Goal: Task Accomplishment & Management: Complete application form

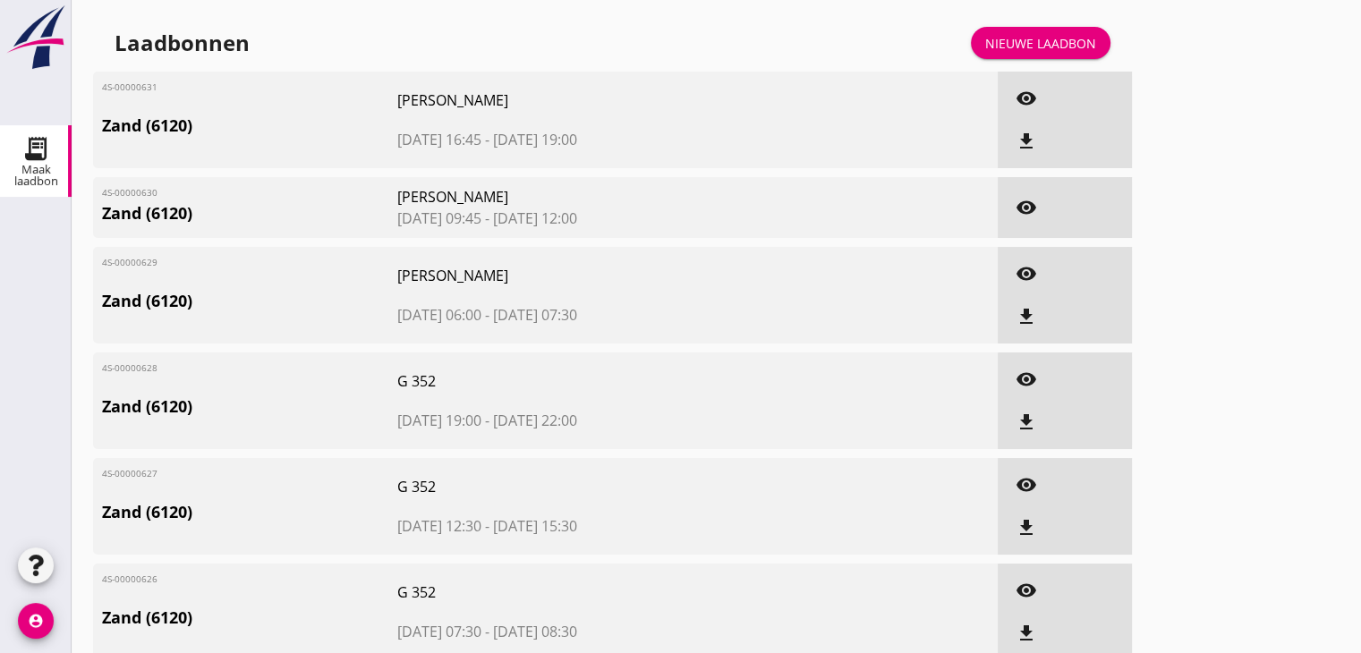
click at [1052, 52] on link "Nieuwe laadbon" at bounding box center [1041, 43] width 140 height 32
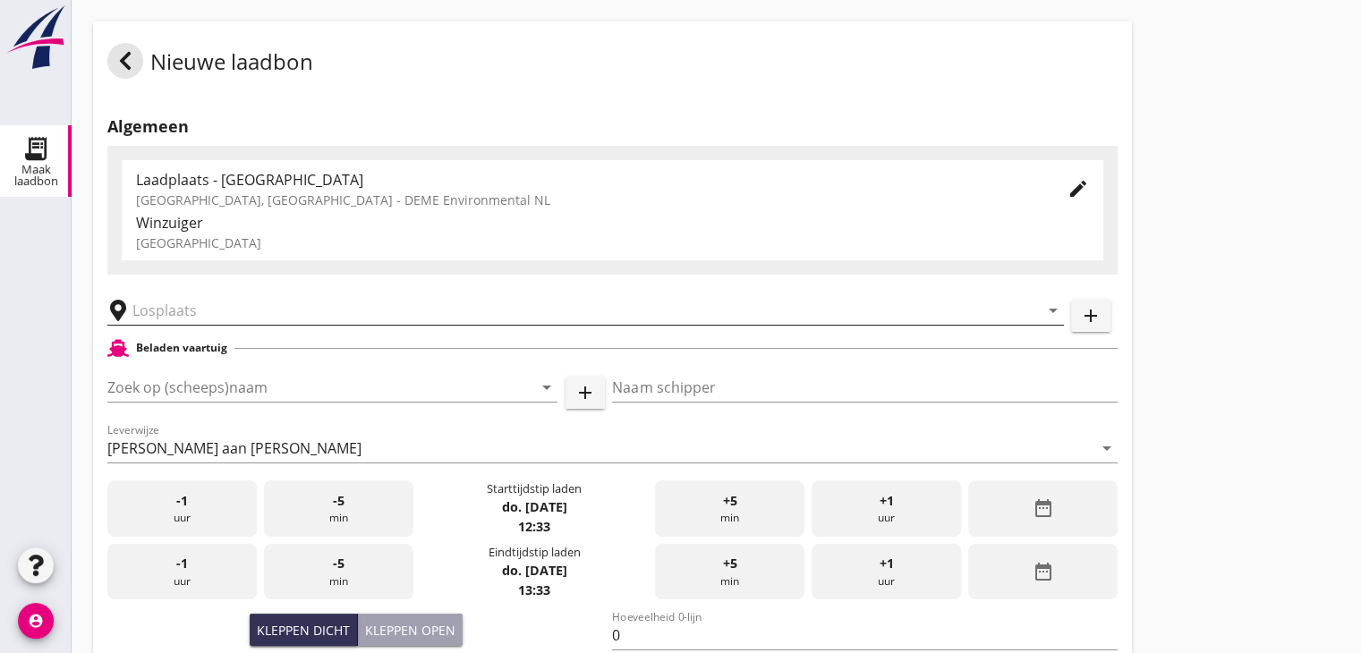
click at [212, 315] on input "text" at bounding box center [572, 310] width 881 height 29
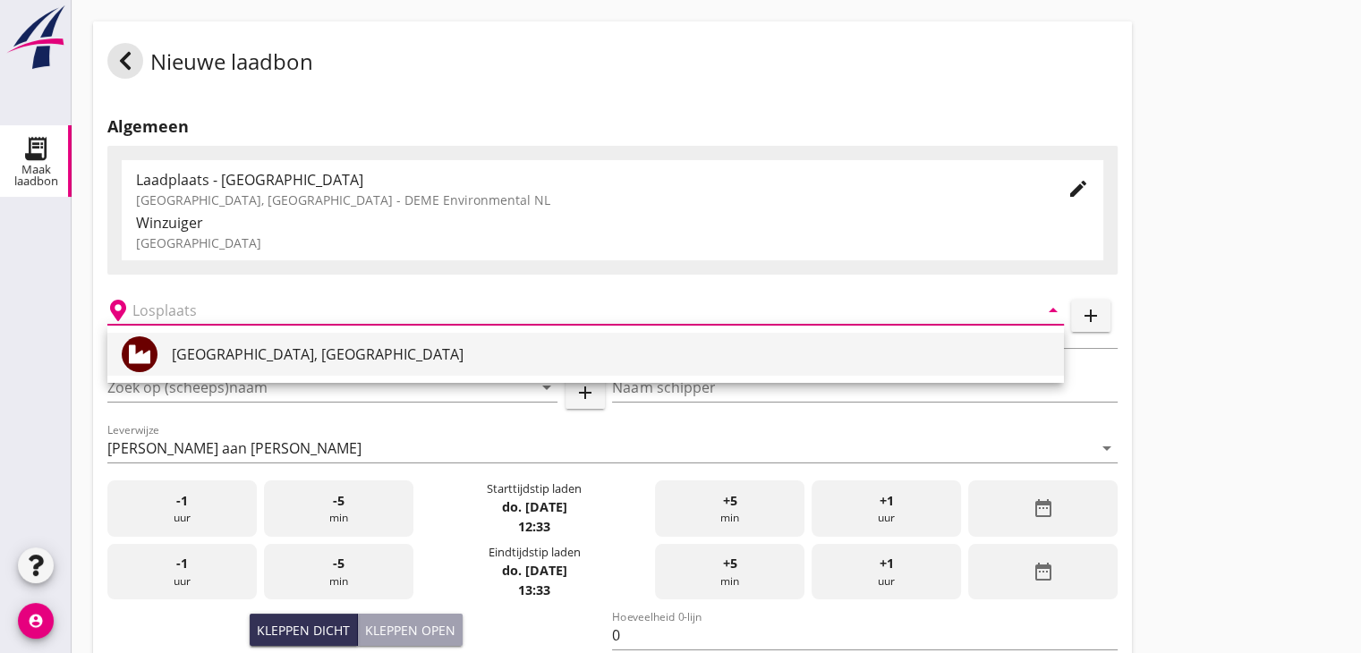
click at [219, 348] on div "[GEOGRAPHIC_DATA], [GEOGRAPHIC_DATA]" at bounding box center [611, 353] width 878 height 21
type input "[GEOGRAPHIC_DATA], [GEOGRAPHIC_DATA]"
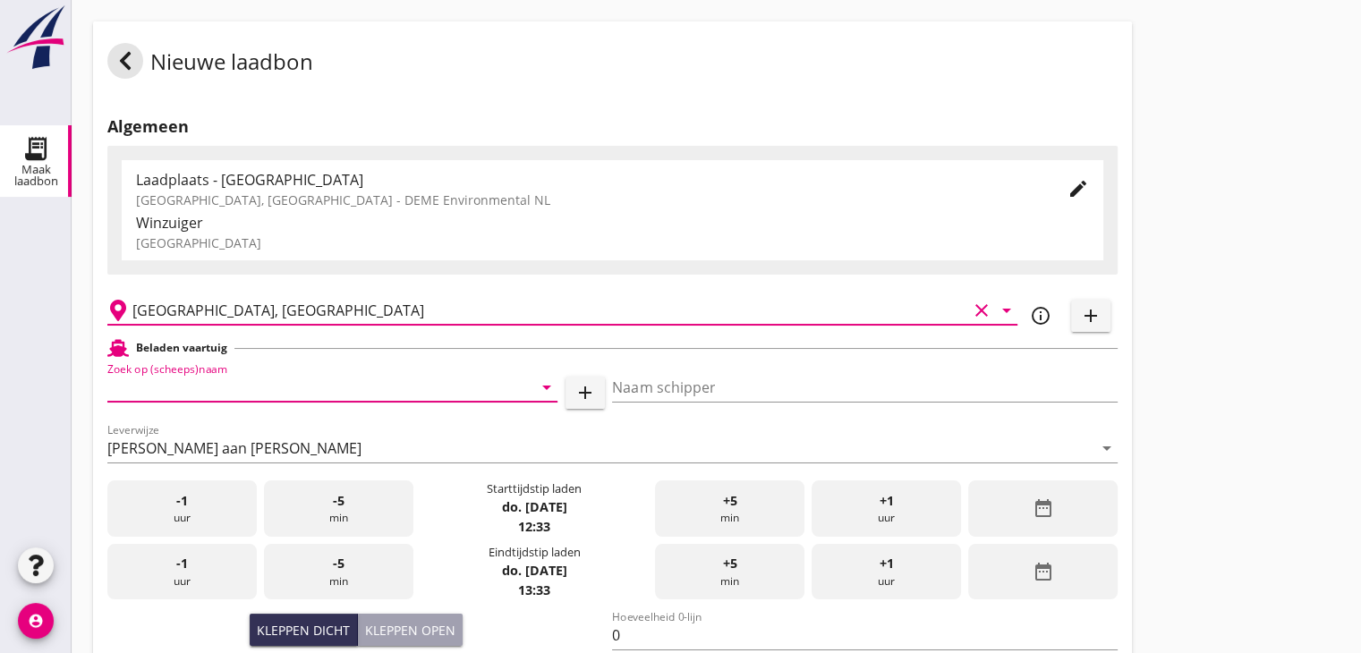
click at [252, 383] on input "Zoek op (scheeps)naam" at bounding box center [307, 387] width 400 height 29
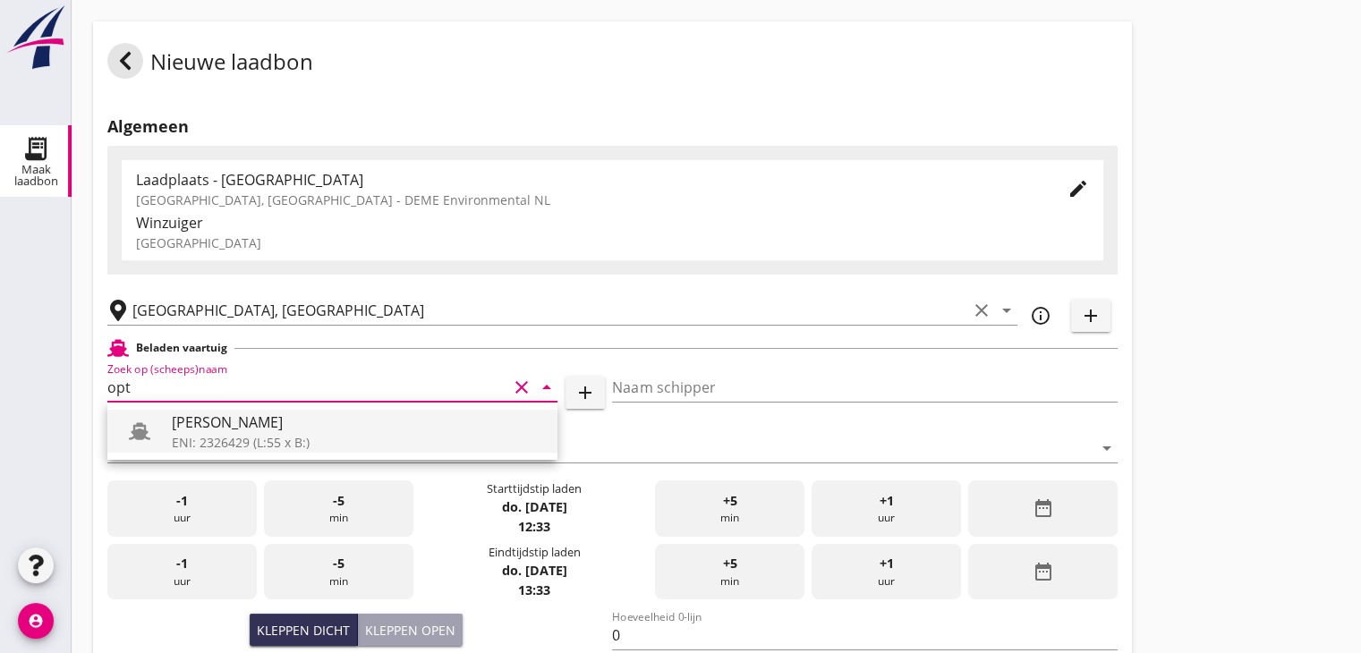
click at [243, 428] on div "[PERSON_NAME]" at bounding box center [357, 421] width 371 height 21
type input "[PERSON_NAME]"
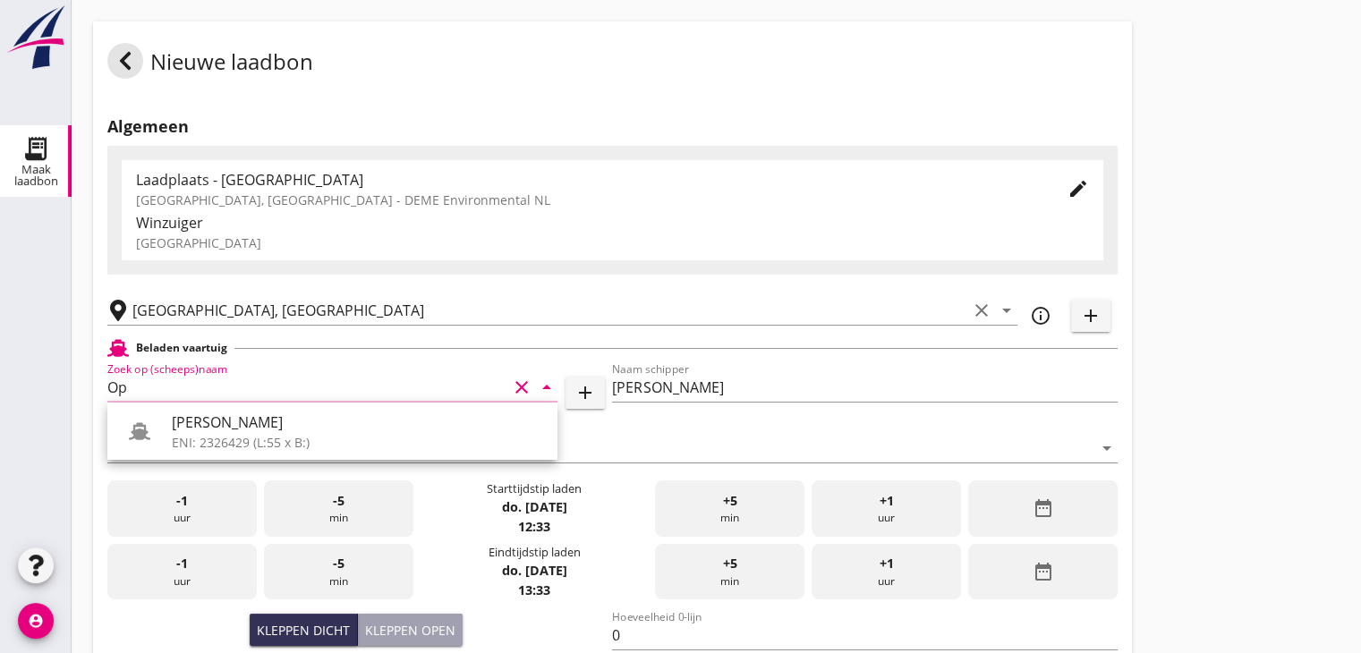
type input "O"
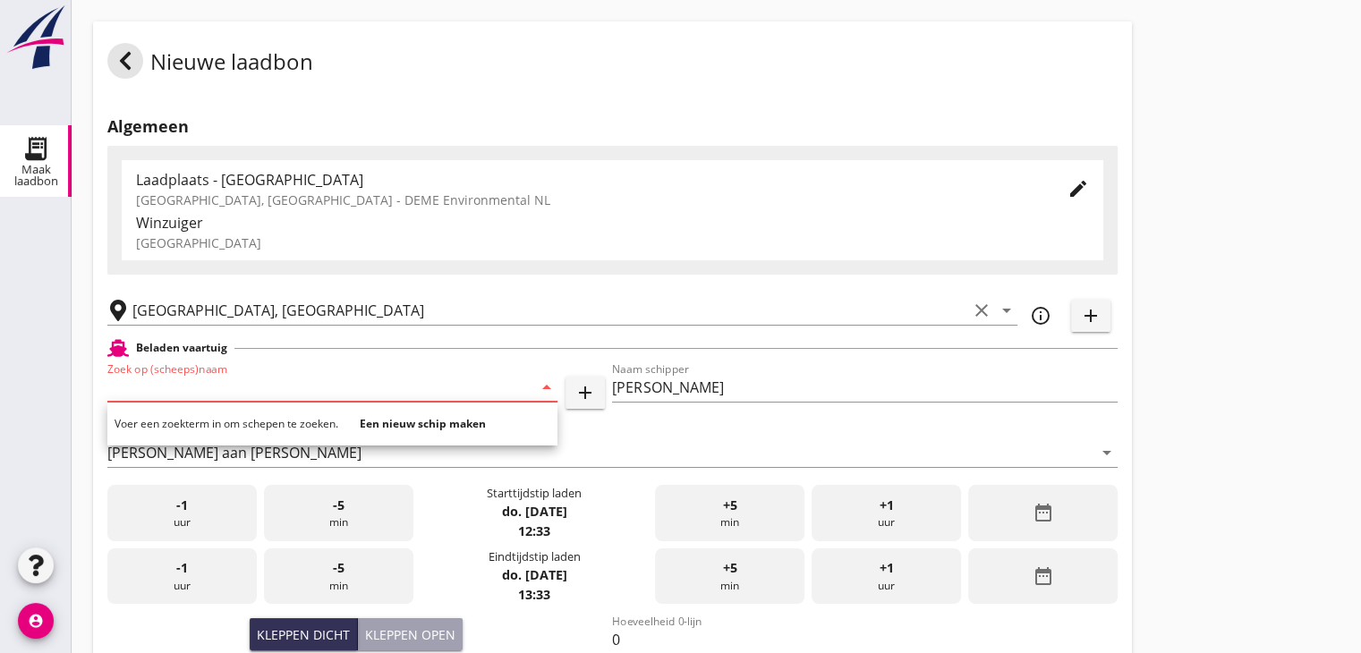
click at [472, 424] on strong "Een nieuw schip maken" at bounding box center [423, 423] width 126 height 15
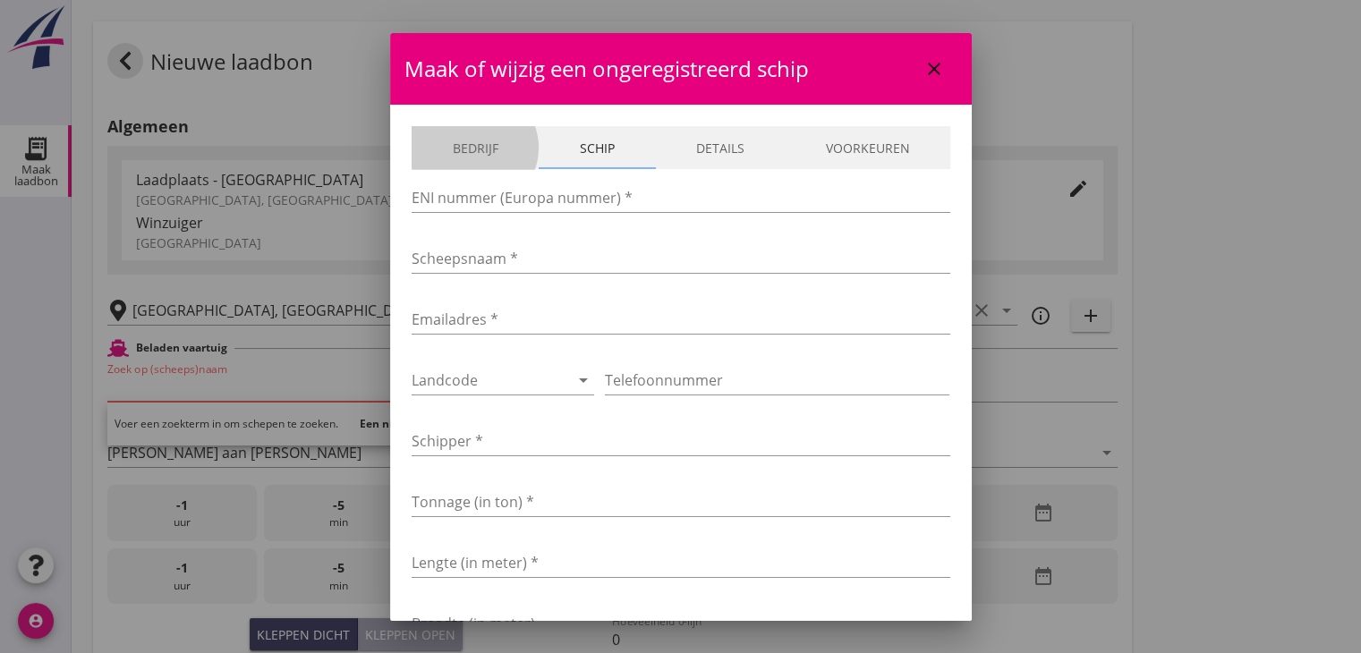
click at [446, 140] on link "Bedrijf" at bounding box center [474, 147] width 127 height 43
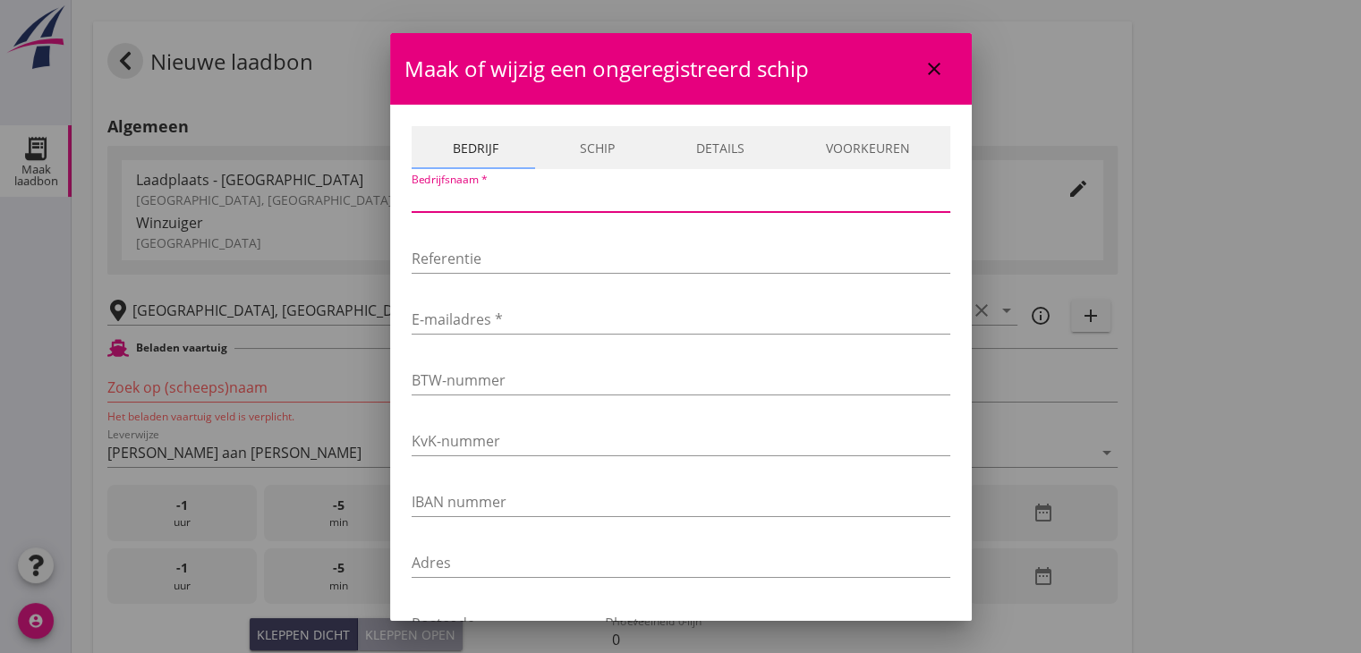
click at [490, 191] on input "Bedrijfsnaam *" at bounding box center [680, 197] width 538 height 29
click at [465, 198] on input "Van Der Grijp" at bounding box center [680, 197] width 538 height 29
type input "Van De Grijp"
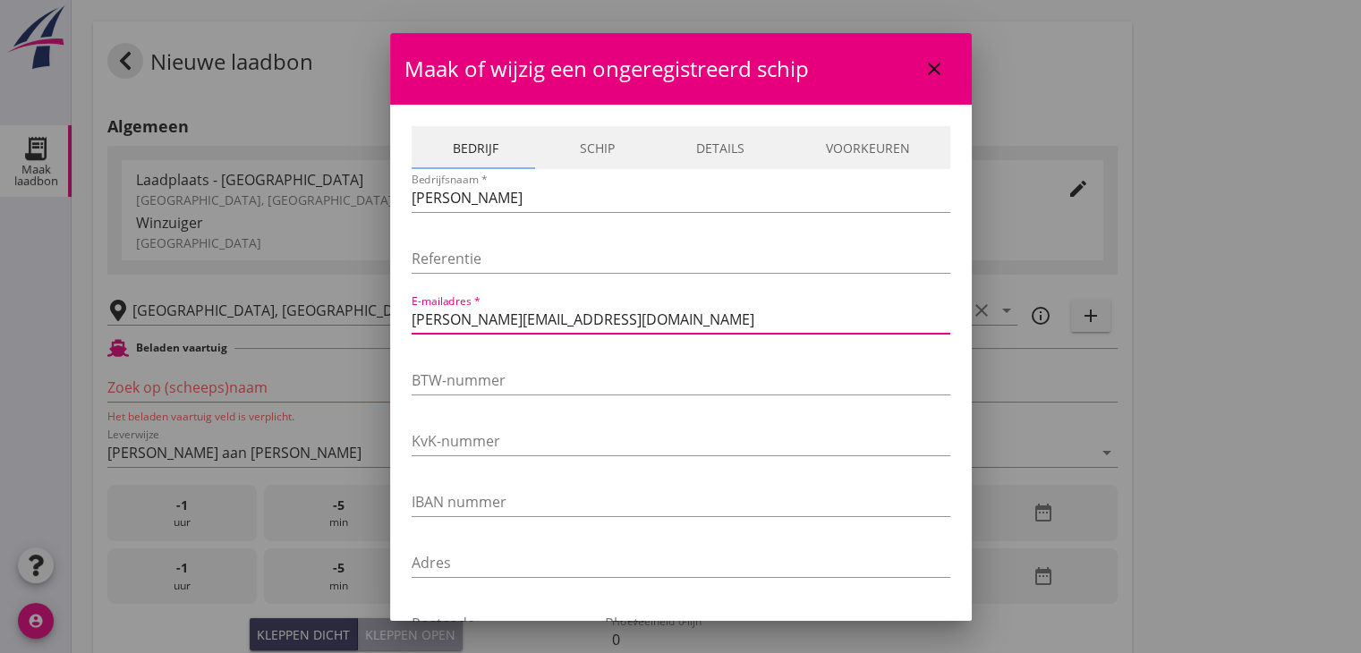
type input "thomas@vandegrijp.com"
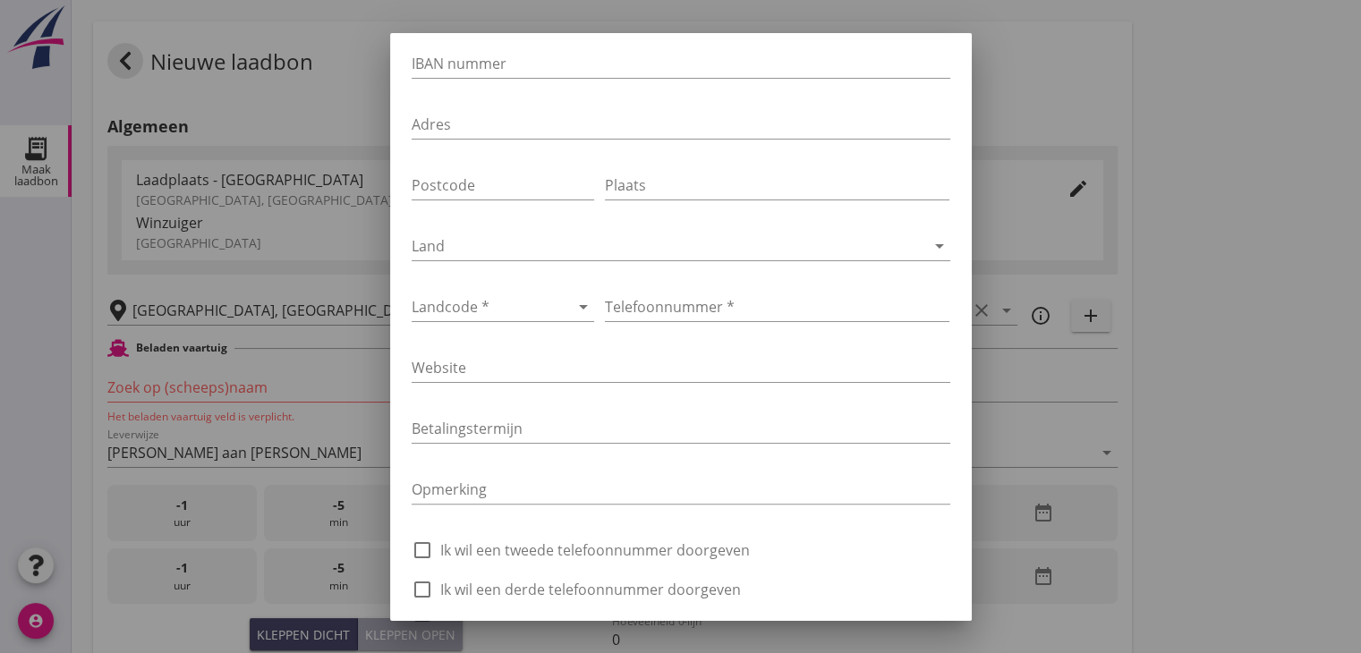
scroll to position [447, 0]
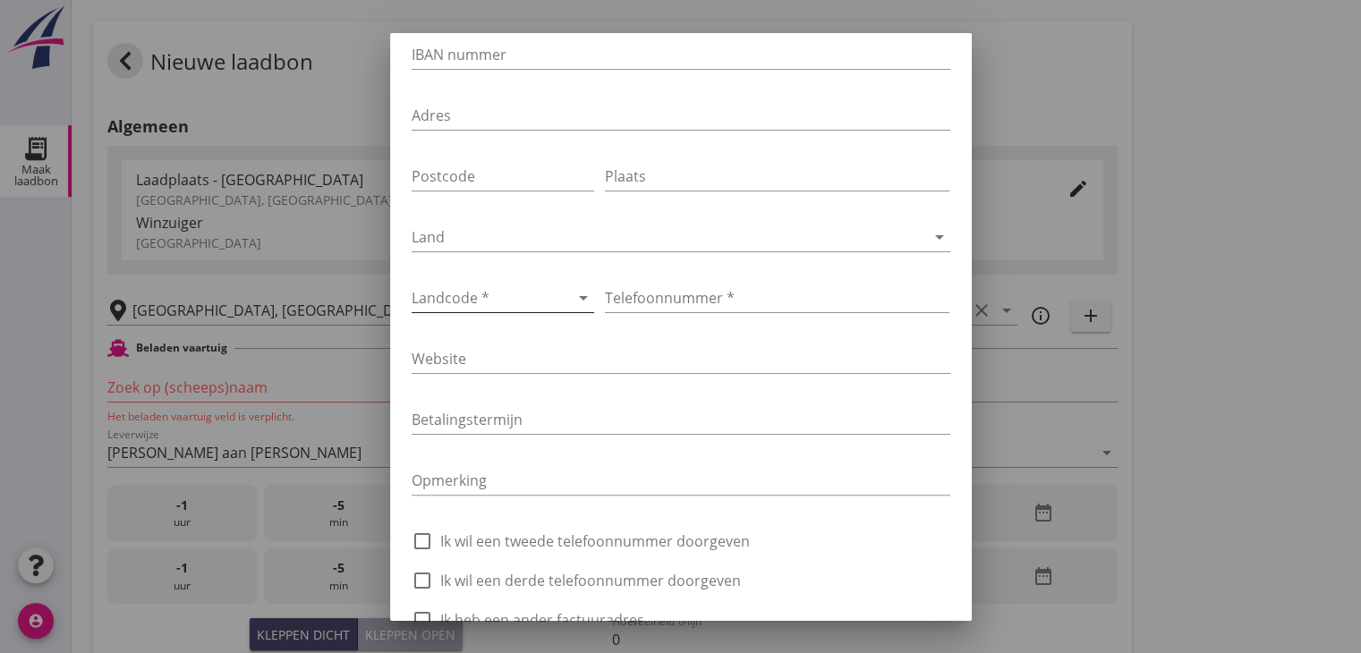
click at [518, 288] on div at bounding box center [477, 298] width 133 height 29
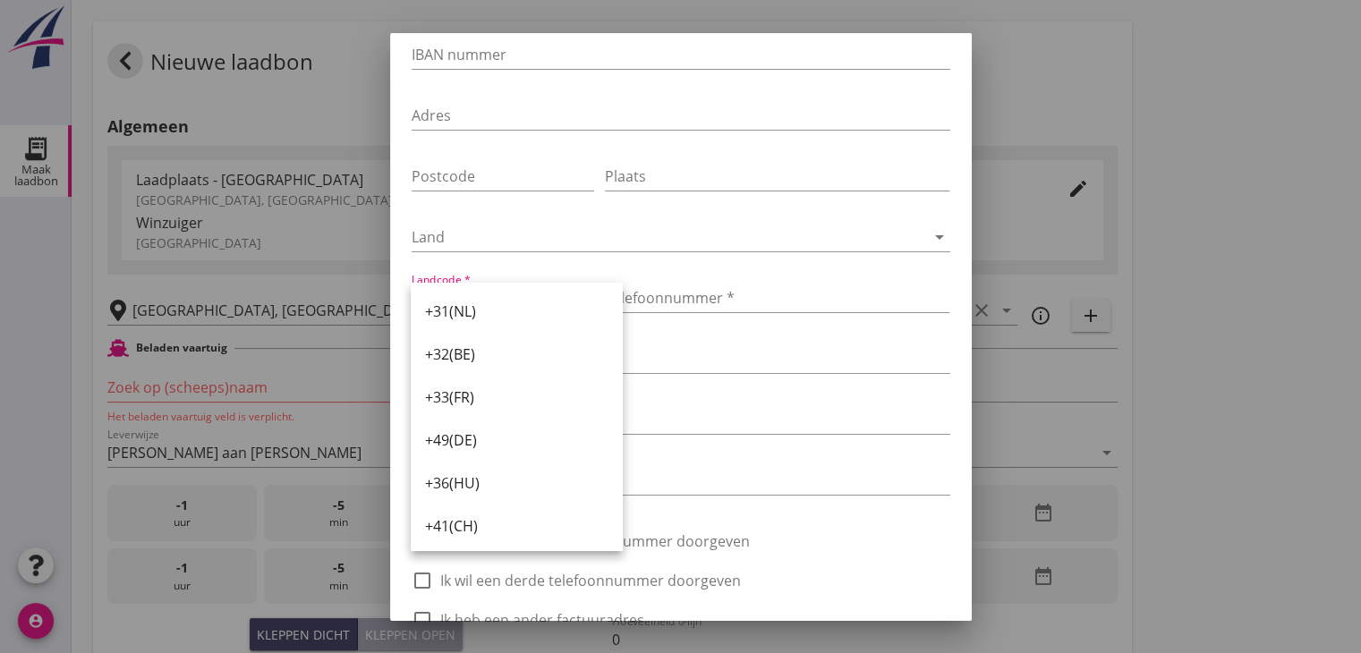
click at [498, 318] on div "+31(NL)" at bounding box center [516, 311] width 183 height 21
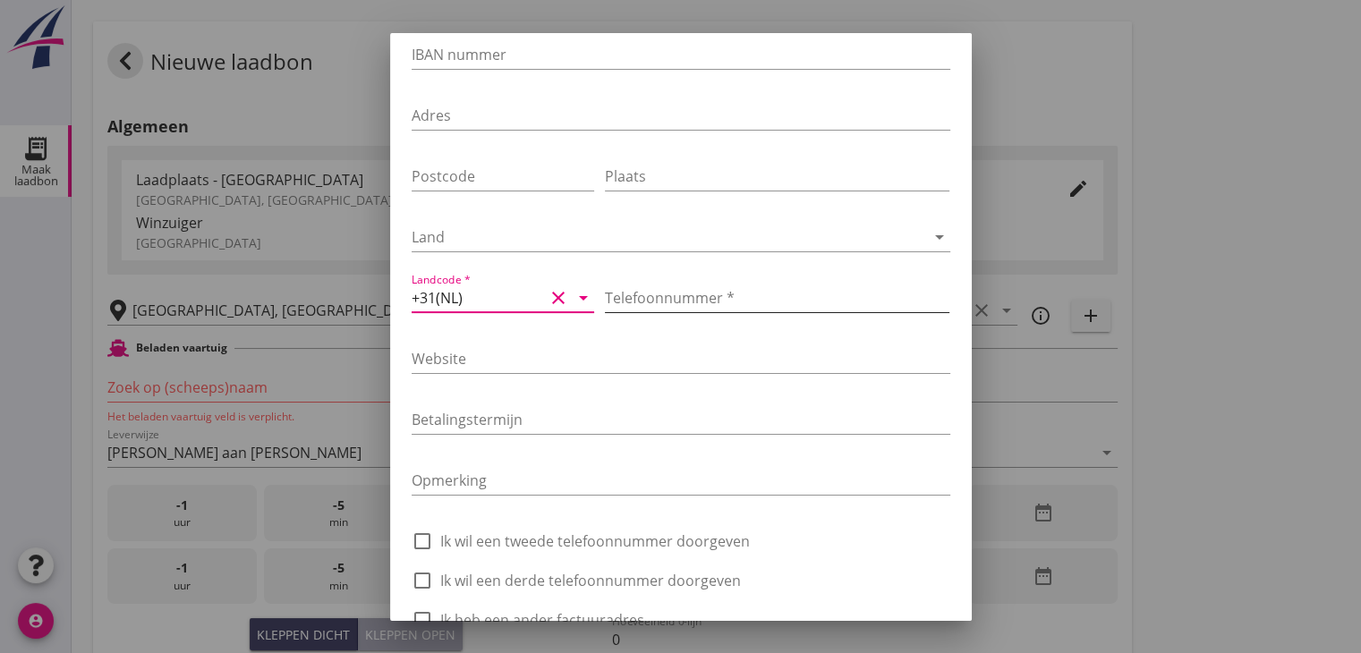
click at [676, 294] on input "Telefoonnummer *" at bounding box center [777, 298] width 344 height 29
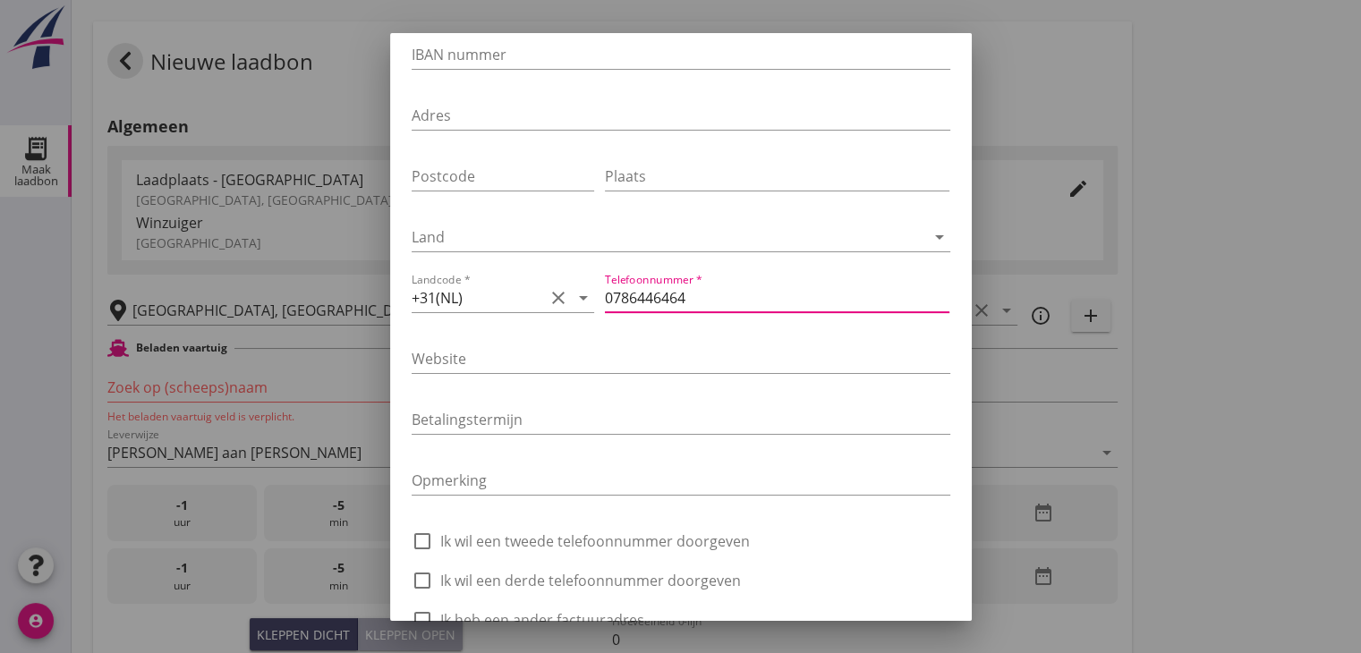
type input "0786446464"
click at [865, 529] on div "check_box_outline_blank Ik wil een tweede telefoonnummer doorgeven" at bounding box center [680, 539] width 538 height 25
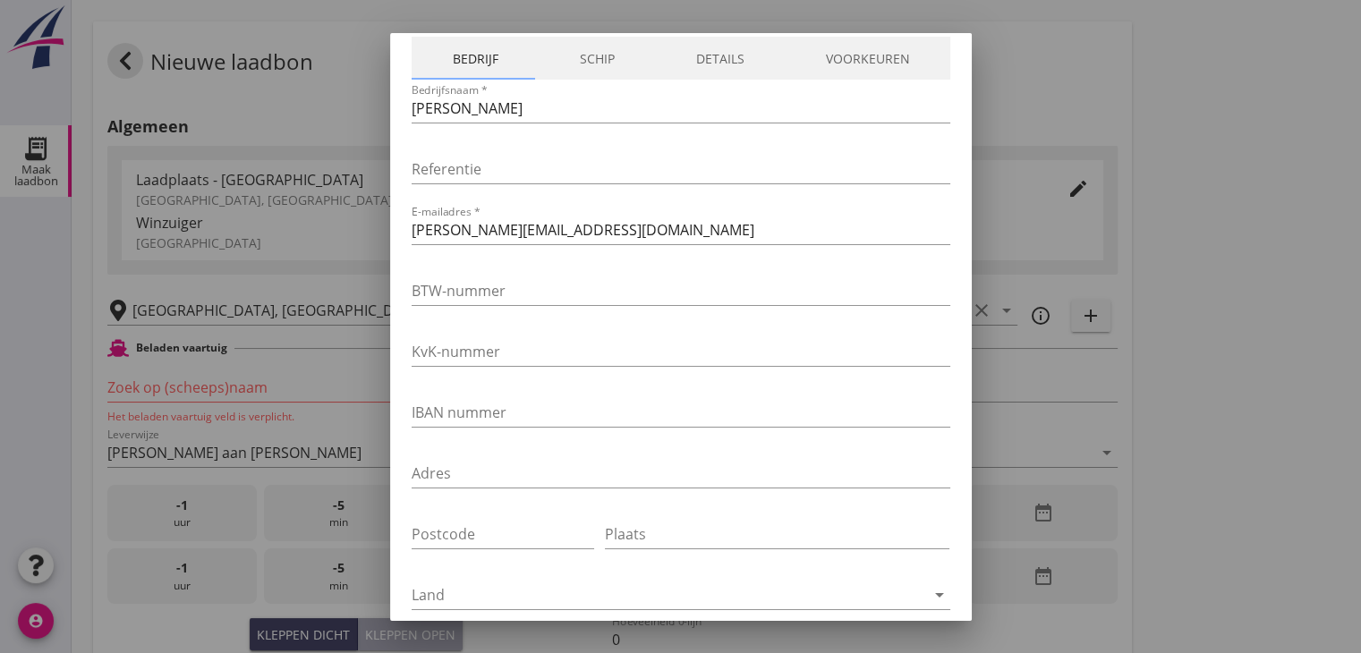
scroll to position [0, 0]
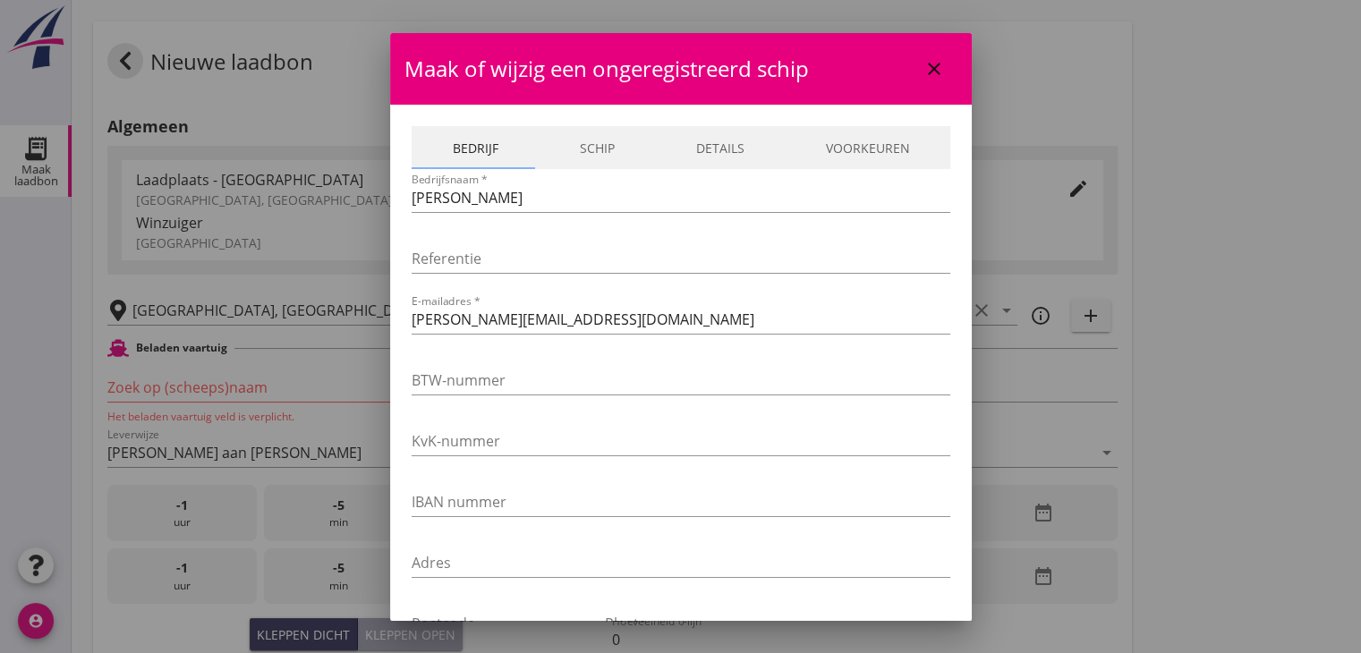
click at [598, 132] on link "Schip" at bounding box center [596, 147] width 116 height 43
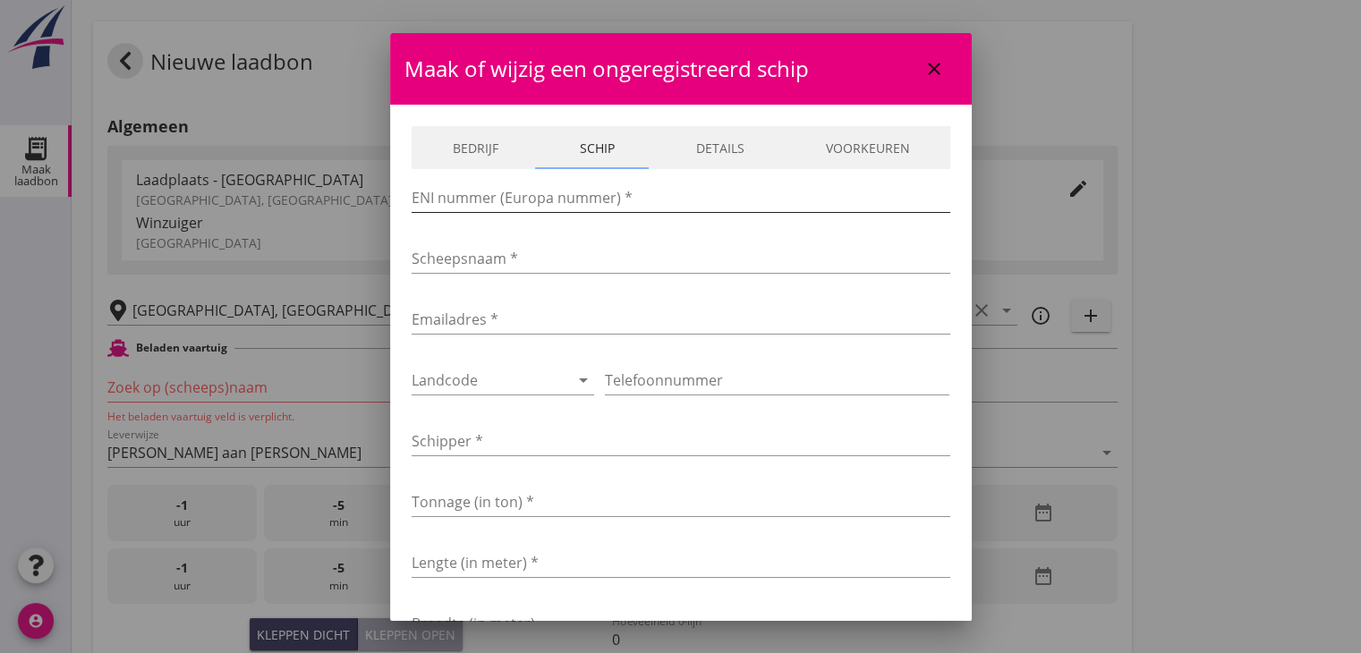
click at [555, 191] on input "ENI nummer (Europa nummer) *" at bounding box center [680, 197] width 538 height 29
type input "02723952"
click at [515, 268] on input "Scheepsnaam *" at bounding box center [680, 258] width 538 height 29
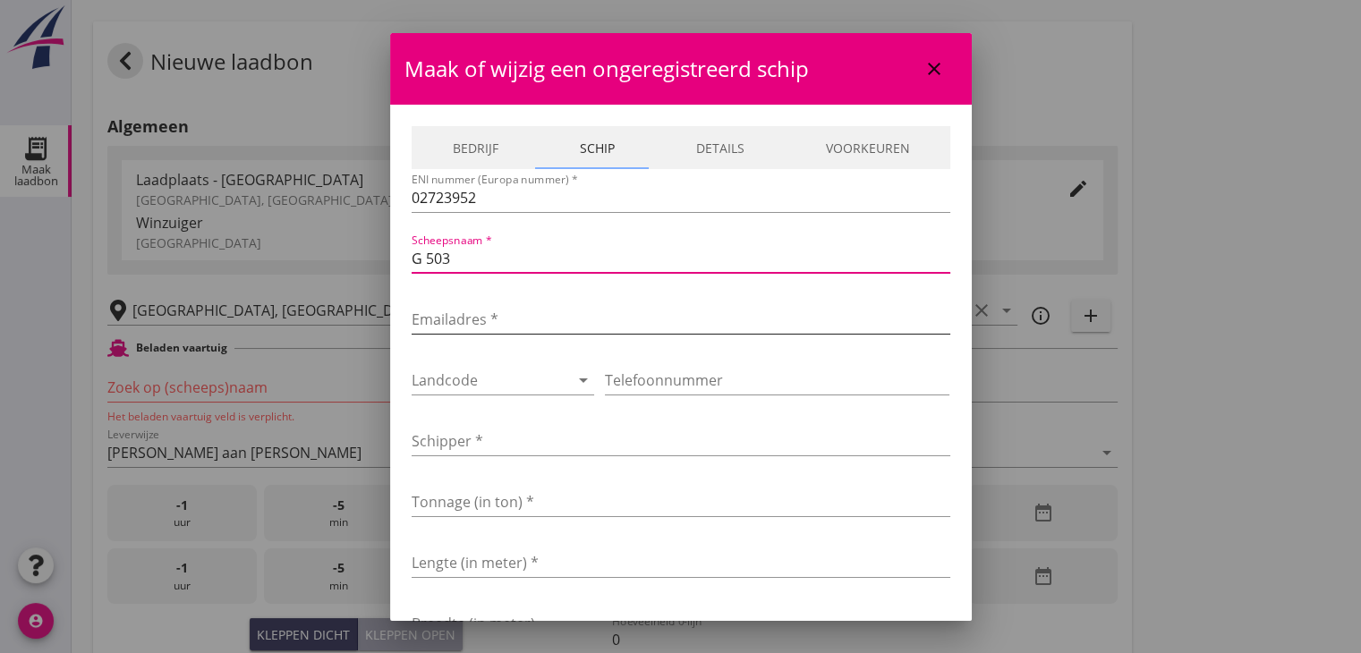
type input "G 503"
click at [572, 316] on input "Emailadres *" at bounding box center [680, 319] width 538 height 29
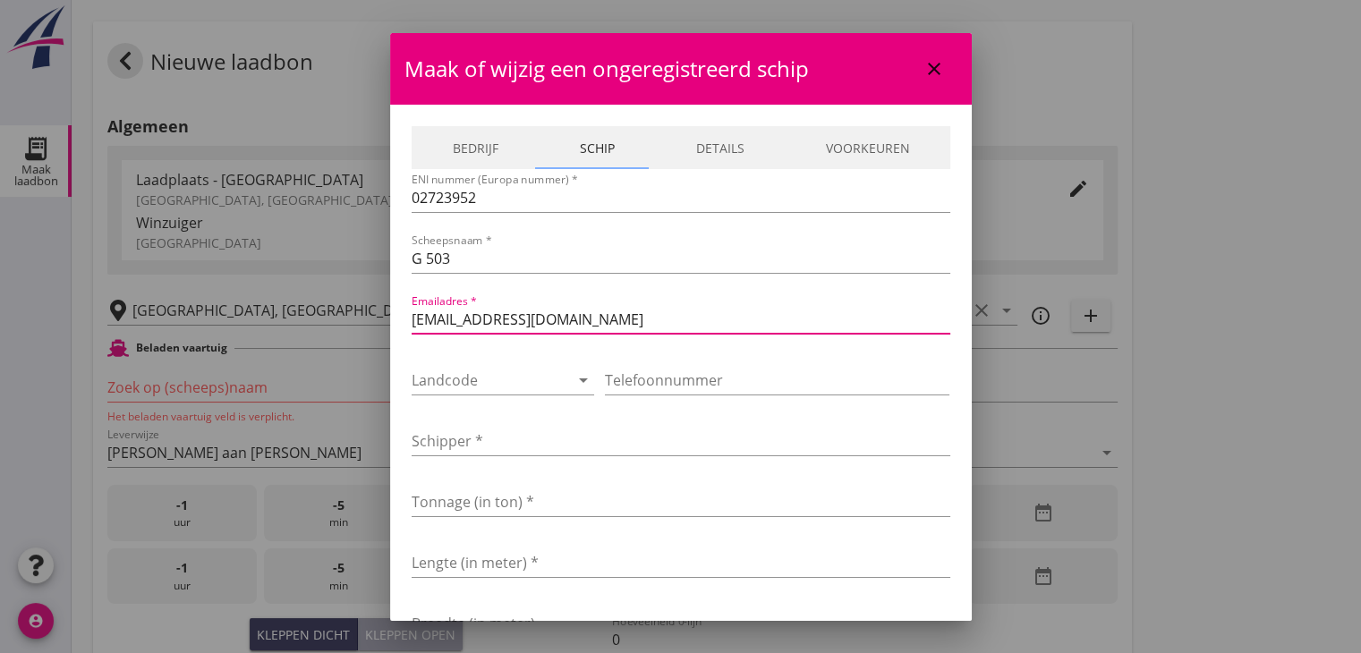
type input "ewaldvanloo@gmail.com"
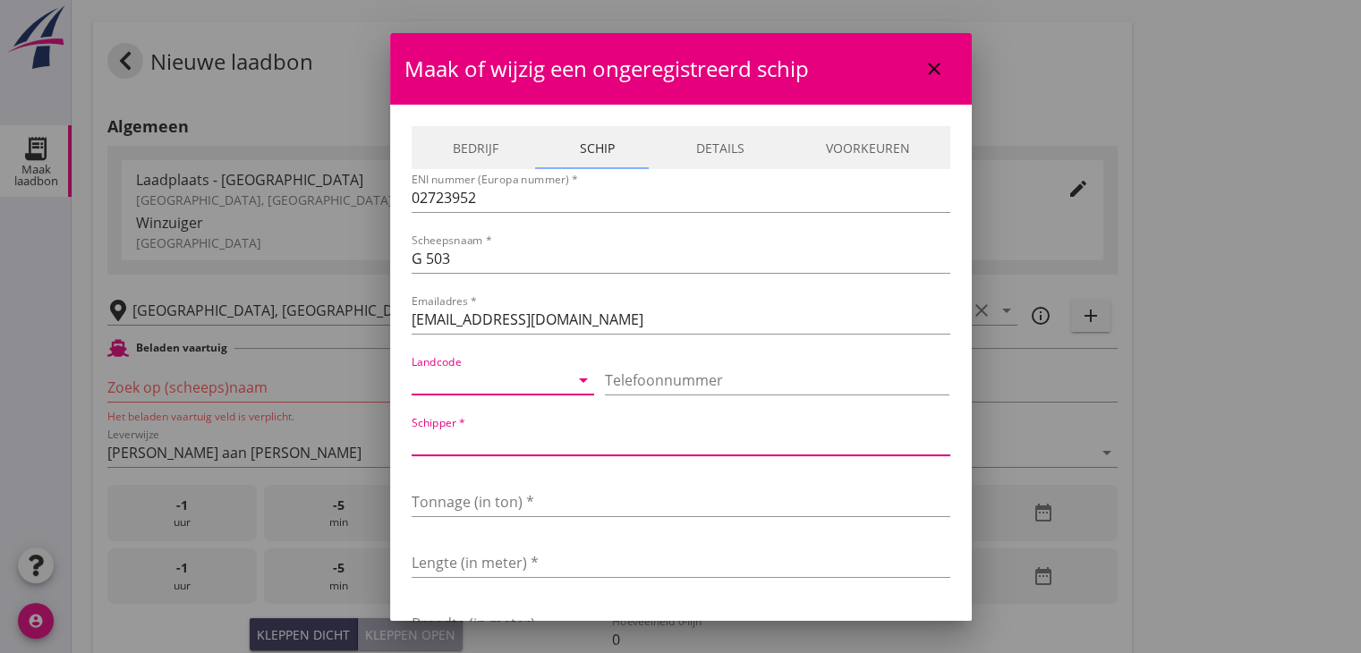
click at [503, 443] on input "Schipper *" at bounding box center [680, 441] width 538 height 29
type input "Ewald van Loo"
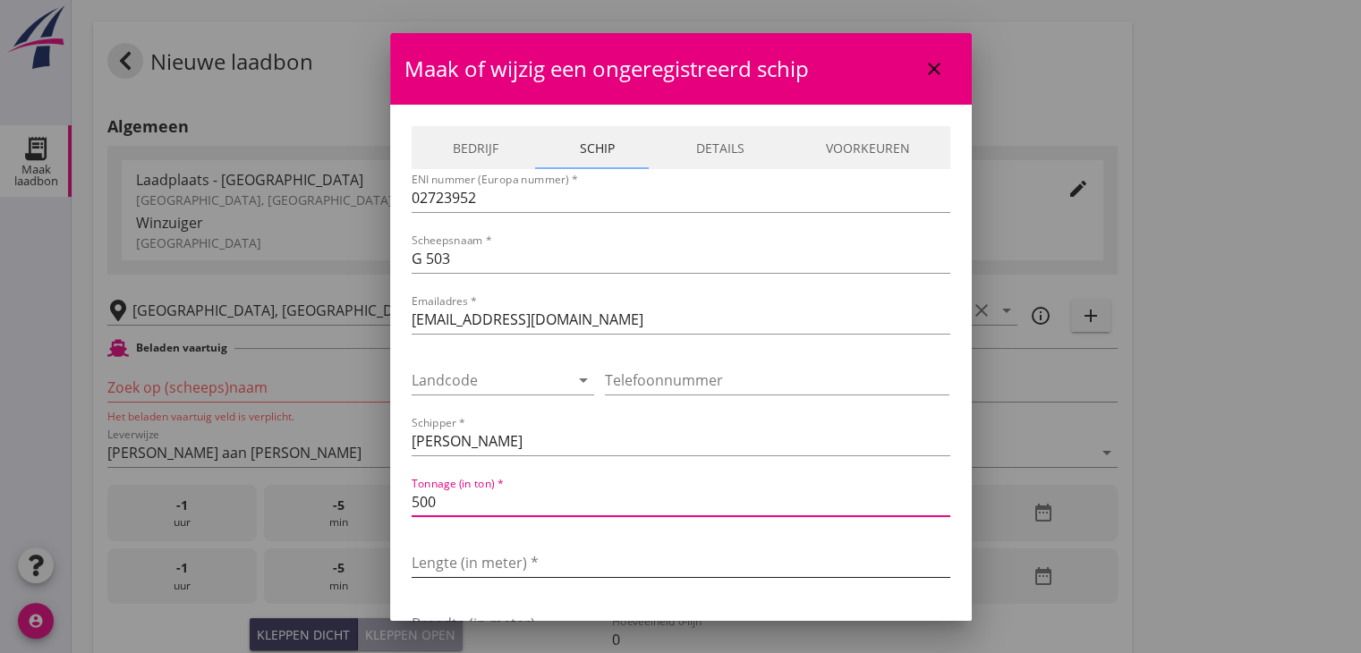
type input "500"
click at [519, 563] on input "Lengte (in meter) *" at bounding box center [680, 562] width 538 height 29
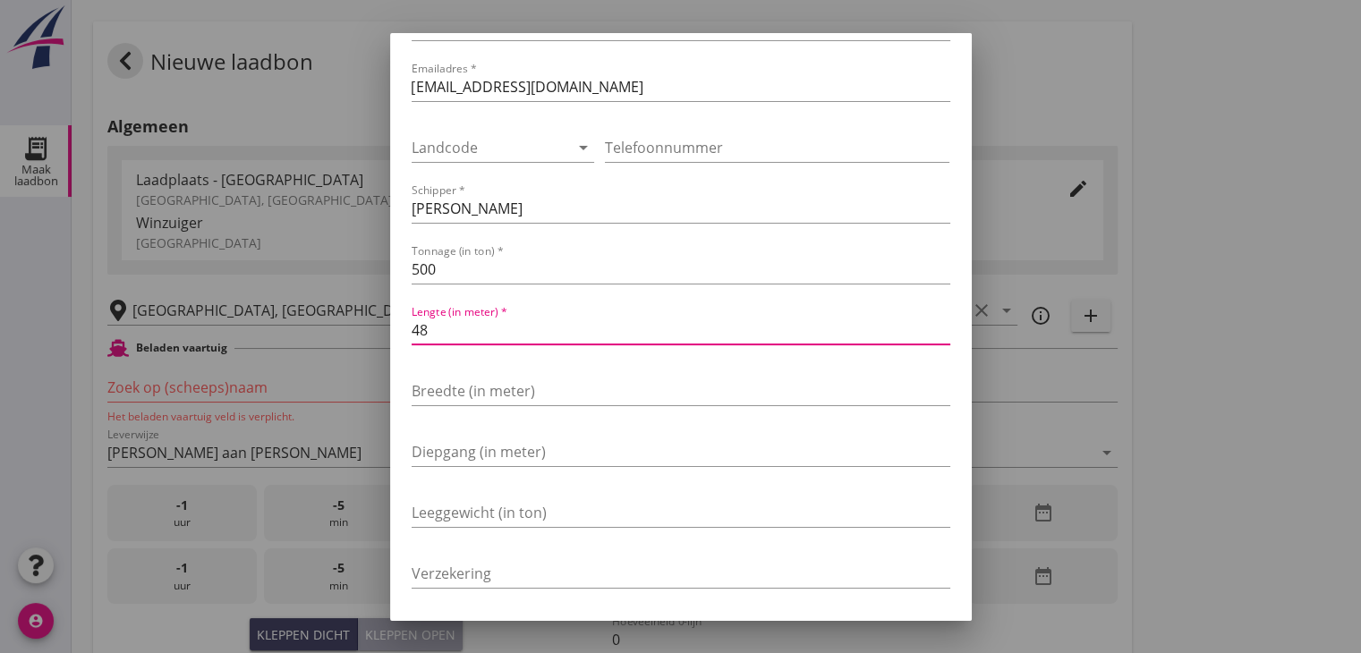
scroll to position [364, 0]
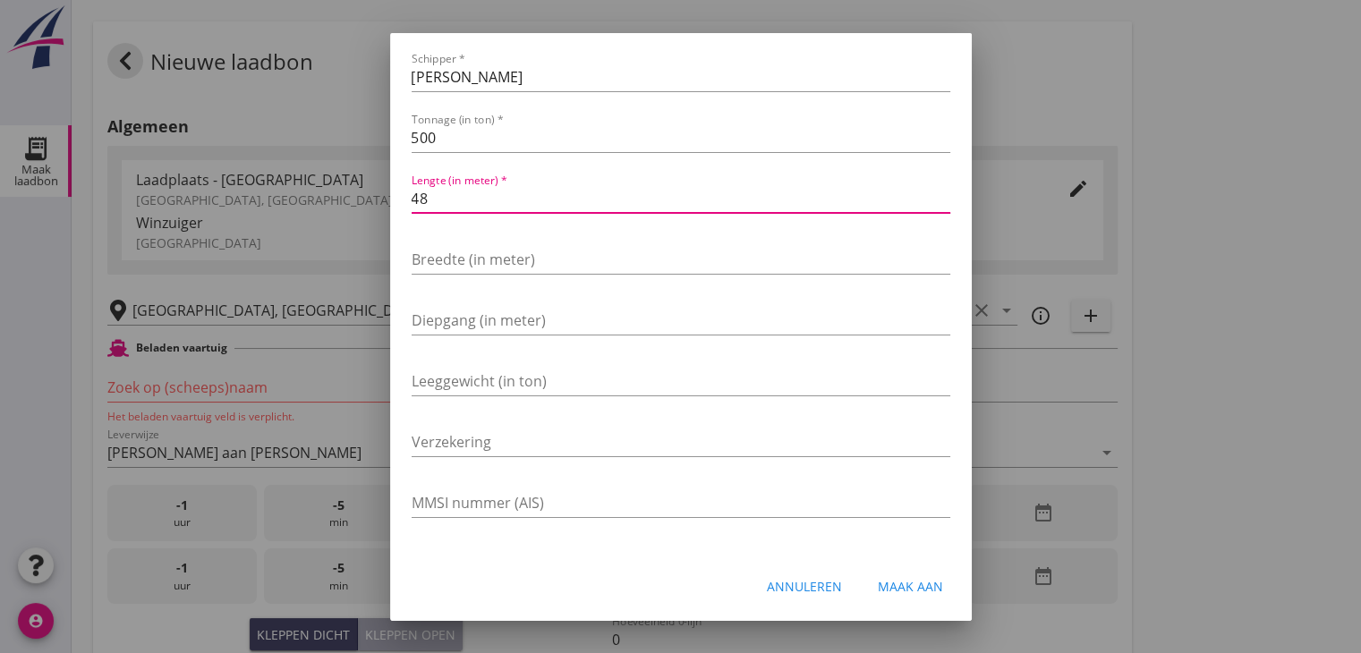
type input "48"
click at [637, 583] on div "Annuleren Maak aan" at bounding box center [680, 586] width 581 height 61
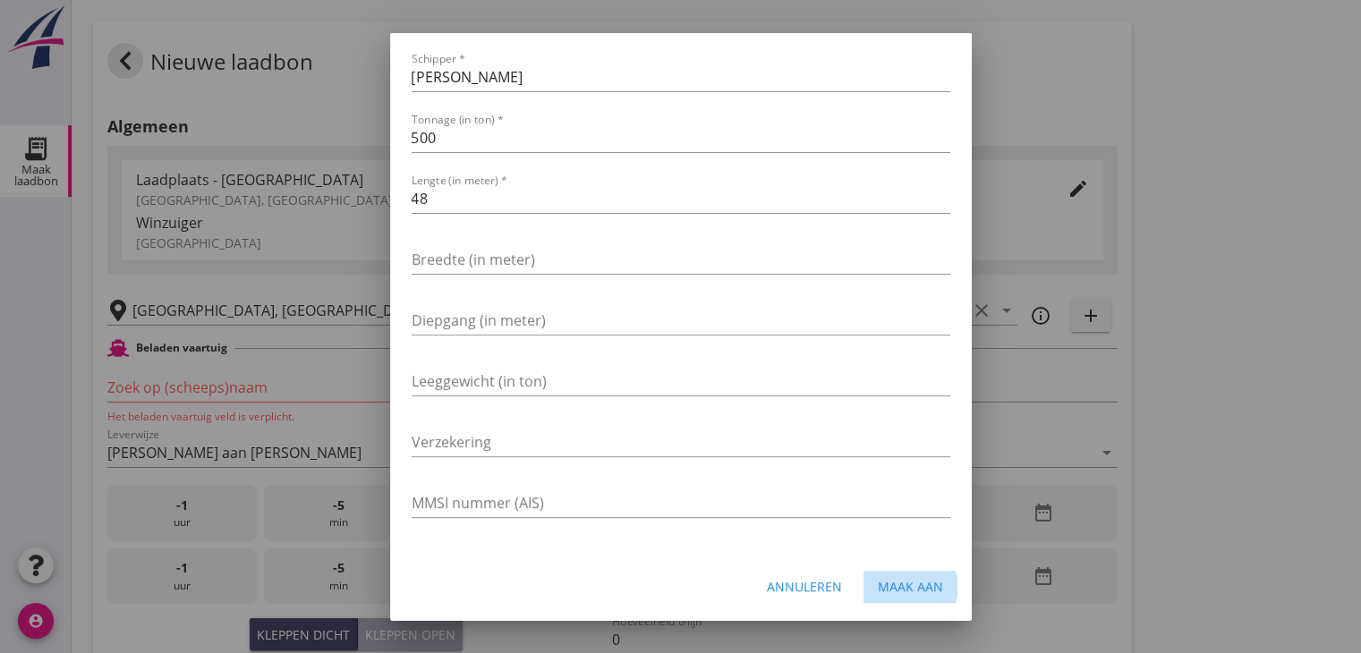
click at [902, 587] on div "Maak aan" at bounding box center [910, 586] width 65 height 19
type input "G 503"
type input "Ewald van Loo"
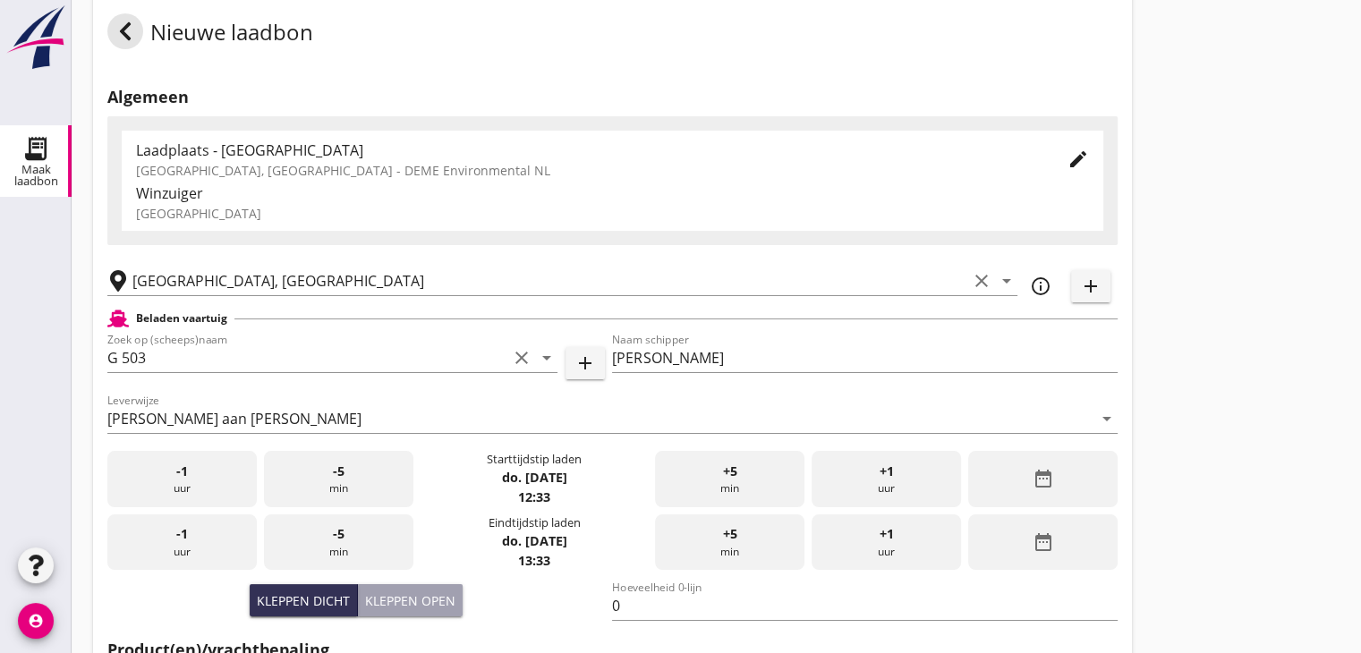
scroll to position [0, 0]
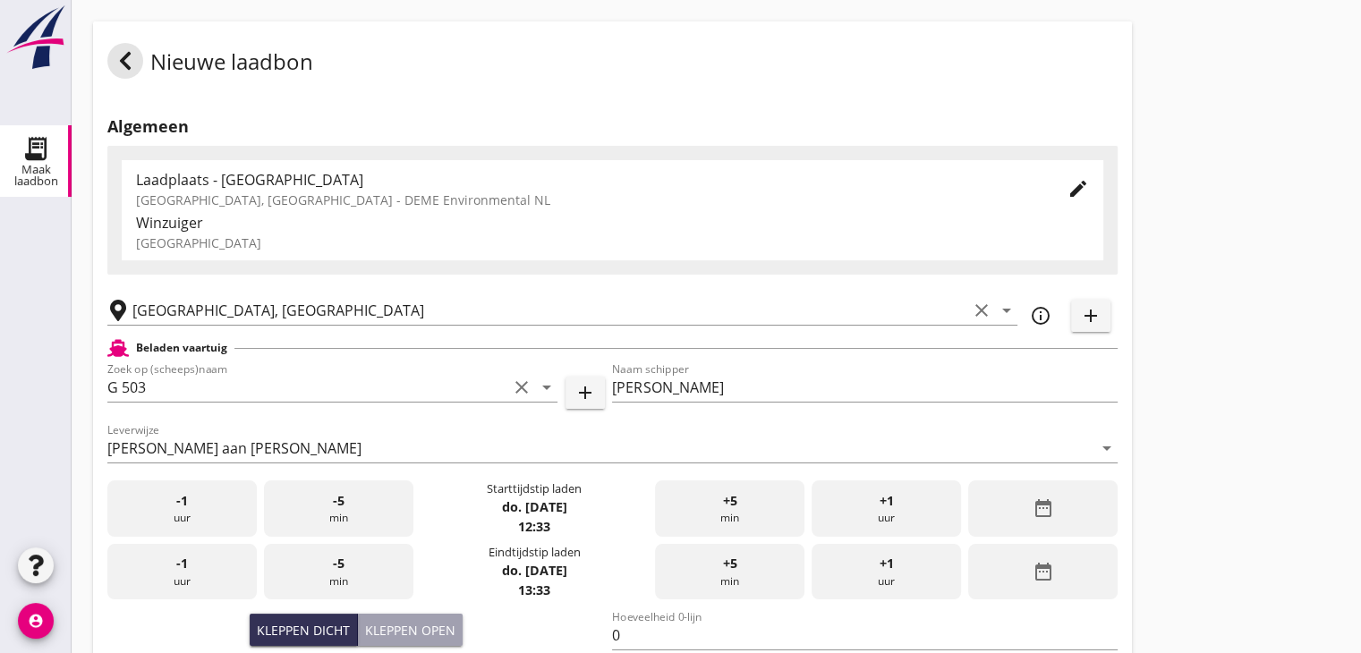
click at [1073, 530] on div "date_range" at bounding box center [1042, 508] width 149 height 56
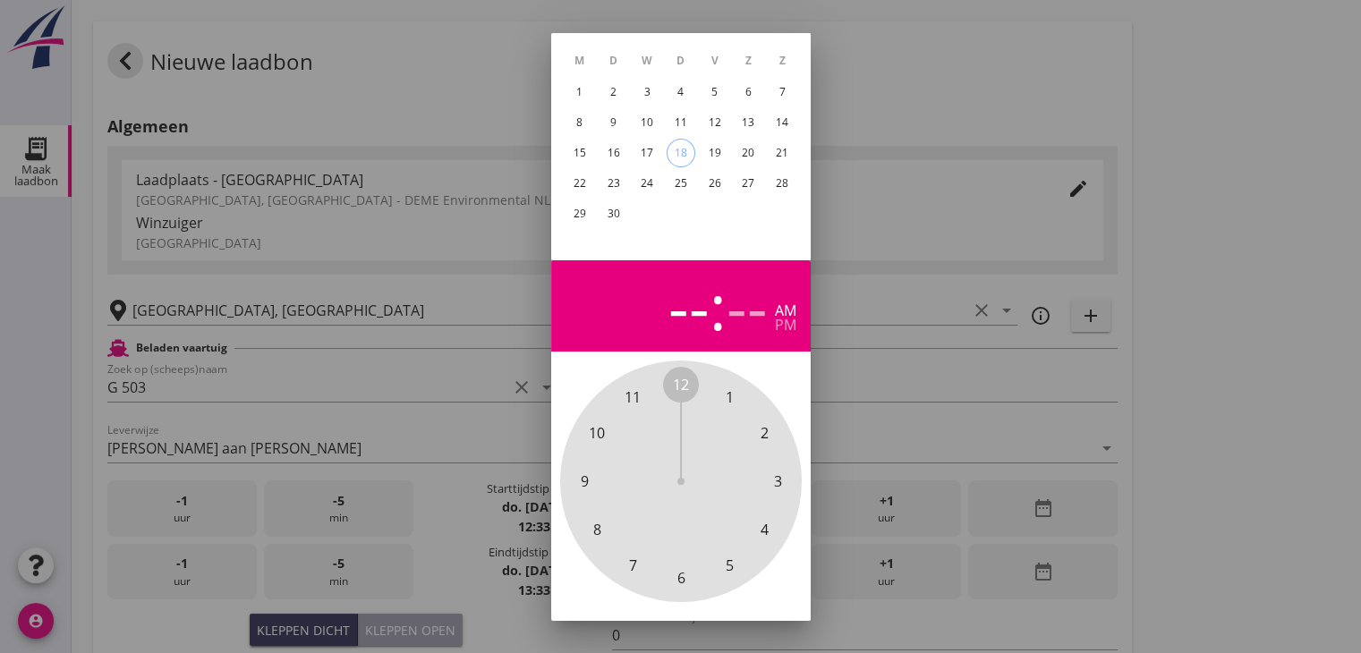
scroll to position [82, 0]
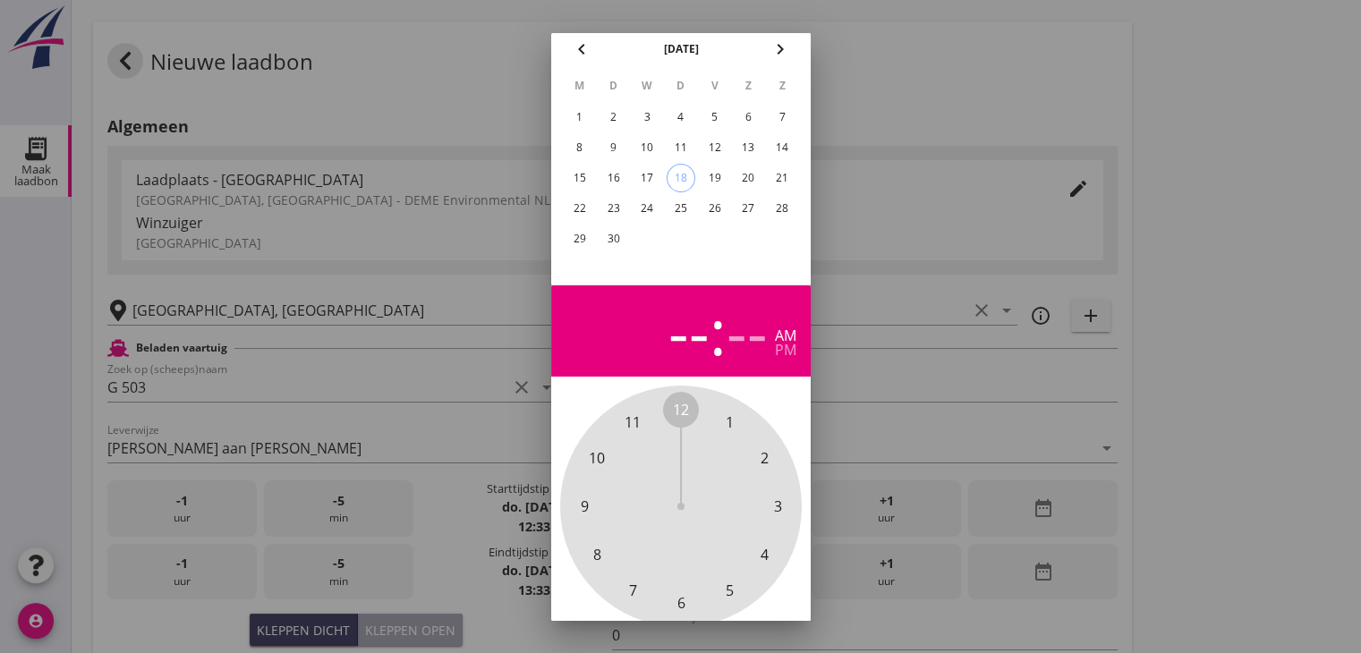
click at [651, 173] on div "17" at bounding box center [646, 178] width 29 height 29
click at [605, 553] on span "8" at bounding box center [597, 555] width 36 height 36
click at [583, 506] on span "45" at bounding box center [584, 506] width 16 height 21
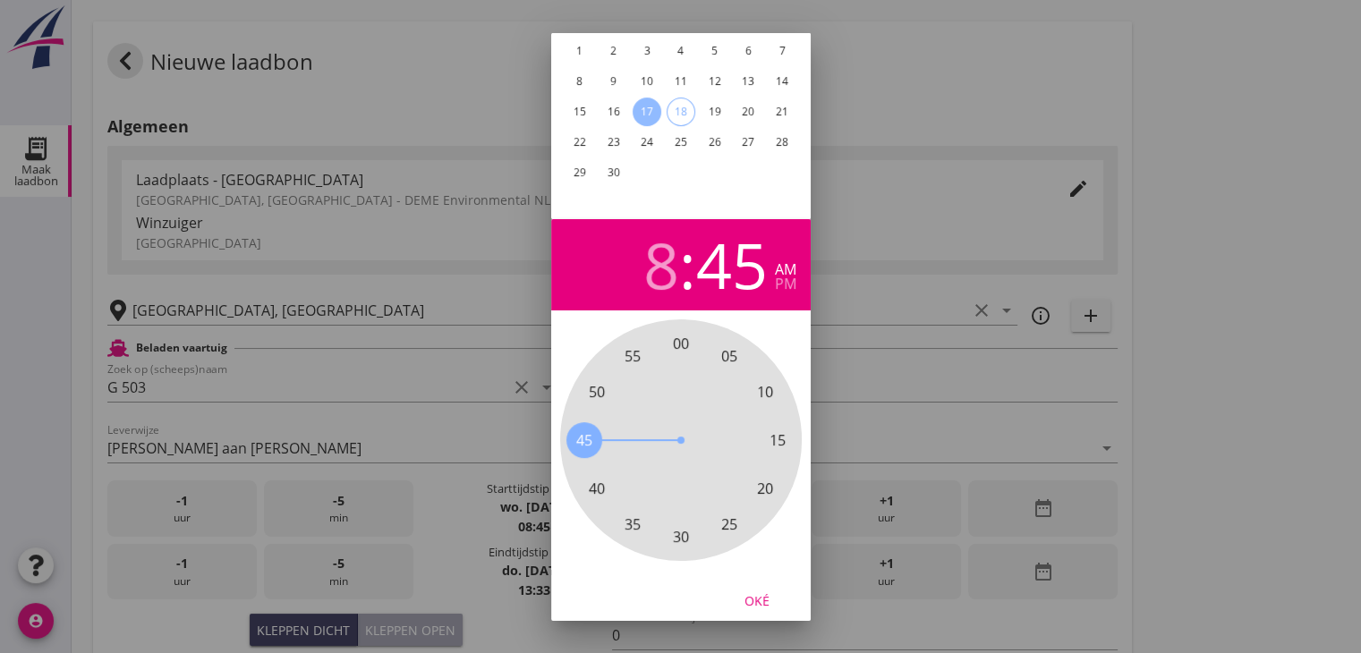
scroll to position [172, 0]
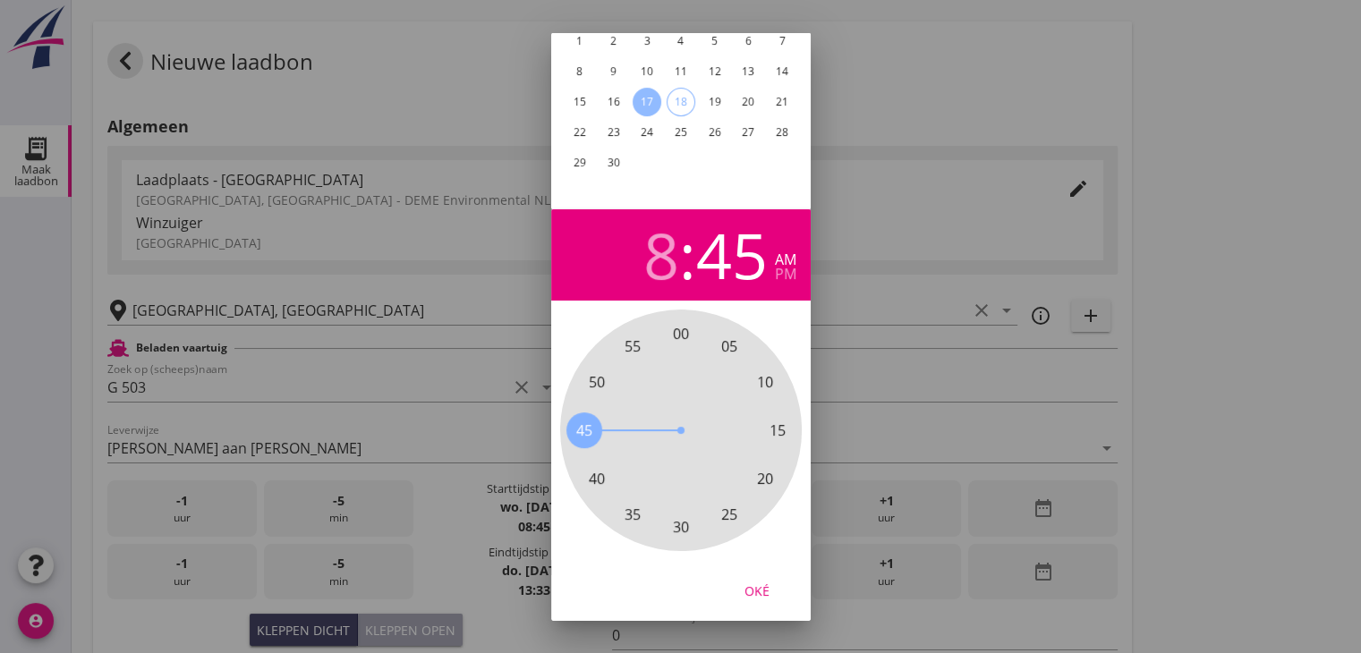
click at [757, 581] on div "Oké" at bounding box center [757, 590] width 50 height 19
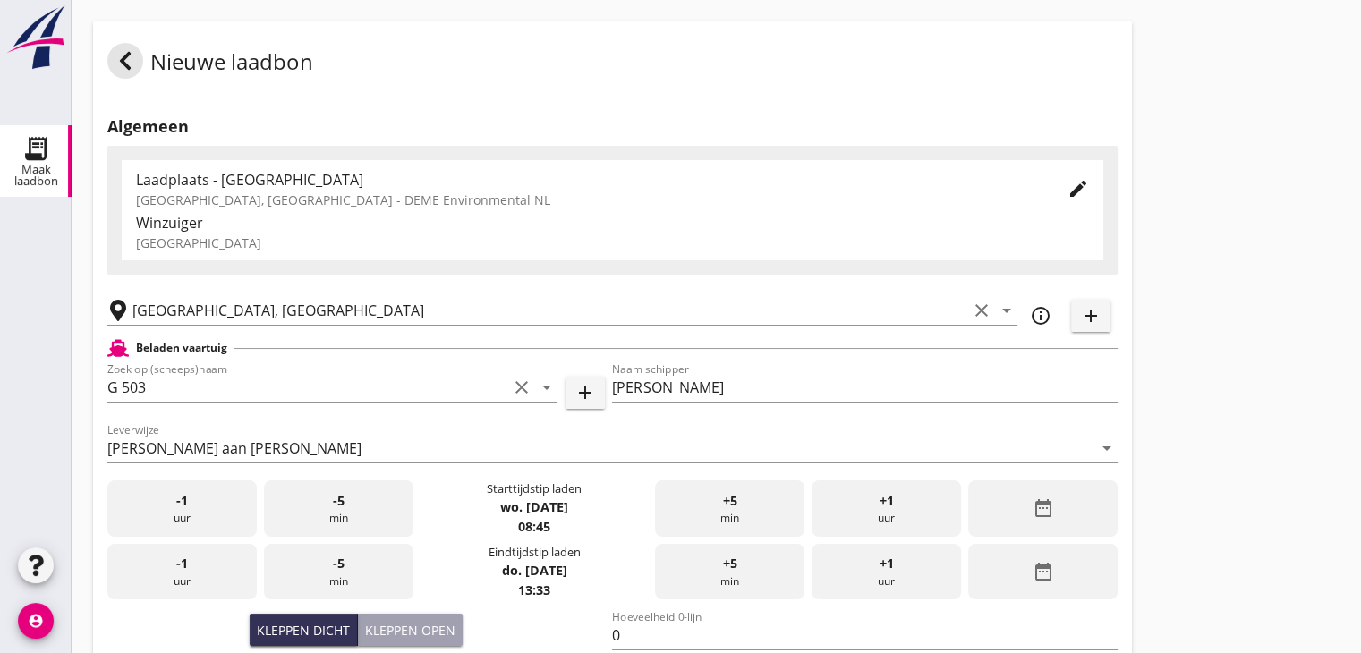
click at [1031, 581] on icon "date_range" at bounding box center [1041, 571] width 21 height 21
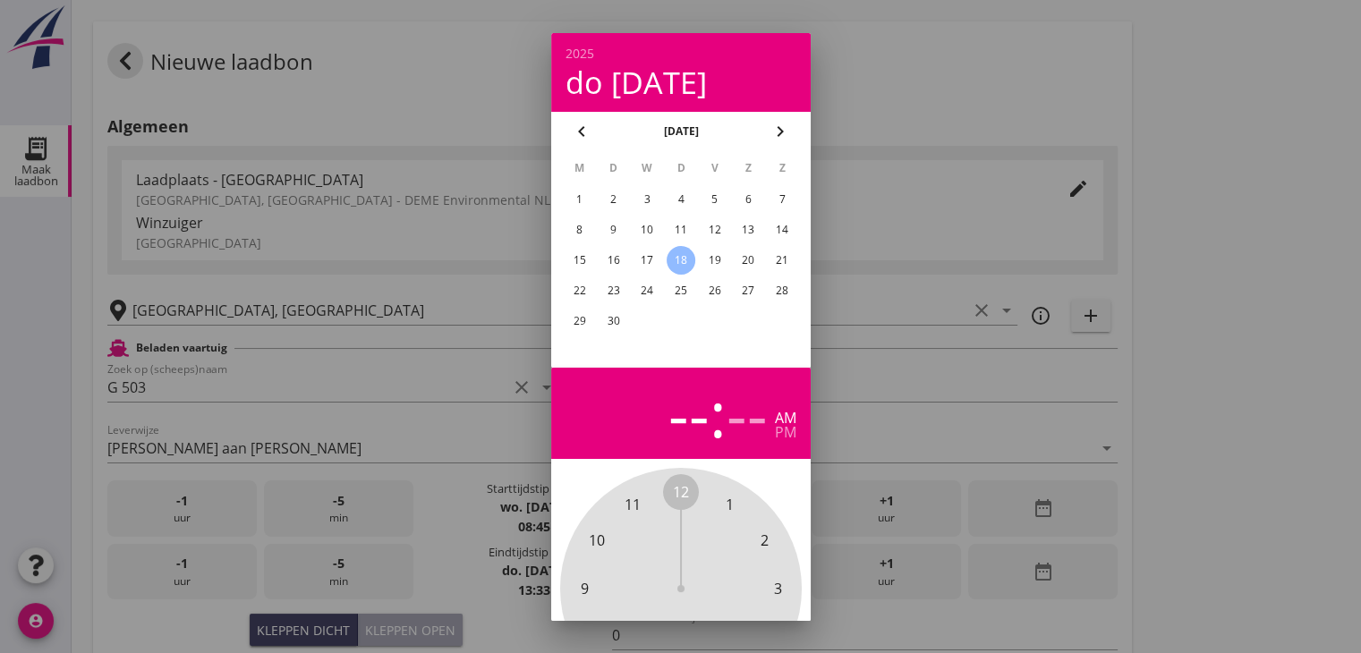
click at [640, 257] on div "17" at bounding box center [646, 260] width 29 height 29
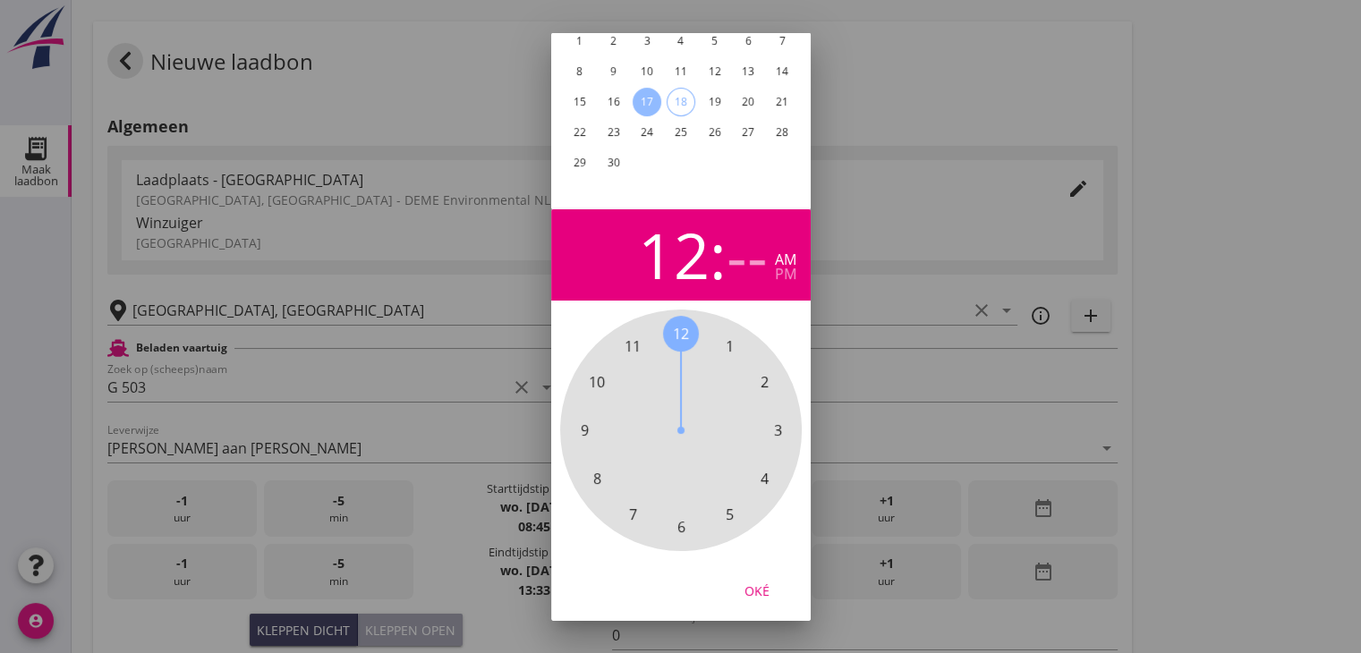
click at [686, 323] on span "12" at bounding box center [681, 333] width 16 height 21
click at [680, 323] on span "00" at bounding box center [681, 333] width 16 height 21
click at [784, 267] on div "pm" at bounding box center [785, 274] width 21 height 14
click at [751, 581] on div "Oké" at bounding box center [757, 590] width 50 height 19
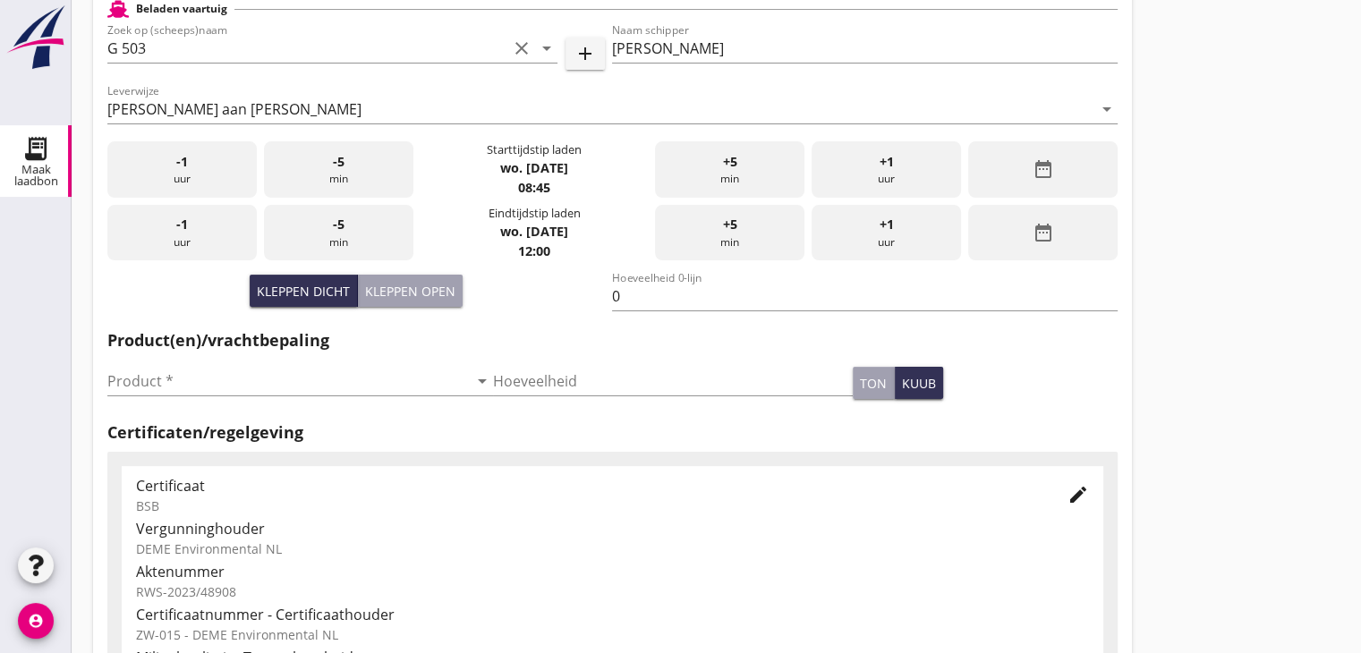
scroll to position [358, 0]
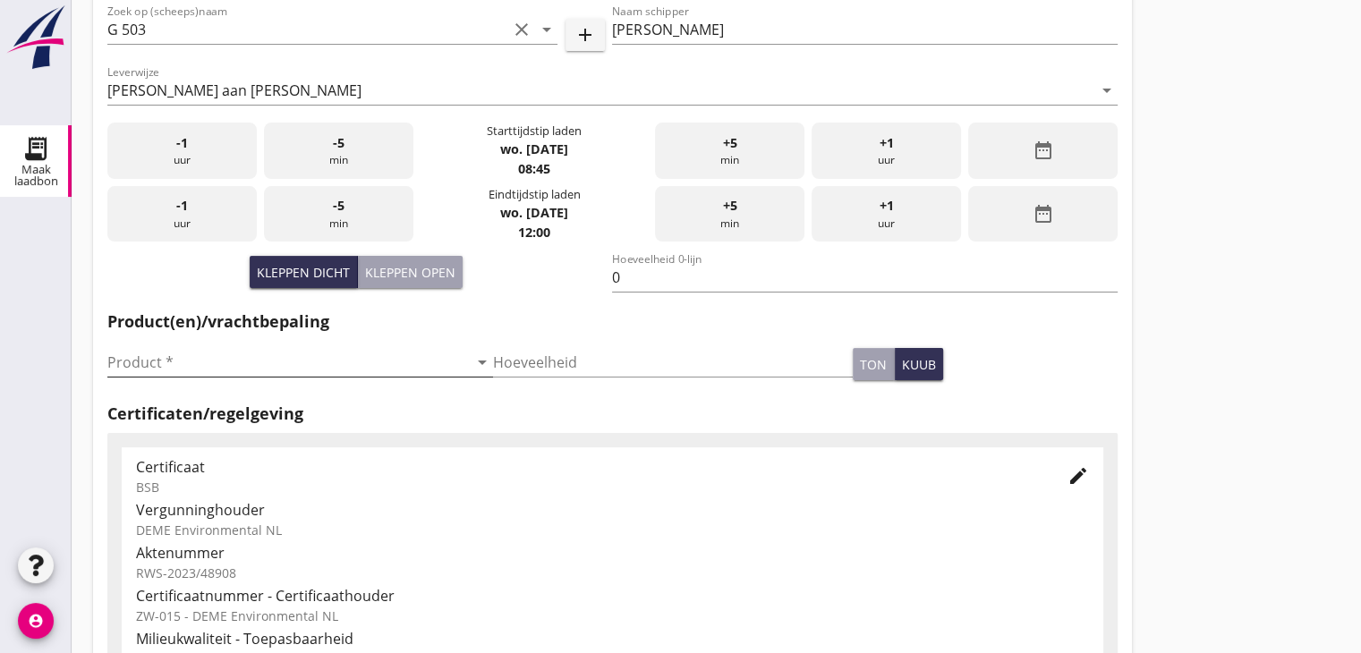
click at [250, 372] on input "Product *" at bounding box center [287, 362] width 360 height 29
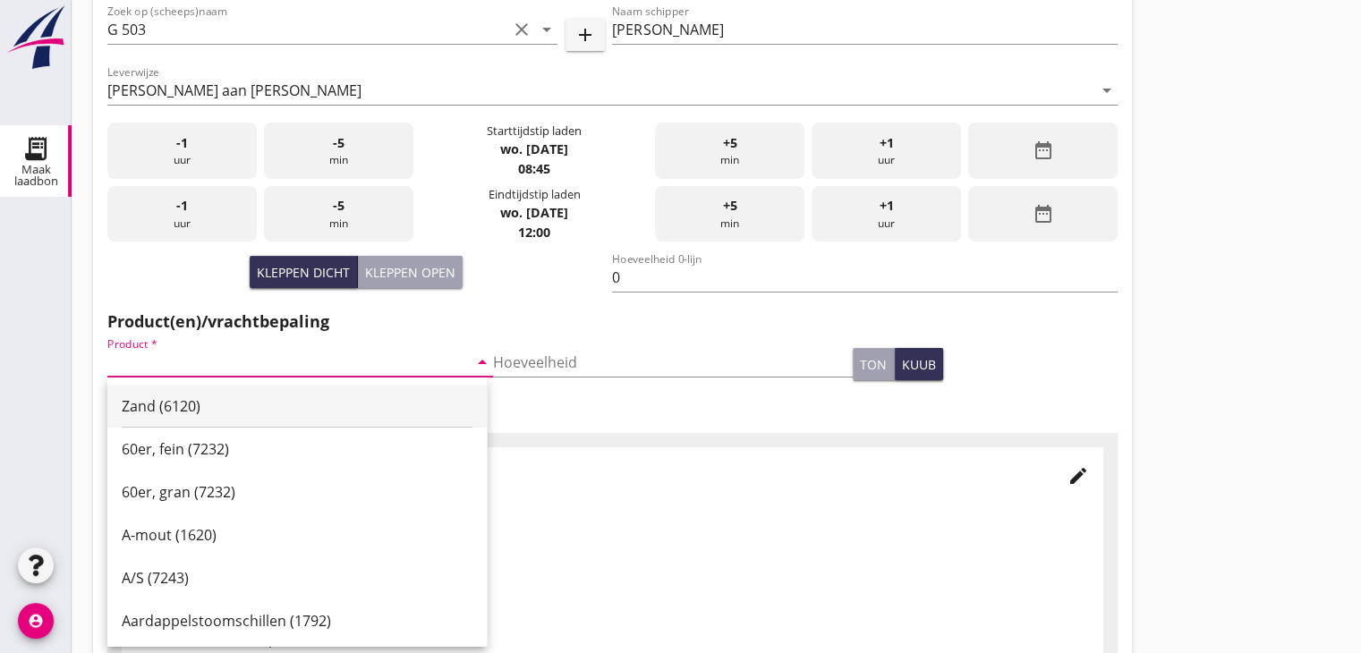
click at [238, 401] on div "Zand (6120)" at bounding box center [297, 405] width 351 height 21
type input "Zand (6120)"
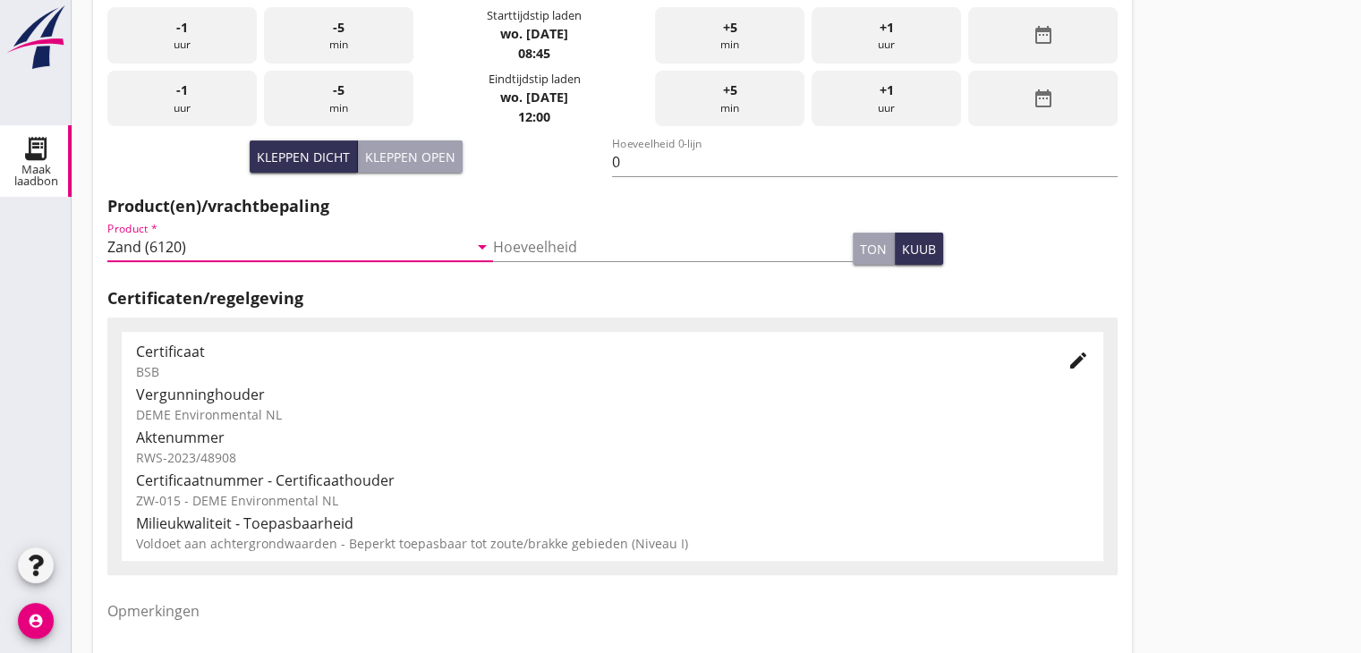
scroll to position [626, 0]
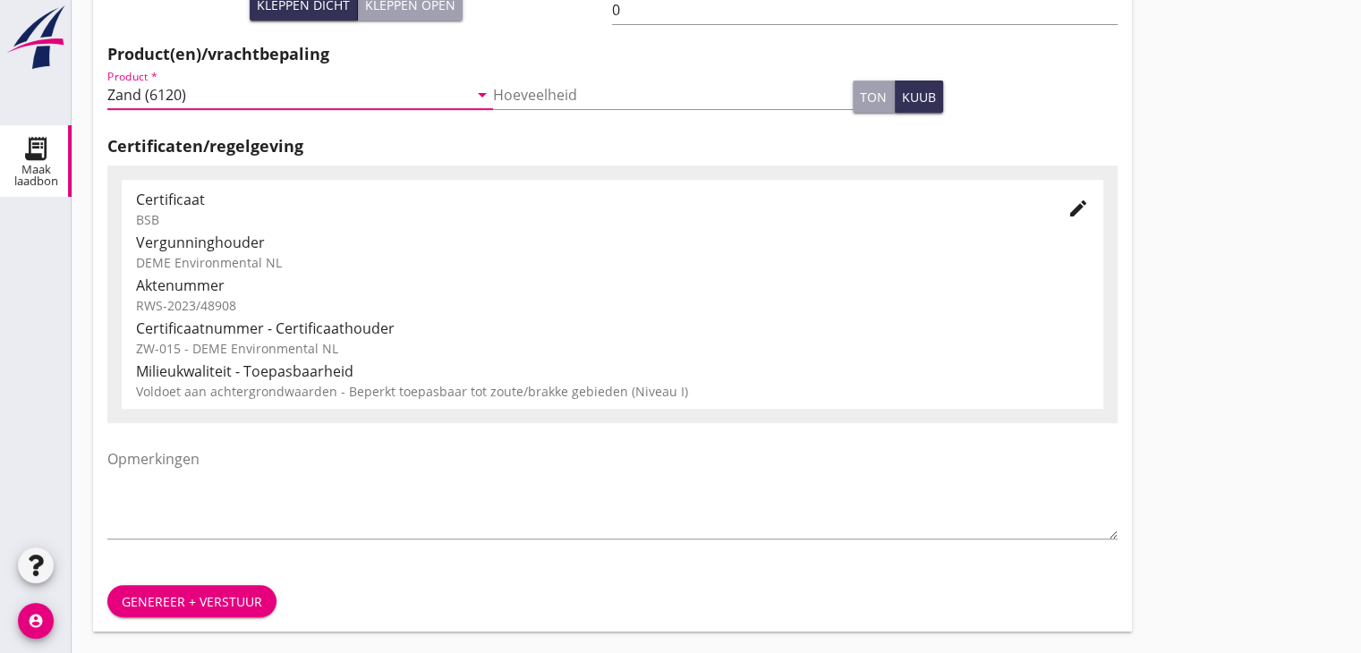
click at [218, 602] on div "Genereer + verstuur" at bounding box center [192, 601] width 140 height 19
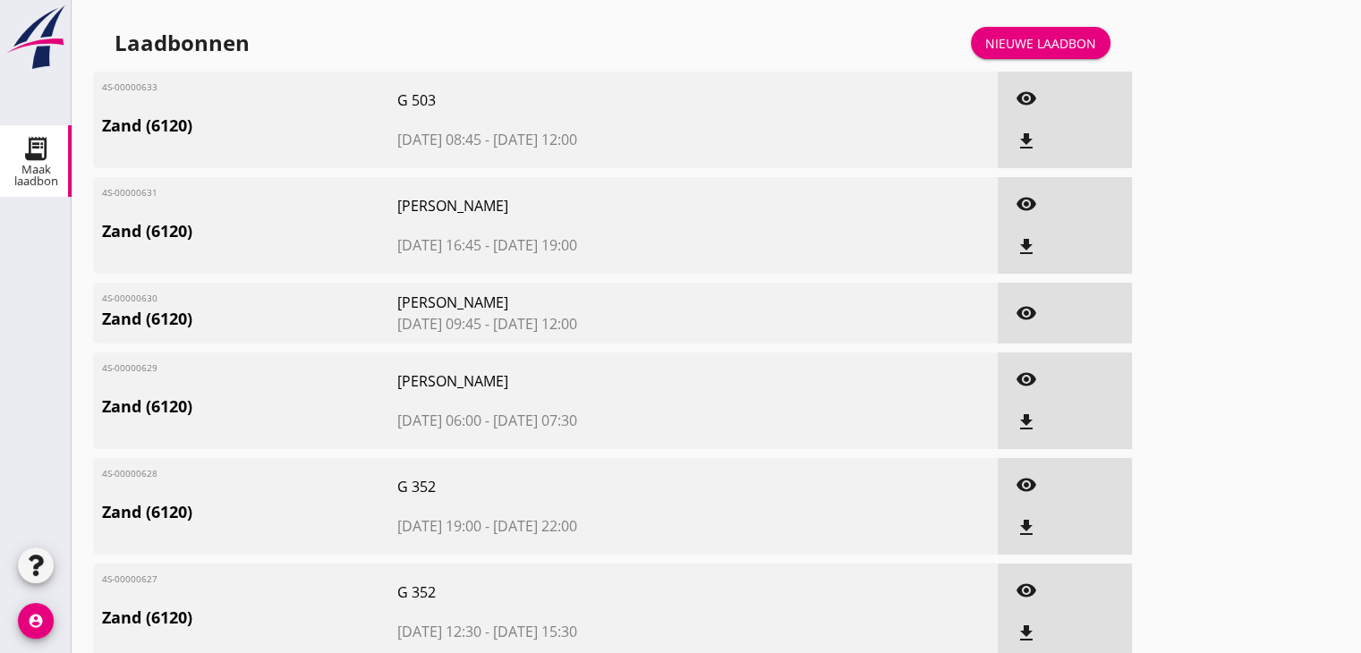
click at [1029, 51] on div "Nieuwe laadbon" at bounding box center [1040, 43] width 111 height 19
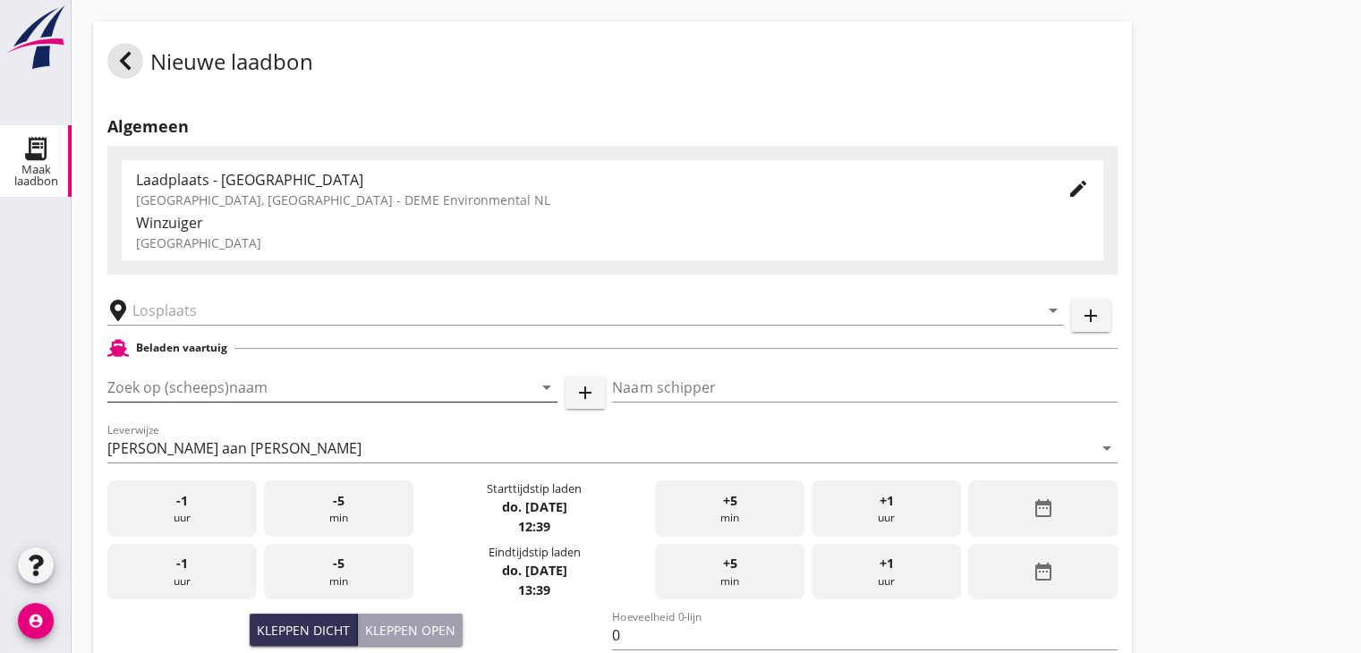
click at [166, 391] on input "Zoek op (scheeps)naam" at bounding box center [307, 387] width 400 height 29
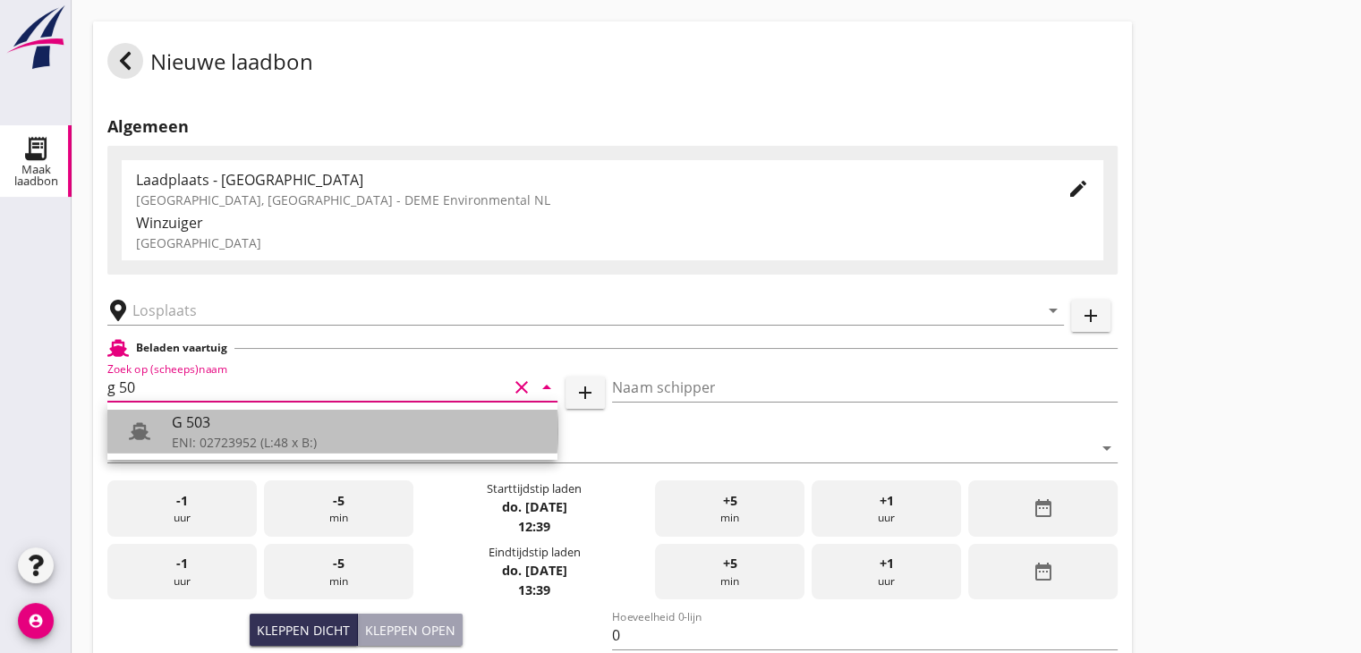
click at [172, 426] on div "G 503" at bounding box center [357, 421] width 371 height 21
type input "G 503"
type input "Ewald van Loo"
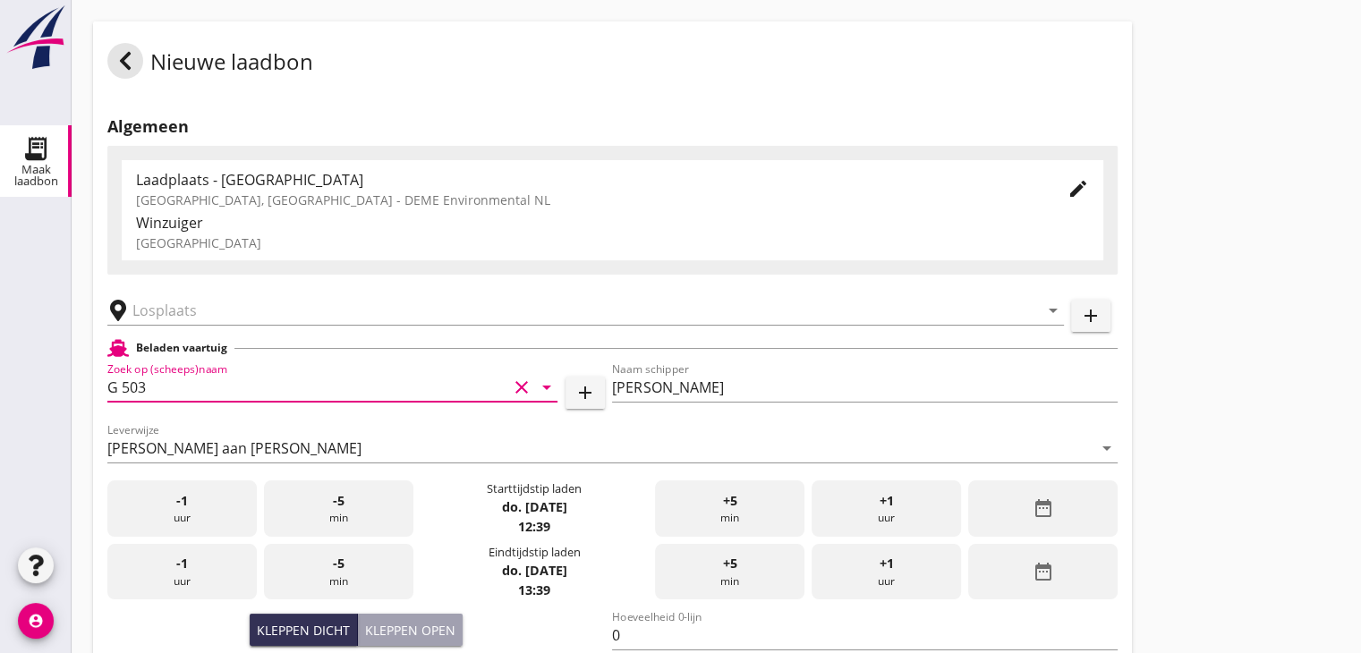
type input "G 503"
click at [987, 497] on div "date_range" at bounding box center [1042, 508] width 149 height 56
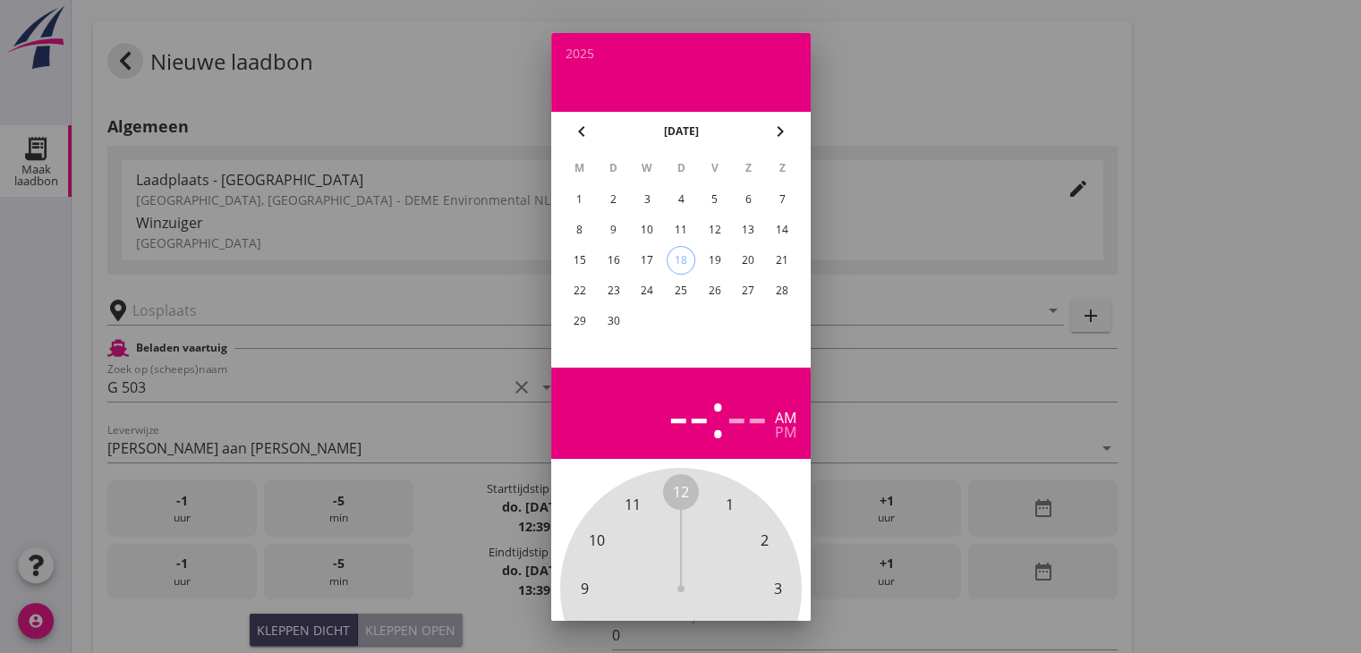
click at [633, 259] on div "17" at bounding box center [646, 260] width 29 height 29
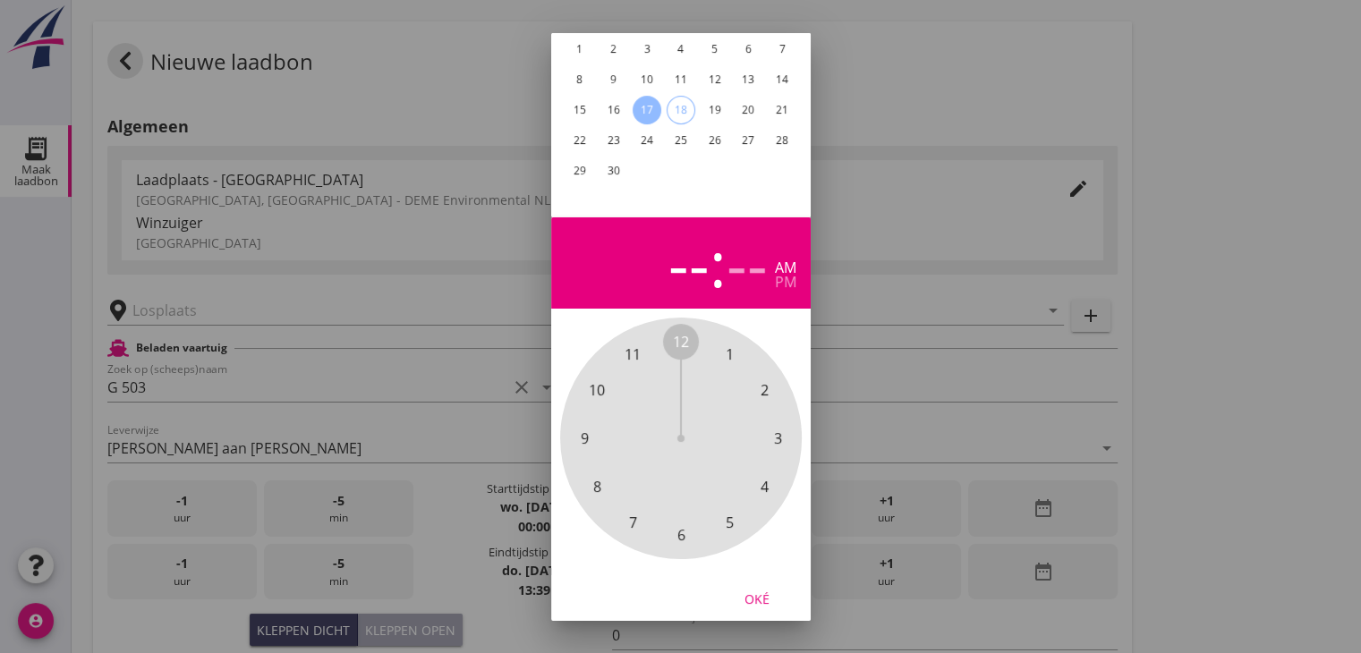
scroll to position [172, 0]
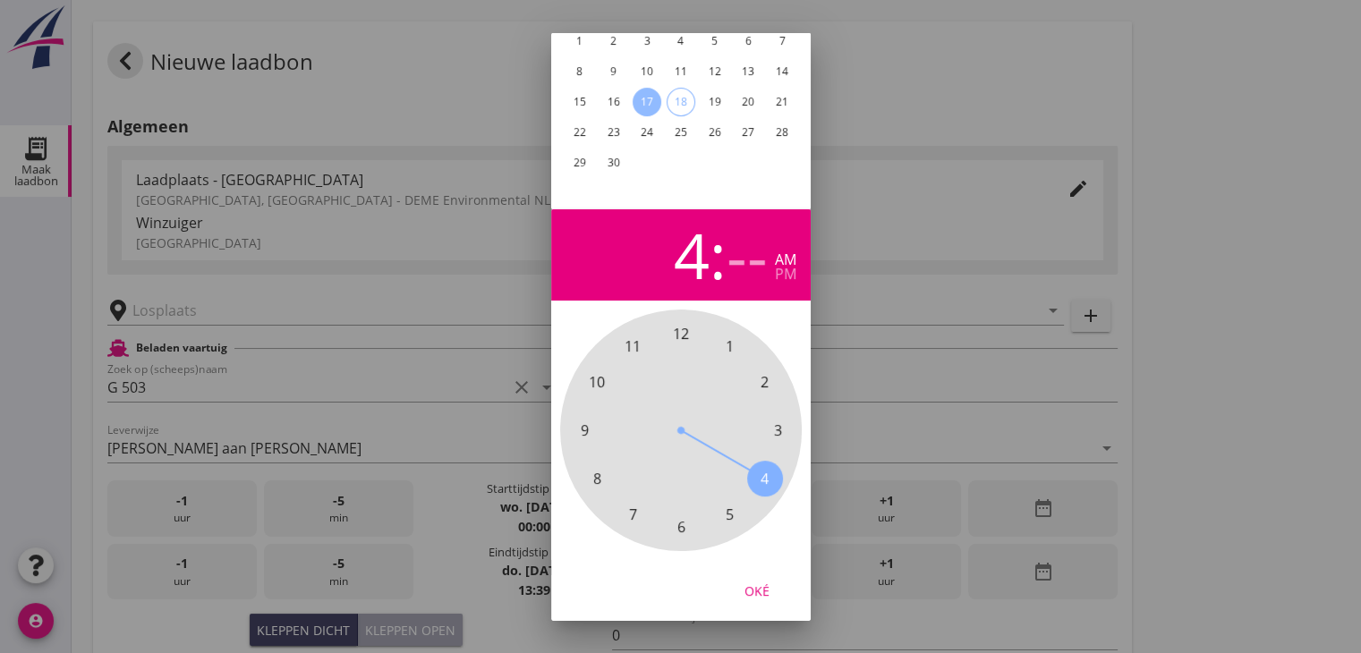
click at [761, 468] on span "4" at bounding box center [764, 478] width 8 height 21
click at [671, 334] on div "00 05 10 15 20 25 30 35 40 45 50 55" at bounding box center [680, 430] width 193 height 193
drag, startPoint x: 667, startPoint y: 323, endPoint x: 679, endPoint y: 321, distance: 11.8
click at [679, 334] on div "00 05 10 15 20 25 30 35 40 45 50 55" at bounding box center [680, 430] width 193 height 193
drag, startPoint x: 777, startPoint y: 262, endPoint x: 779, endPoint y: 298, distance: 35.8
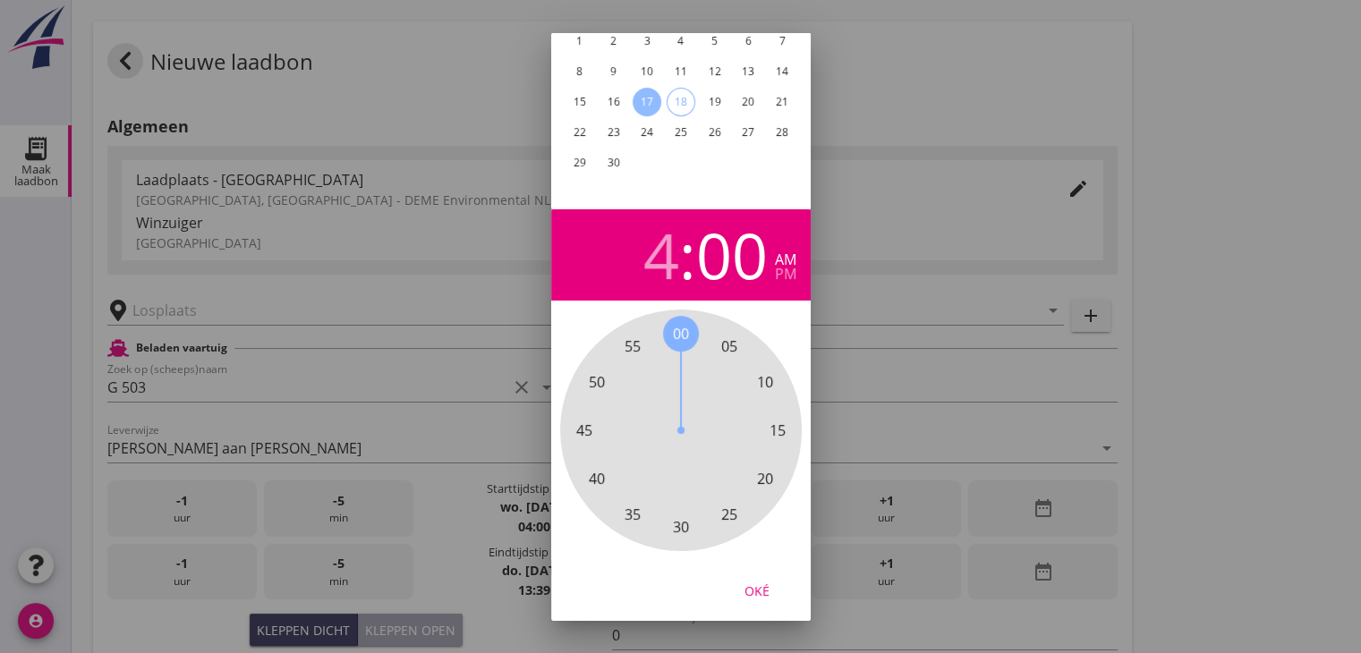
click at [779, 267] on div "pm" at bounding box center [785, 274] width 21 height 14
click at [771, 581] on div "Oké" at bounding box center [757, 590] width 50 height 19
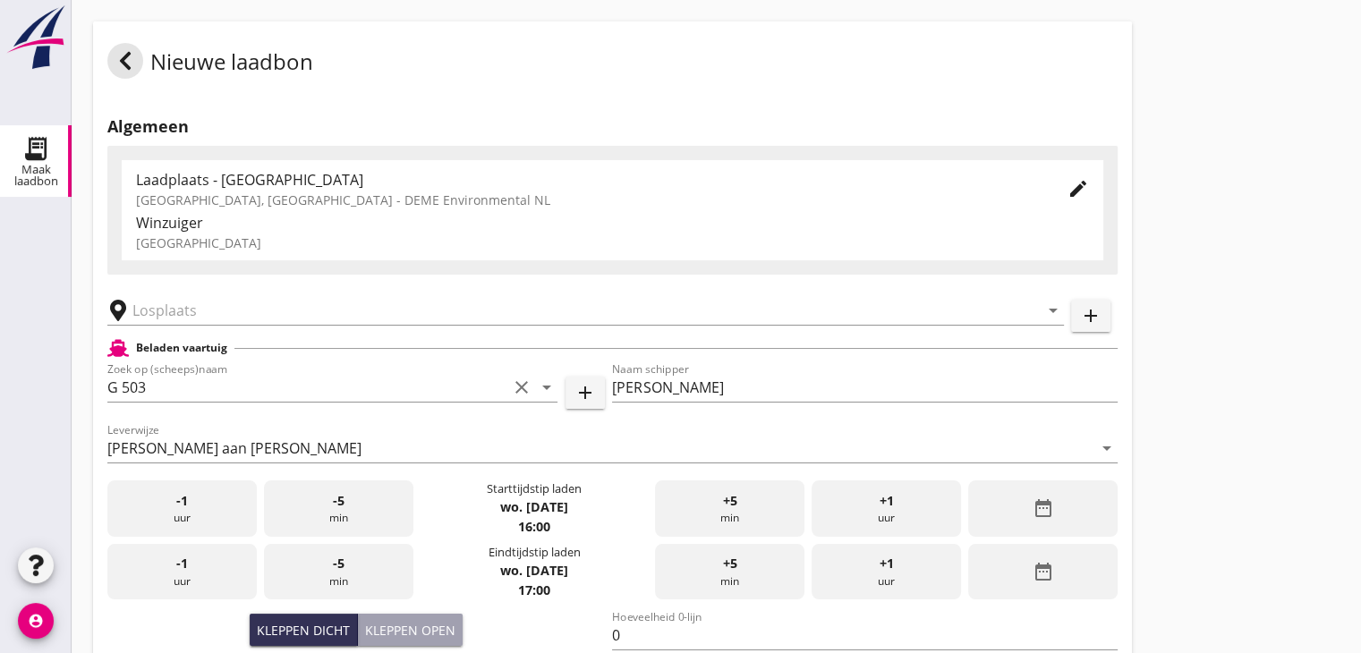
click at [1013, 590] on div "date_range" at bounding box center [1042, 572] width 149 height 56
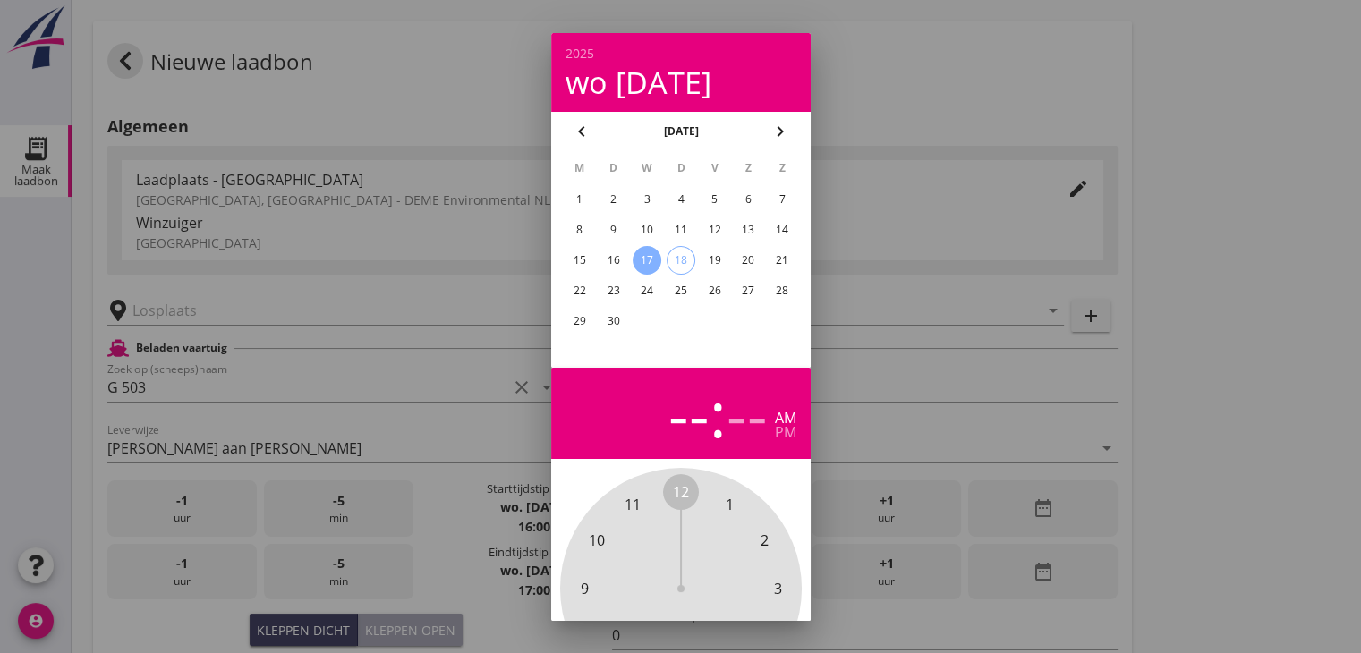
click at [656, 259] on div "17" at bounding box center [646, 260] width 29 height 29
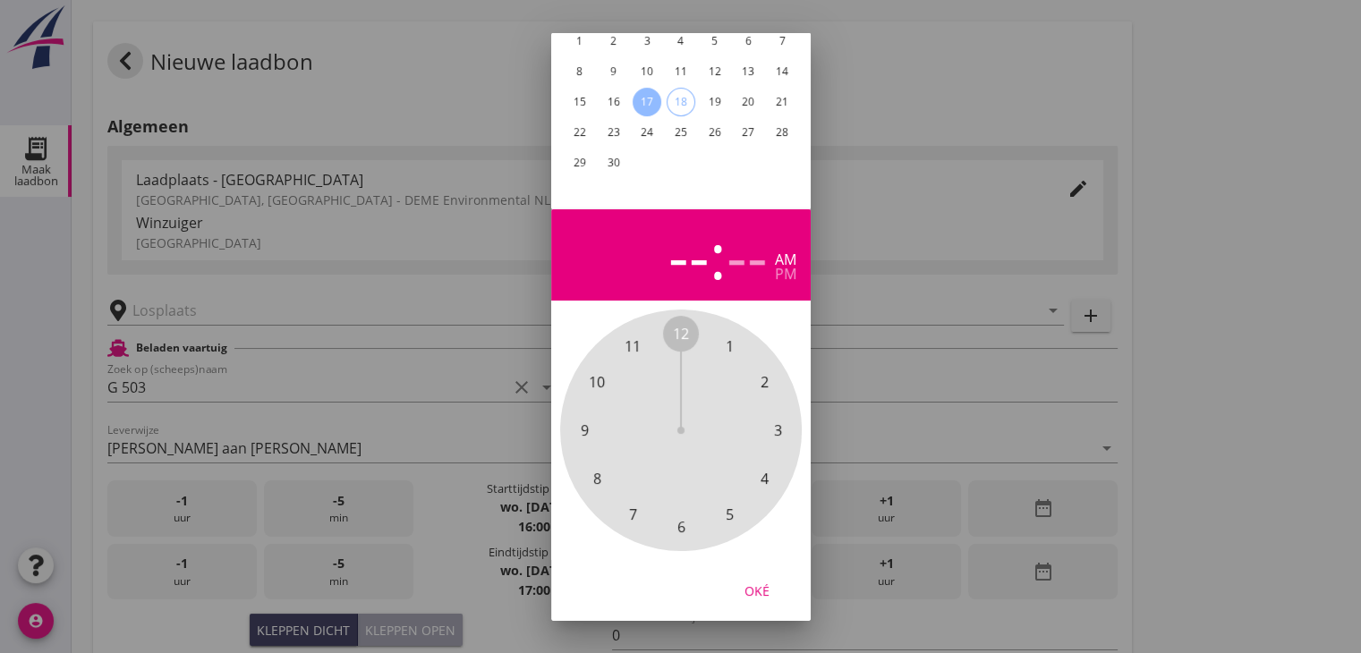
click at [687, 509] on span "6" at bounding box center [681, 527] width 36 height 36
click at [683, 516] on span "30" at bounding box center [681, 526] width 16 height 21
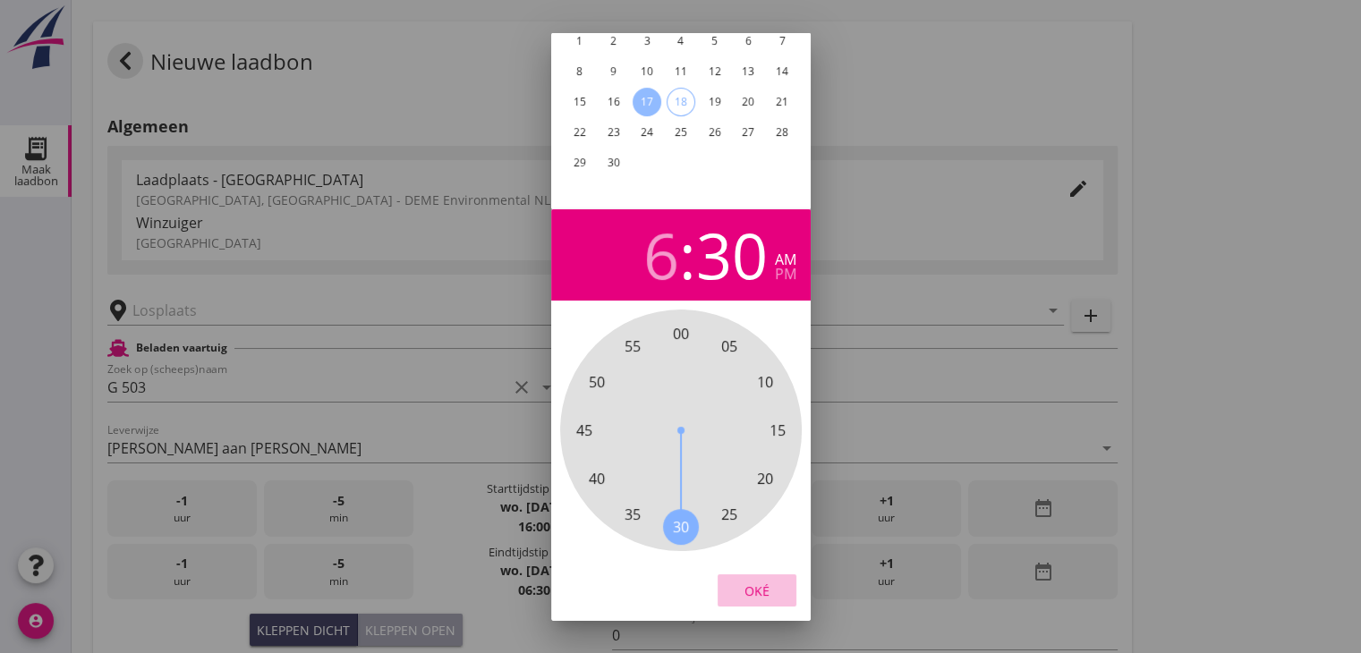
click at [768, 581] on div "Oké" at bounding box center [757, 590] width 50 height 19
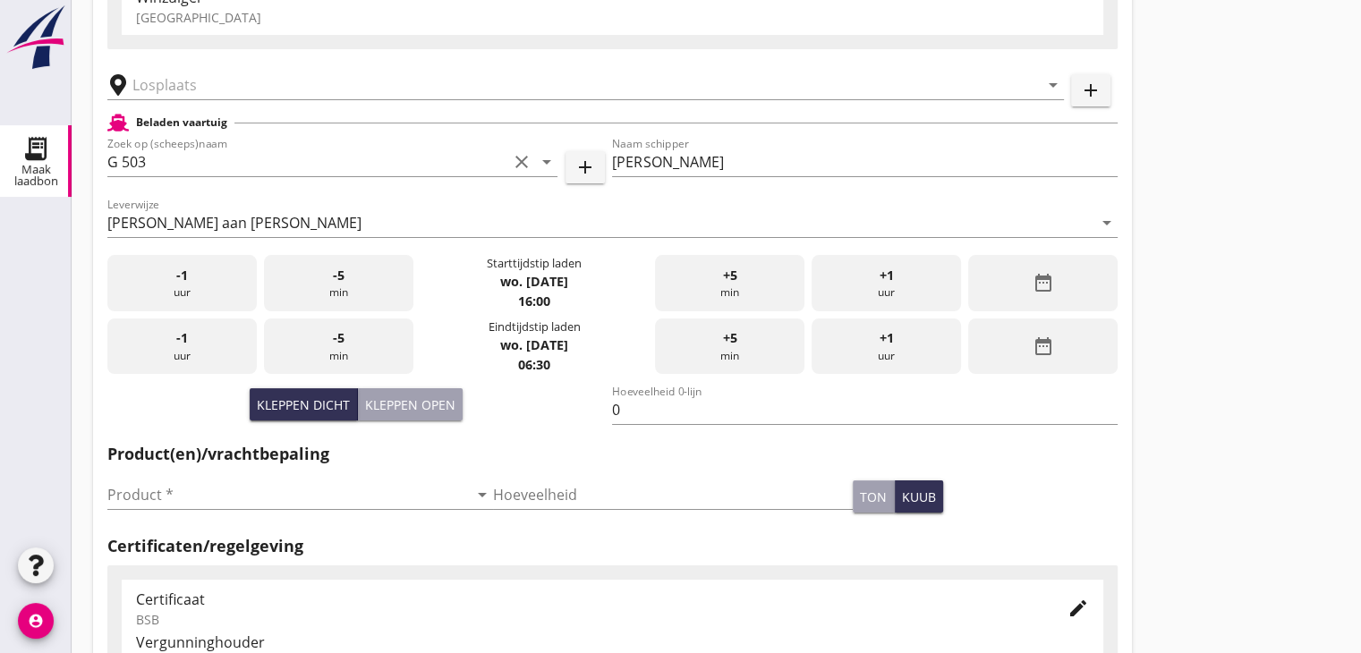
scroll to position [268, 0]
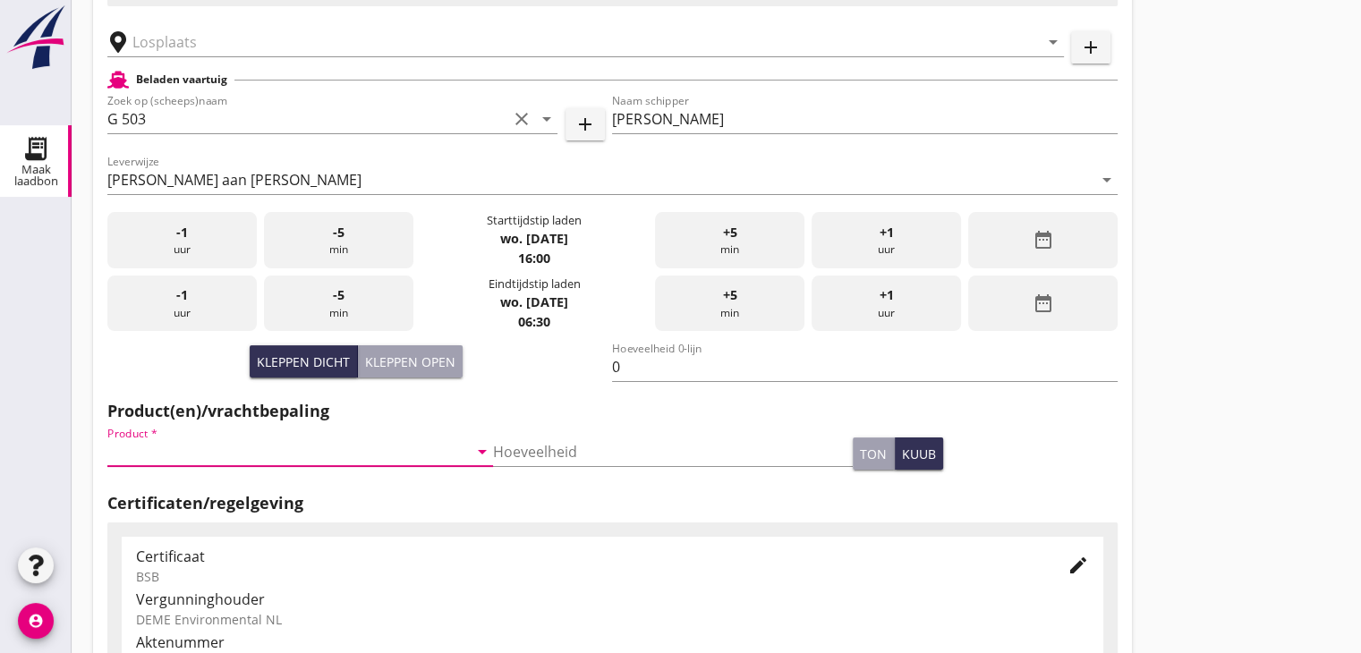
click at [306, 440] on input "Product *" at bounding box center [287, 451] width 360 height 29
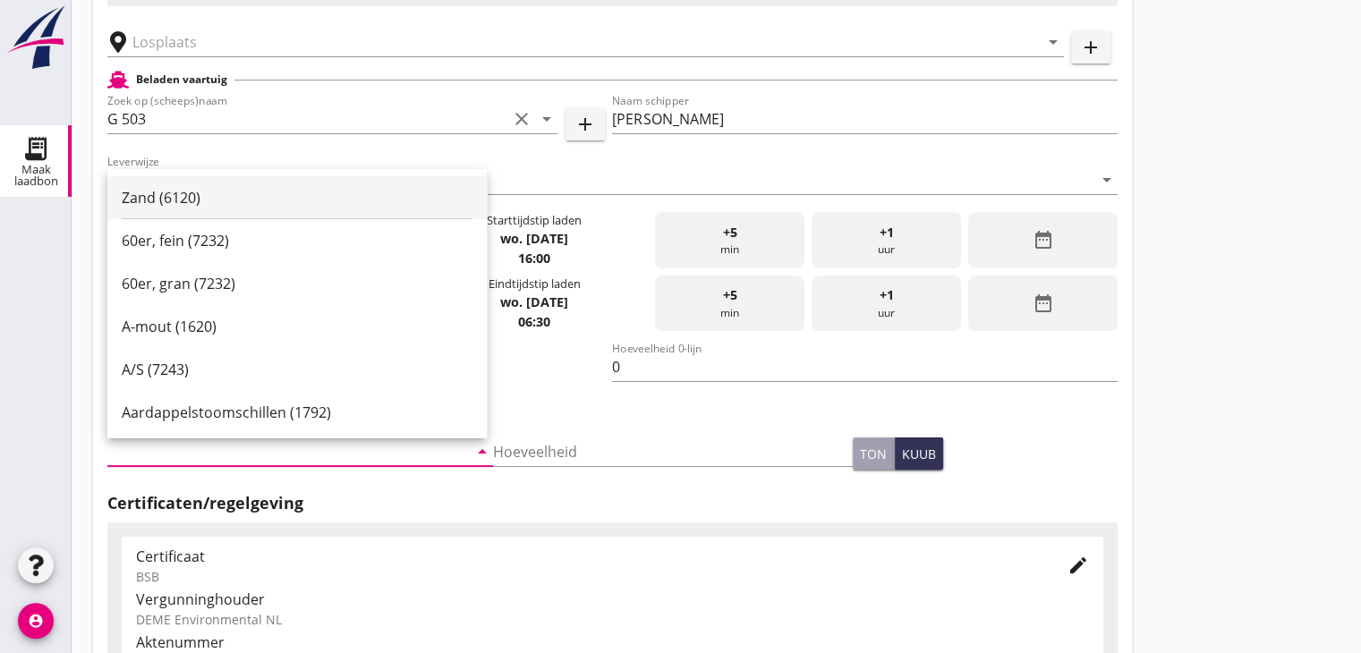
click at [211, 195] on div "Zand (6120)" at bounding box center [297, 197] width 351 height 21
type input "Zand (6120)"
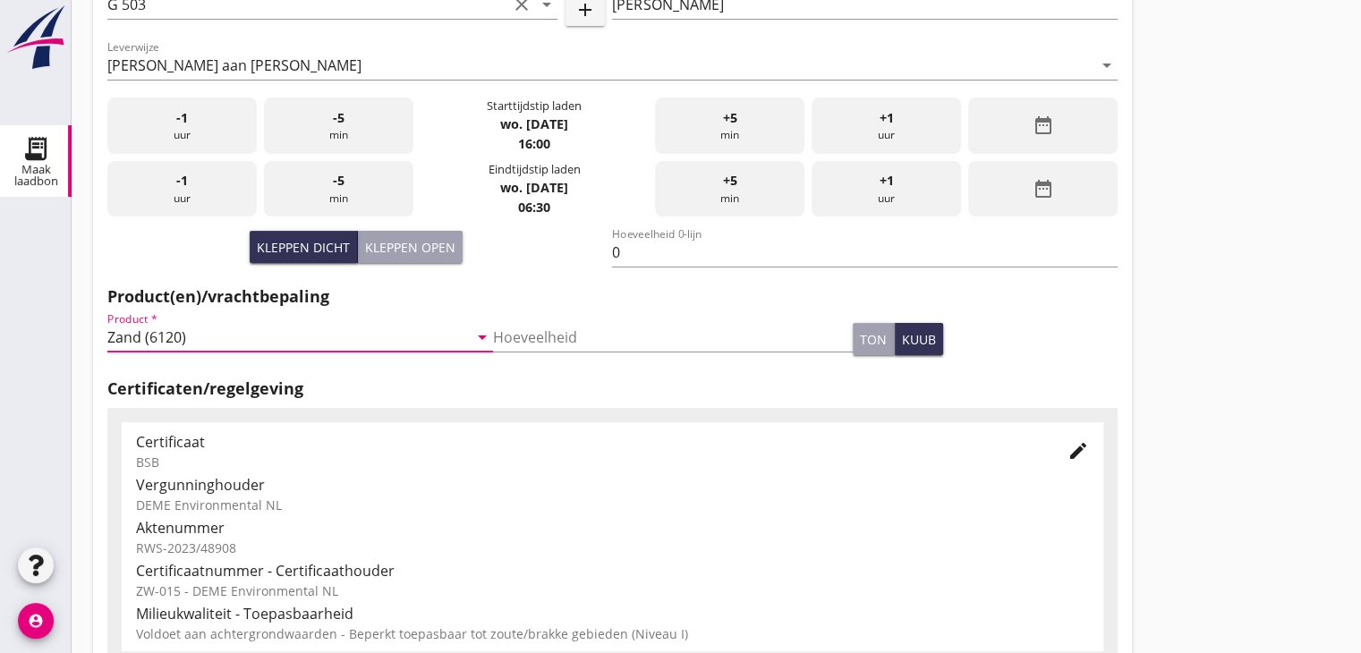
scroll to position [626, 0]
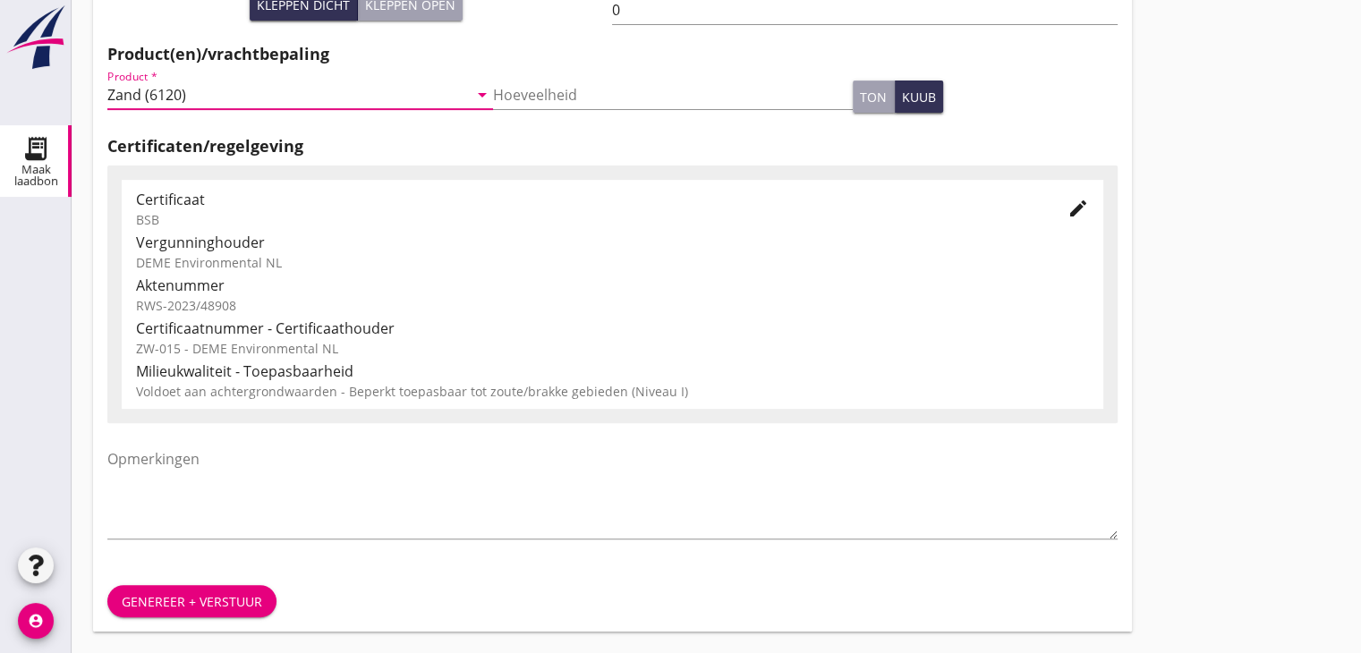
click at [210, 597] on div "Genereer + verstuur" at bounding box center [192, 601] width 140 height 19
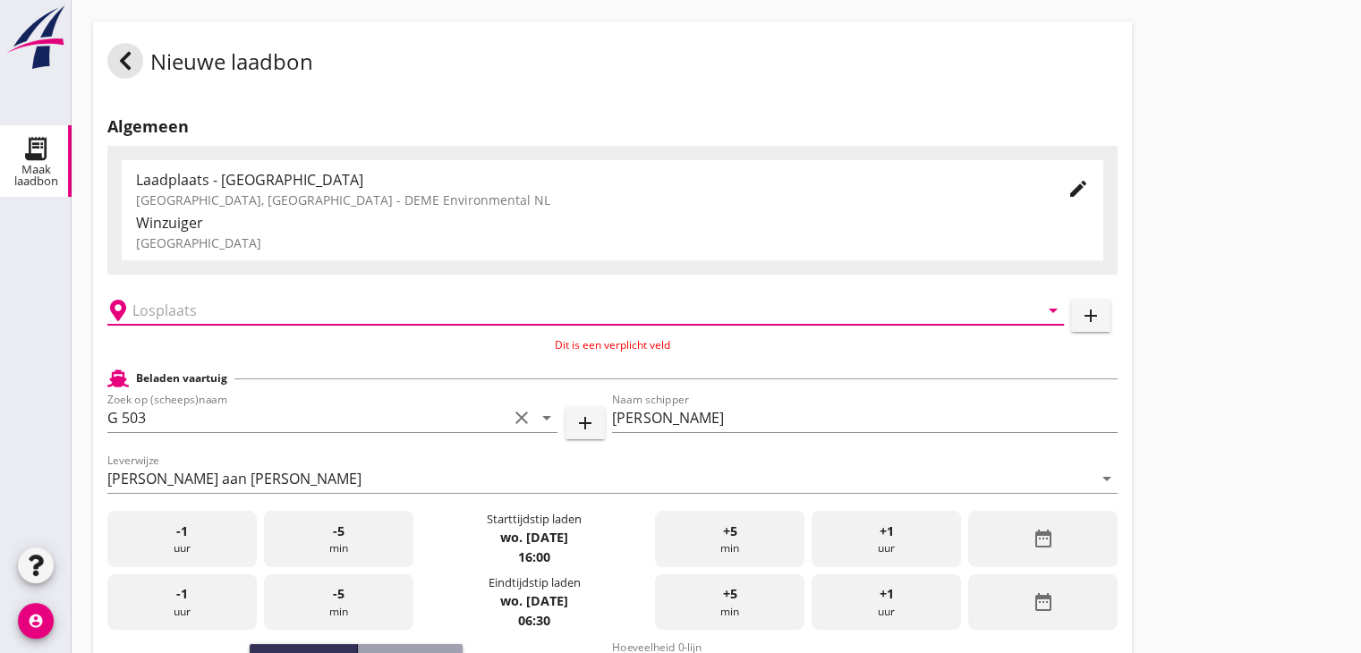
click at [241, 305] on input "text" at bounding box center [572, 310] width 881 height 29
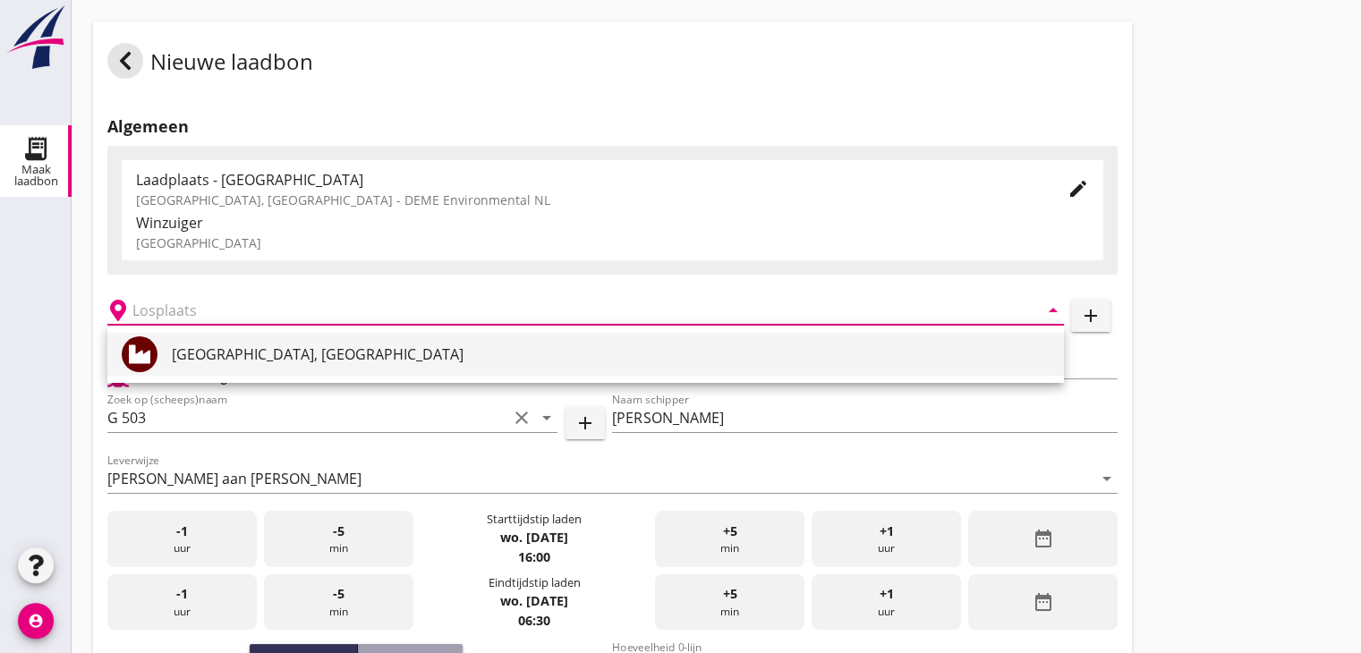
click at [216, 346] on div "[GEOGRAPHIC_DATA], [GEOGRAPHIC_DATA]" at bounding box center [611, 353] width 878 height 21
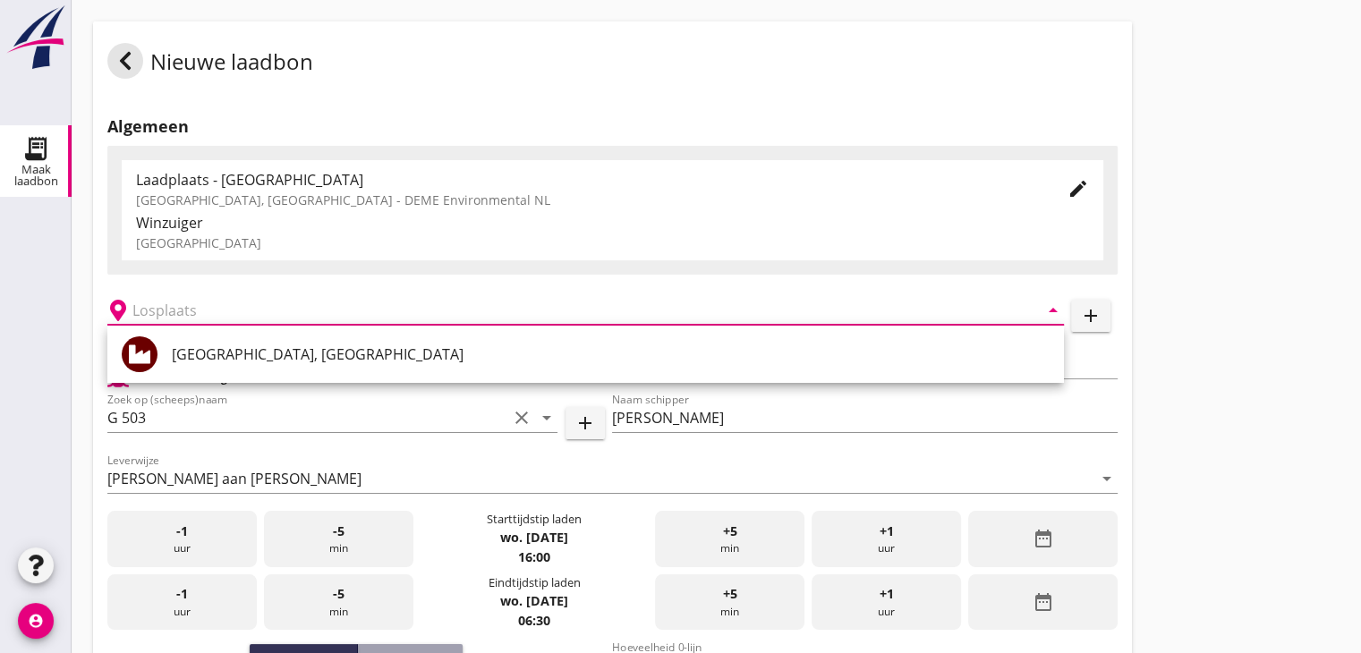
type input "[GEOGRAPHIC_DATA], [GEOGRAPHIC_DATA]"
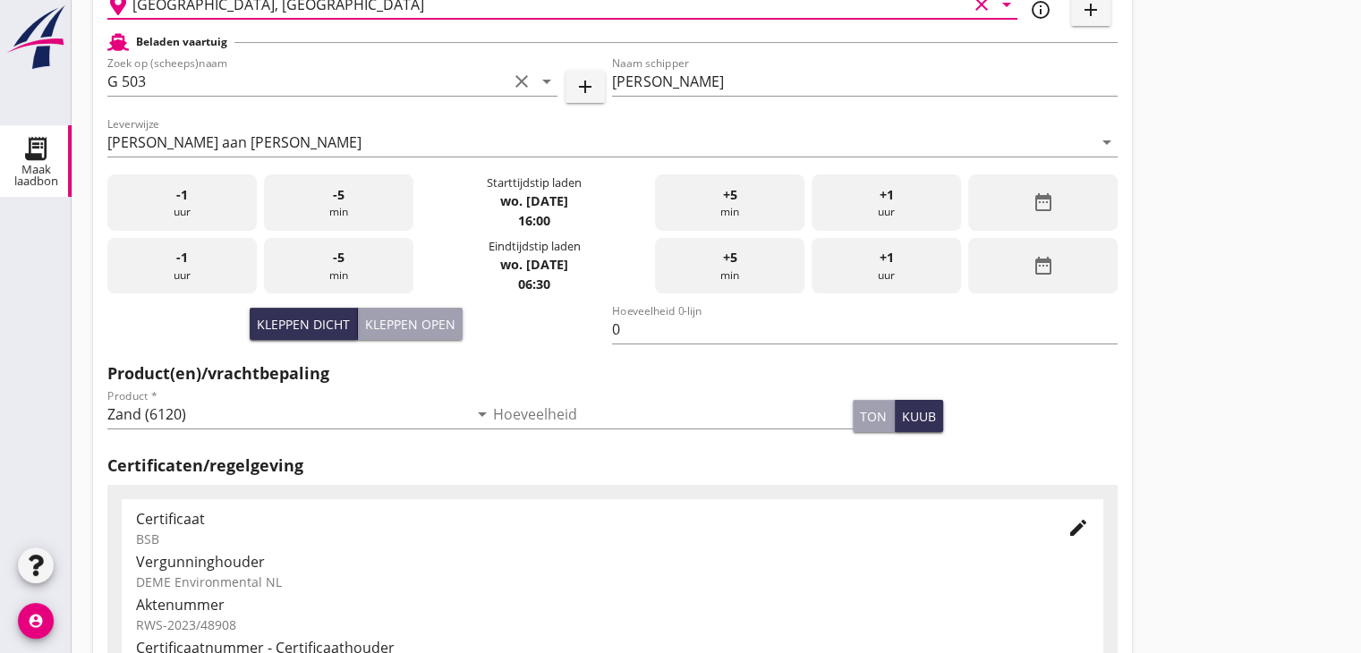
scroll to position [626, 0]
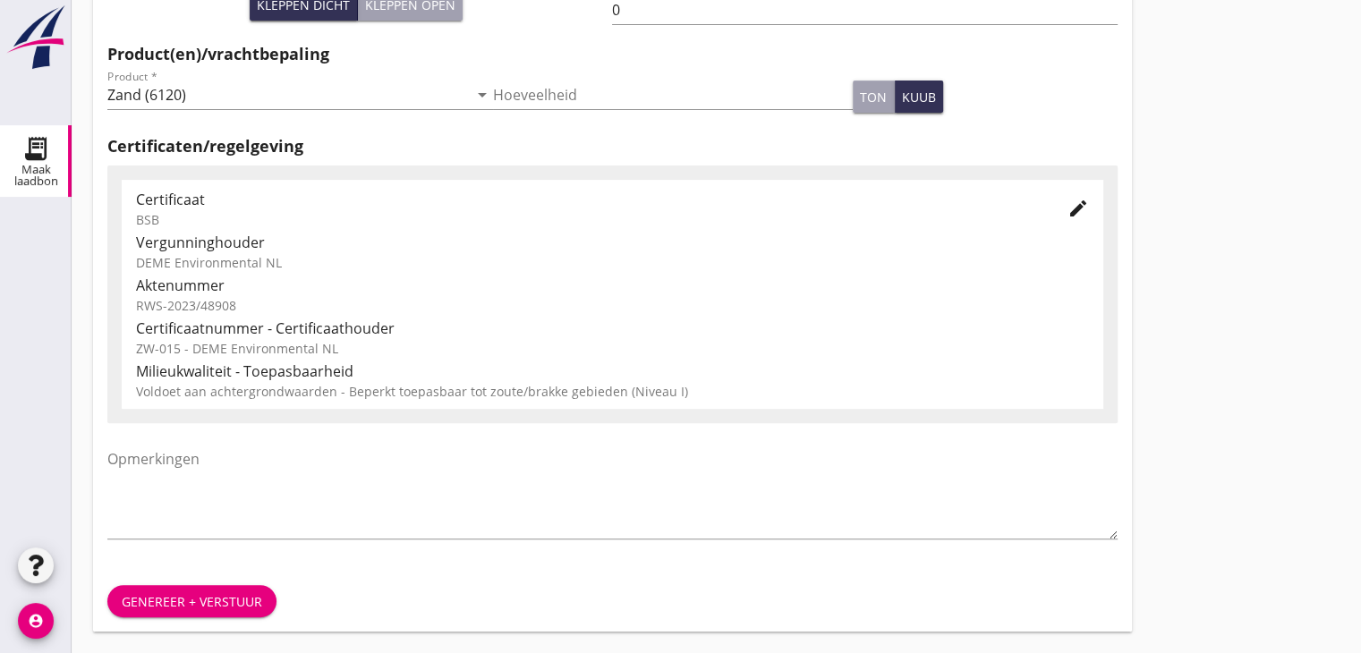
click at [182, 598] on div "Genereer + verstuur" at bounding box center [192, 601] width 140 height 19
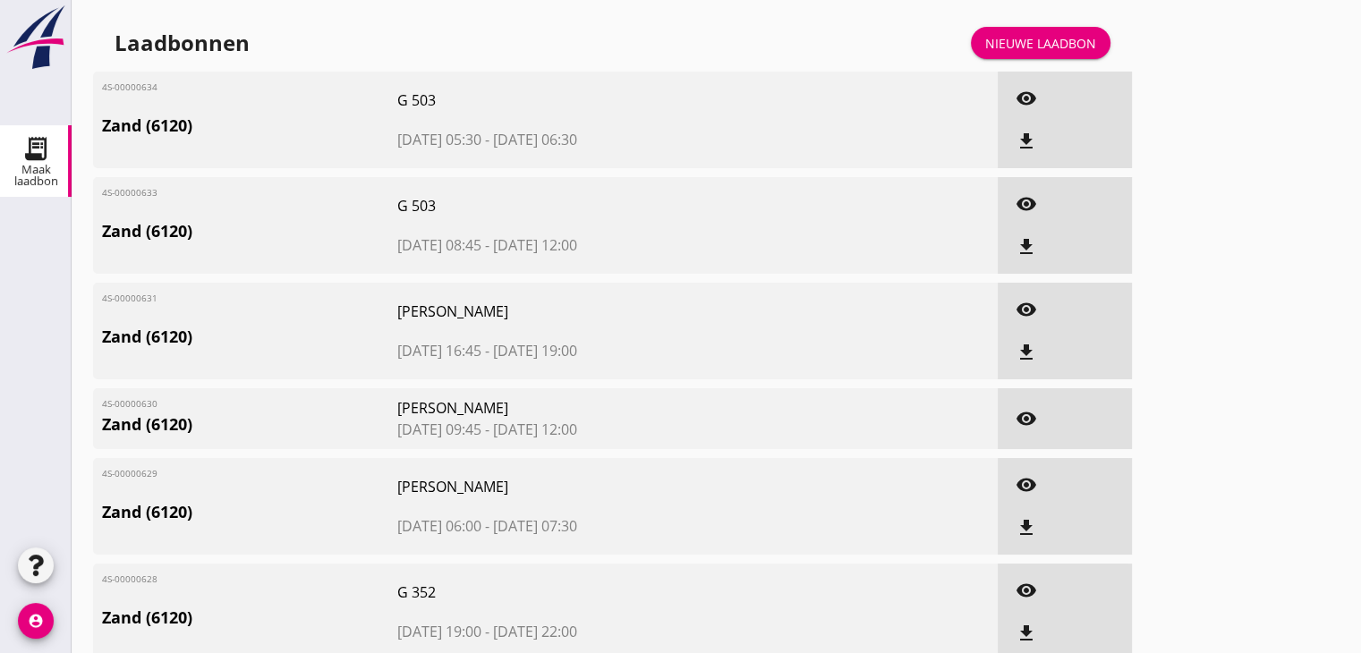
click at [1040, 95] on div "visibility" at bounding box center [1026, 98] width 32 height 21
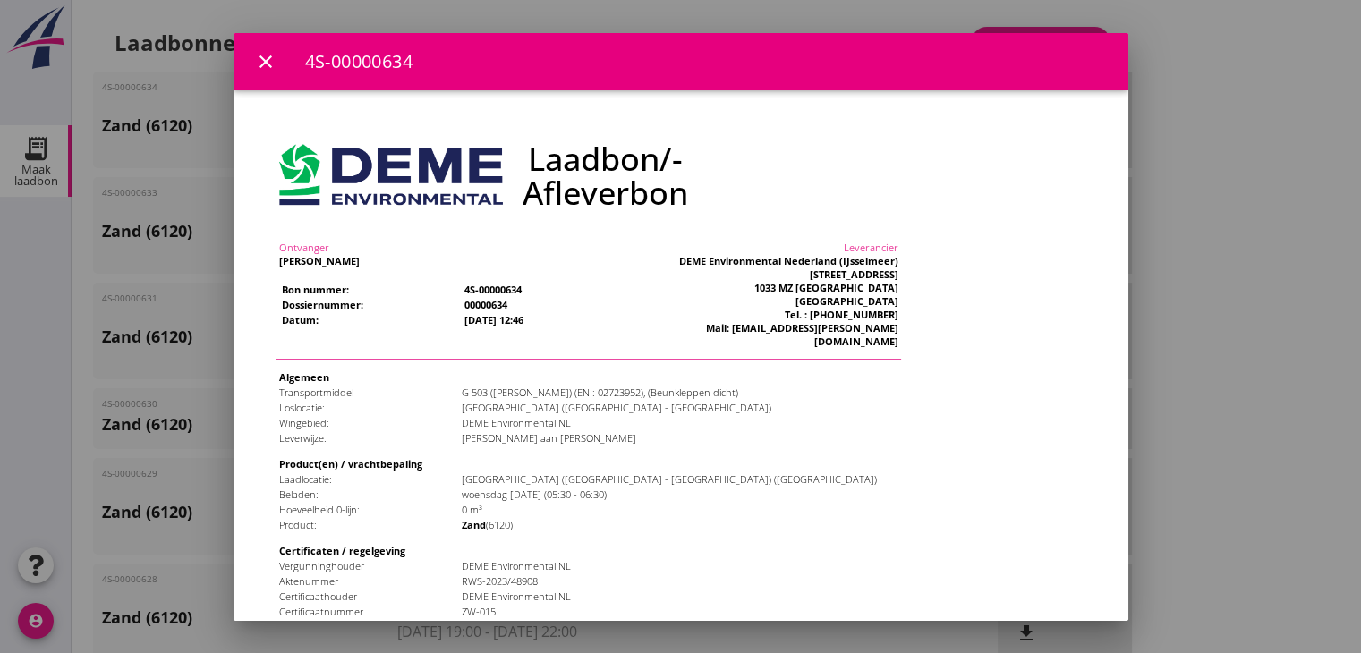
click at [261, 62] on icon "close" at bounding box center [265, 61] width 21 height 21
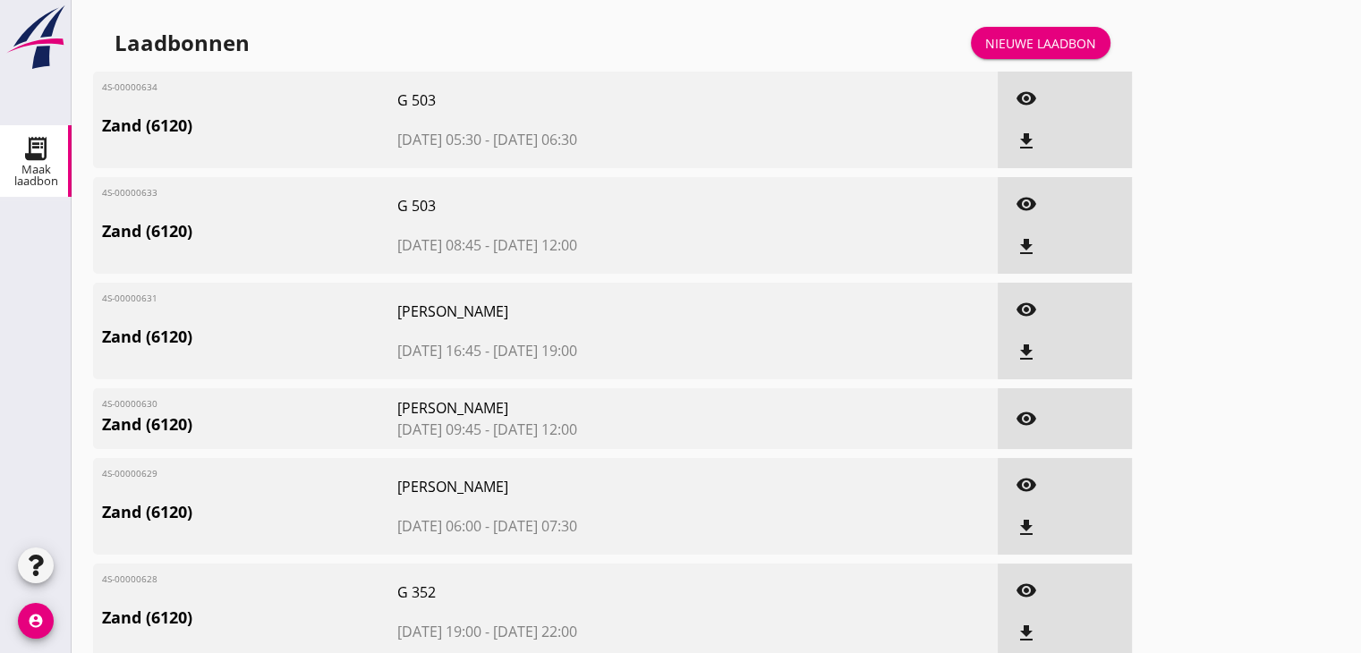
click at [1009, 44] on div "Nieuwe laadbon" at bounding box center [1040, 43] width 111 height 19
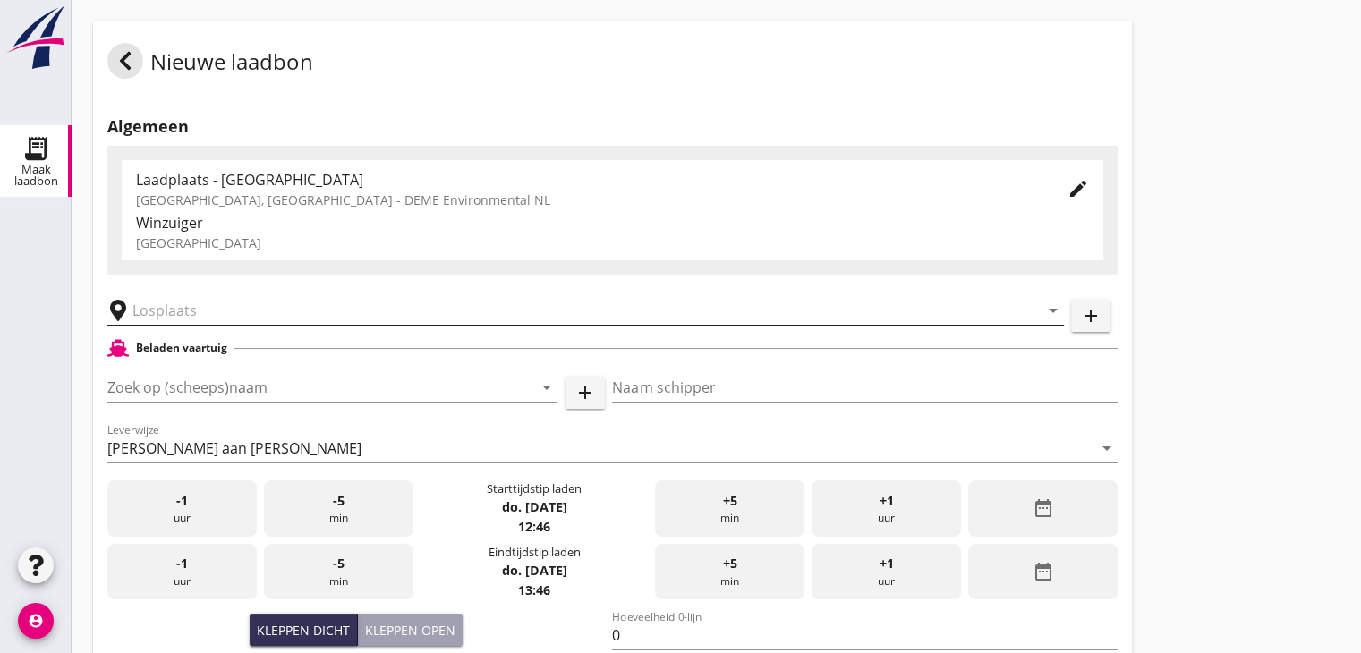
click at [183, 301] on input "text" at bounding box center [572, 310] width 881 height 29
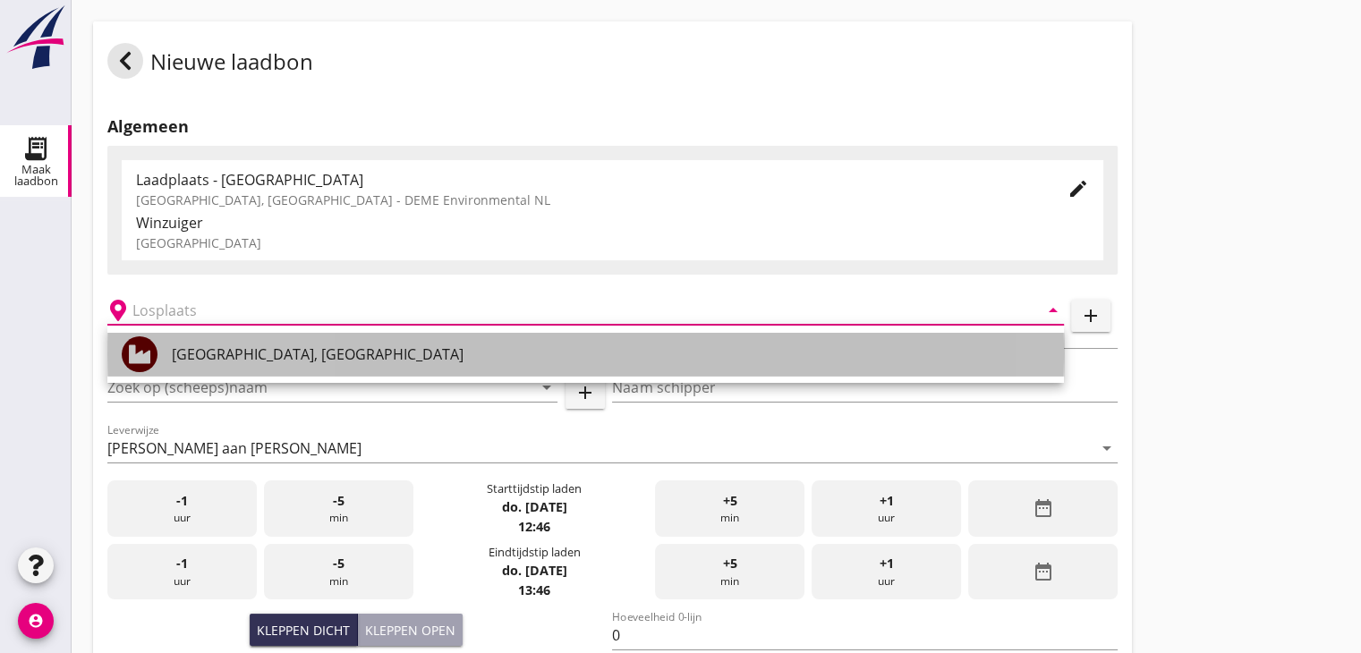
click at [189, 355] on div "[GEOGRAPHIC_DATA], [GEOGRAPHIC_DATA]" at bounding box center [611, 353] width 878 height 21
type input "[GEOGRAPHIC_DATA], [GEOGRAPHIC_DATA]"
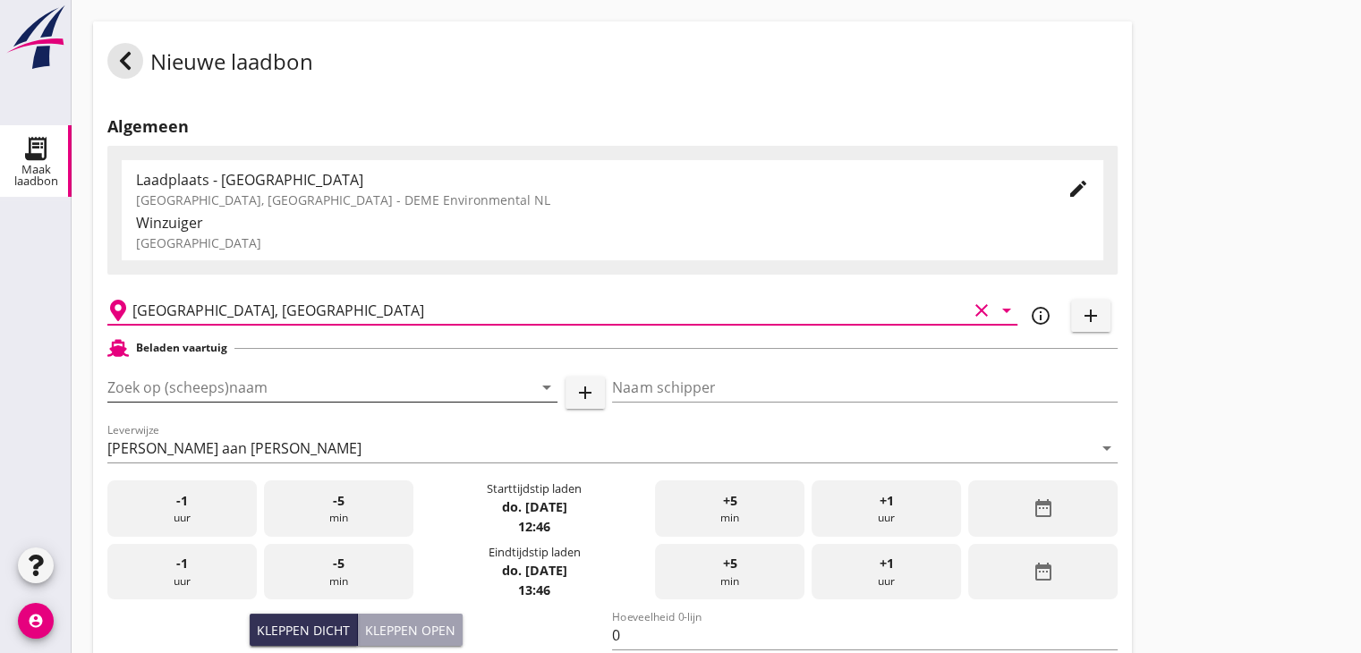
click at [222, 384] on input "Zoek op (scheeps)naam" at bounding box center [307, 387] width 400 height 29
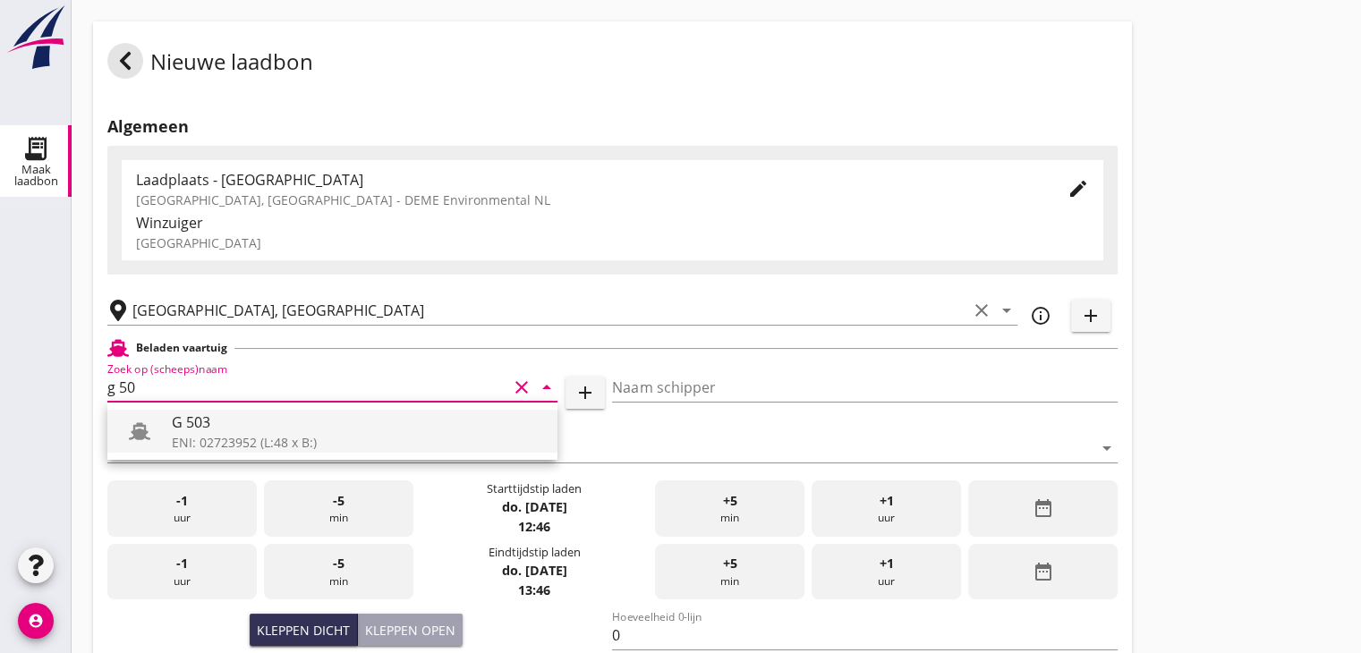
click at [208, 420] on div "G 503" at bounding box center [357, 421] width 371 height 21
type input "G 503"
type input "Ewald van Loo"
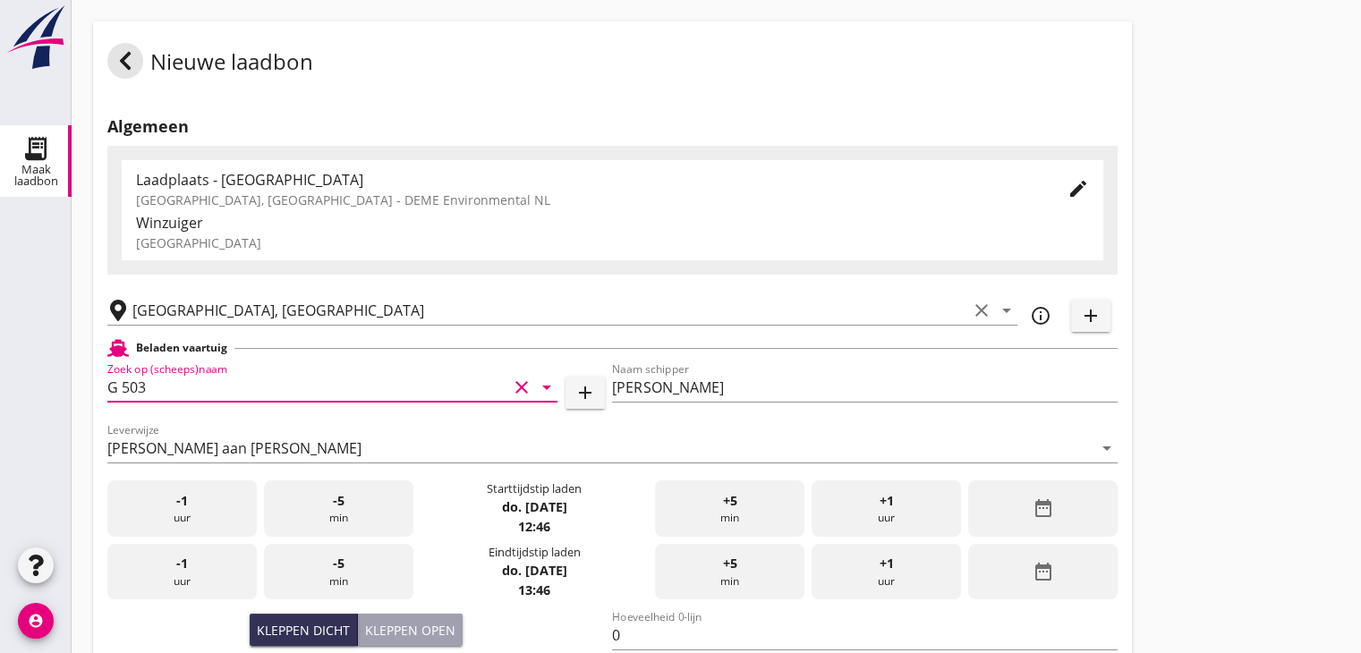
type input "G 503"
click at [1031, 513] on icon "date_range" at bounding box center [1041, 507] width 21 height 21
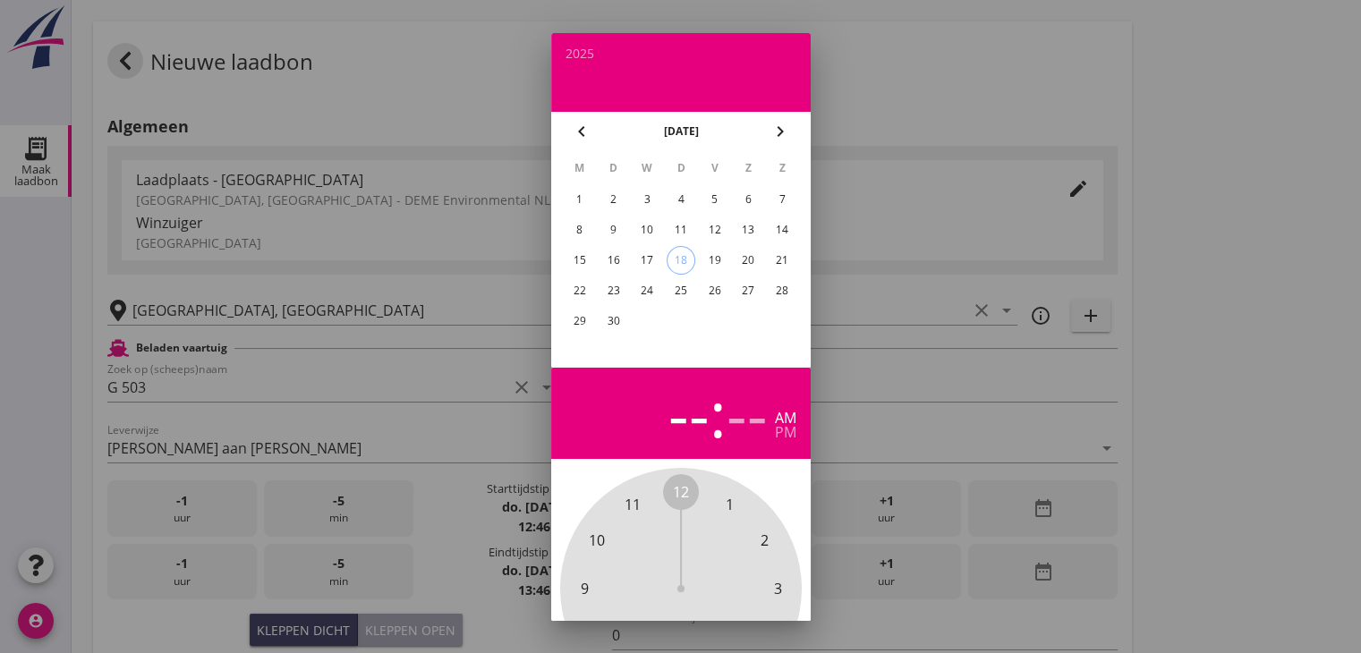
click at [651, 259] on div "17" at bounding box center [646, 260] width 29 height 29
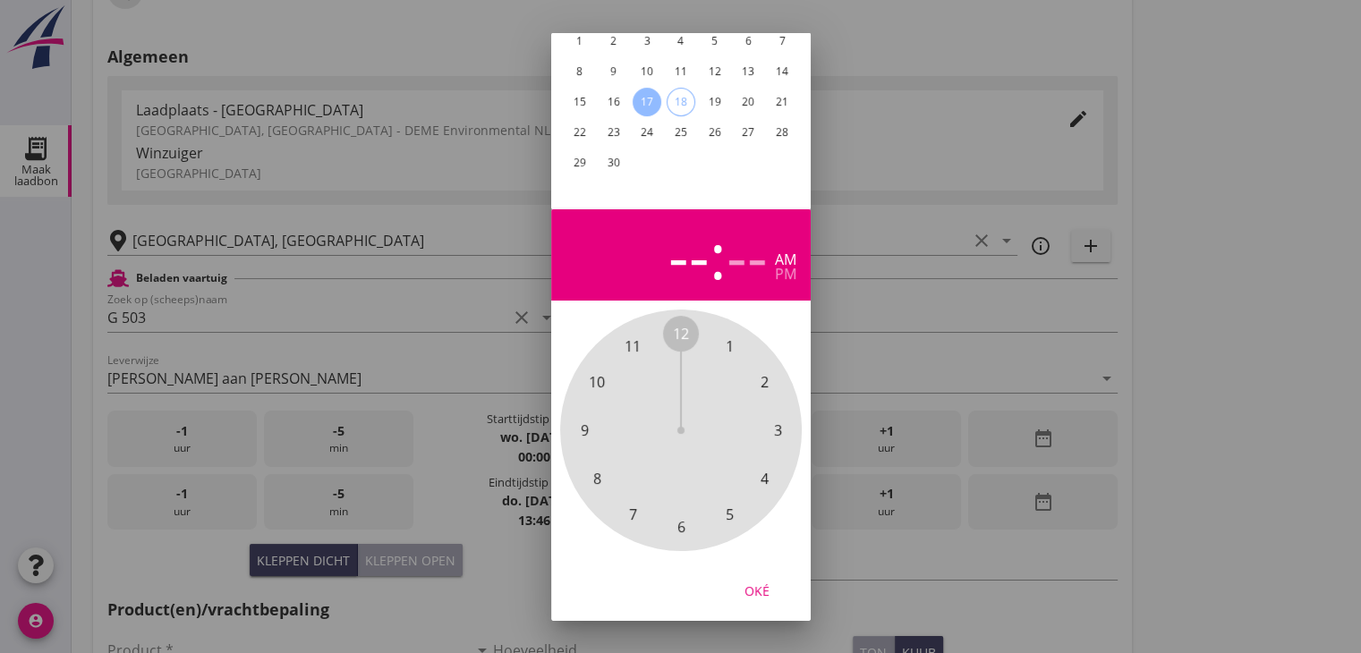
scroll to position [89, 0]
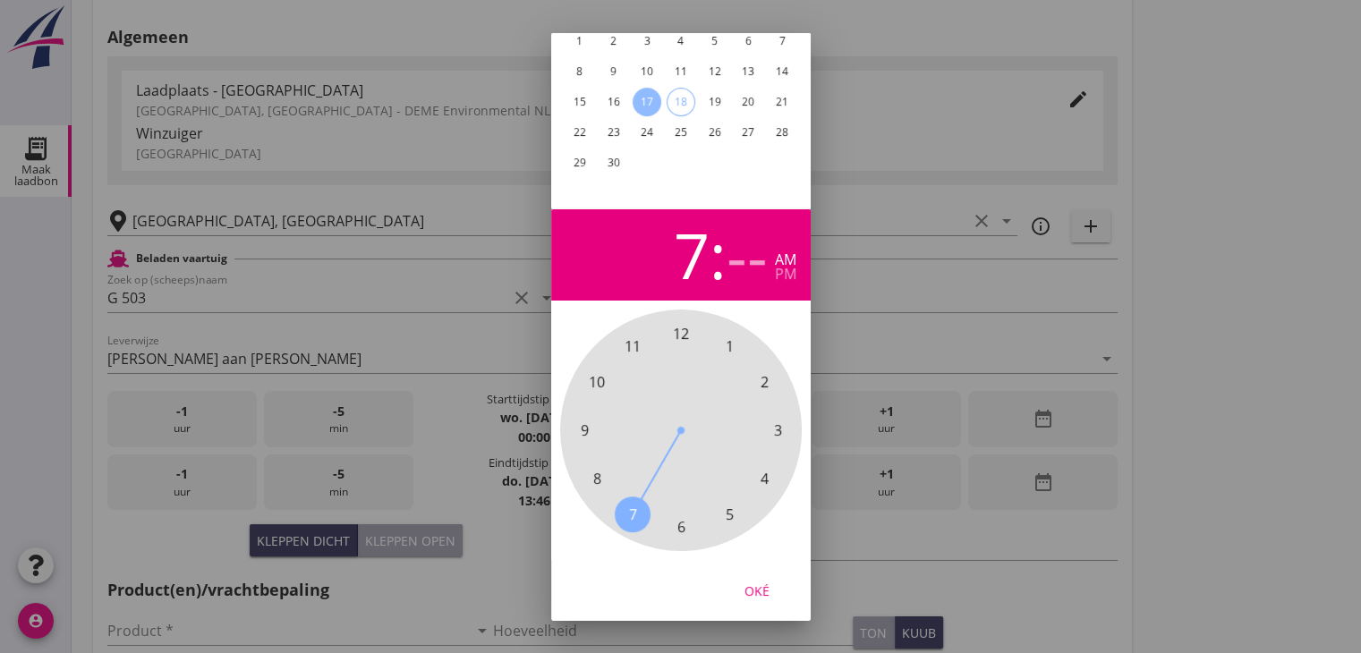
click at [628, 503] on span "7" at bounding box center [632, 513] width 8 height 21
click at [680, 326] on span "00" at bounding box center [681, 333] width 16 height 21
click at [781, 267] on div "pm" at bounding box center [785, 274] width 21 height 14
click at [764, 581] on div "Oké" at bounding box center [757, 590] width 50 height 19
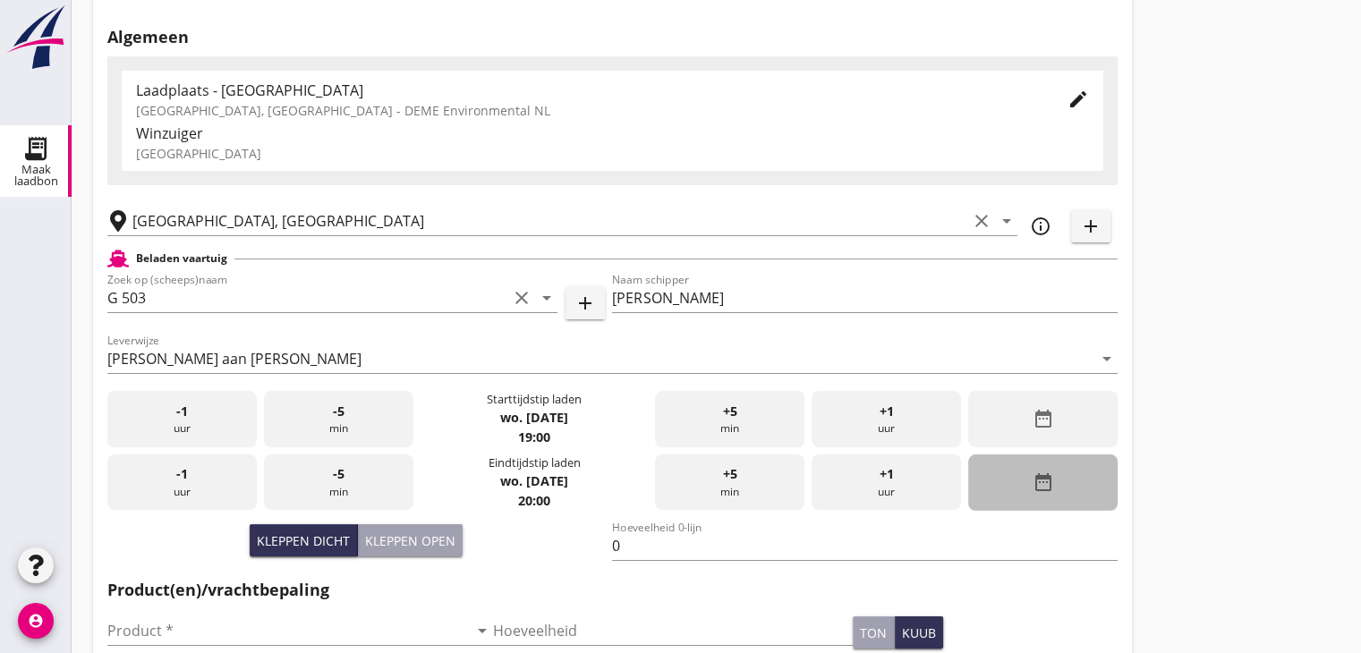
click at [1070, 488] on div "date_range" at bounding box center [1042, 482] width 149 height 56
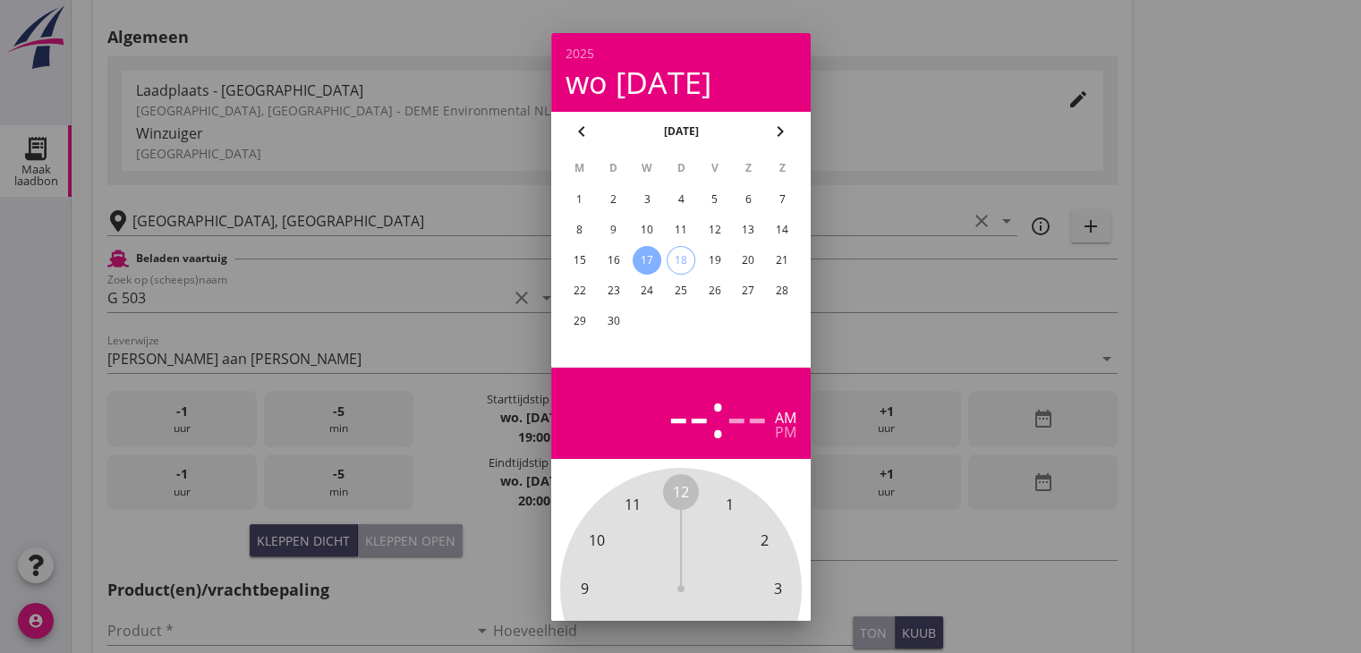
click at [643, 260] on div "17" at bounding box center [646, 260] width 29 height 29
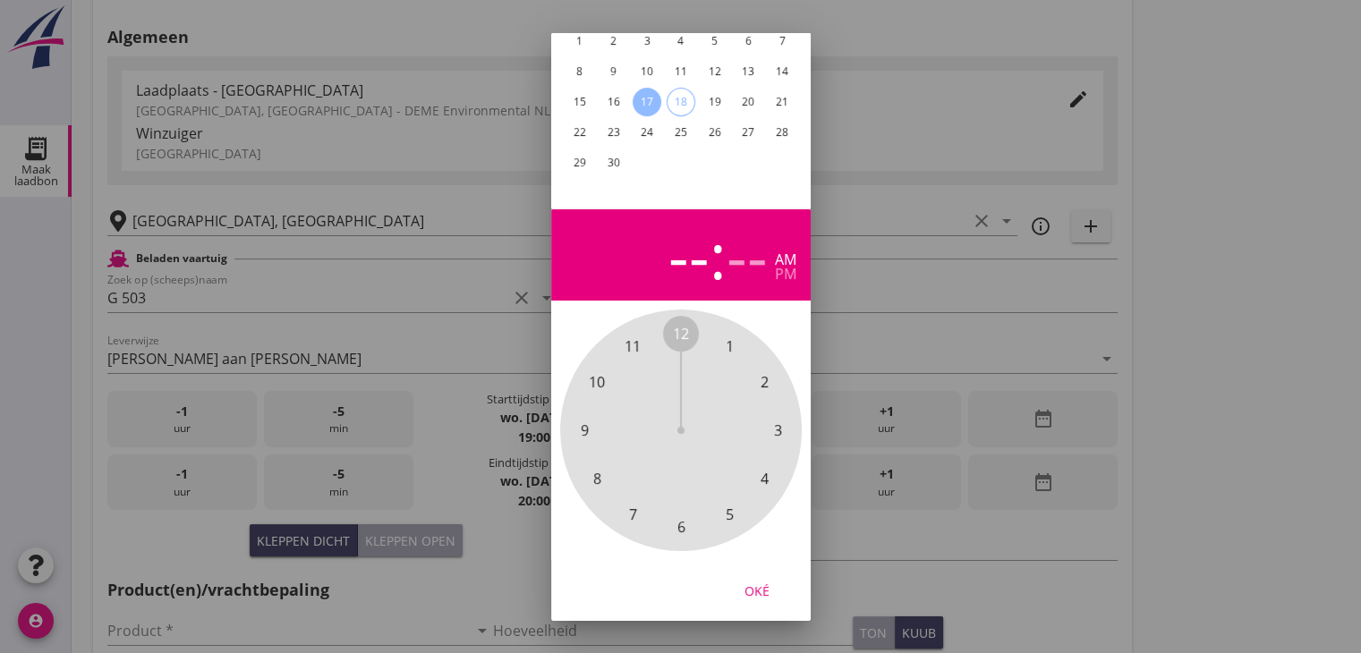
click at [594, 371] on span "10" at bounding box center [597, 381] width 16 height 21
click at [679, 323] on span "00" at bounding box center [681, 333] width 16 height 21
click at [784, 267] on div "pm" at bounding box center [785, 274] width 21 height 14
click at [758, 581] on div "Oké" at bounding box center [757, 590] width 50 height 19
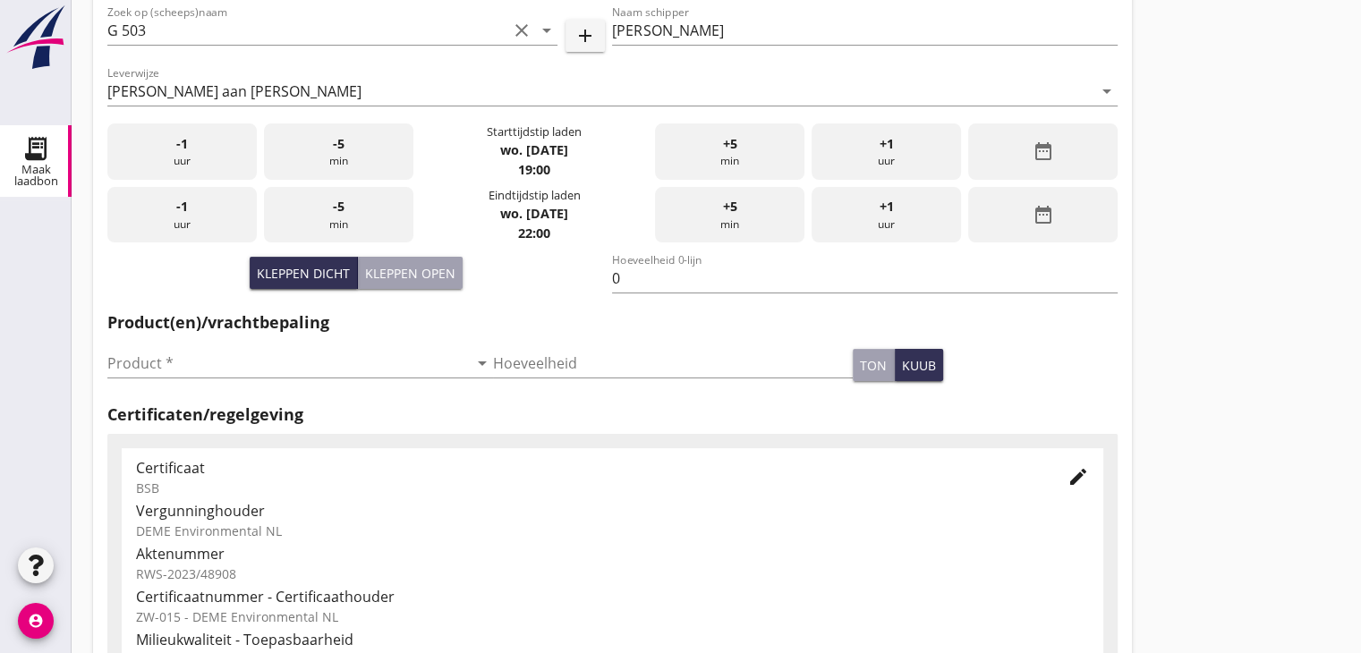
scroll to position [358, 0]
click at [304, 356] on input "Product *" at bounding box center [287, 362] width 360 height 29
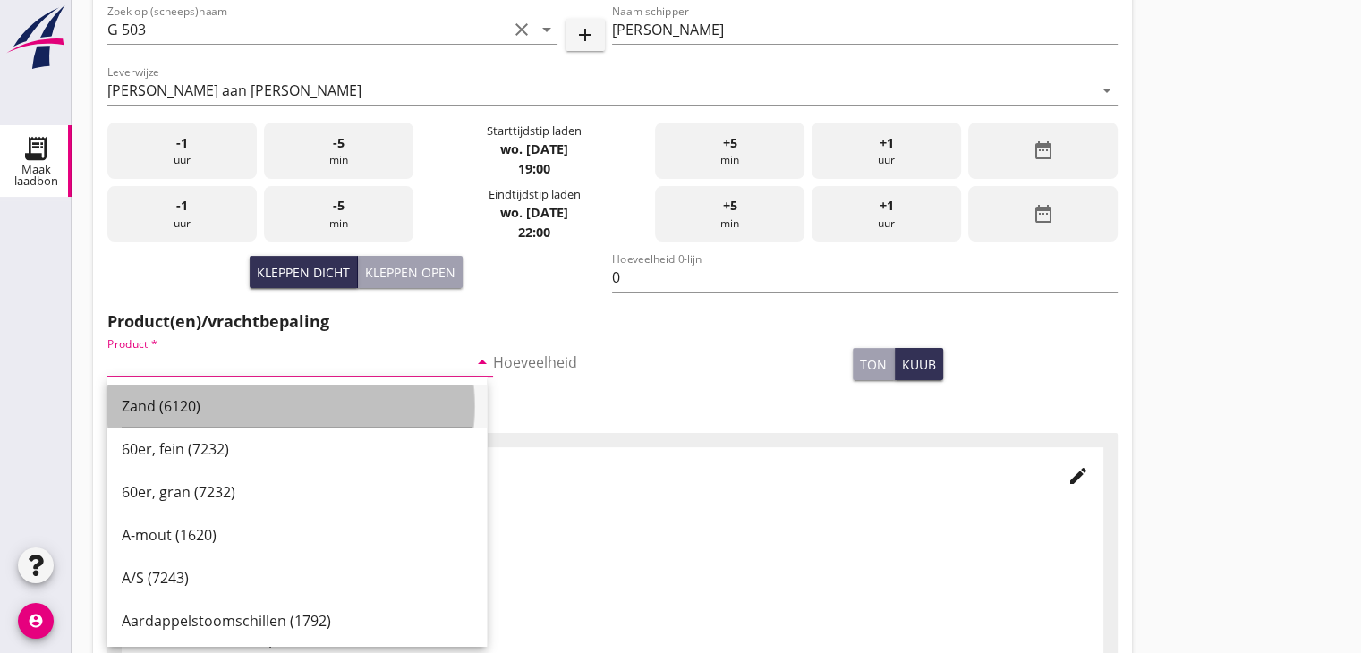
click at [178, 410] on div "Zand (6120)" at bounding box center [297, 405] width 351 height 21
type input "Zand (6120)"
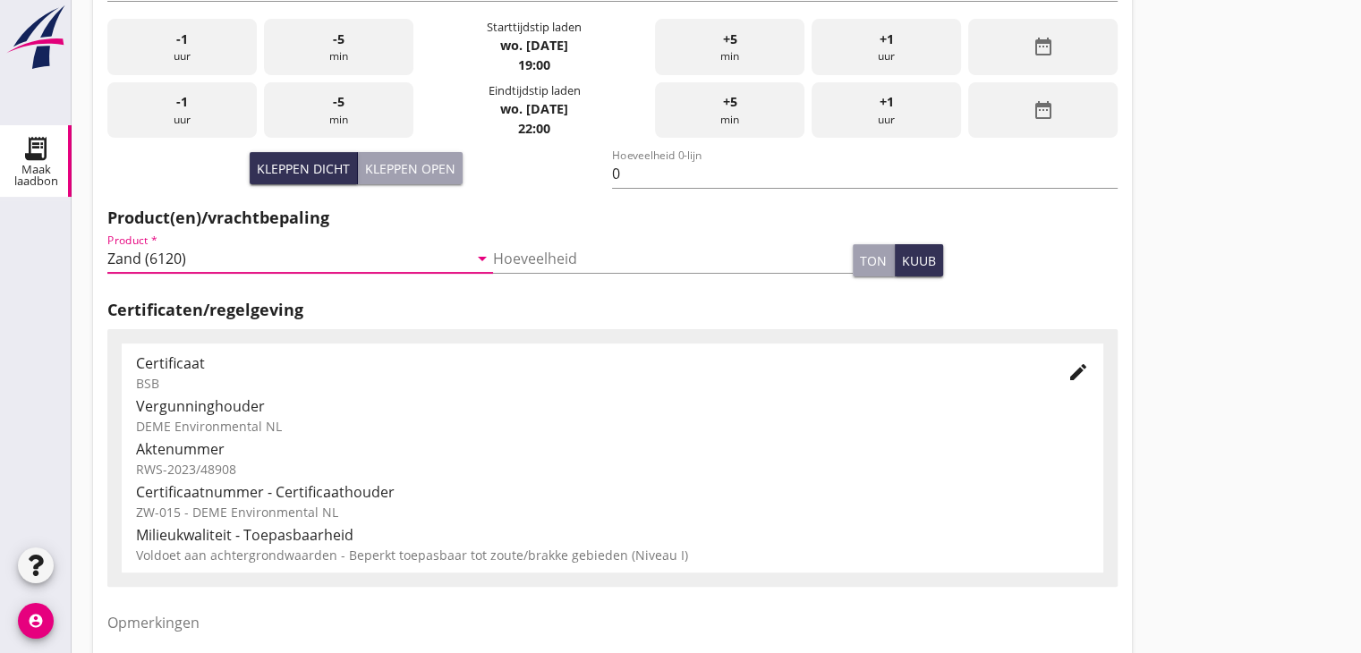
scroll to position [626, 0]
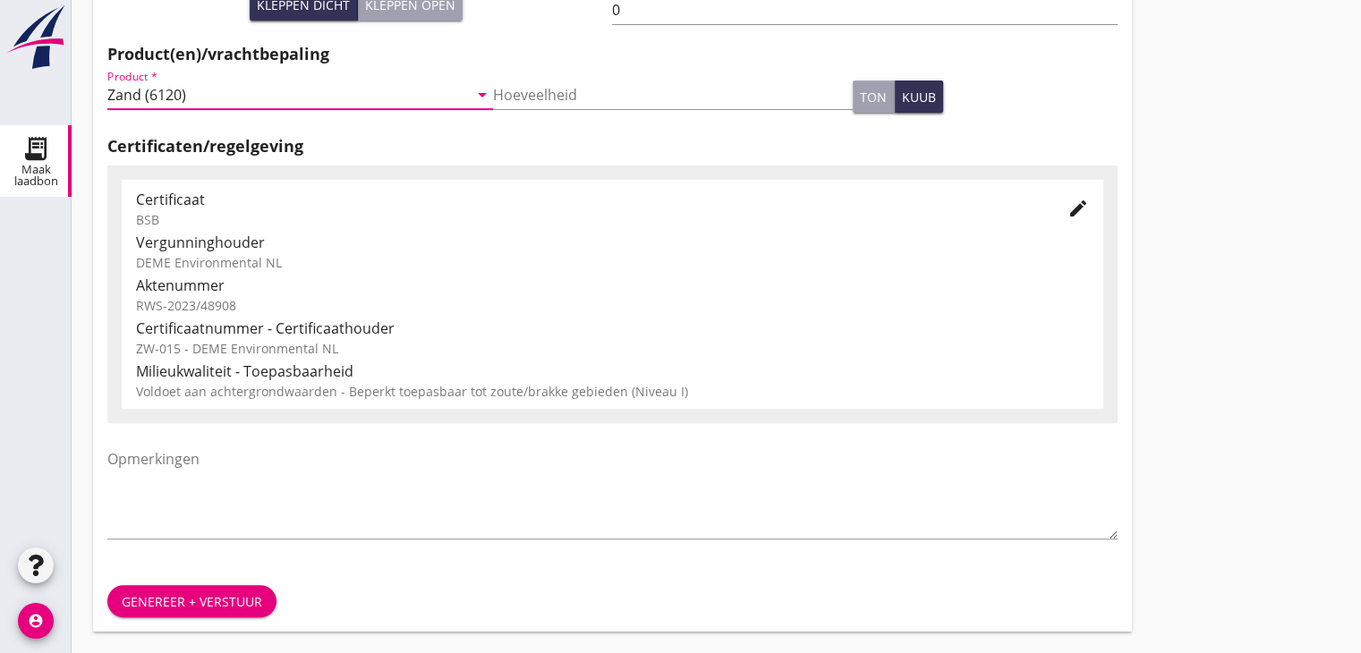
click at [184, 594] on div "Genereer + verstuur" at bounding box center [192, 601] width 140 height 19
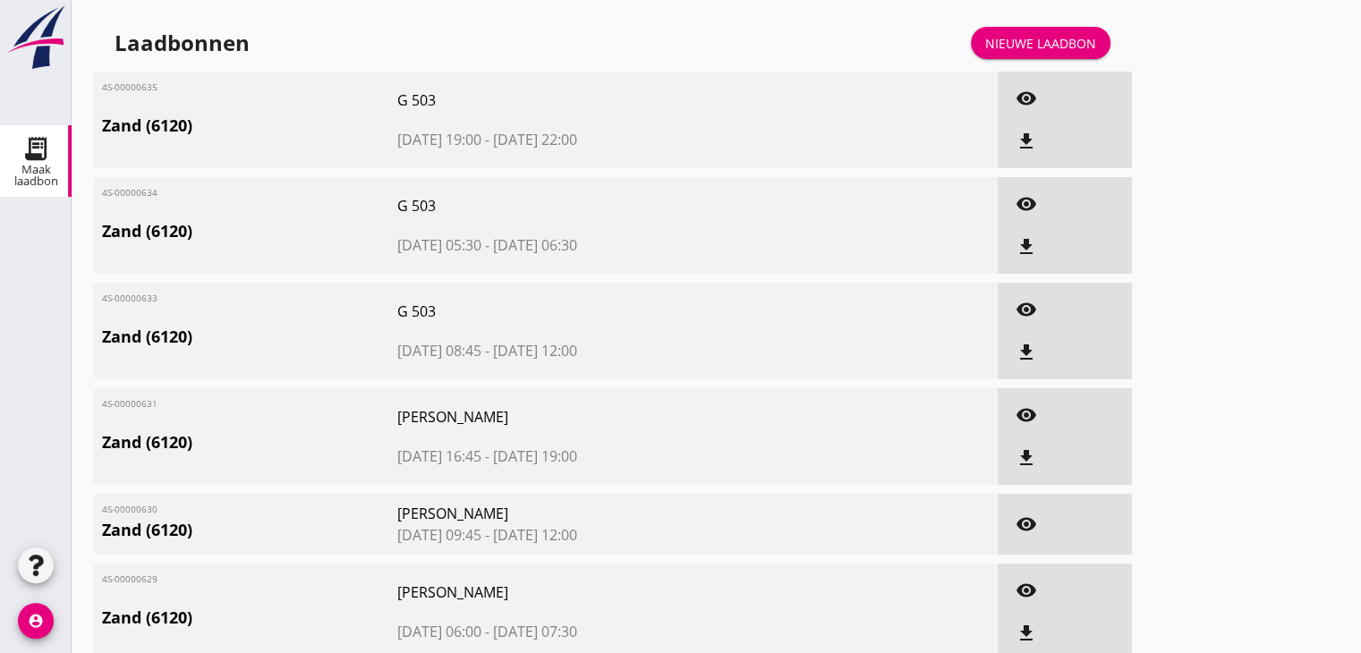
click at [1030, 139] on icon "file_download" at bounding box center [1025, 141] width 21 height 21
click at [1020, 245] on icon "file_download" at bounding box center [1025, 246] width 21 height 21
click at [1023, 346] on icon "file_download" at bounding box center [1025, 352] width 21 height 21
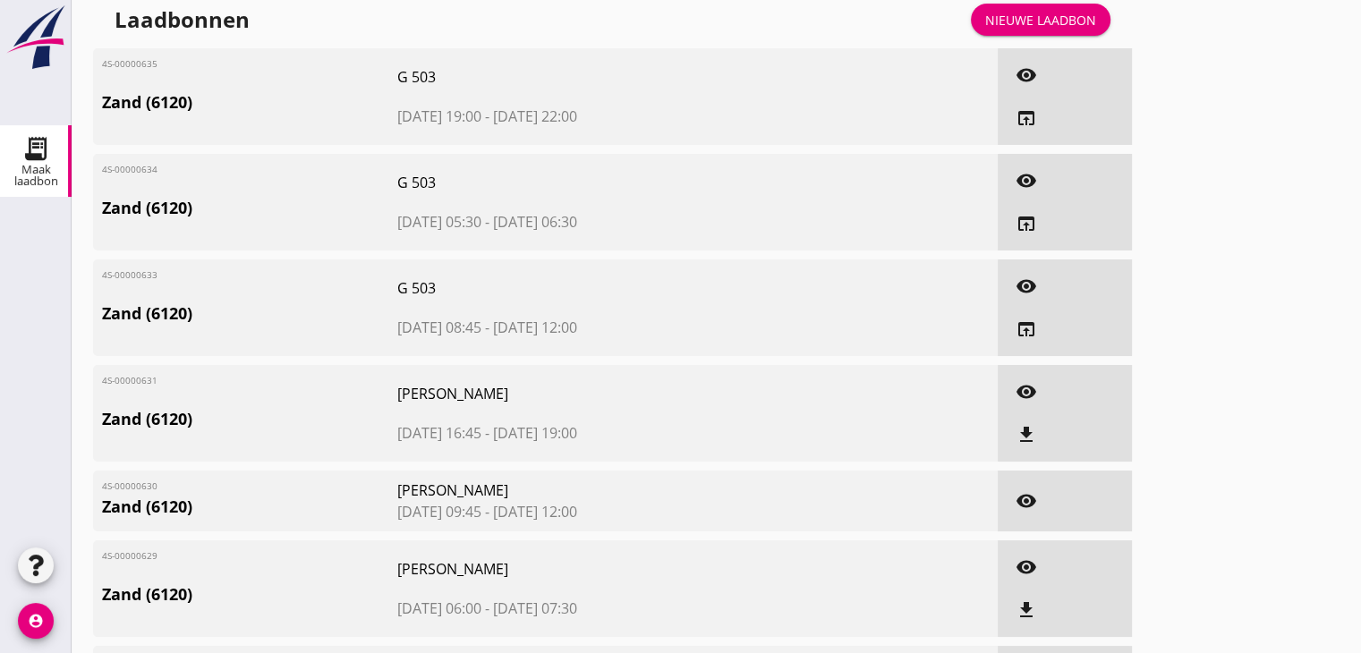
scroll to position [89, 0]
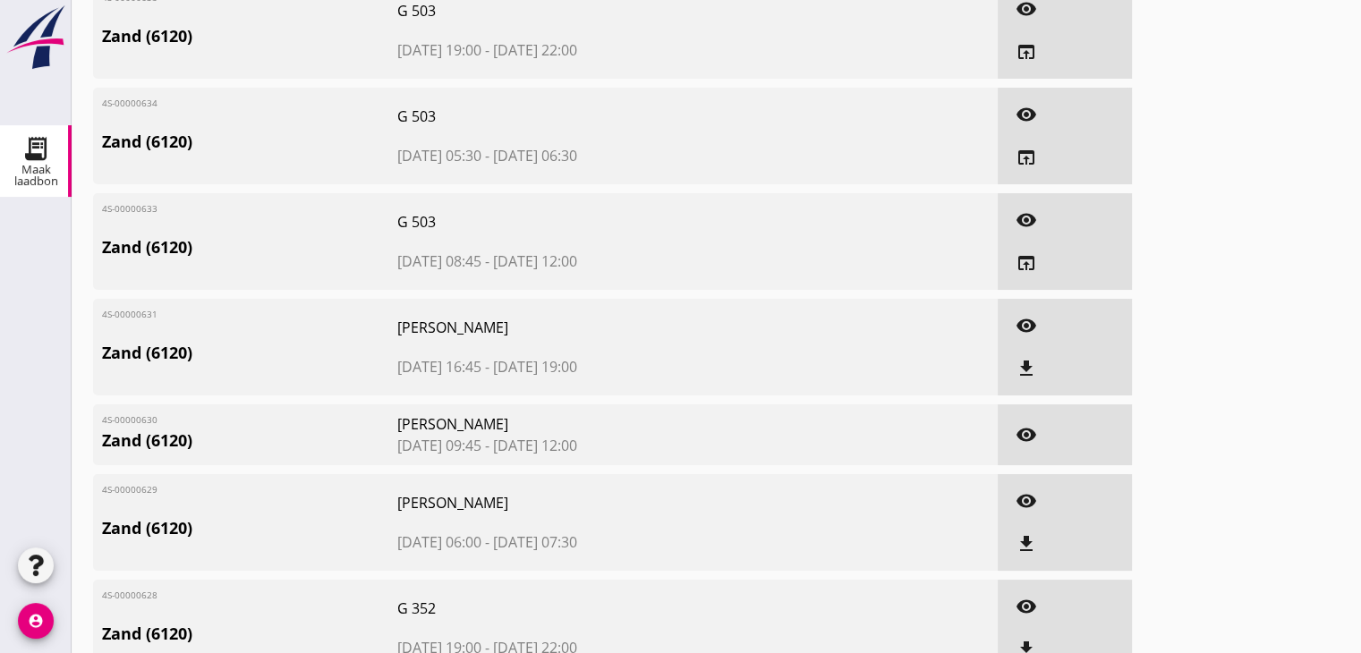
click at [1027, 369] on icon "file_download" at bounding box center [1025, 368] width 21 height 21
click at [1027, 551] on icon "file_download" at bounding box center [1025, 543] width 21 height 21
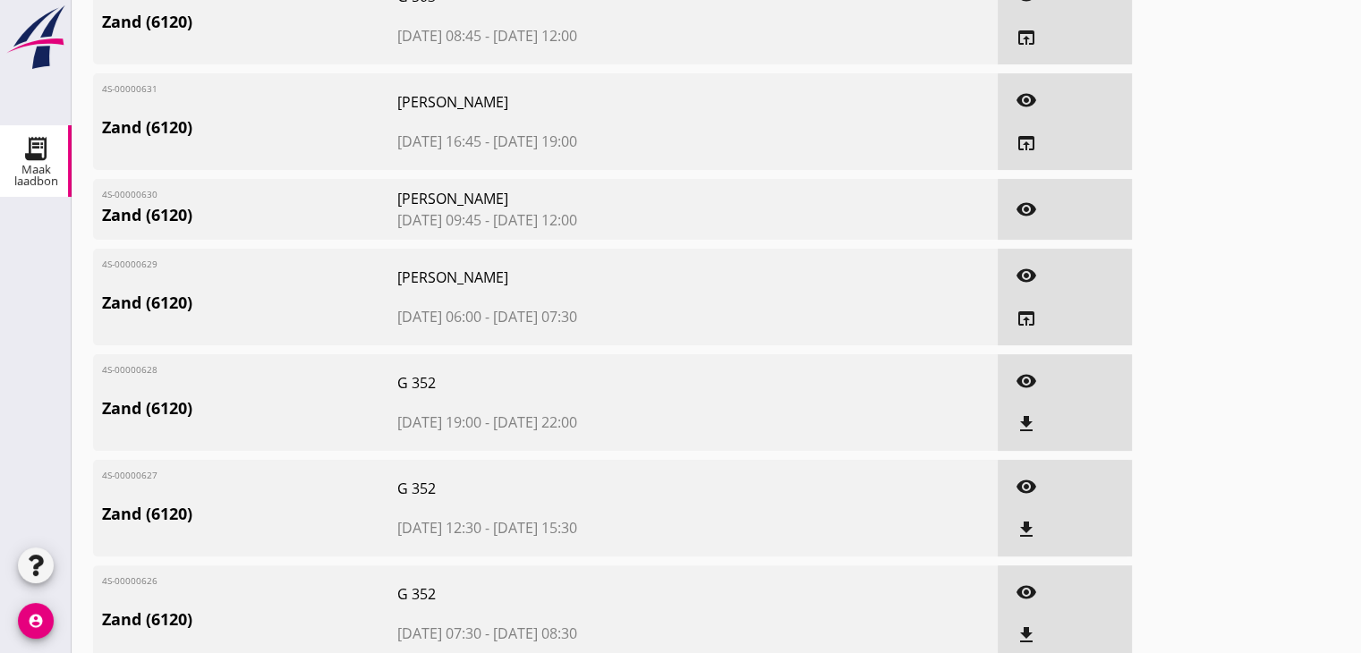
scroll to position [358, 0]
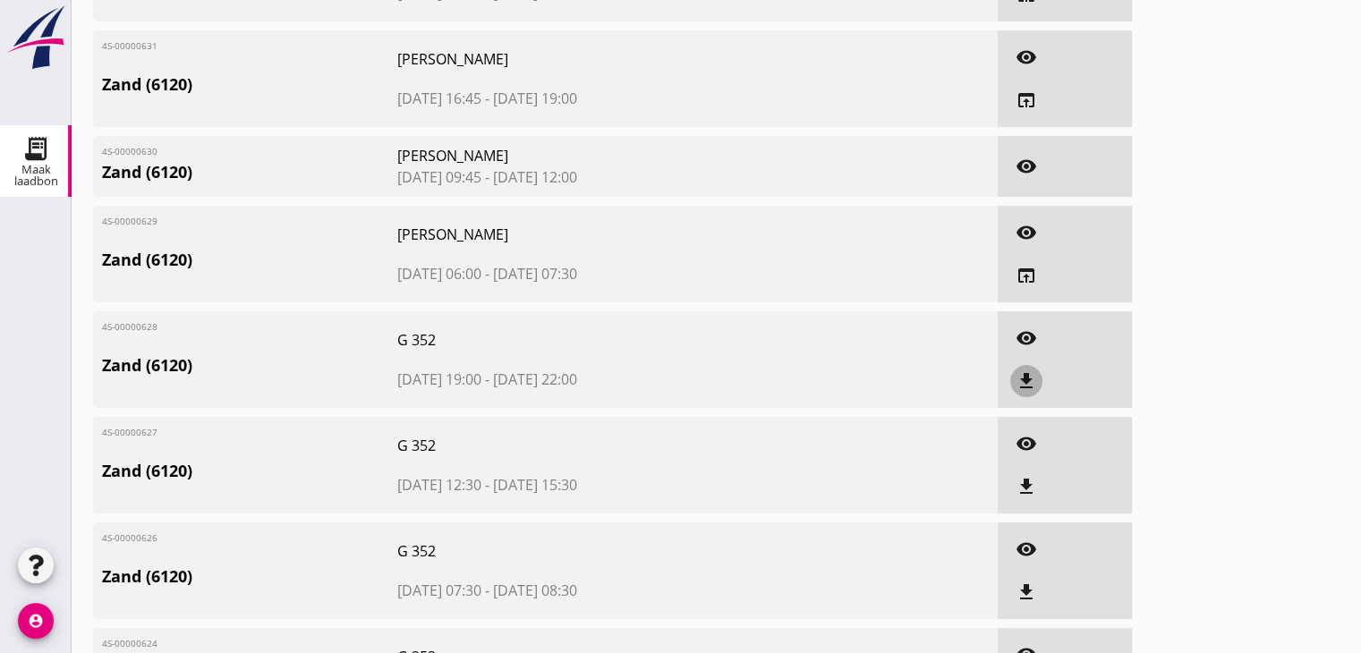
click at [1036, 377] on icon "file_download" at bounding box center [1025, 380] width 21 height 21
click at [1020, 473] on button "file_download" at bounding box center [1026, 487] width 32 height 32
click at [1024, 599] on icon "file_download" at bounding box center [1025, 591] width 21 height 21
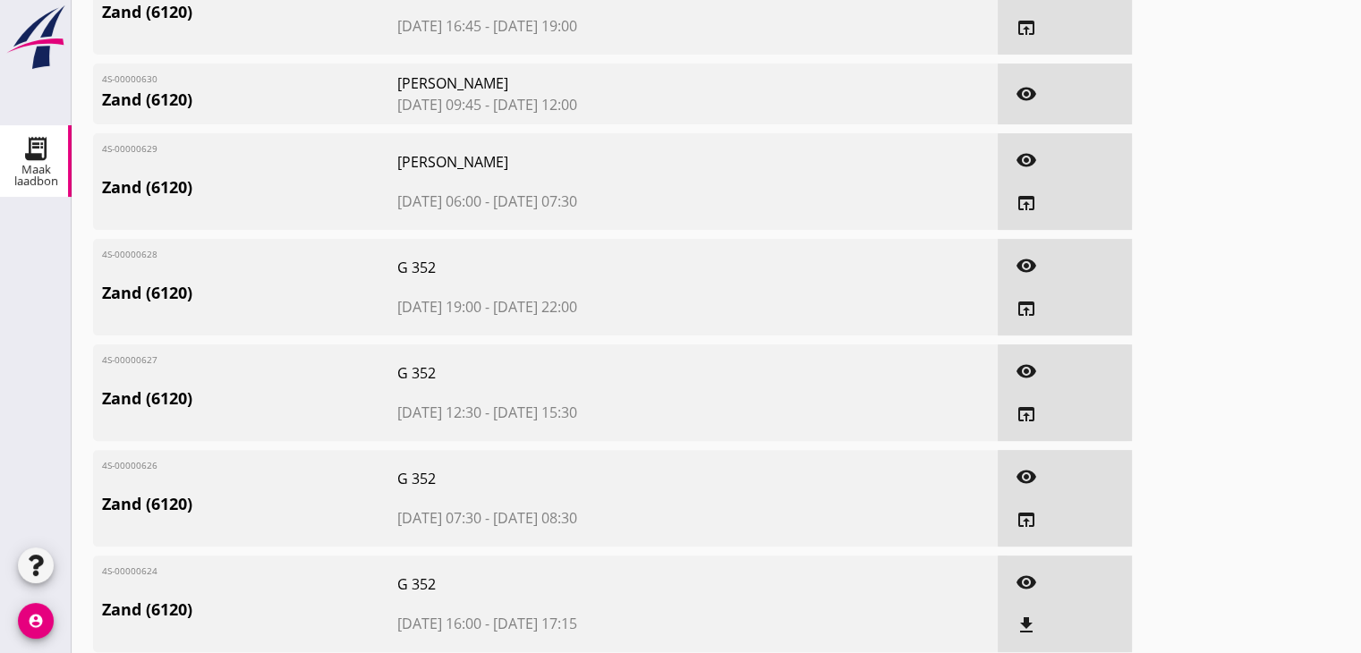
scroll to position [0, 0]
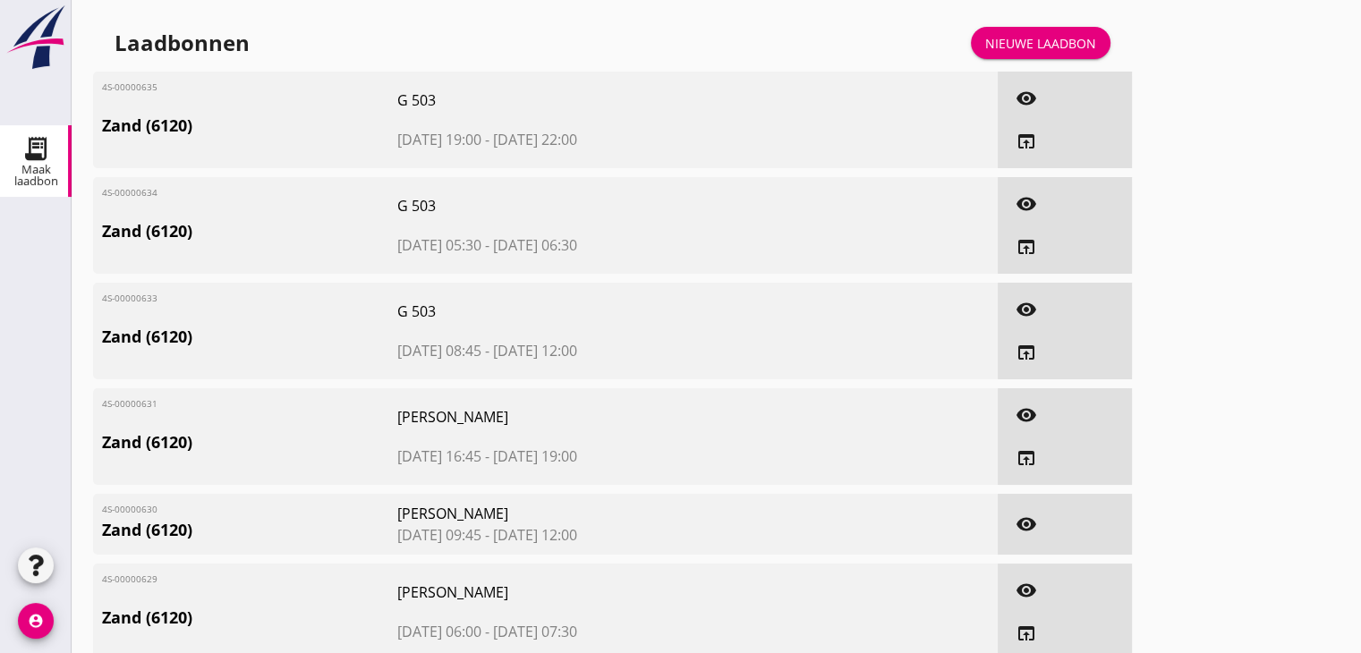
click at [1049, 45] on div "Nieuwe laadbon" at bounding box center [1040, 43] width 111 height 19
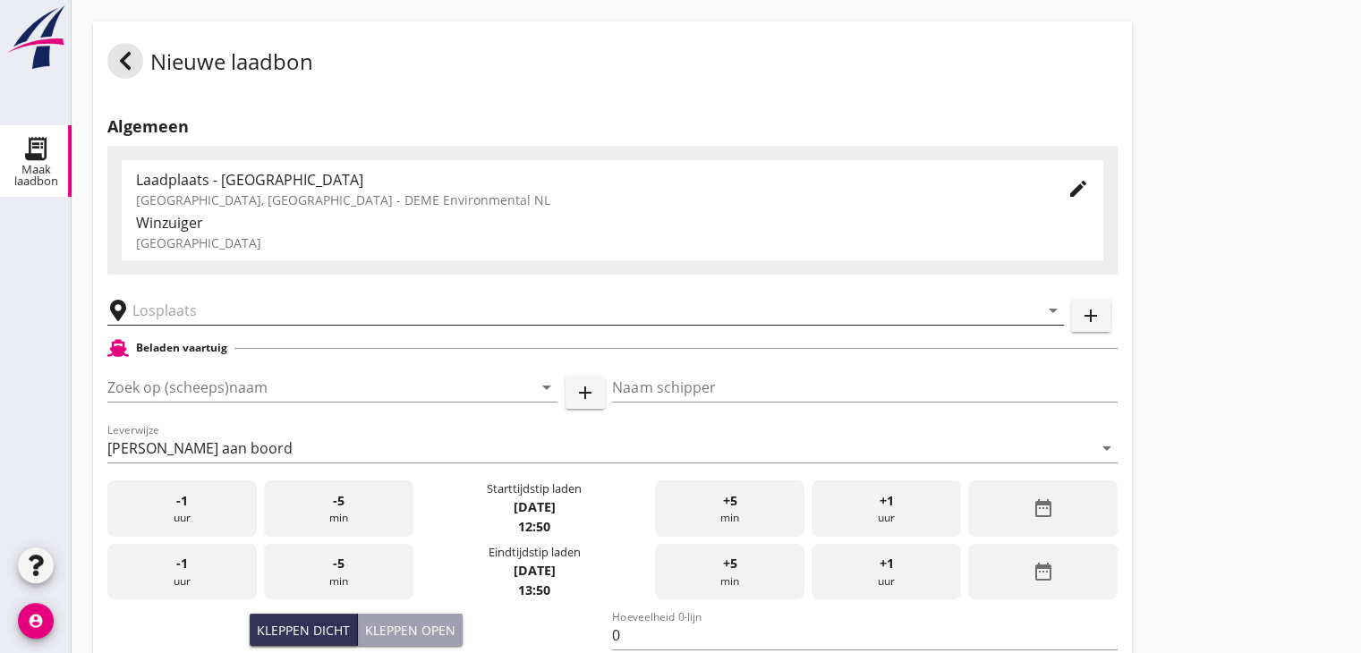
click at [182, 310] on input "text" at bounding box center [572, 310] width 881 height 29
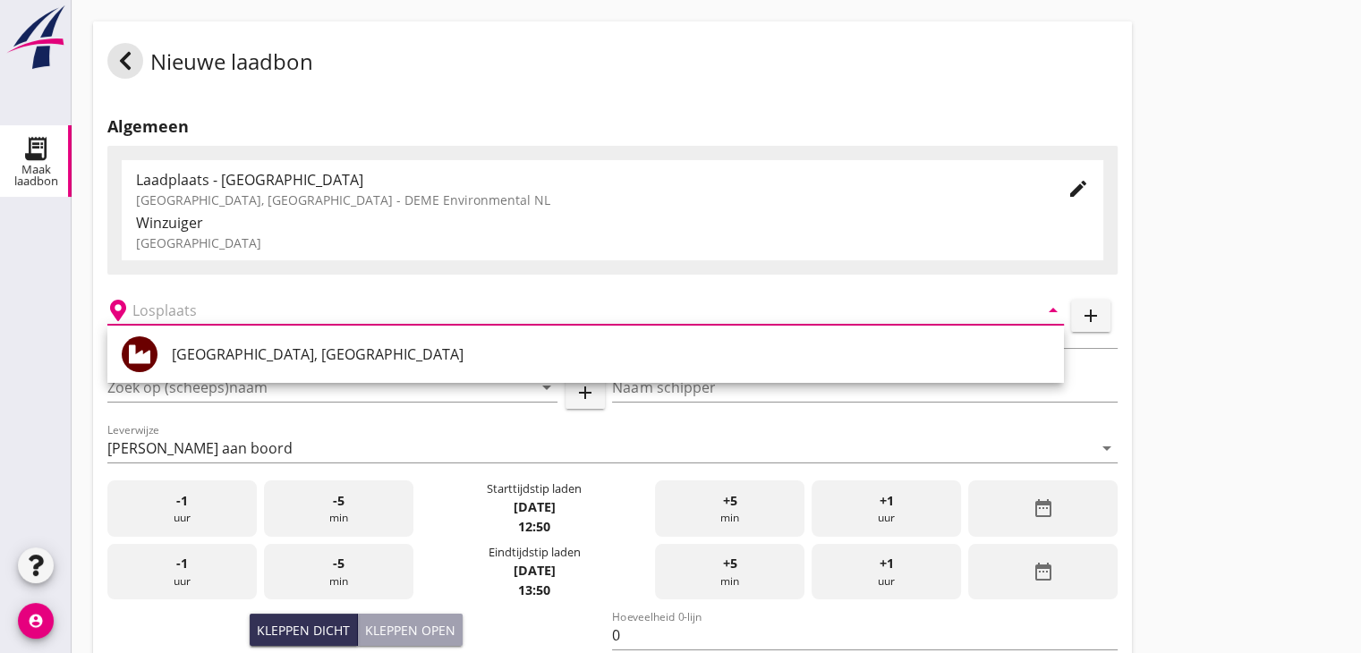
click at [209, 355] on div "[GEOGRAPHIC_DATA], [GEOGRAPHIC_DATA]" at bounding box center [611, 353] width 878 height 21
type input "[GEOGRAPHIC_DATA], [GEOGRAPHIC_DATA]"
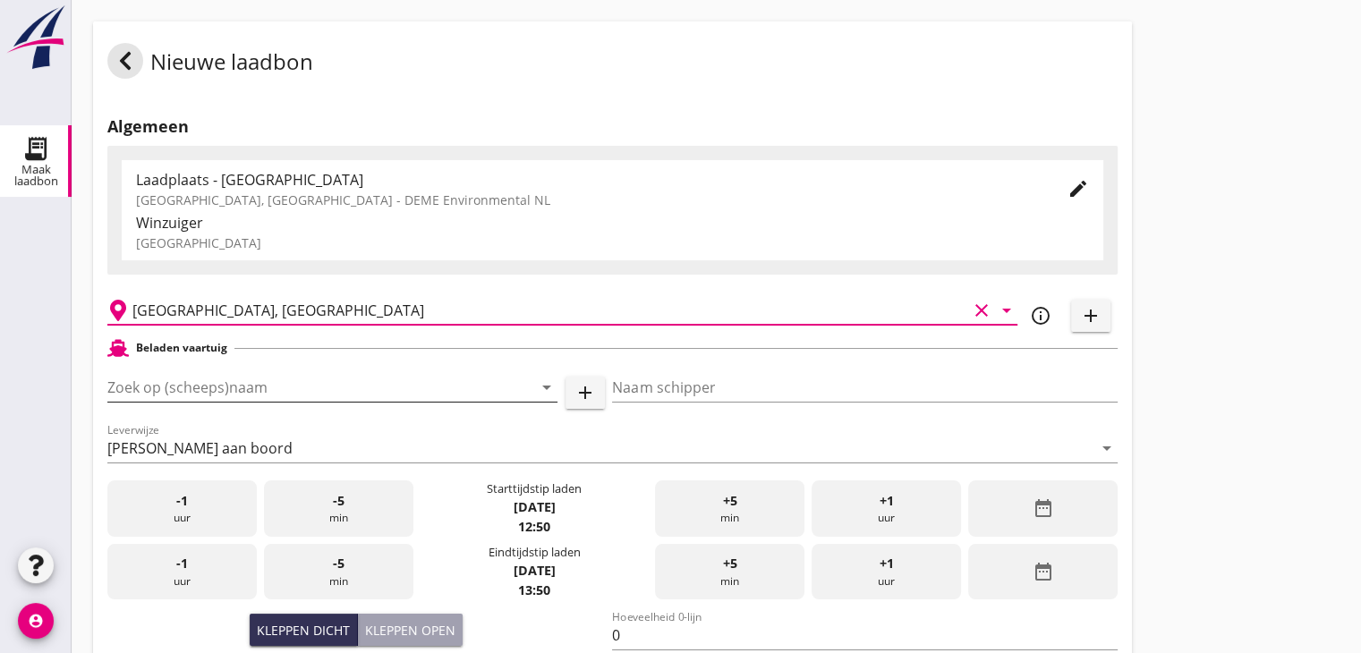
click at [224, 388] on input "Zoek op (scheeps)naam" at bounding box center [307, 387] width 400 height 29
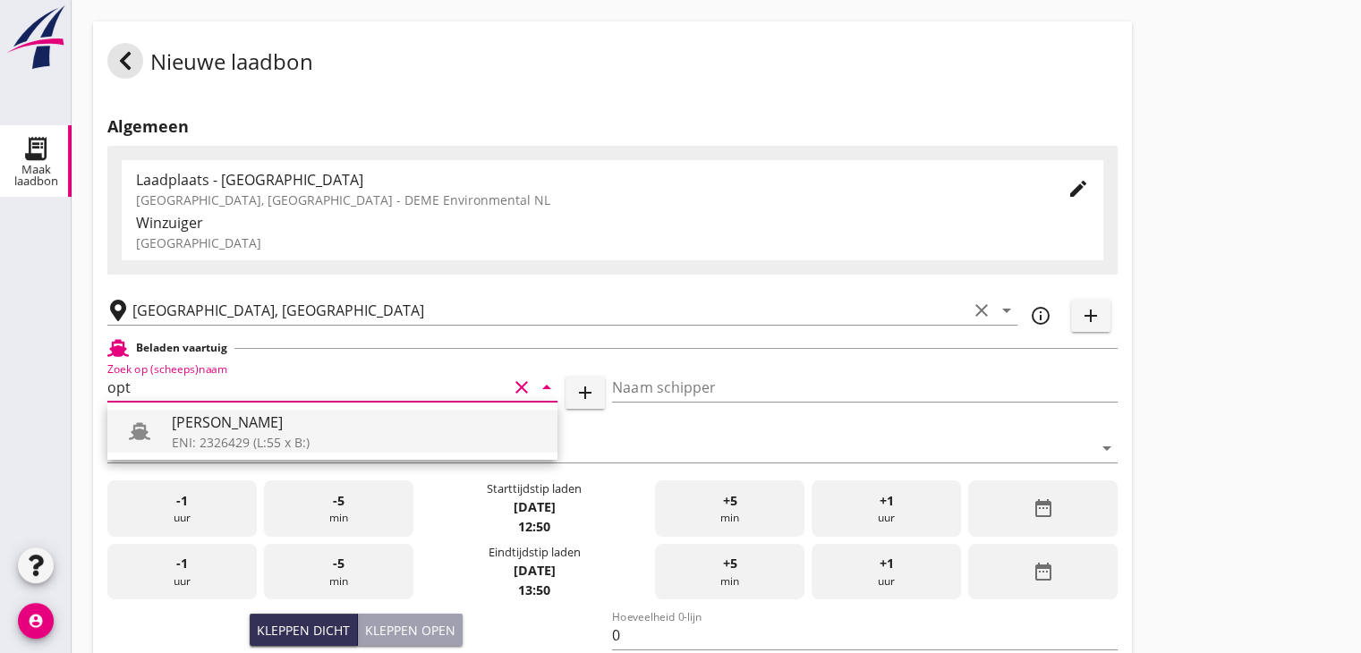
click at [268, 439] on div "ENI: 2326429 (L:55 x B:)" at bounding box center [357, 442] width 371 height 19
type input "[PERSON_NAME]"
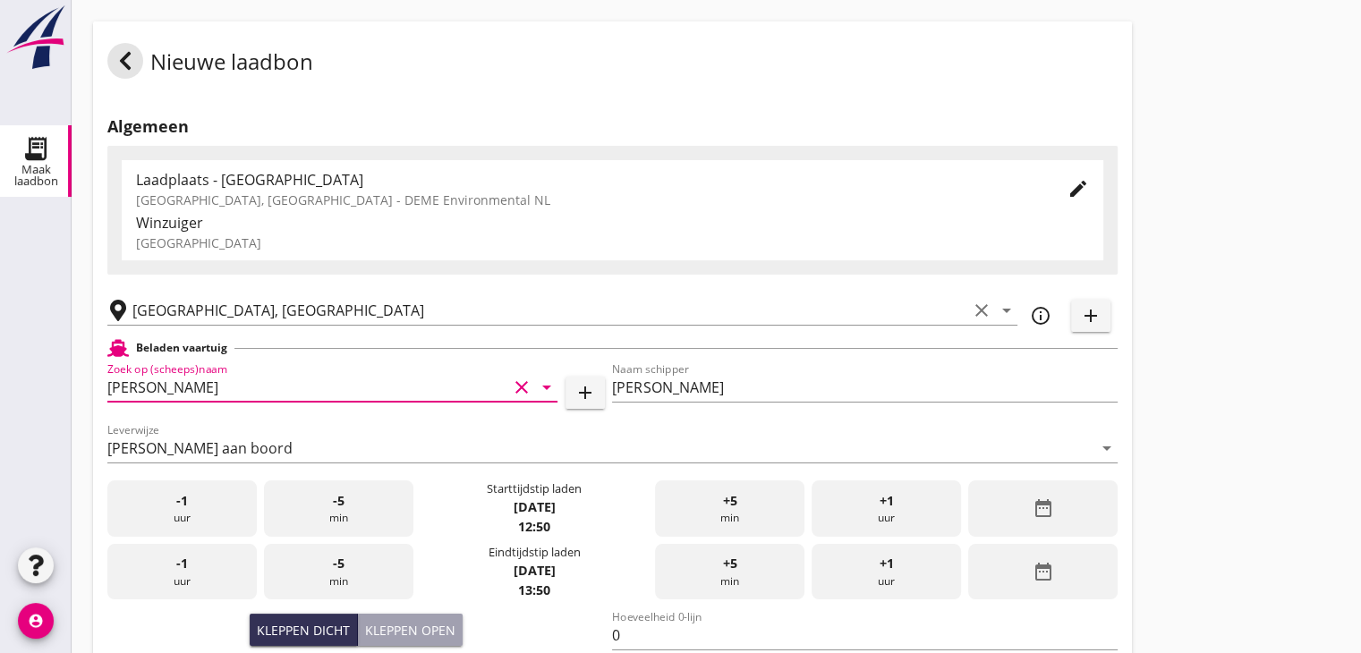
type input "[PERSON_NAME]"
click at [1024, 513] on div "date_range" at bounding box center [1042, 508] width 149 height 56
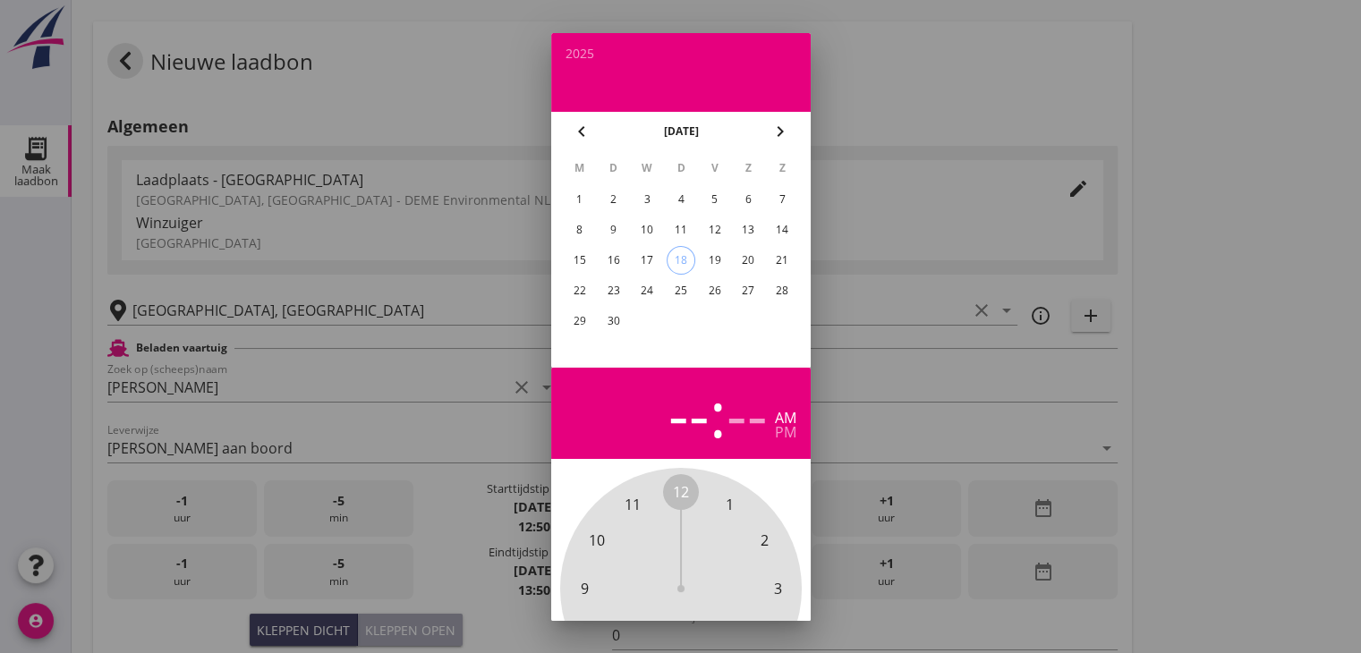
click at [617, 253] on div "16" at bounding box center [612, 260] width 29 height 29
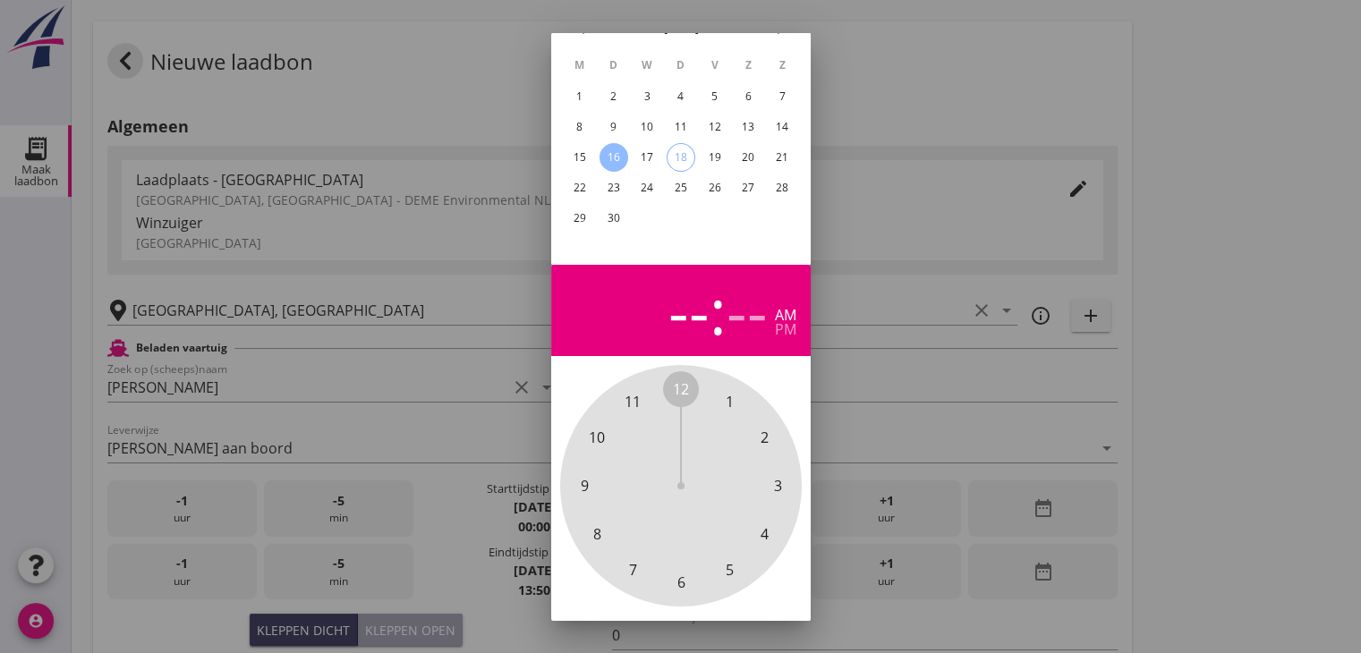
scroll to position [172, 0]
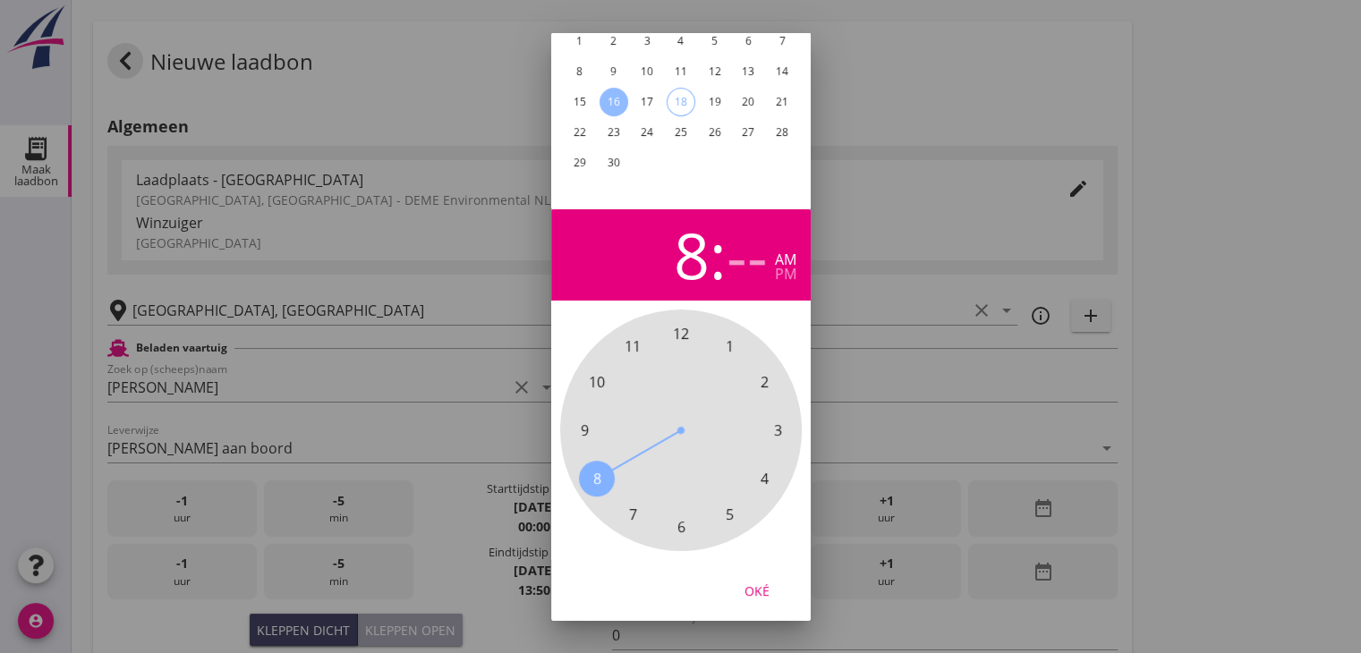
click at [601, 469] on span "8" at bounding box center [597, 479] width 36 height 36
click at [680, 516] on span "30" at bounding box center [681, 526] width 16 height 21
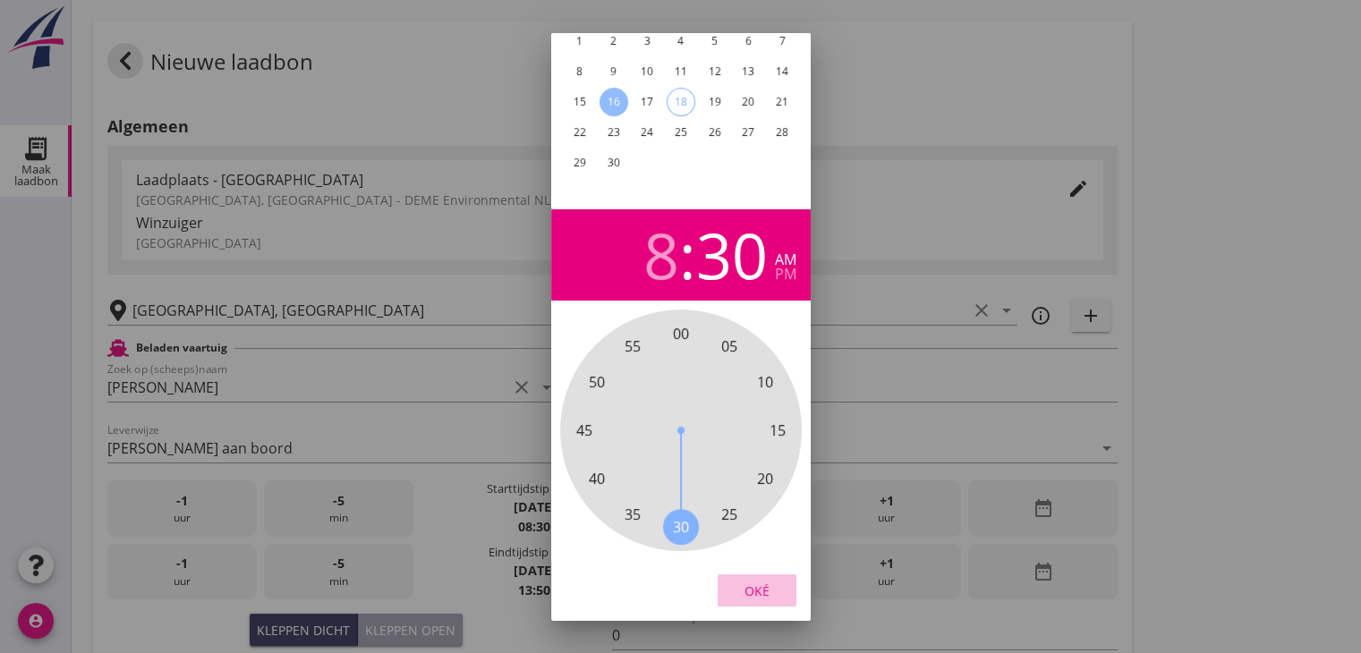
click at [769, 581] on div "Oké" at bounding box center [757, 590] width 50 height 19
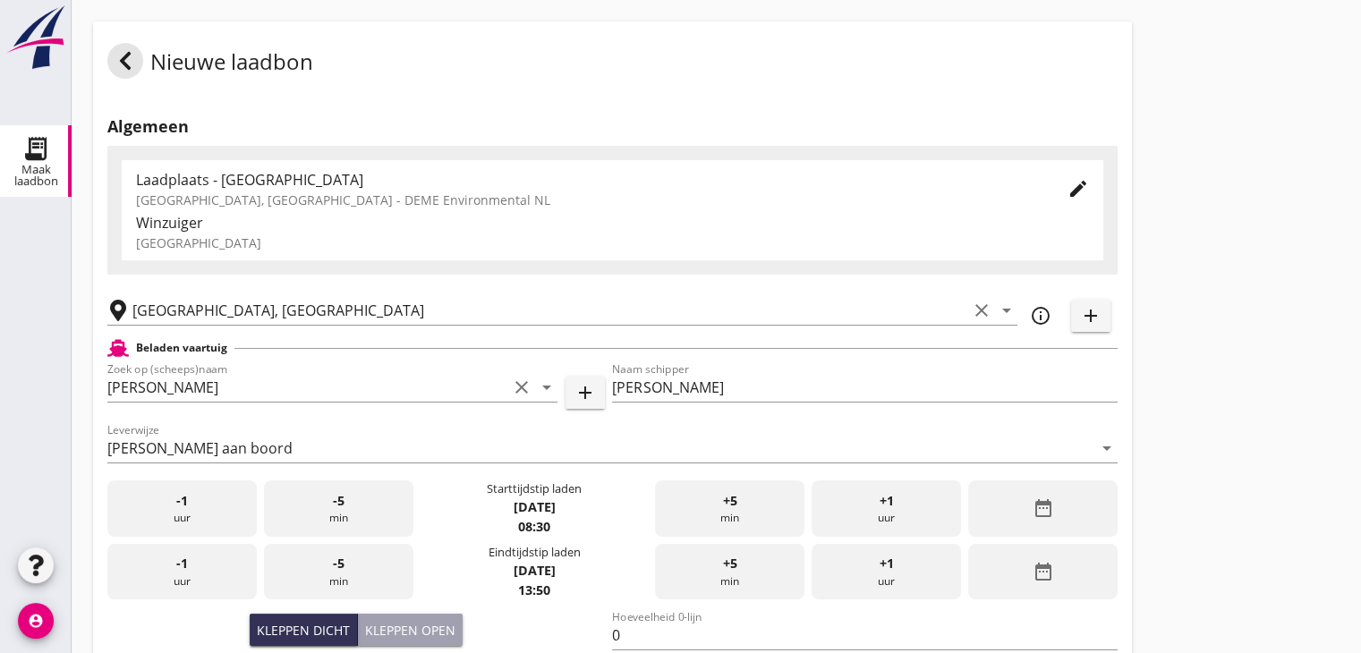
click at [1041, 557] on div "date_range" at bounding box center [1042, 572] width 149 height 56
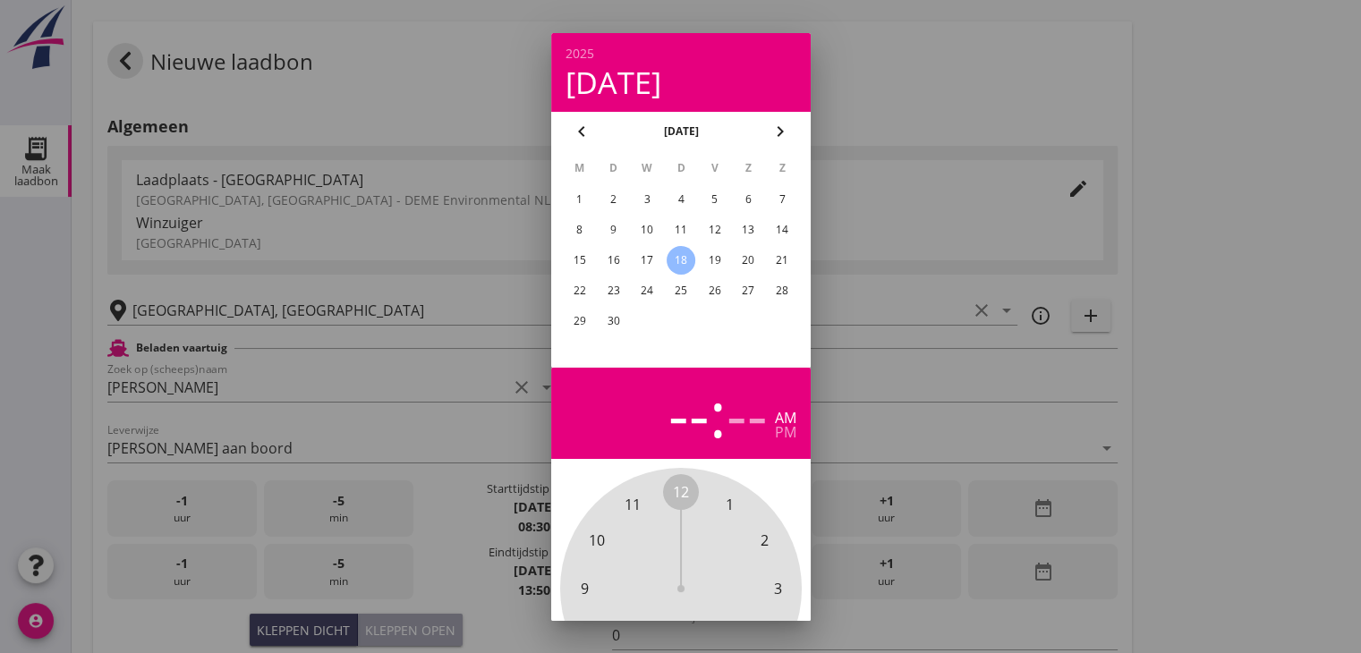
click at [620, 251] on div "16" at bounding box center [612, 260] width 29 height 29
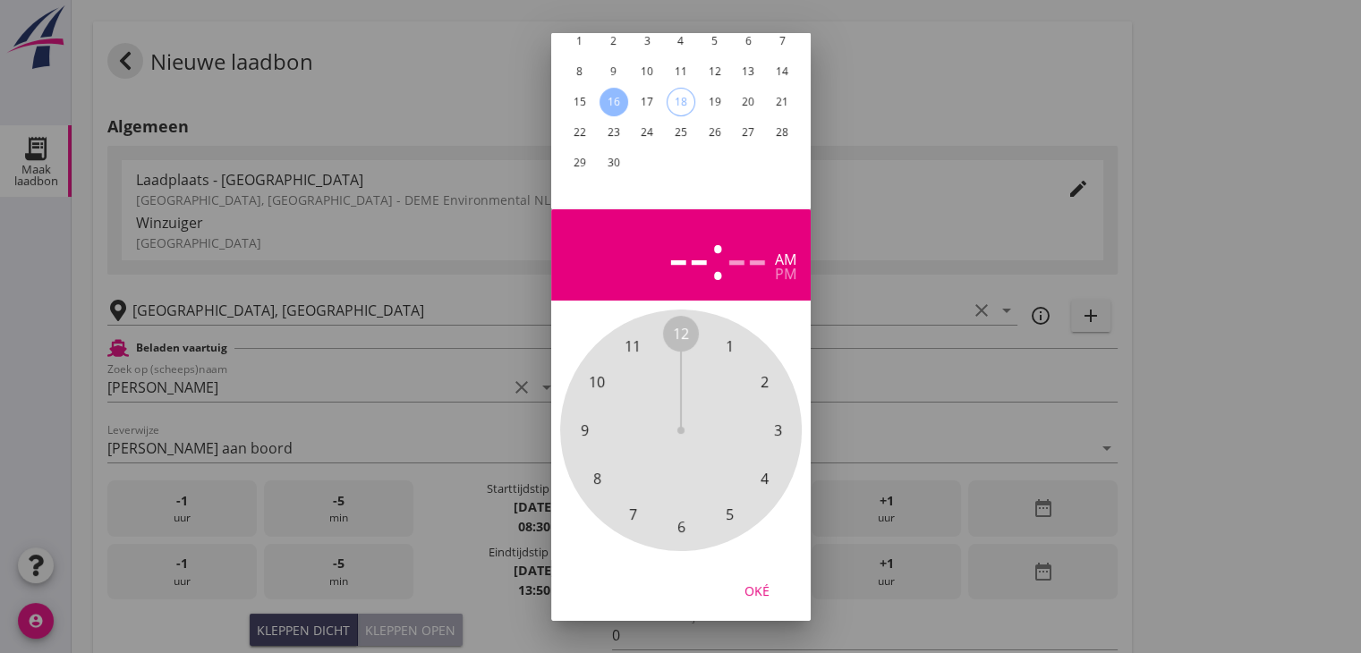
click at [633, 335] on span "11" at bounding box center [632, 345] width 16 height 21
click at [675, 323] on span "00" at bounding box center [681, 333] width 16 height 21
click at [762, 581] on div "Oké" at bounding box center [757, 590] width 50 height 19
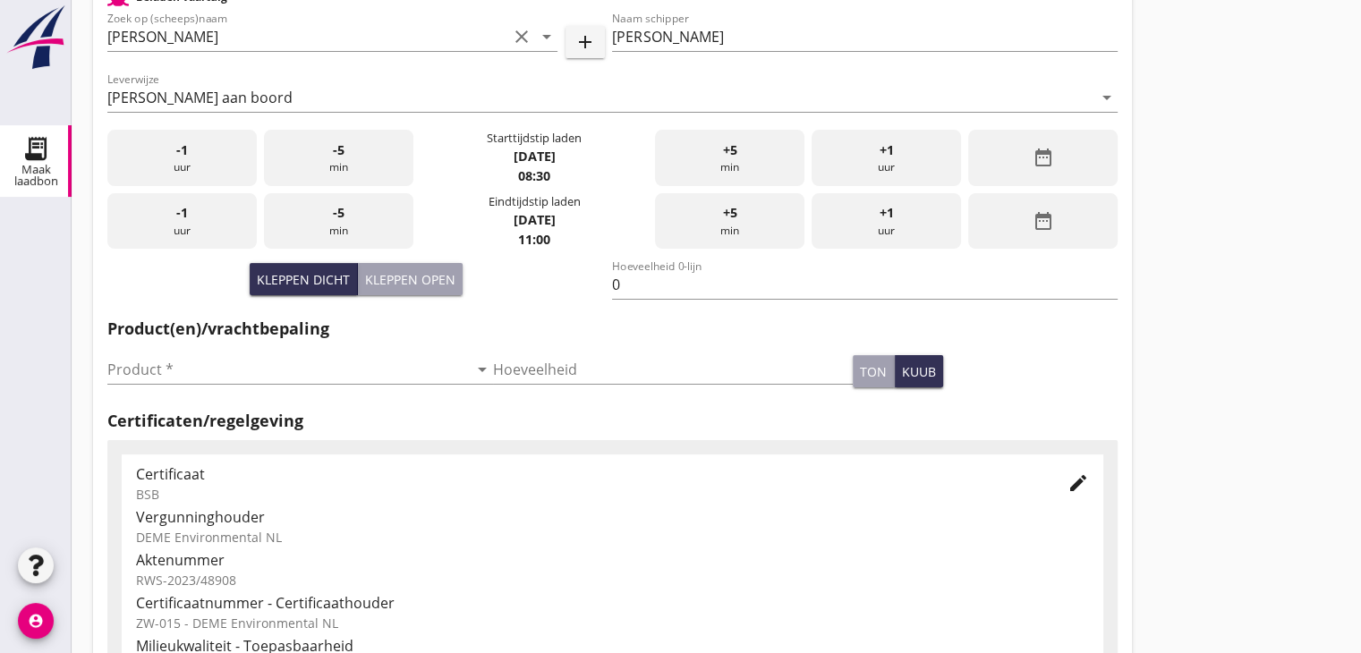
scroll to position [358, 0]
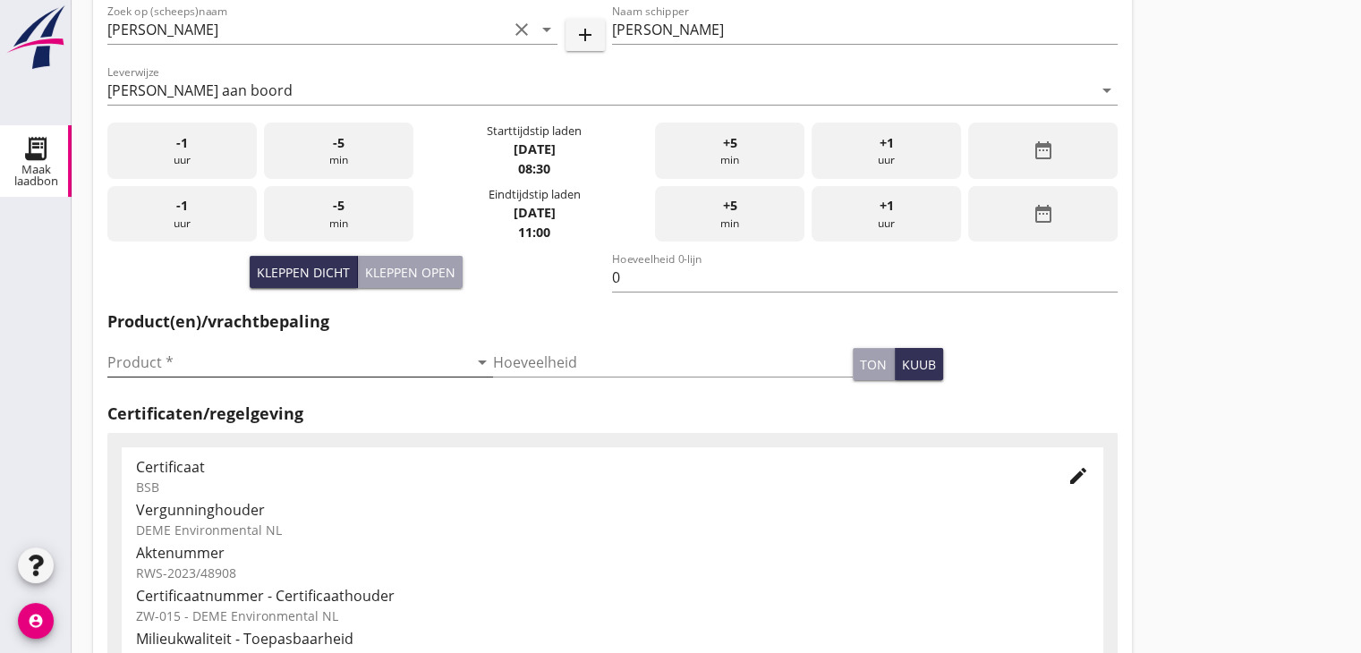
click at [352, 374] on input "Product *" at bounding box center [287, 362] width 360 height 29
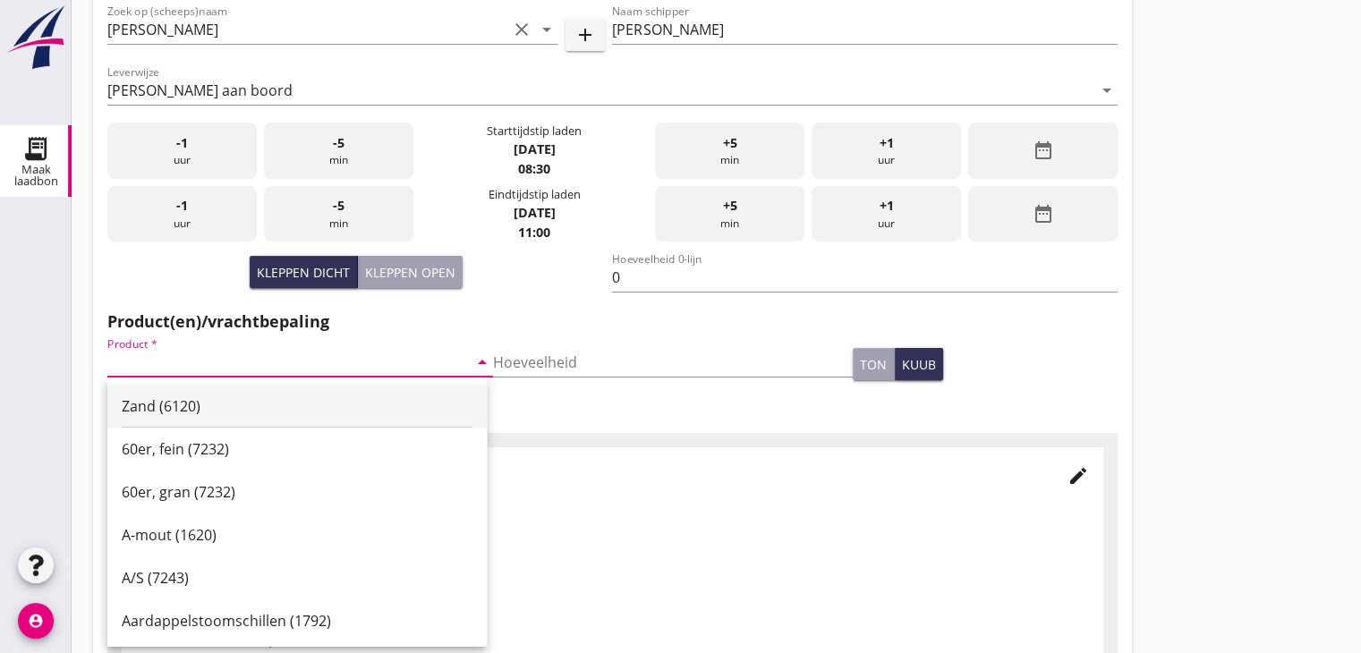
click at [287, 401] on div "Zand (6120)" at bounding box center [297, 405] width 351 height 21
type input "Zand (6120)"
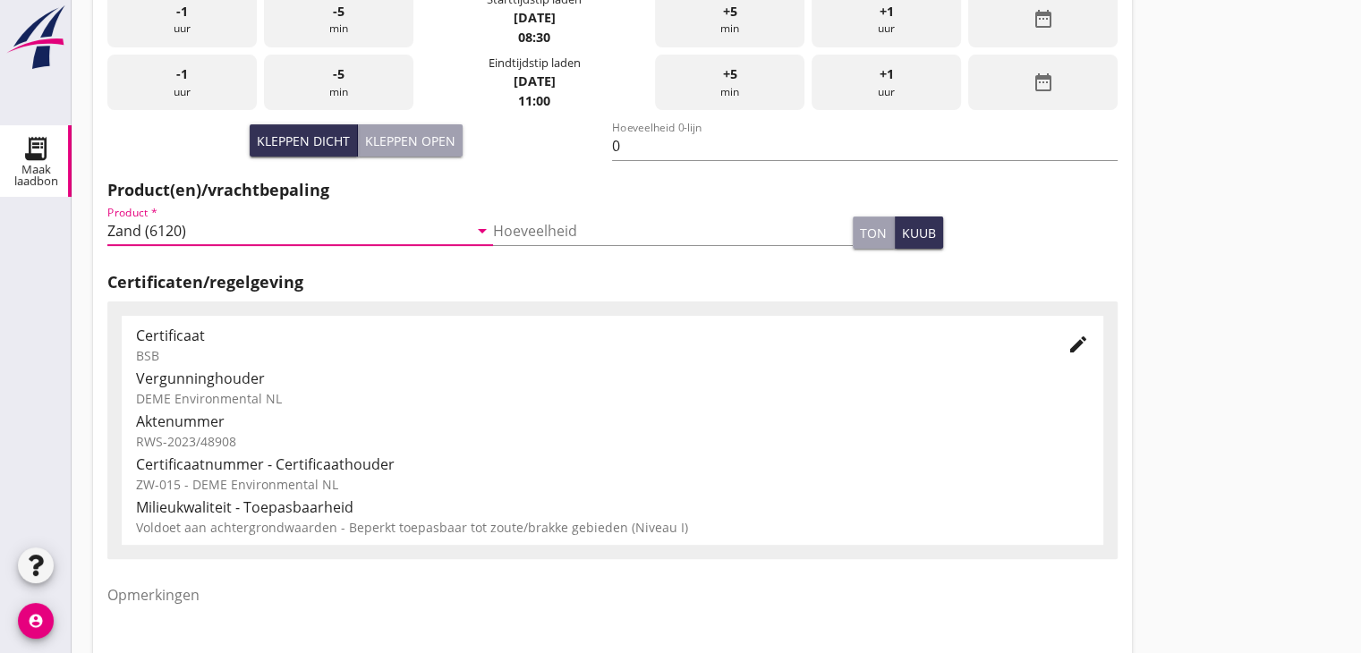
scroll to position [626, 0]
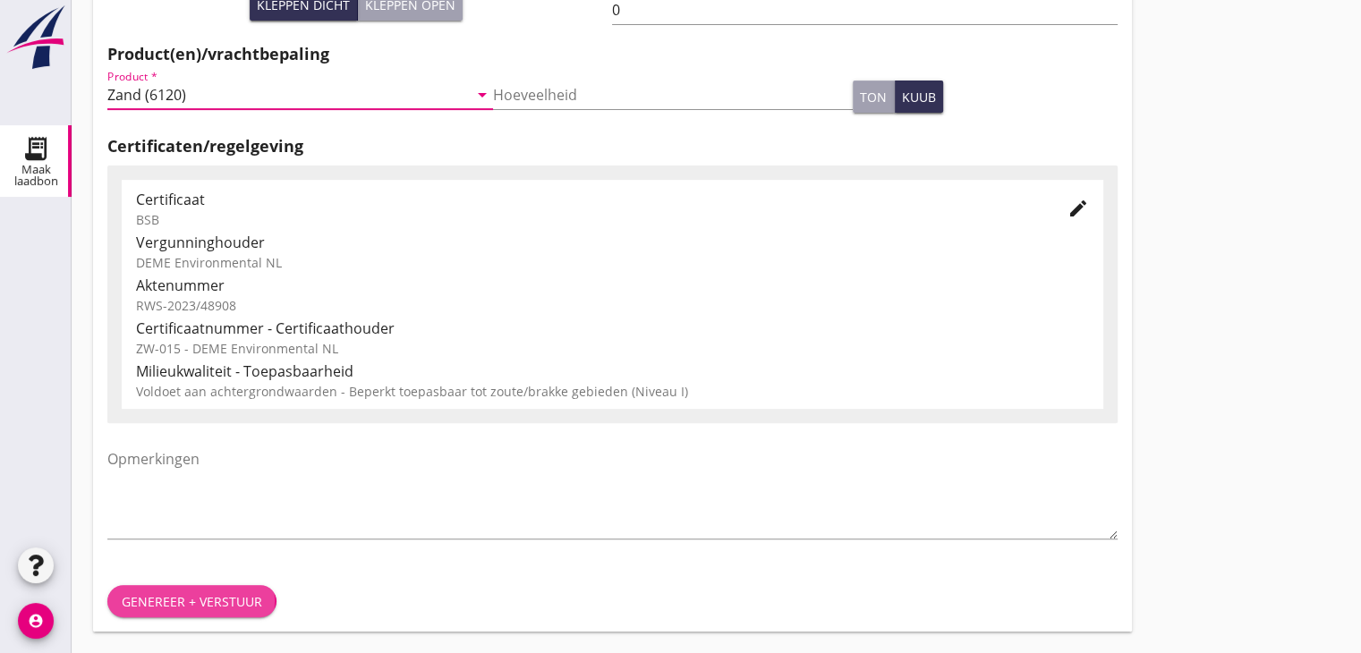
click at [189, 598] on div "Genereer + verstuur" at bounding box center [192, 601] width 140 height 19
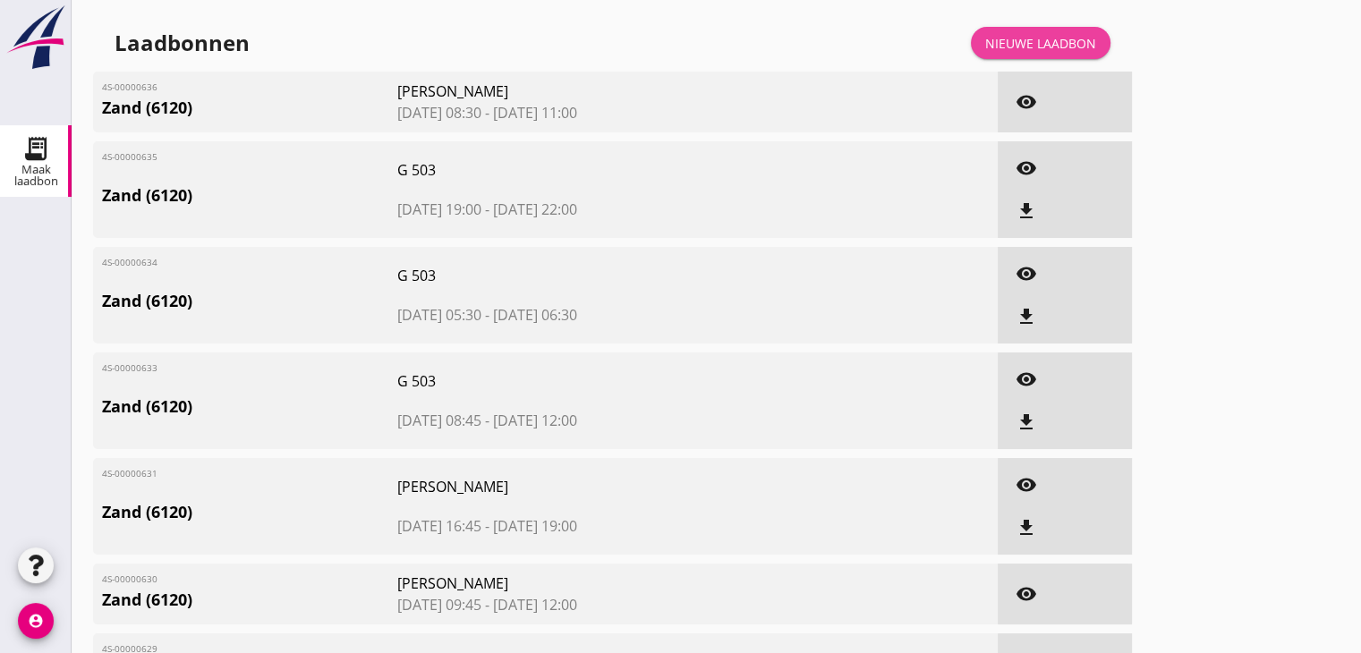
click at [1034, 41] on div "Nieuwe laadbon" at bounding box center [1040, 43] width 111 height 19
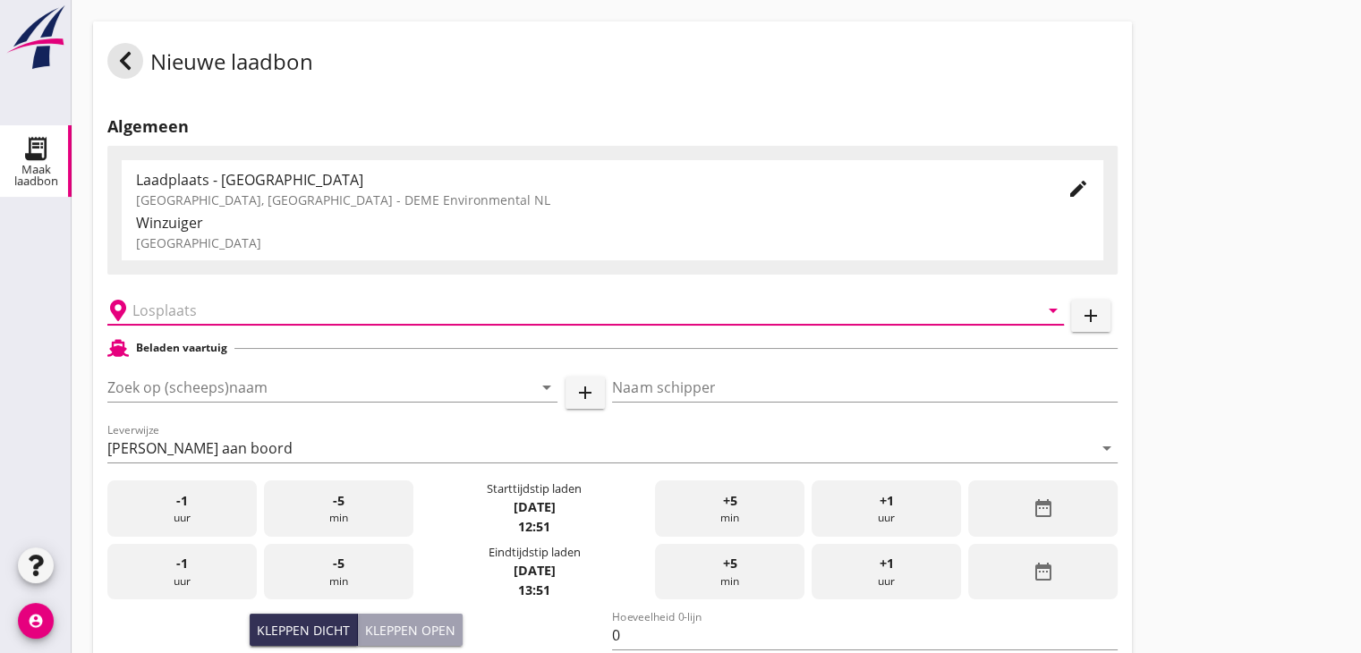
click at [210, 313] on input "text" at bounding box center [572, 310] width 881 height 29
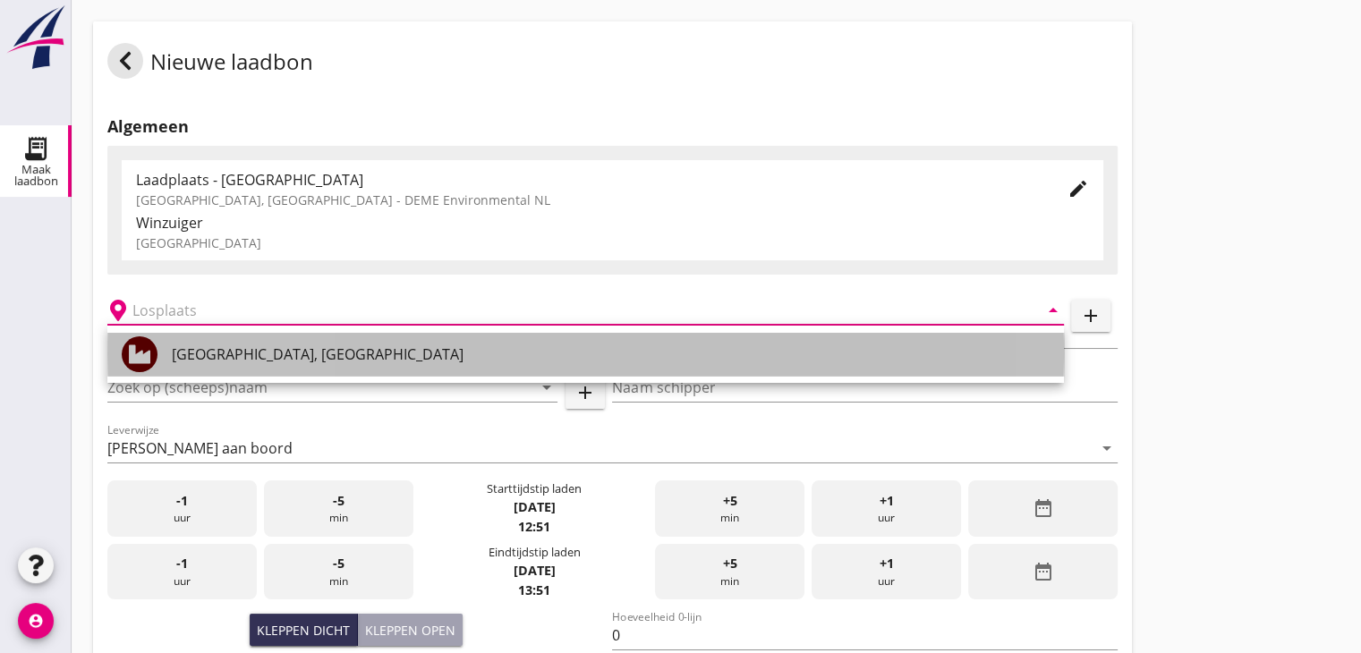
click at [209, 352] on div "[GEOGRAPHIC_DATA], [GEOGRAPHIC_DATA]" at bounding box center [611, 353] width 878 height 21
type input "[GEOGRAPHIC_DATA], [GEOGRAPHIC_DATA]"
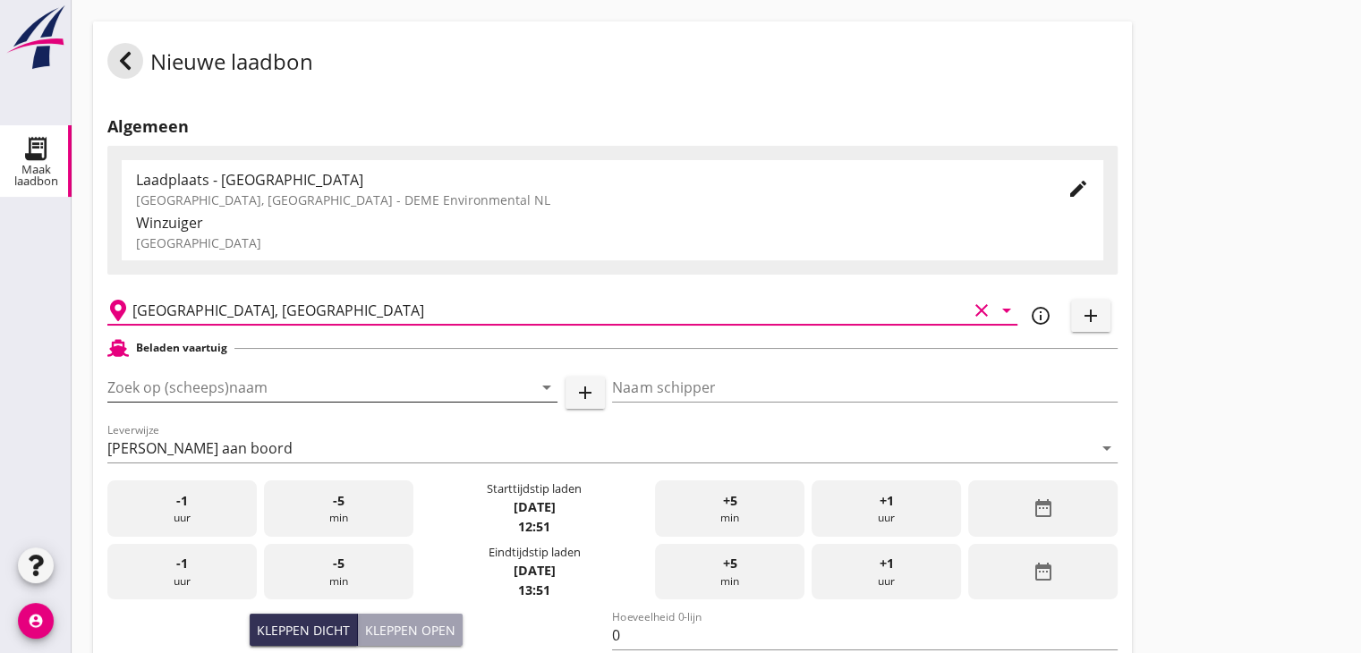
click at [234, 386] on input "Zoek op (scheeps)naam" at bounding box center [307, 387] width 400 height 29
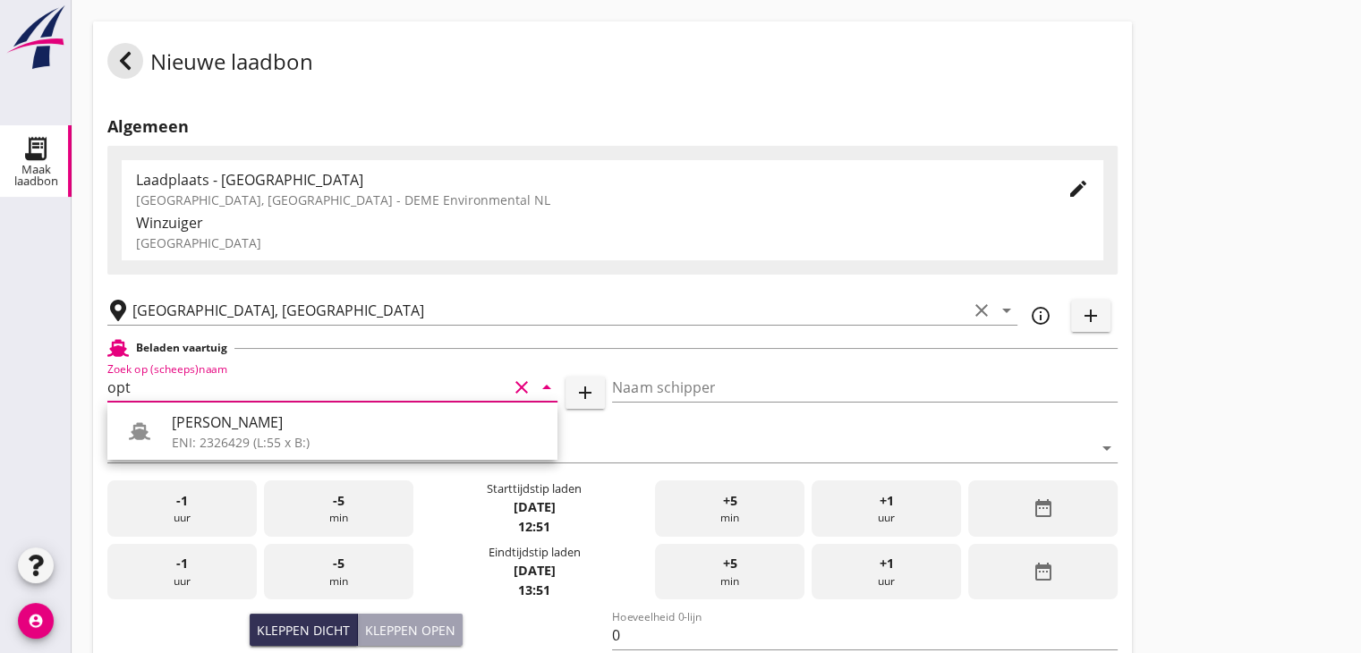
drag, startPoint x: 233, startPoint y: 424, endPoint x: 296, endPoint y: 427, distance: 63.6
click at [233, 424] on div "[PERSON_NAME]" at bounding box center [357, 421] width 371 height 21
type input "[PERSON_NAME]"
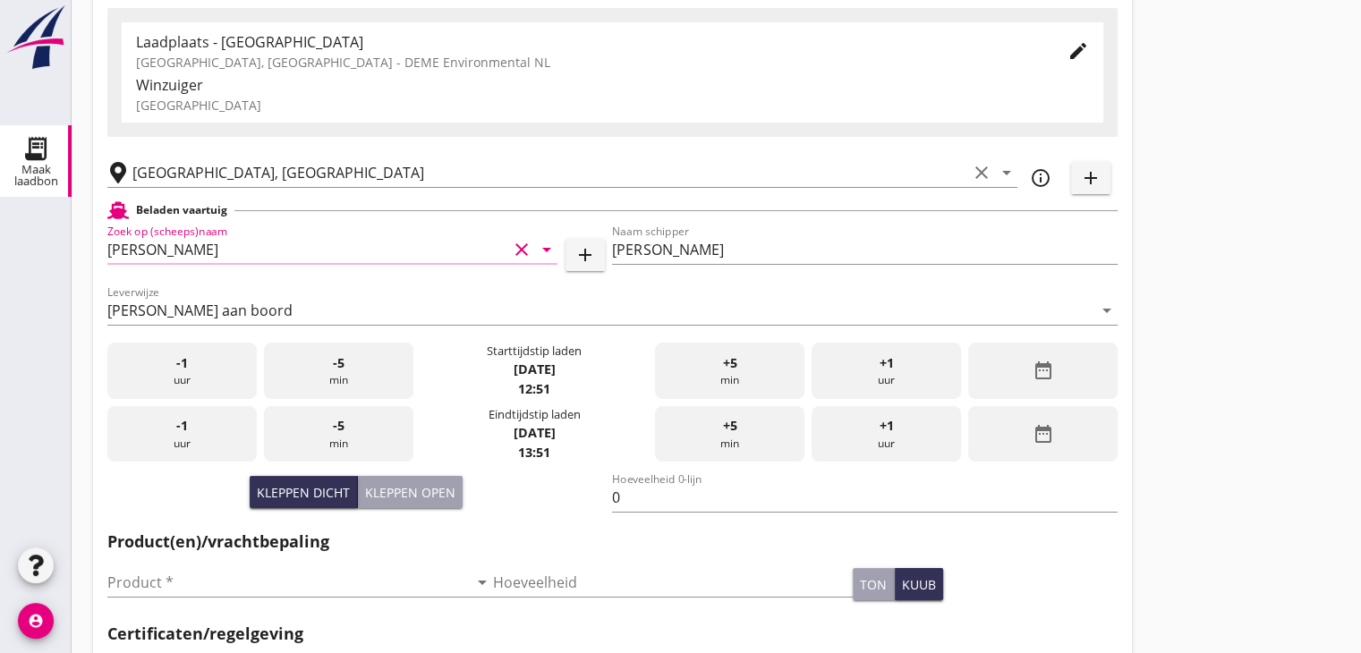
scroll to position [268, 0]
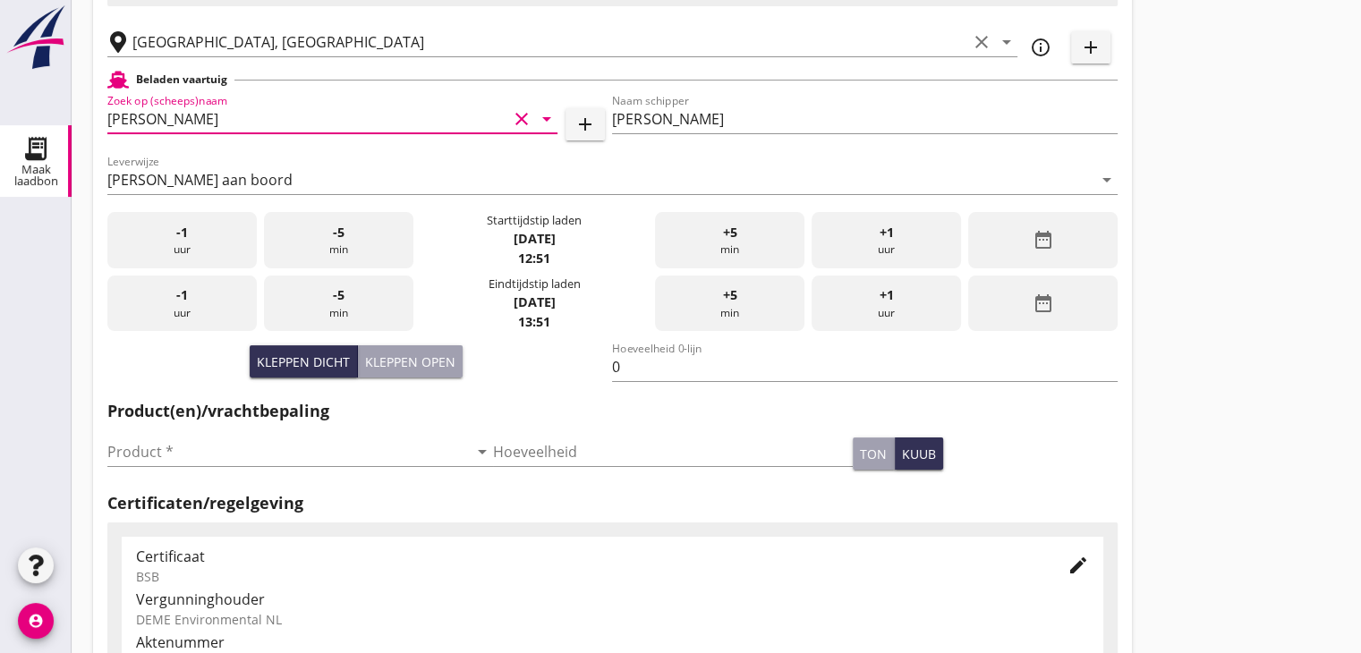
type input "[PERSON_NAME]"
click at [1074, 226] on div "date_range" at bounding box center [1042, 240] width 149 height 56
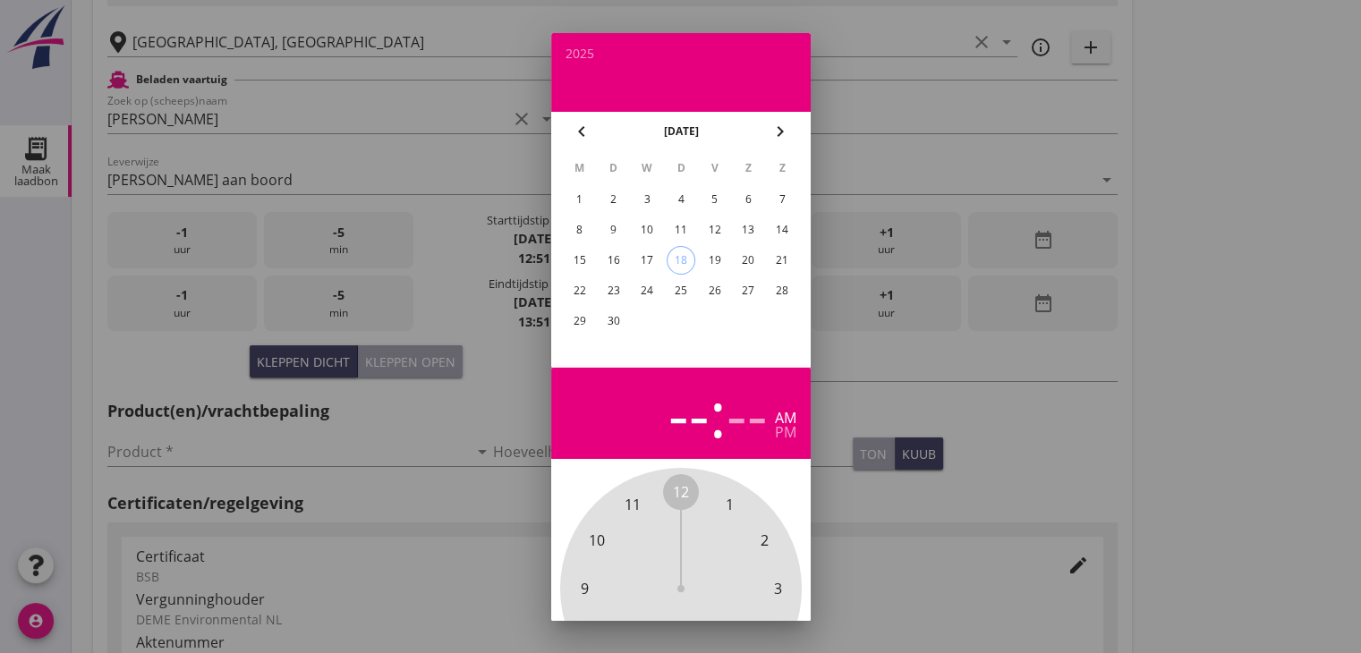
click at [605, 258] on div "16" at bounding box center [612, 260] width 29 height 29
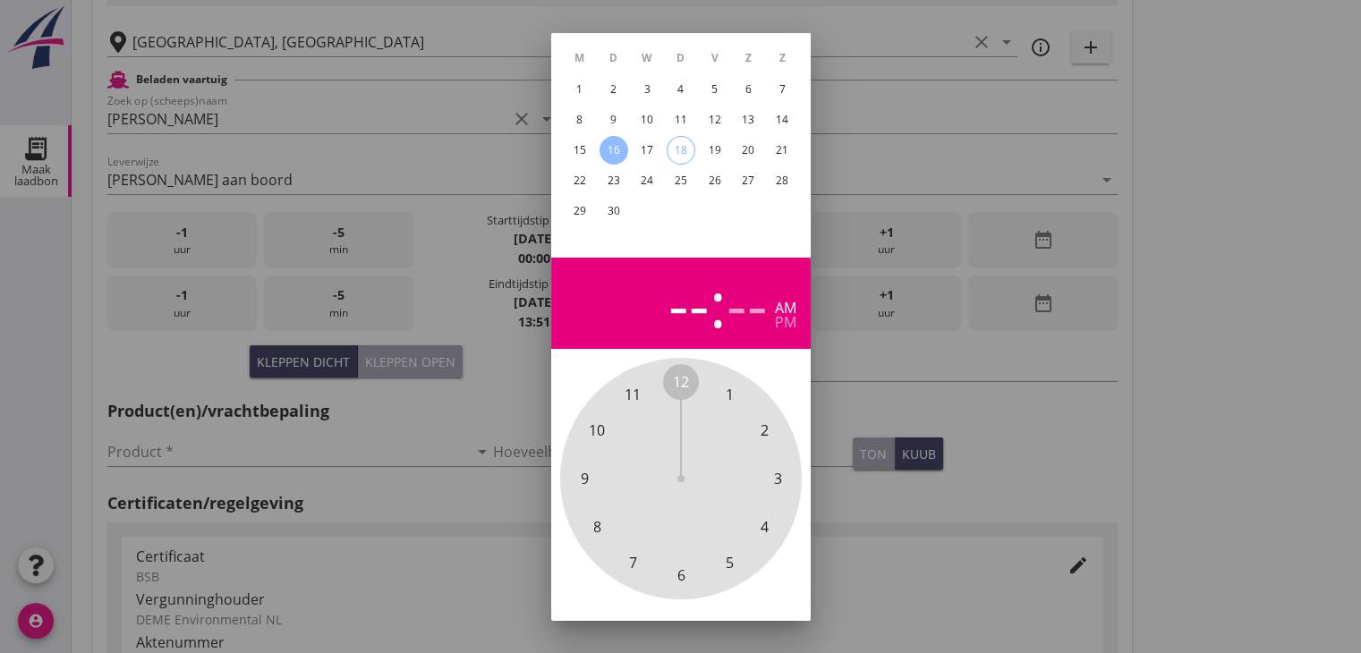
scroll to position [172, 0]
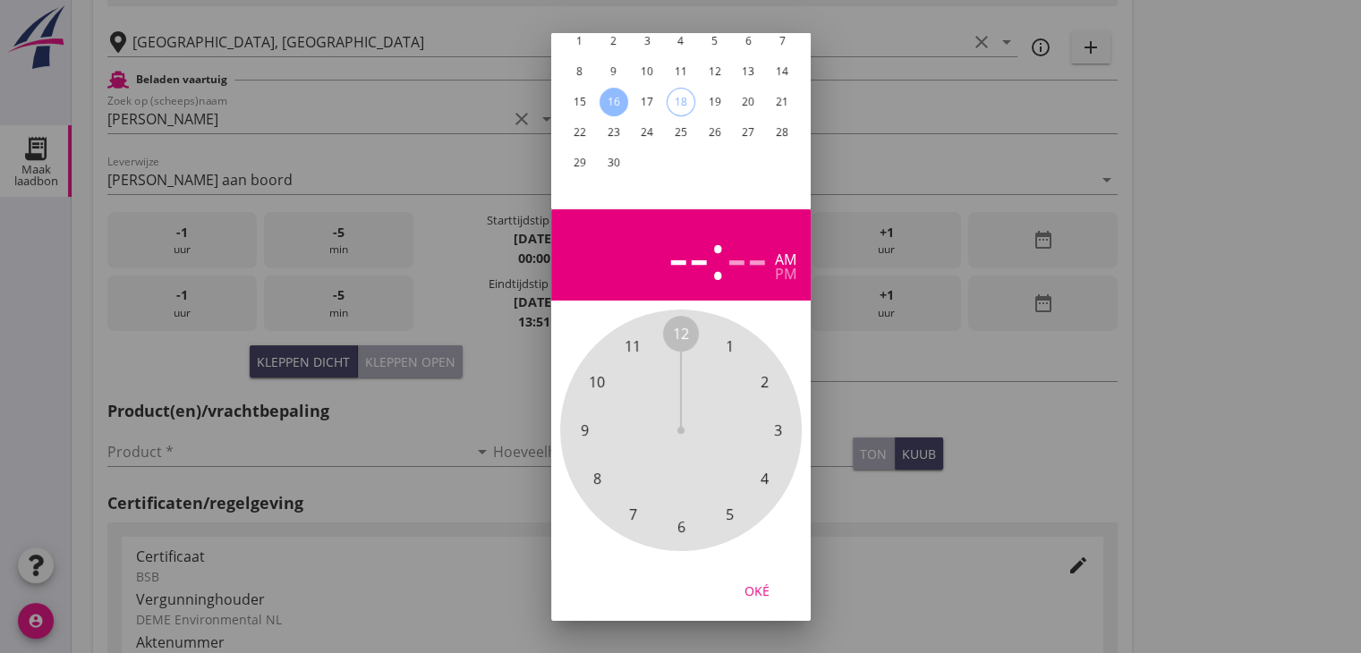
click at [680, 323] on span "12" at bounding box center [681, 333] width 16 height 21
click at [681, 516] on span "30" at bounding box center [681, 526] width 16 height 21
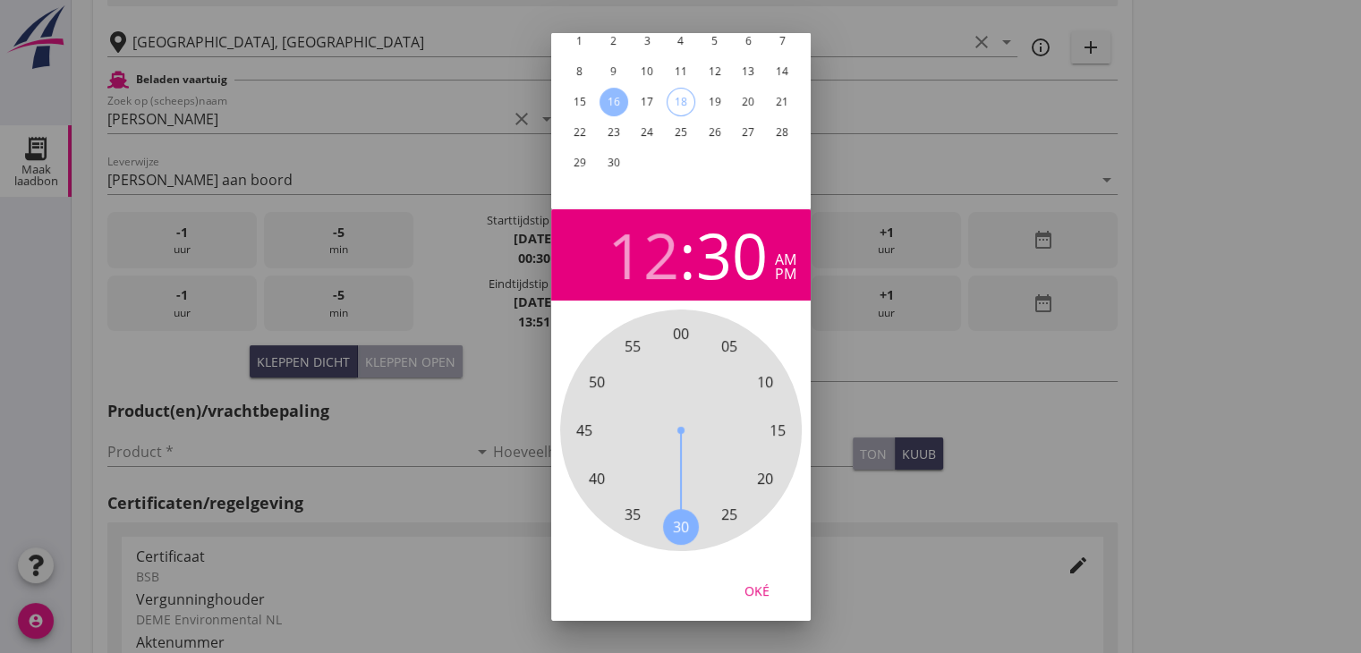
click at [784, 267] on div "pm" at bounding box center [785, 274] width 21 height 14
click at [756, 581] on div "Oké" at bounding box center [757, 590] width 50 height 19
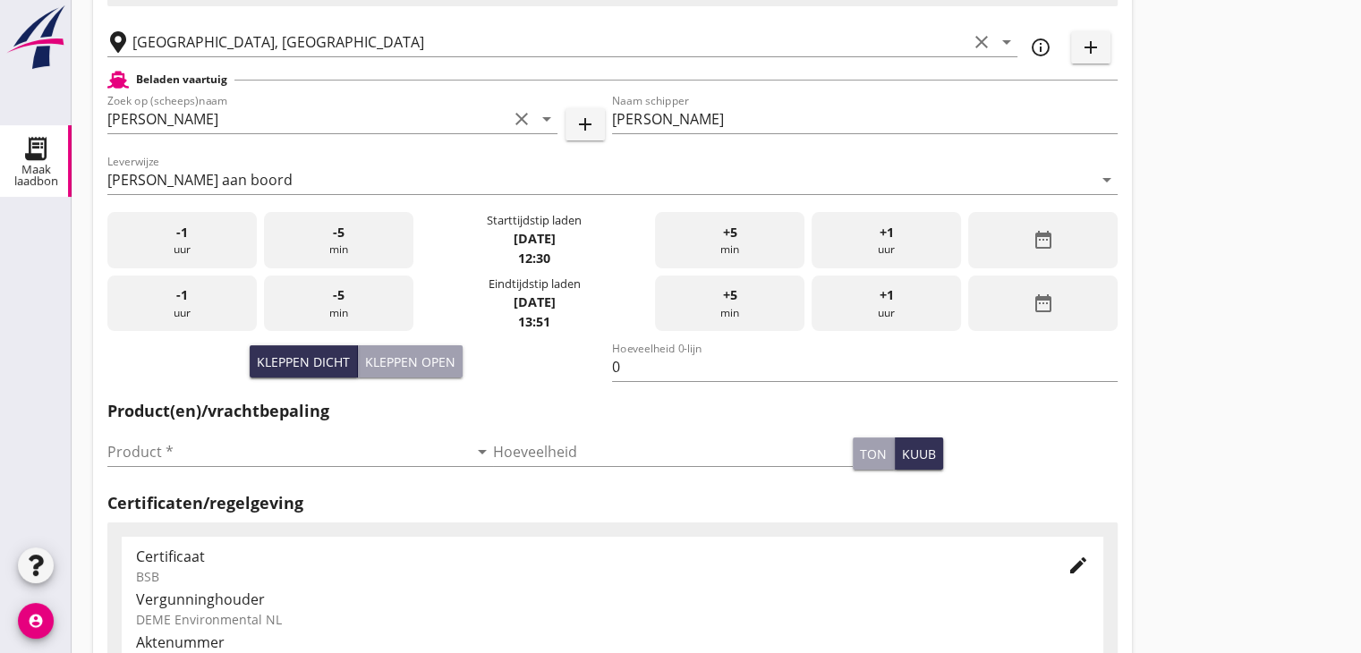
click at [1026, 329] on div "date_range" at bounding box center [1042, 304] width 149 height 56
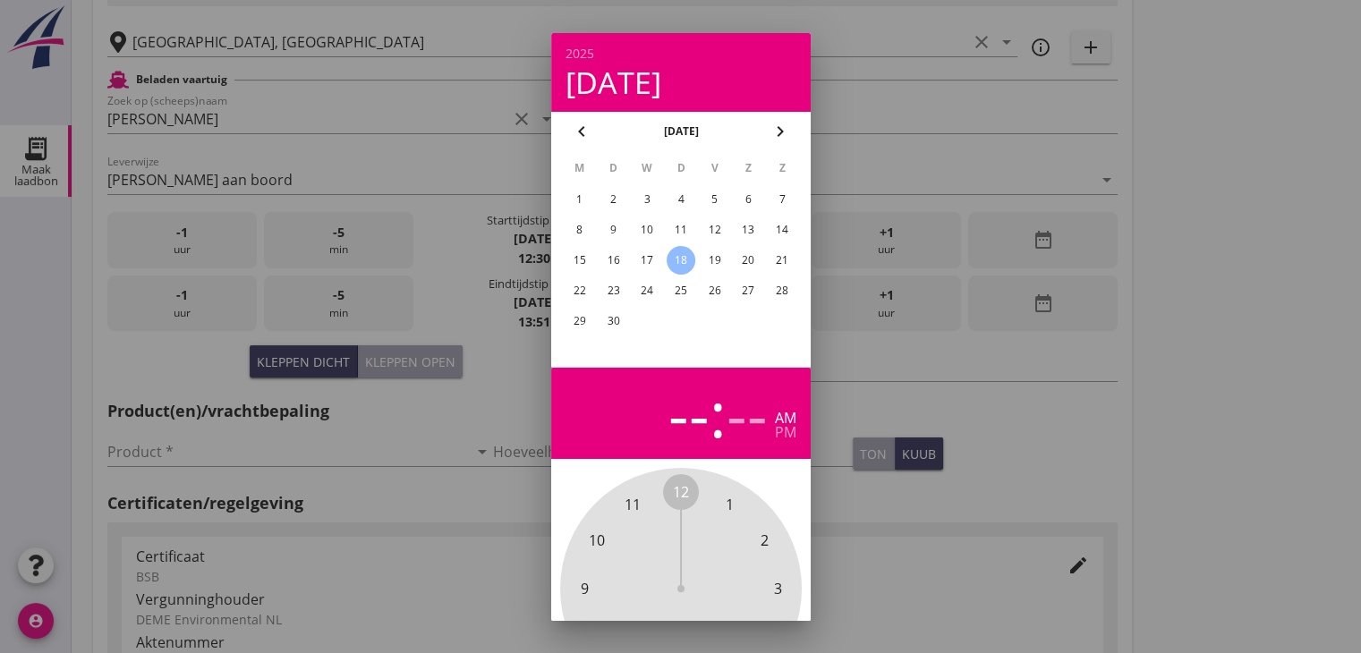
click at [611, 250] on div "16" at bounding box center [612, 260] width 29 height 29
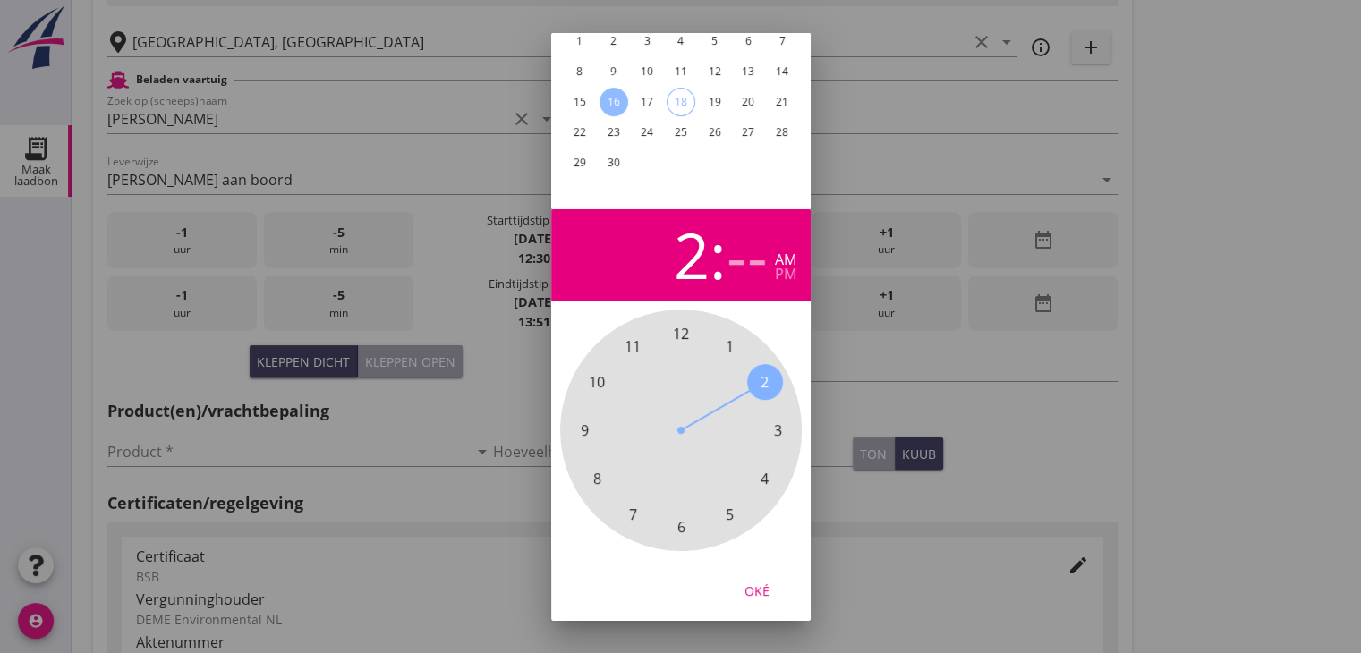
click at [762, 371] on span "2" at bounding box center [764, 381] width 8 height 21
click at [678, 516] on span "30" at bounding box center [681, 526] width 16 height 21
click at [790, 267] on div "pm" at bounding box center [785, 274] width 21 height 14
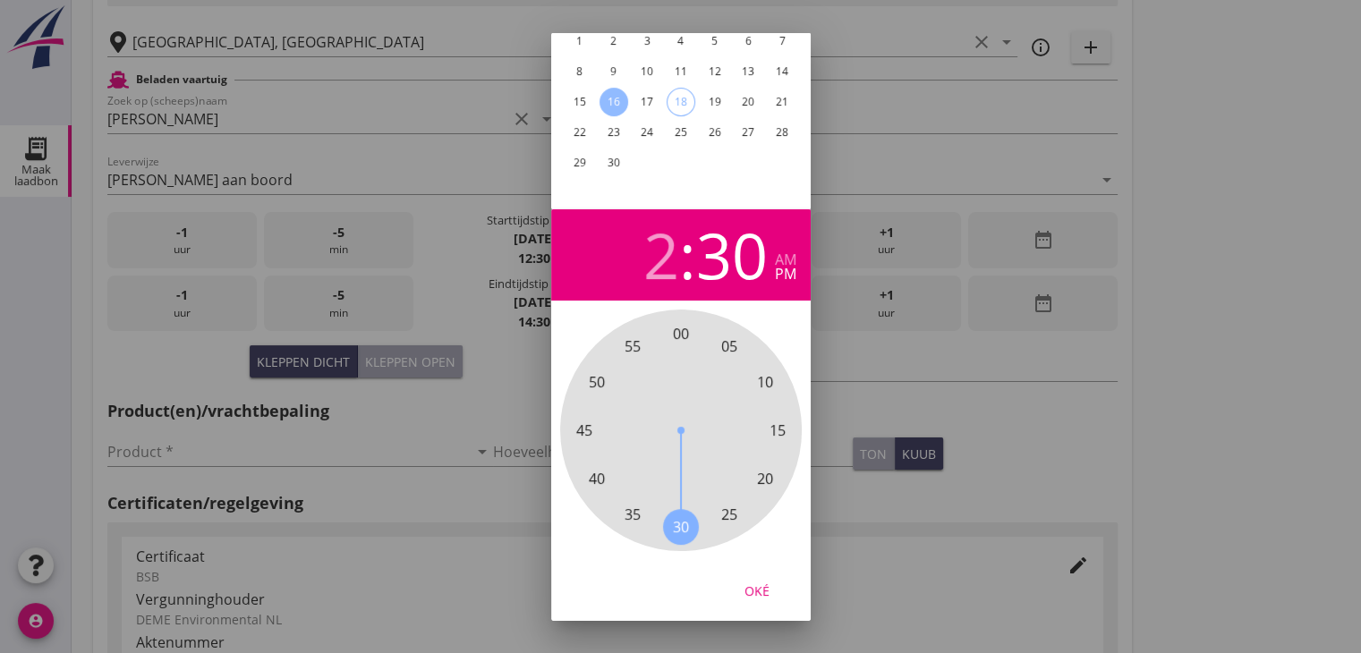
click at [756, 581] on div "Oké" at bounding box center [757, 590] width 50 height 19
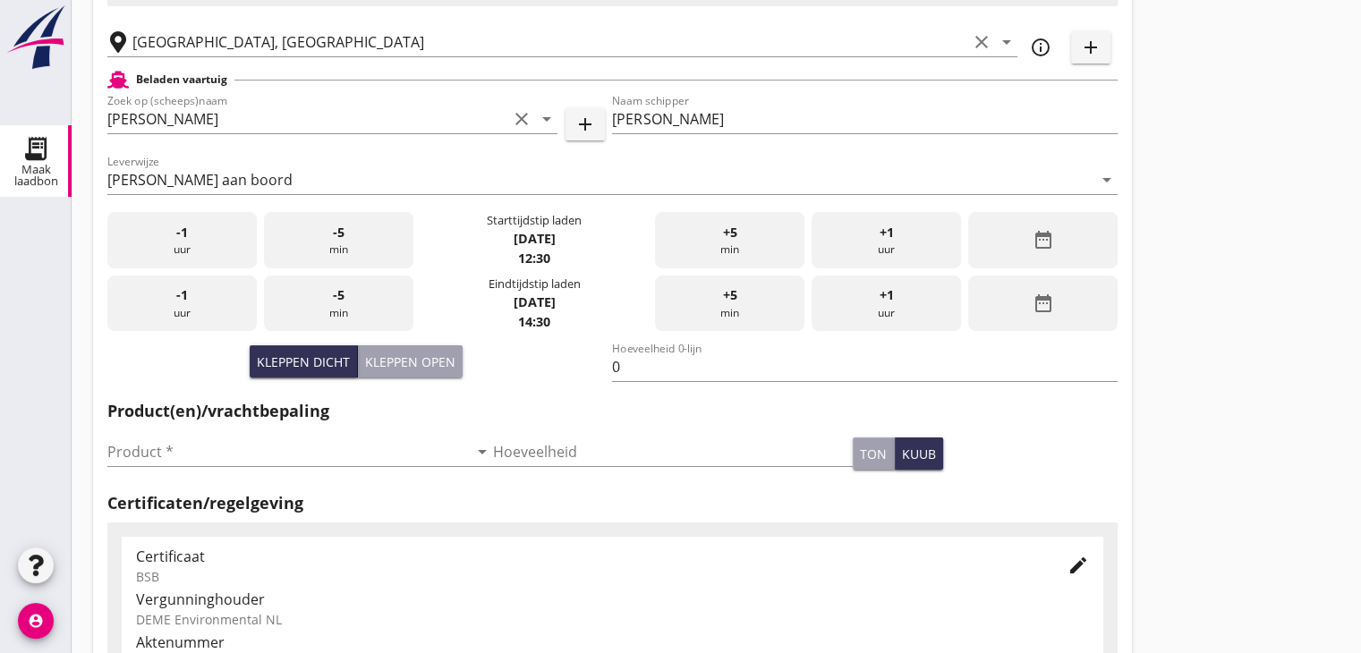
scroll to position [358, 0]
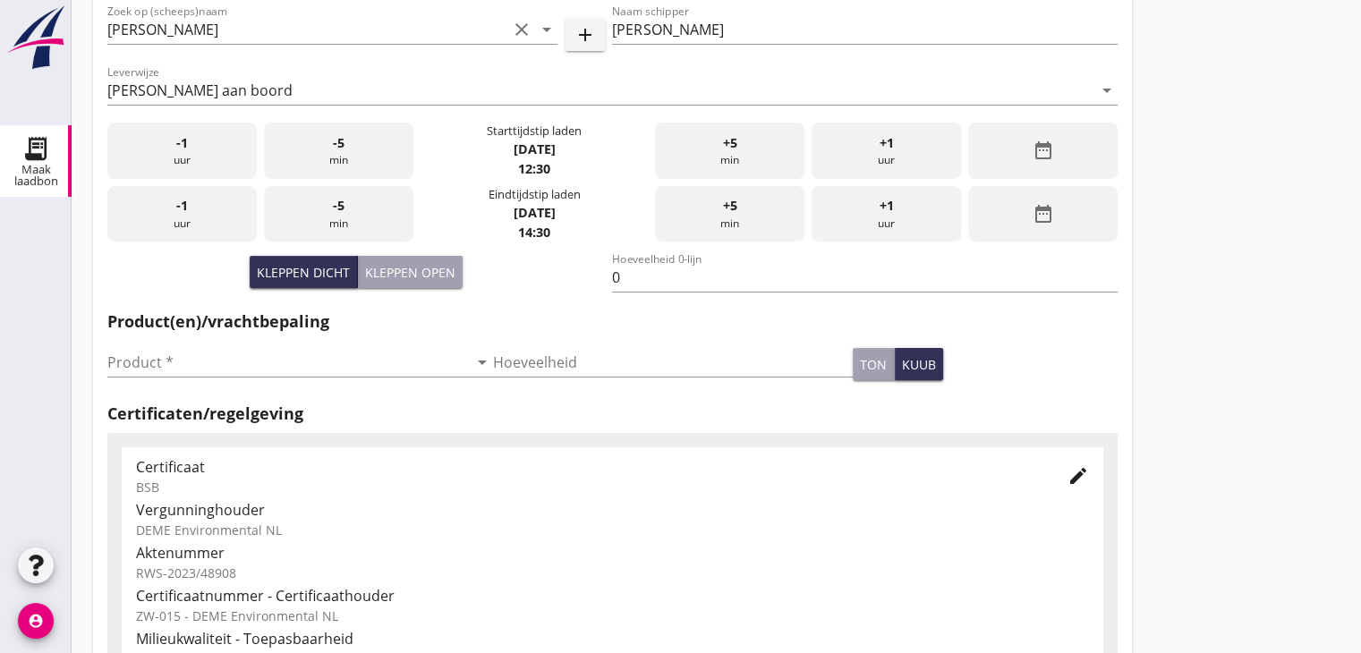
click at [341, 379] on div "Product * arrow_drop_down" at bounding box center [300, 371] width 386 height 47
click at [348, 360] on input "Product *" at bounding box center [287, 362] width 360 height 29
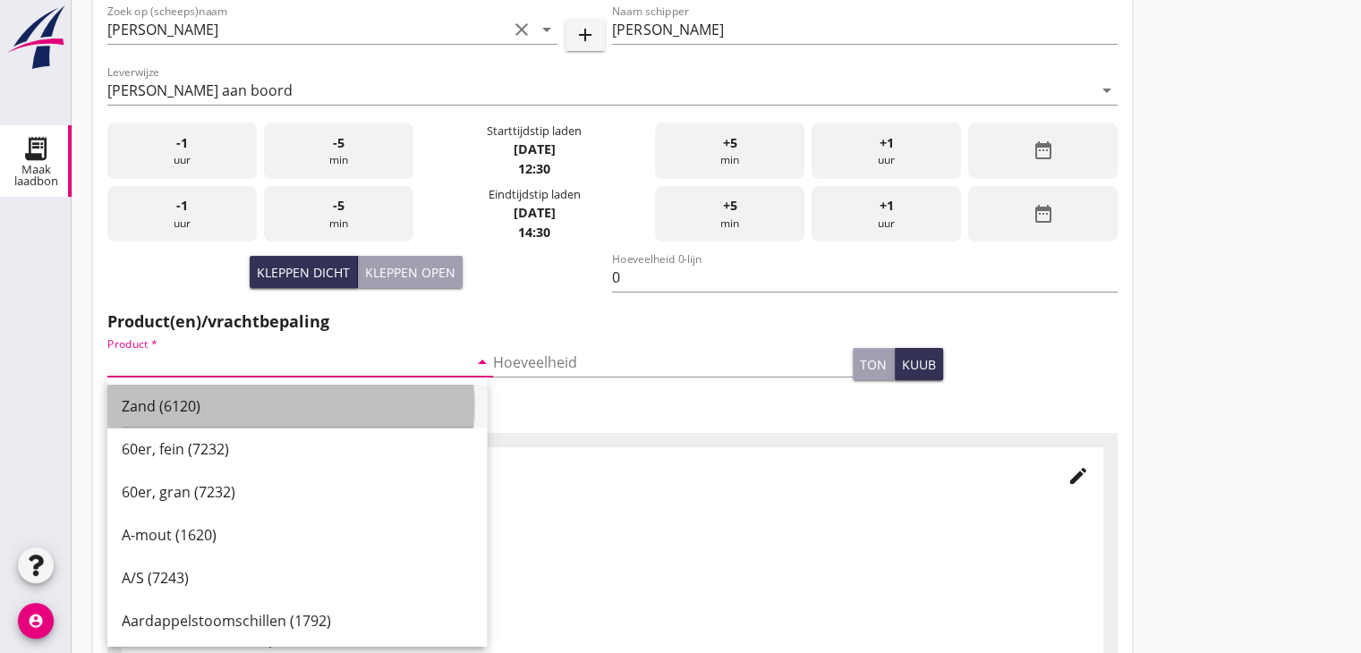
click at [272, 401] on div "Zand (6120)" at bounding box center [297, 405] width 351 height 21
type input "Zand (6120)"
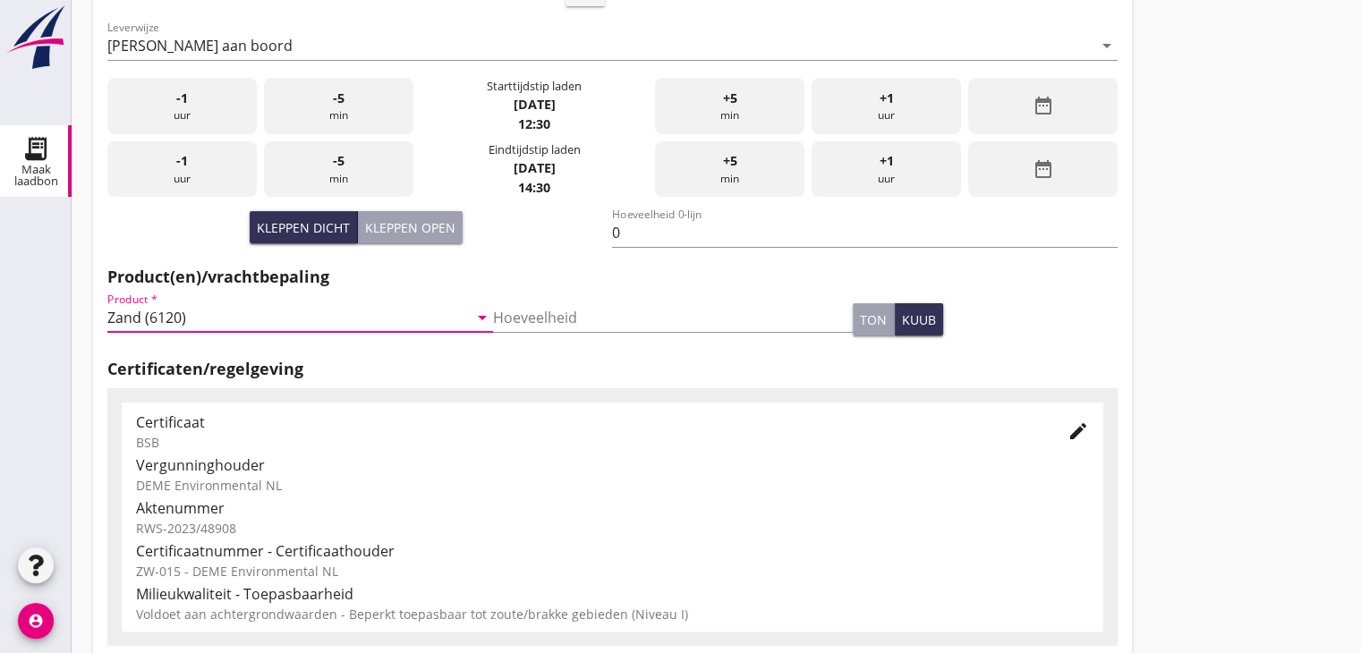
scroll to position [626, 0]
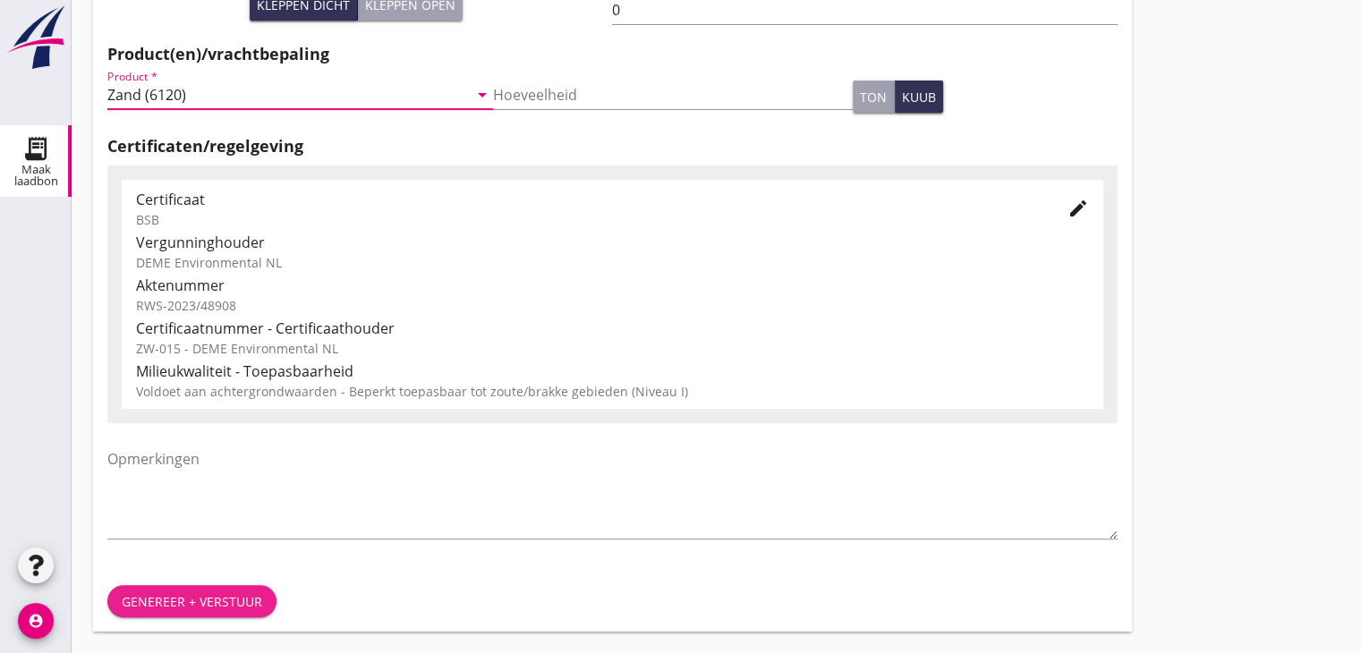
click at [224, 606] on div "Genereer + verstuur" at bounding box center [192, 601] width 140 height 19
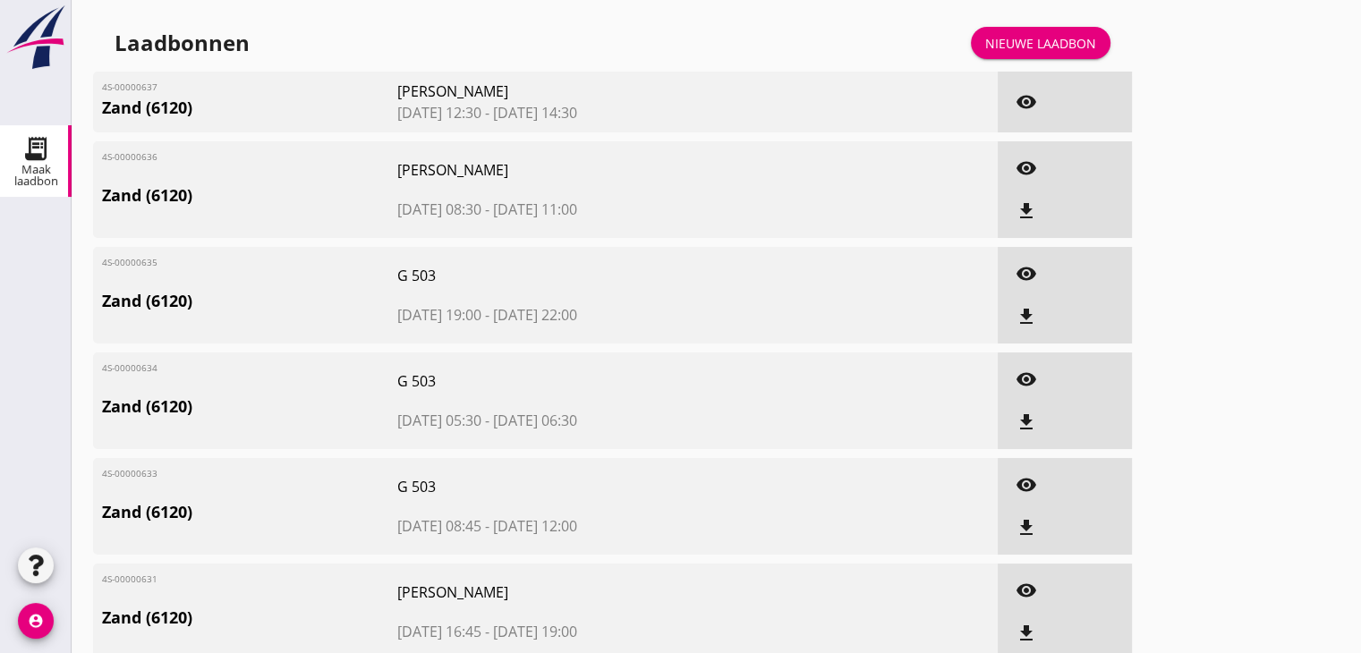
click at [1054, 55] on link "Nieuwe laadbon" at bounding box center [1041, 43] width 140 height 32
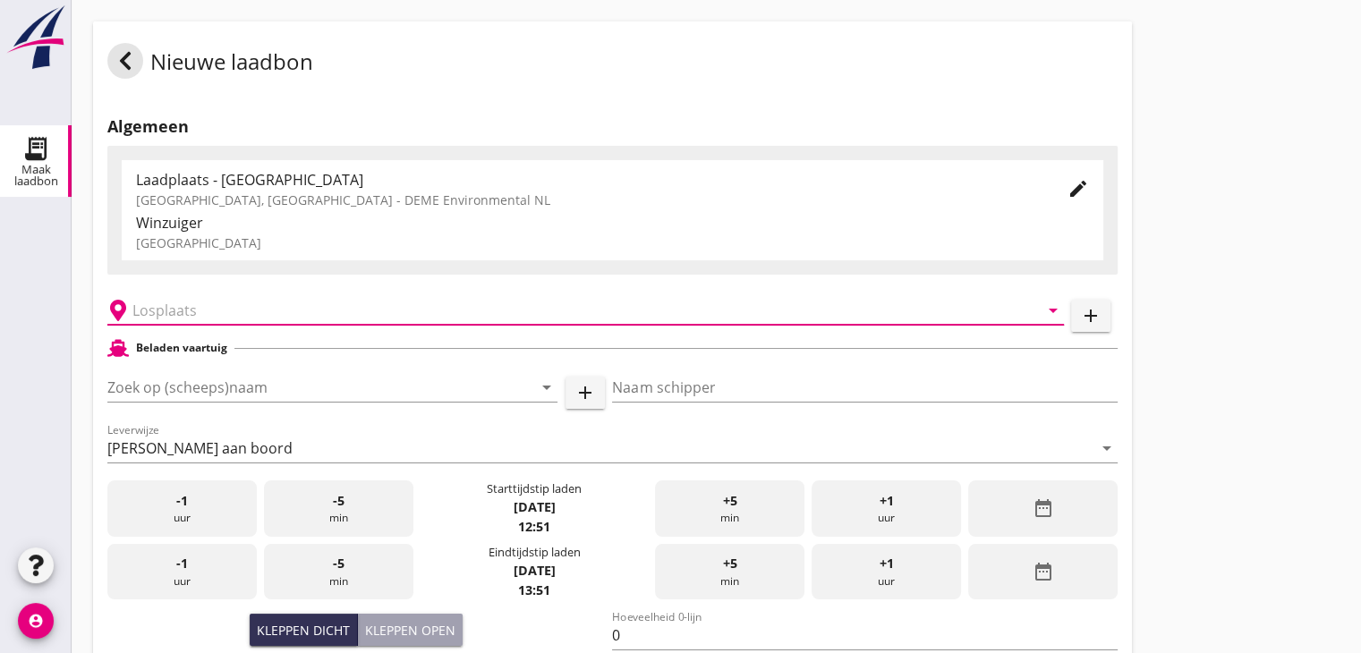
click at [172, 301] on input "text" at bounding box center [572, 310] width 881 height 29
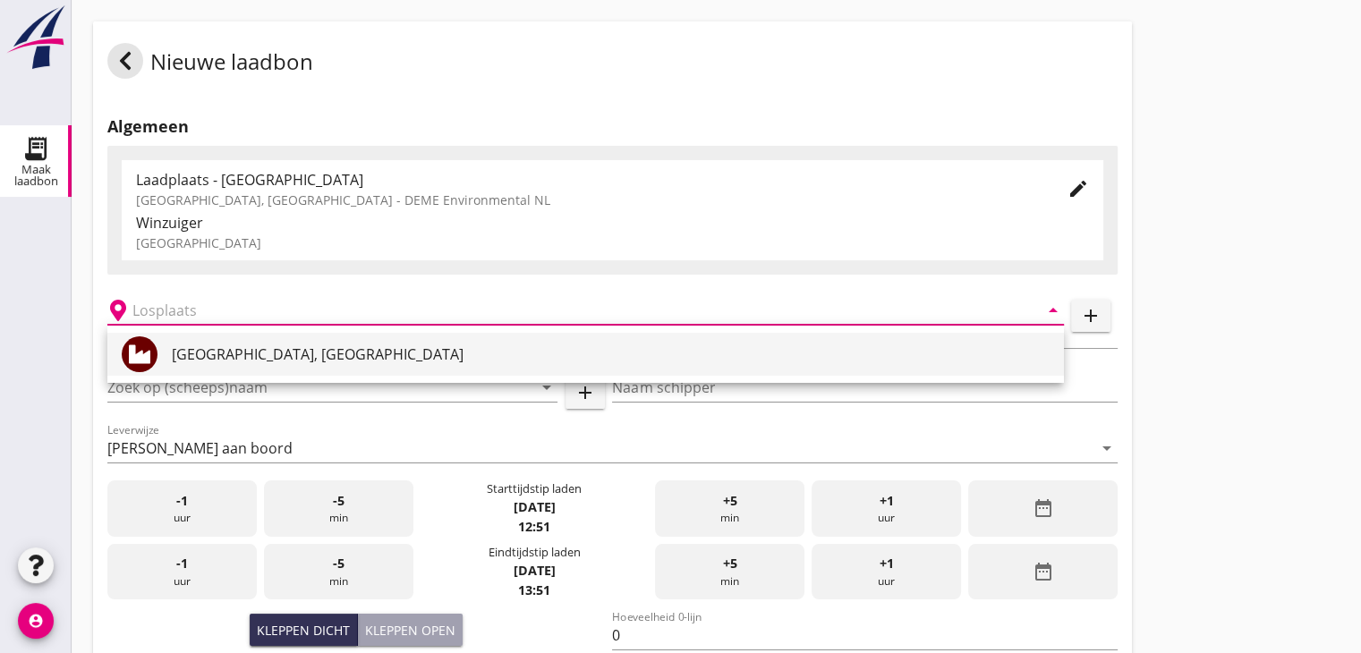
click at [197, 355] on div "[GEOGRAPHIC_DATA], [GEOGRAPHIC_DATA]" at bounding box center [611, 353] width 878 height 21
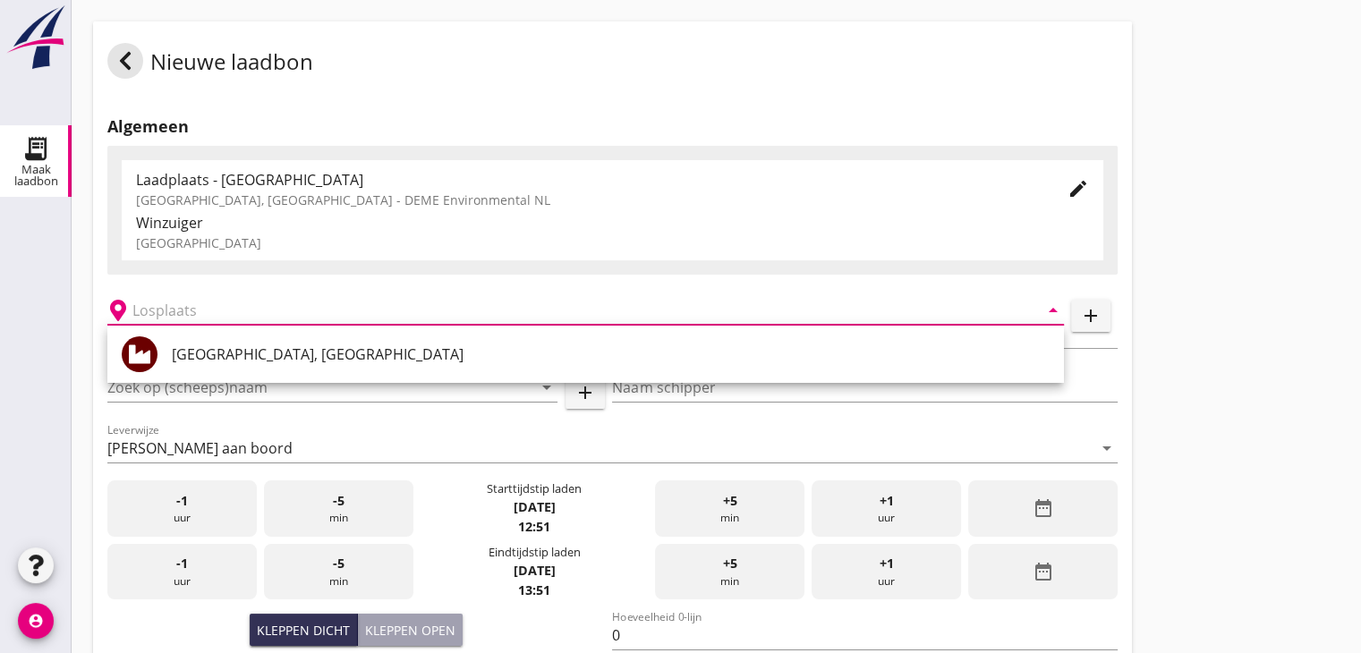
type input "[GEOGRAPHIC_DATA], [GEOGRAPHIC_DATA]"
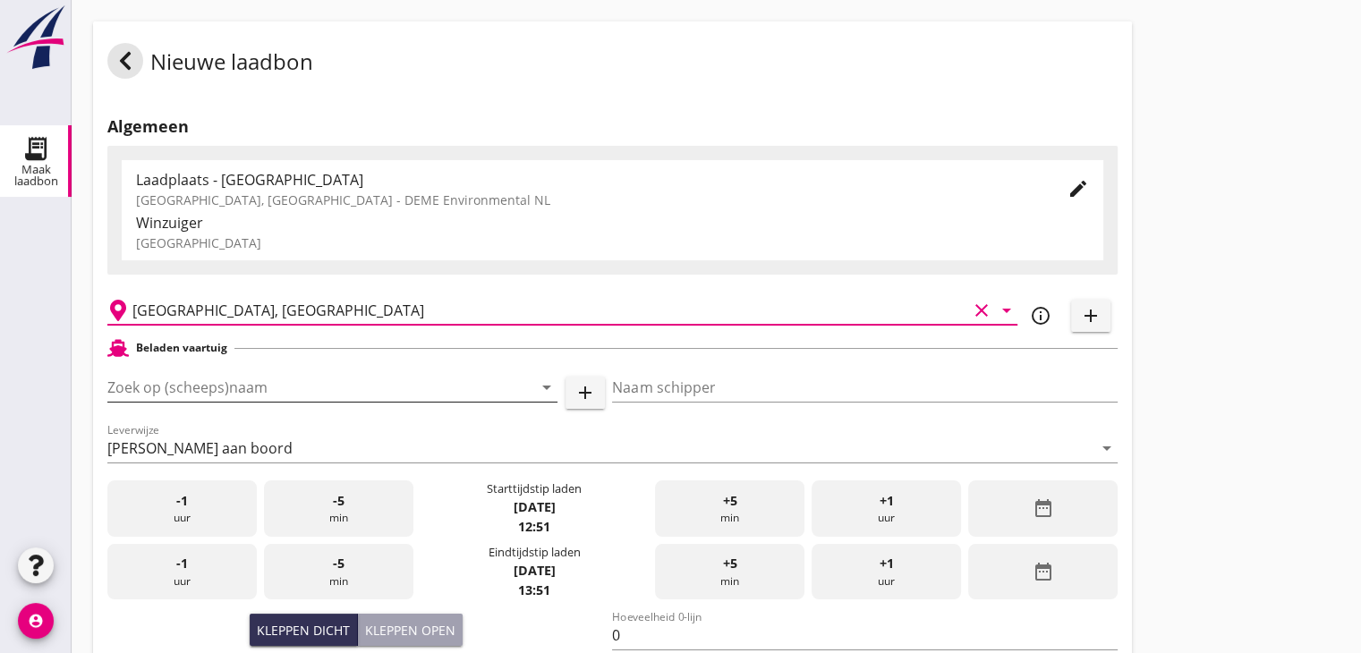
click at [247, 380] on input "Zoek op (scheeps)naam" at bounding box center [307, 387] width 400 height 29
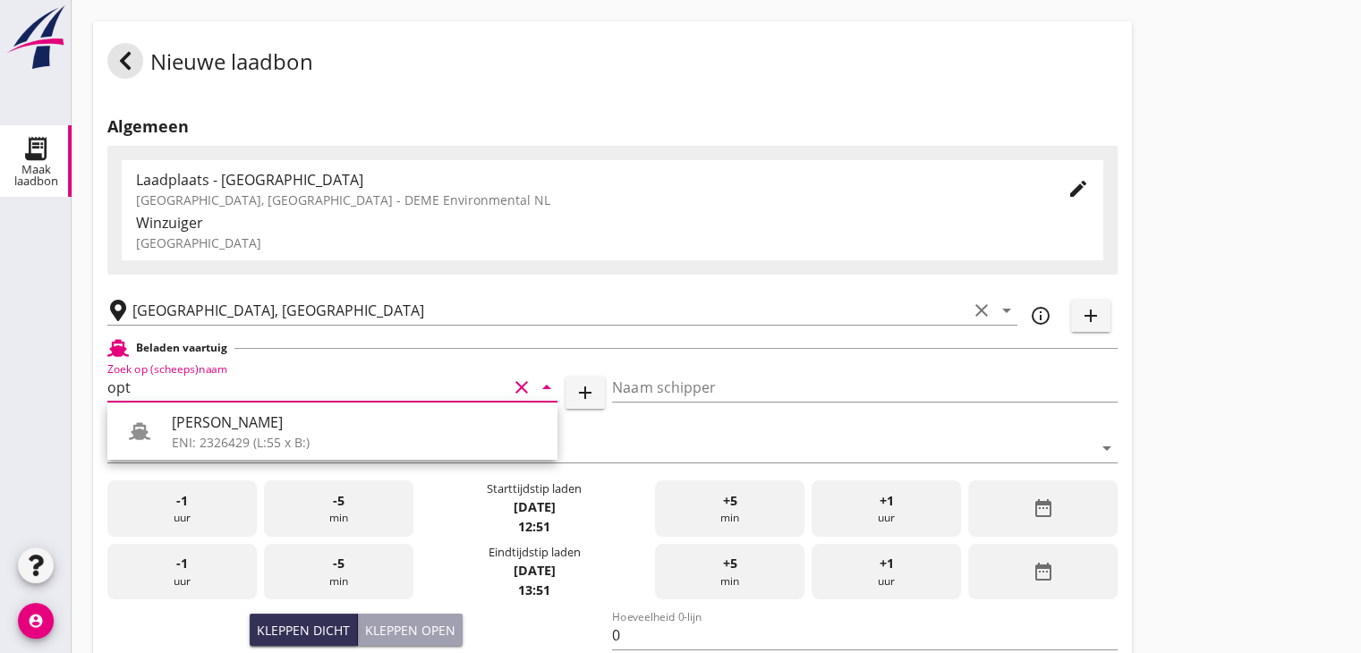
click at [311, 453] on div "[PERSON_NAME] ENI: 2326429 (L:55 x B:)" at bounding box center [332, 431] width 450 height 57
click at [200, 422] on div "[PERSON_NAME]" at bounding box center [357, 421] width 371 height 21
type input "[PERSON_NAME]"
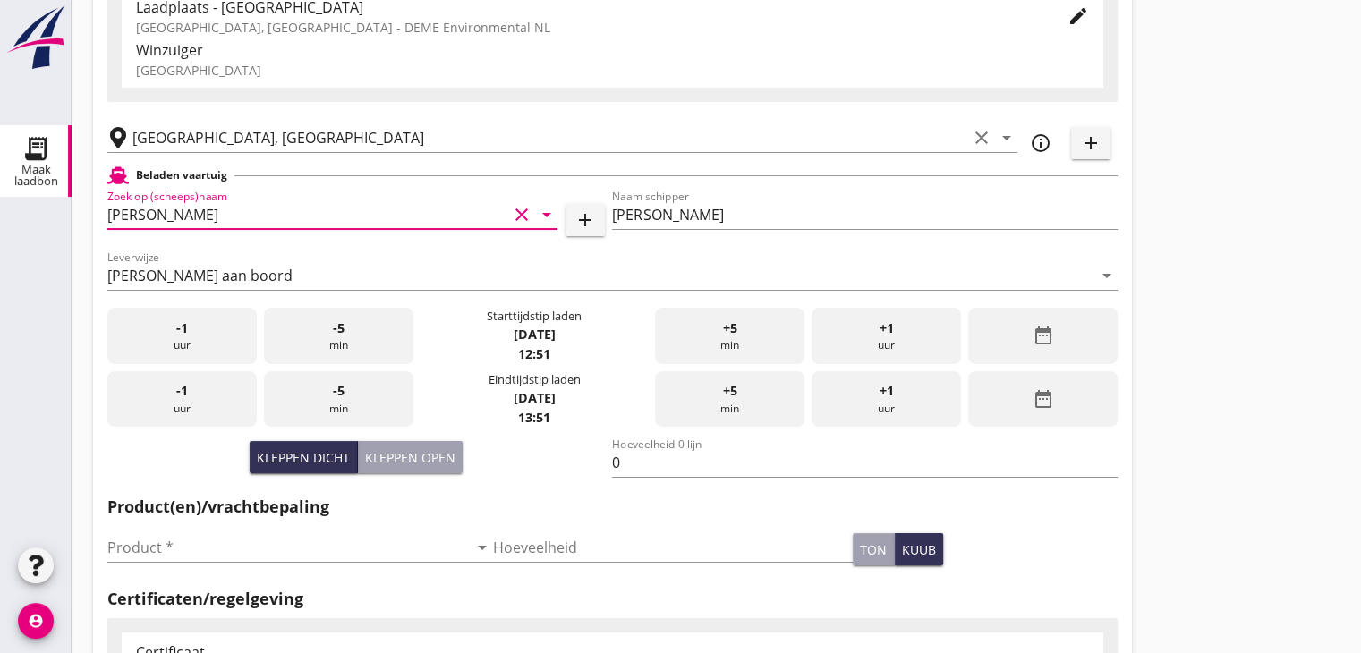
scroll to position [179, 0]
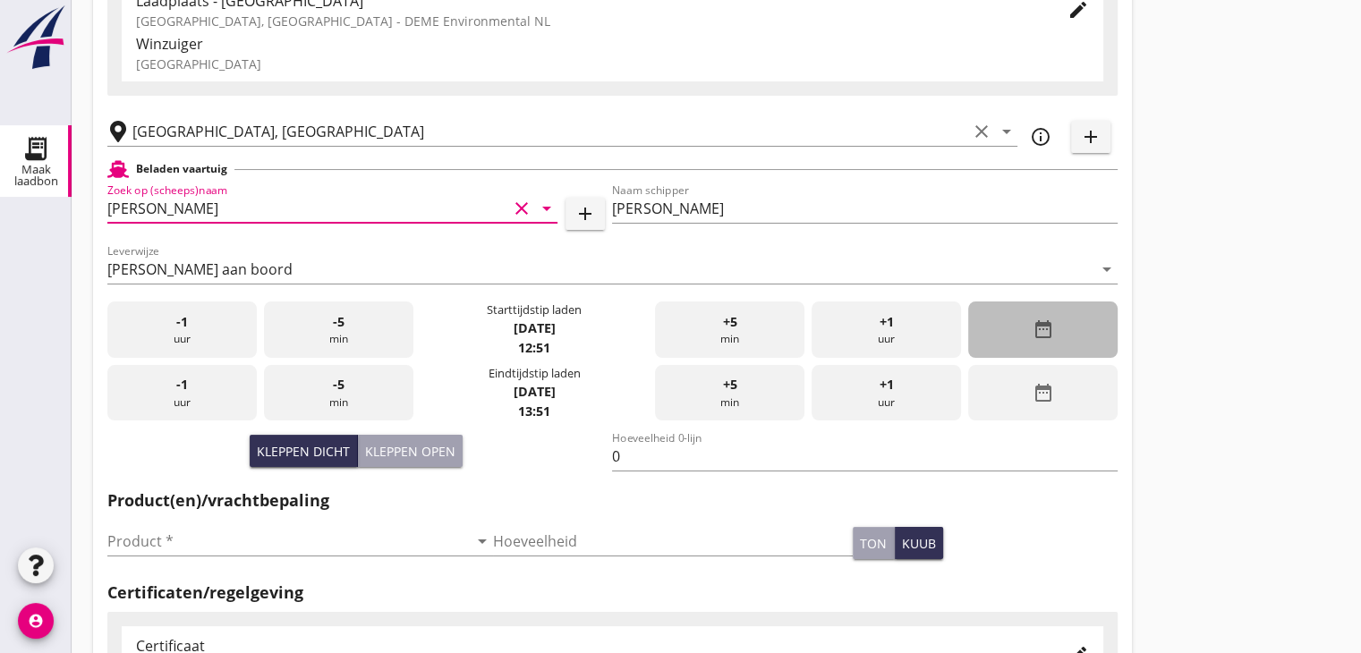
click at [1002, 330] on div "date_range" at bounding box center [1042, 329] width 149 height 56
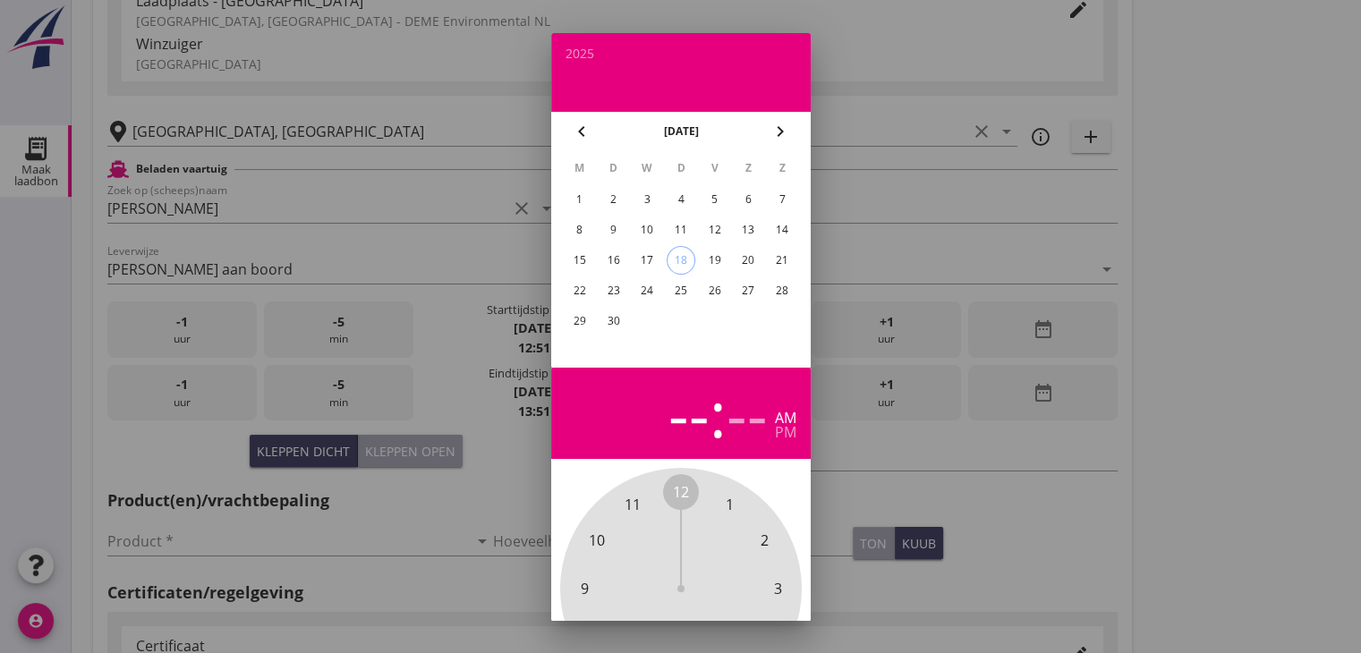
click at [621, 255] on div "16" at bounding box center [612, 260] width 29 height 29
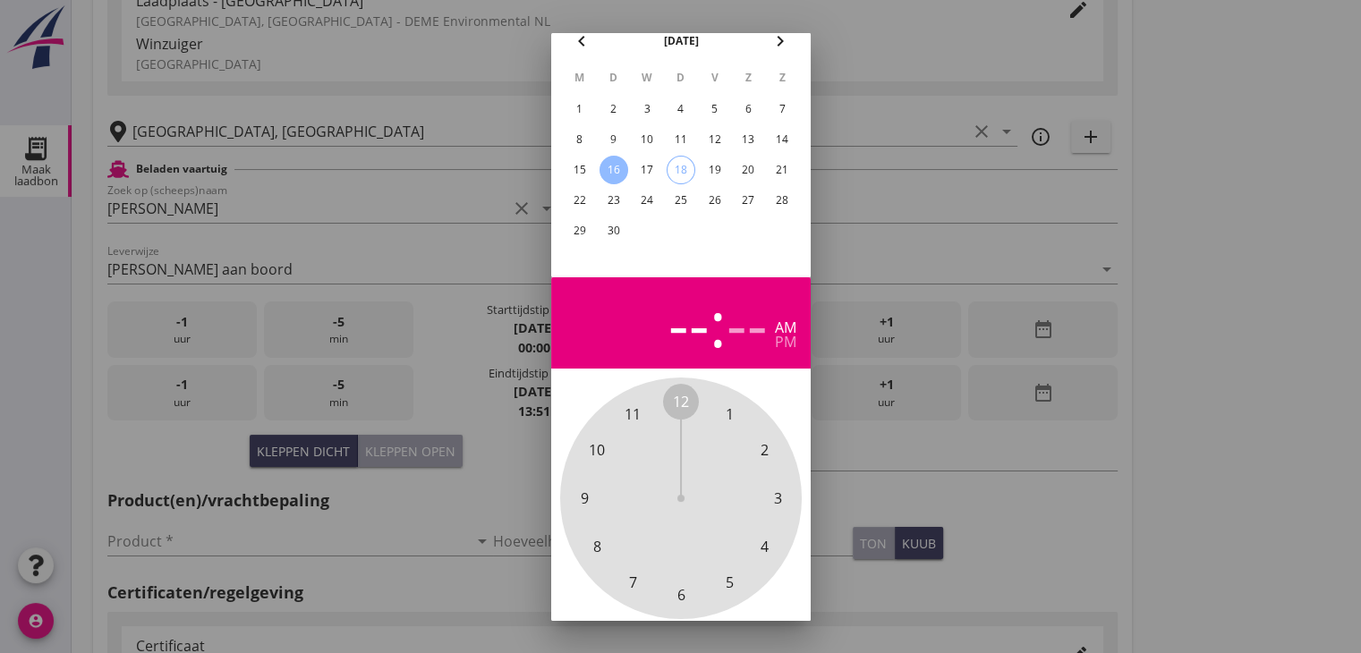
scroll to position [172, 0]
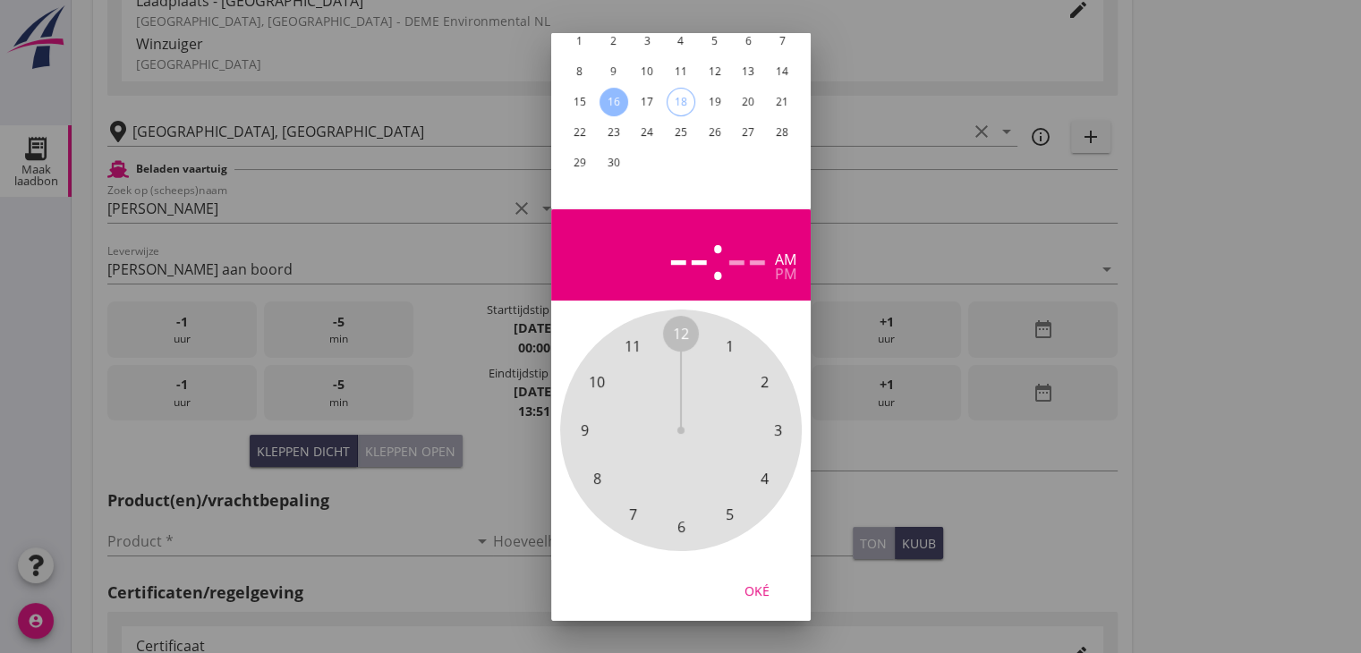
click at [767, 468] on span "4" at bounding box center [764, 478] width 8 height 21
click at [683, 323] on span "00" at bounding box center [681, 333] width 16 height 21
click at [782, 267] on div "pm" at bounding box center [785, 274] width 21 height 14
click at [762, 581] on div "Oké" at bounding box center [757, 590] width 50 height 19
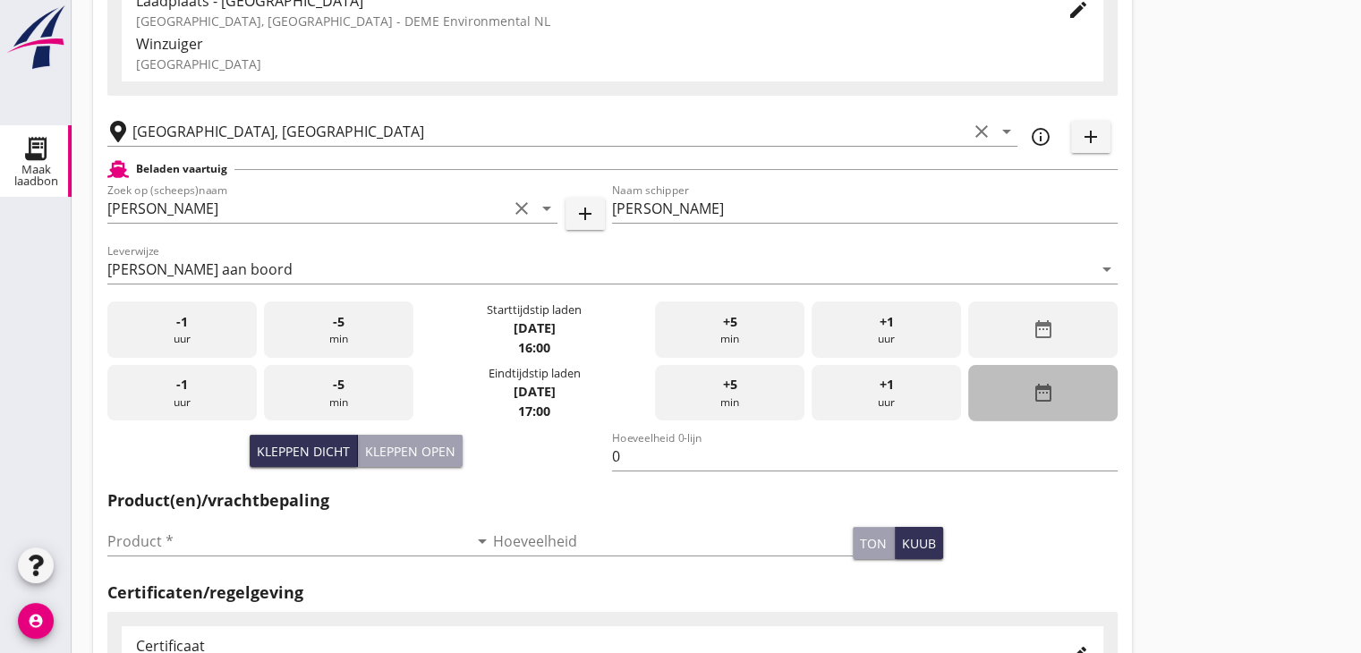
click at [1052, 397] on icon "date_range" at bounding box center [1041, 392] width 21 height 21
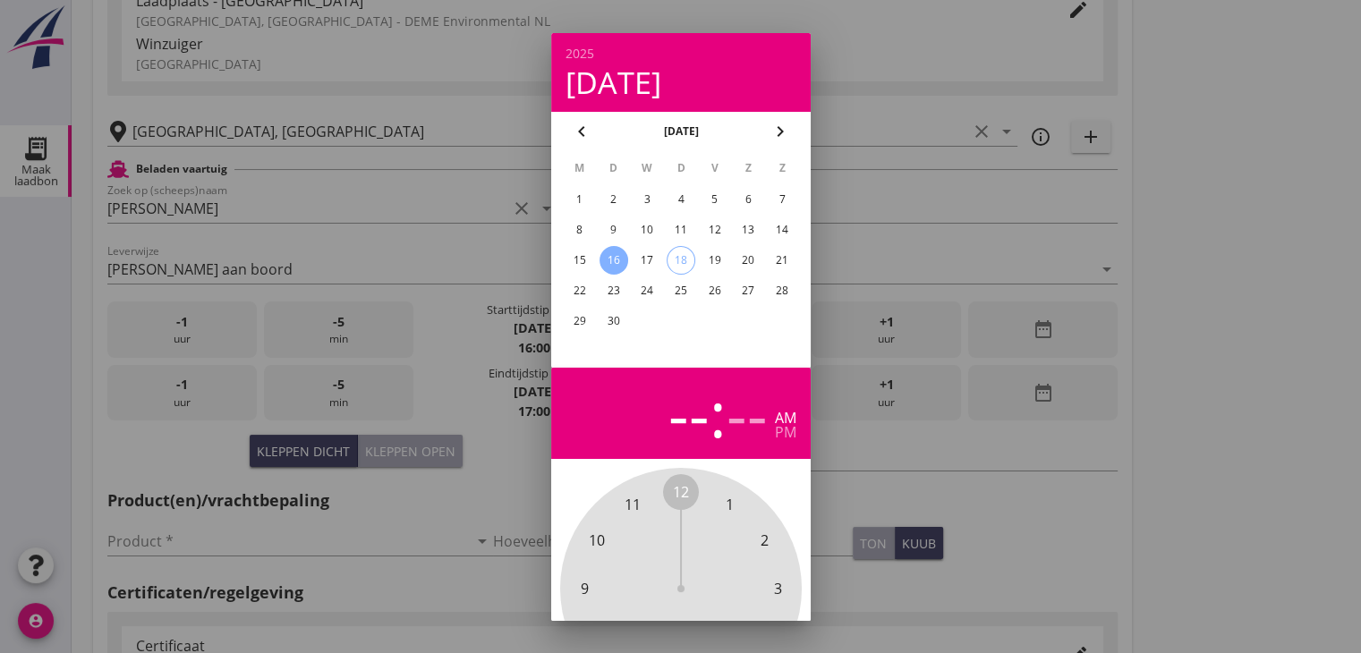
click at [621, 251] on div "16" at bounding box center [612, 260] width 29 height 29
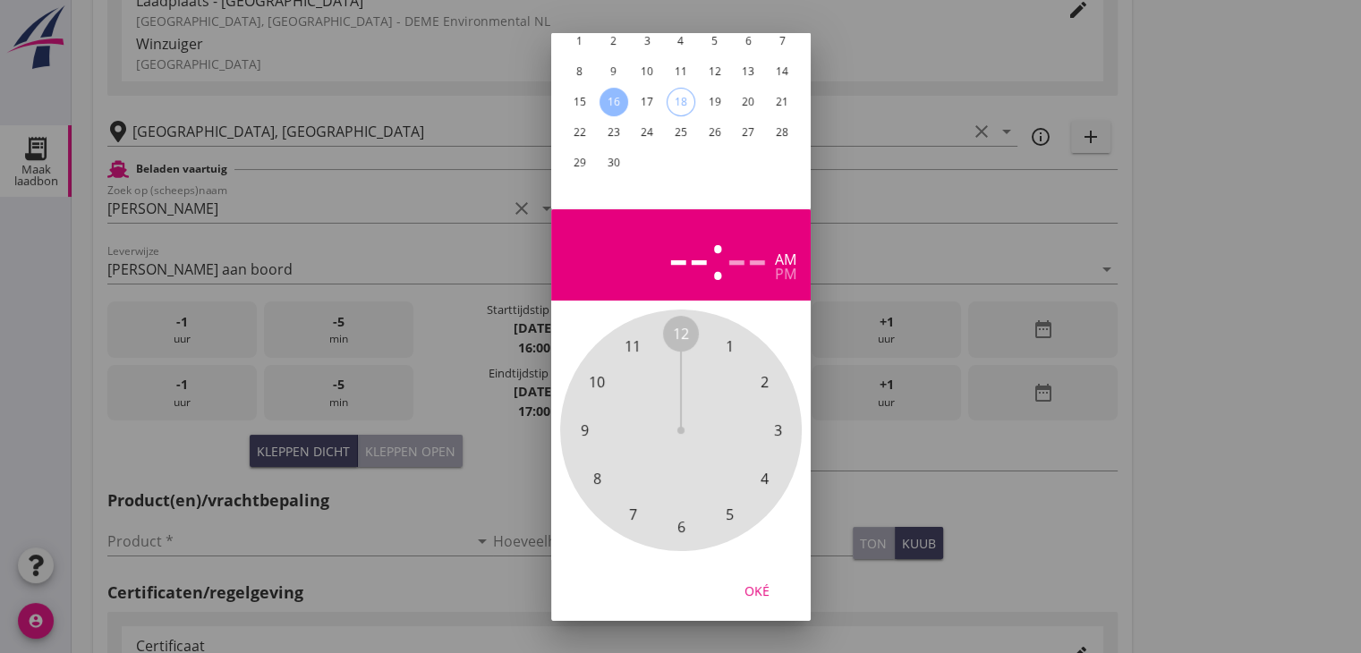
click at [679, 516] on span "6" at bounding box center [680, 526] width 8 height 21
click at [683, 323] on span "00" at bounding box center [681, 333] width 16 height 21
click at [780, 267] on div "pm" at bounding box center [785, 274] width 21 height 14
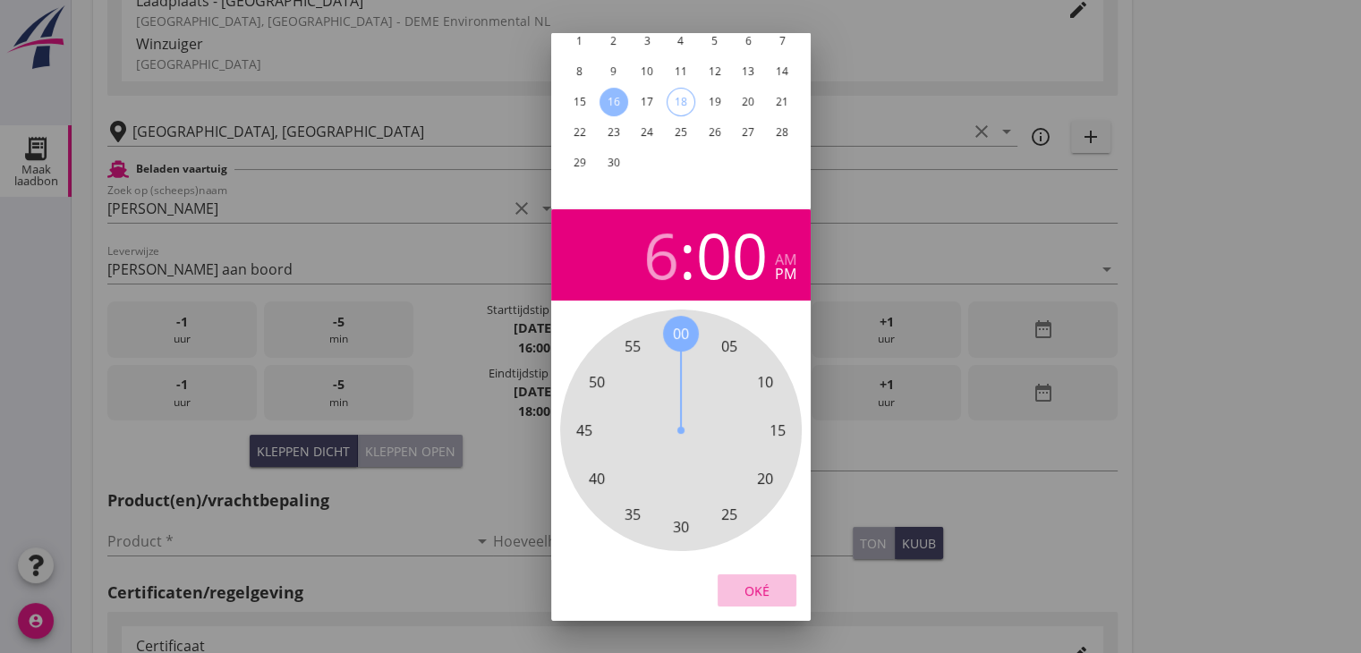
click at [761, 581] on div "Oké" at bounding box center [757, 590] width 50 height 19
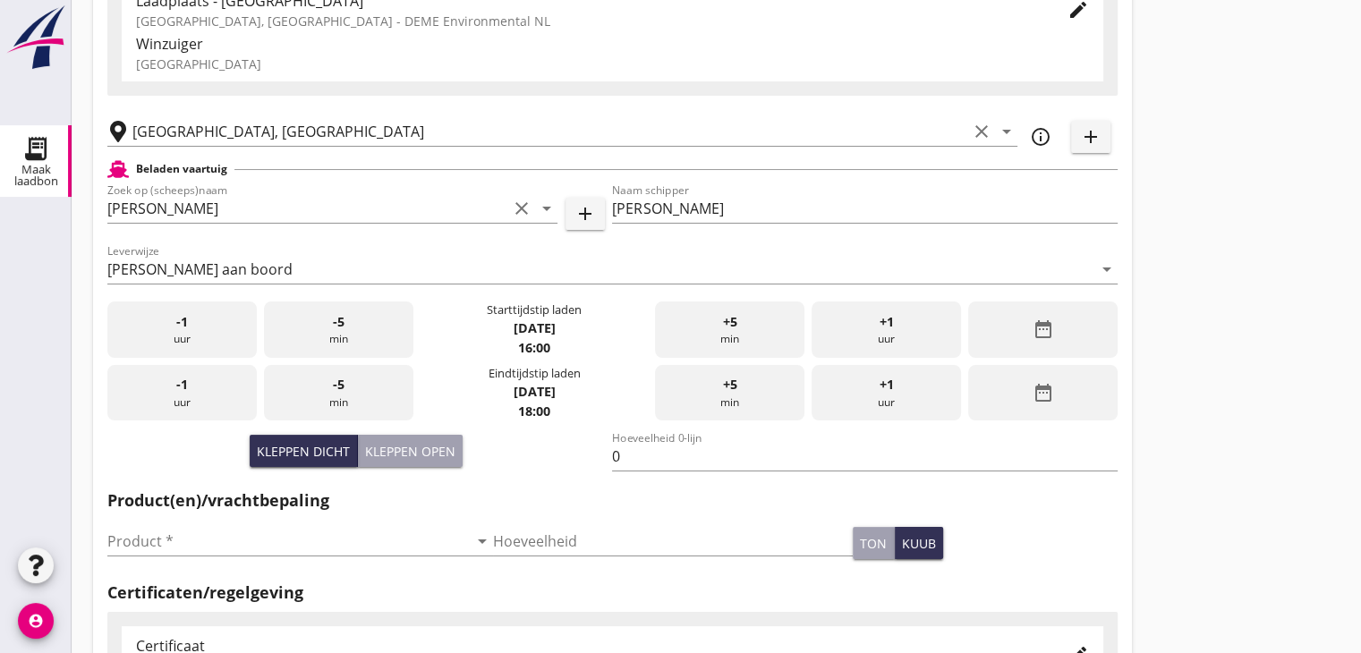
click at [1140, 331] on div "Nieuwe laadbon Algemeen Laadplaats - [GEOGRAPHIC_DATA] [GEOGRAPHIC_DATA], [GEOG…" at bounding box center [716, 460] width 1289 height 1278
click at [312, 532] on input "Product *" at bounding box center [287, 541] width 360 height 29
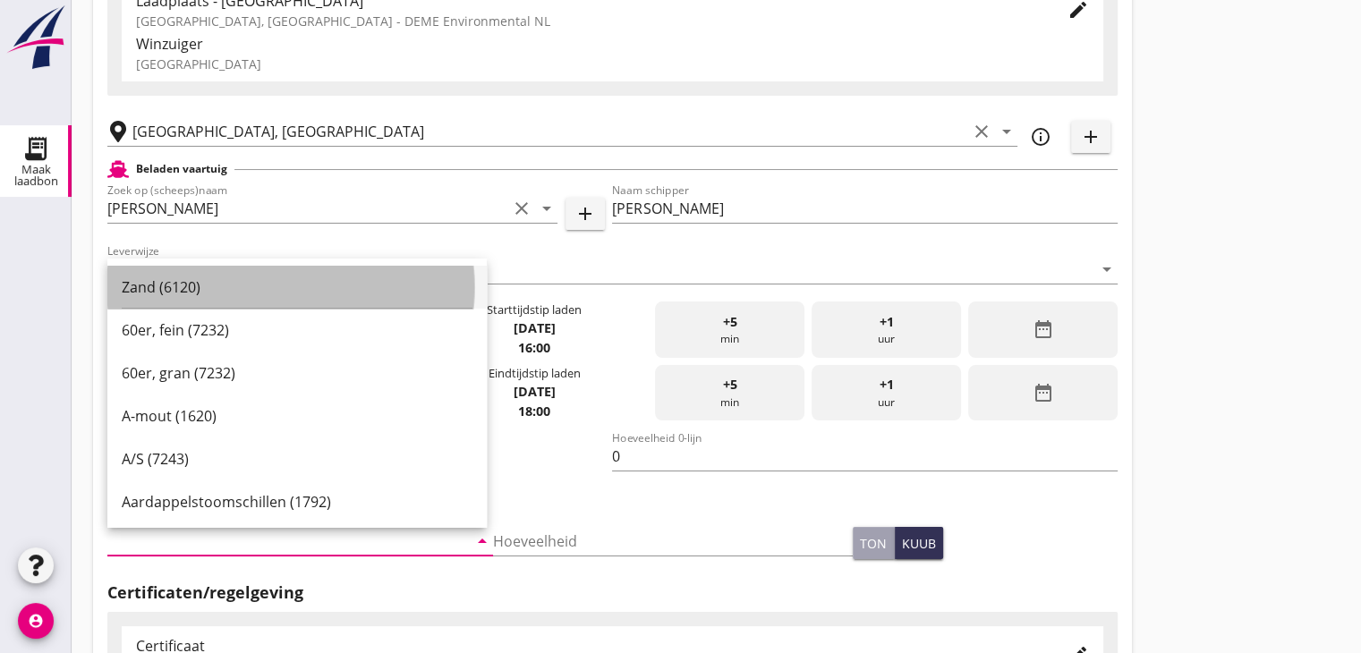
click at [261, 293] on div "Zand (6120)" at bounding box center [297, 286] width 351 height 21
type input "Zand (6120)"
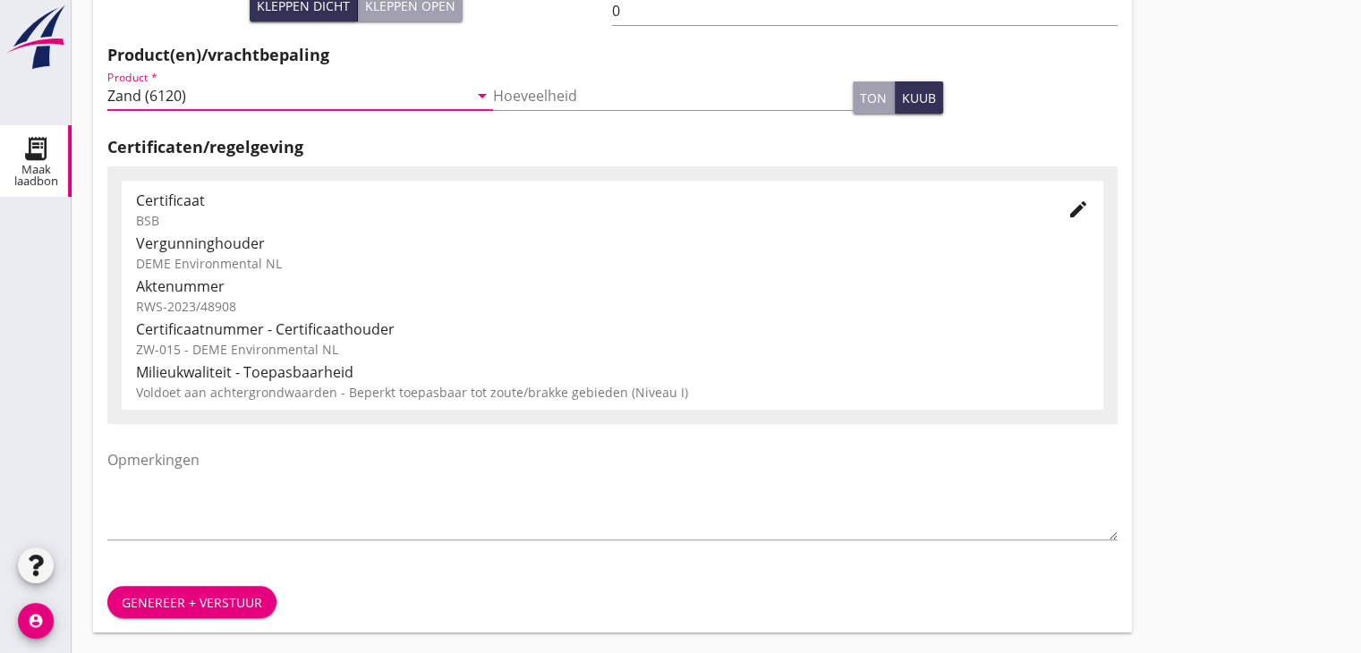
scroll to position [626, 0]
click at [162, 599] on div "Genereer + verstuur" at bounding box center [192, 601] width 140 height 19
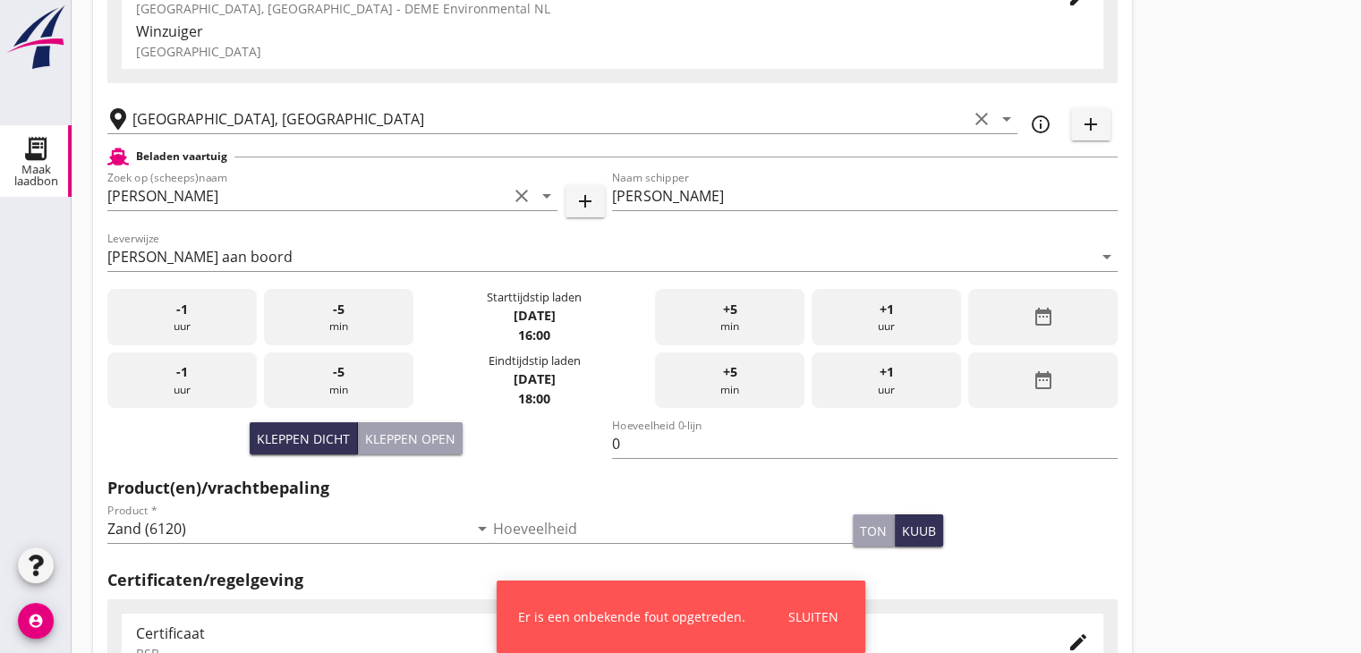
scroll to position [0, 0]
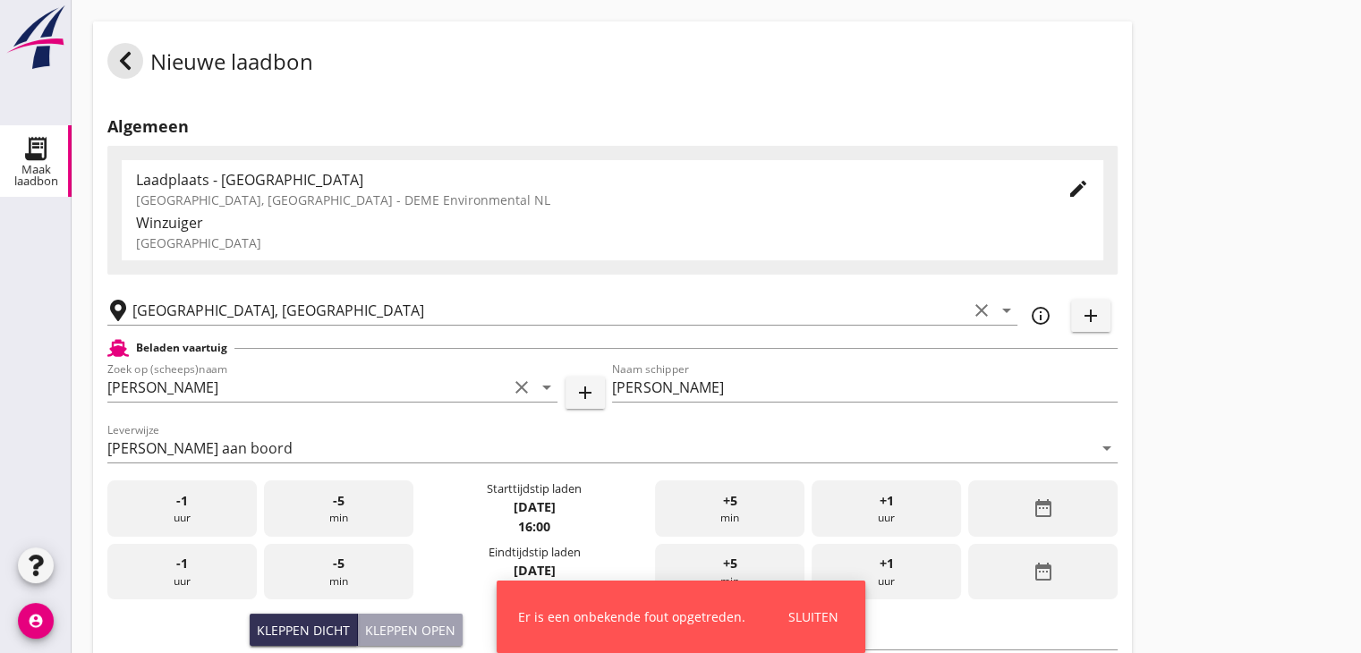
click at [805, 635] on div "Er is een onbekende fout opgetreden. Sluiten" at bounding box center [680, 617] width 369 height 72
click at [809, 621] on div "Sluiten" at bounding box center [813, 616] width 50 height 19
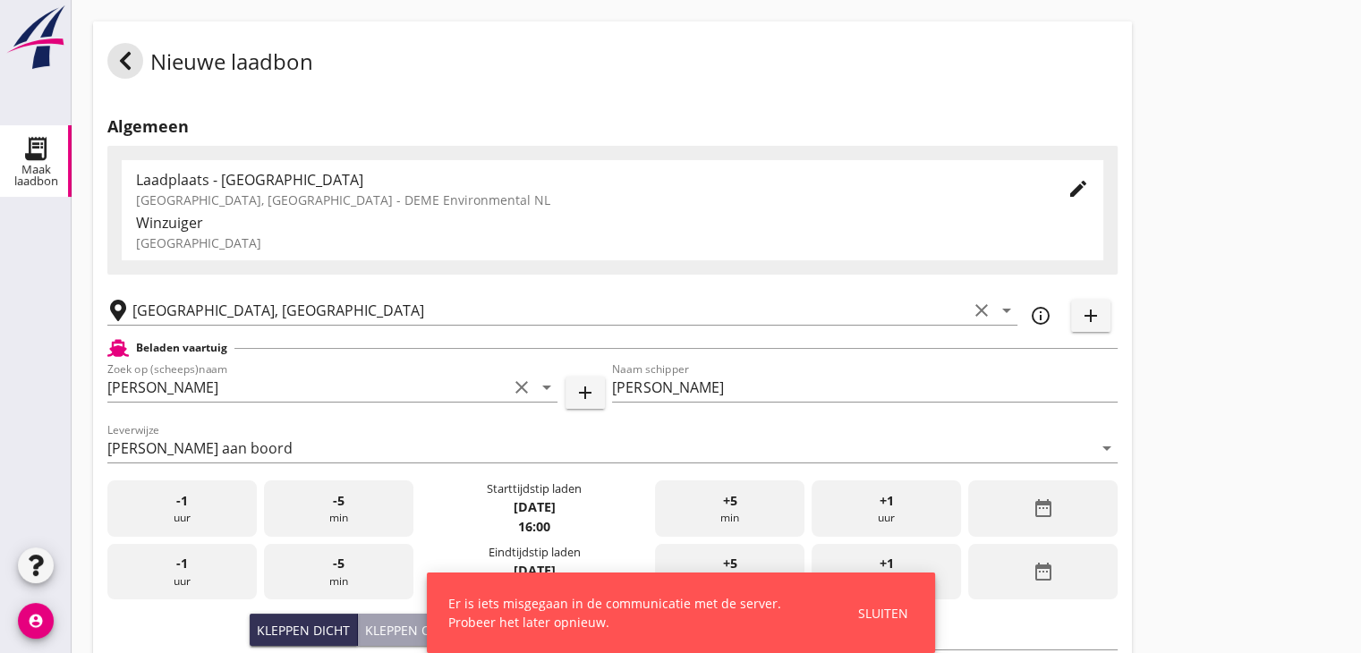
click at [878, 616] on div "Sluiten" at bounding box center [883, 613] width 50 height 19
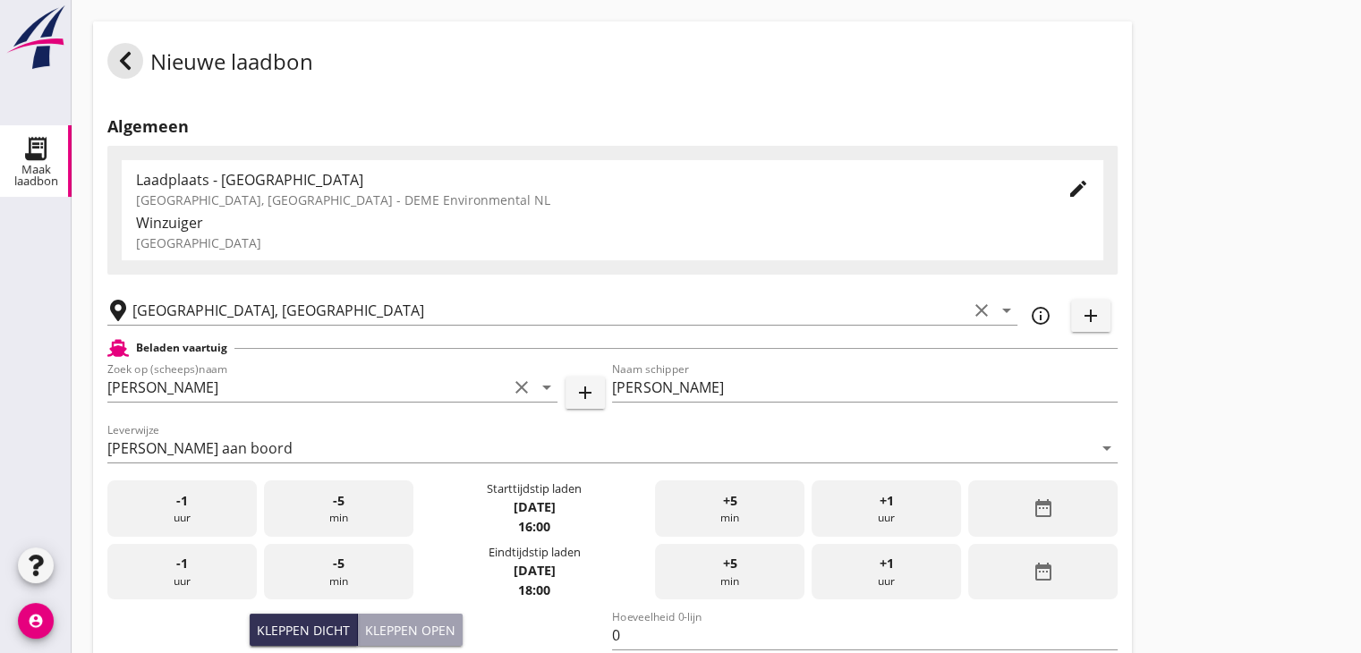
click at [1226, 476] on div "Nieuwe laadbon Algemeen Laadplaats - [GEOGRAPHIC_DATA] [GEOGRAPHIC_DATA], [GEOG…" at bounding box center [716, 639] width 1289 height 1278
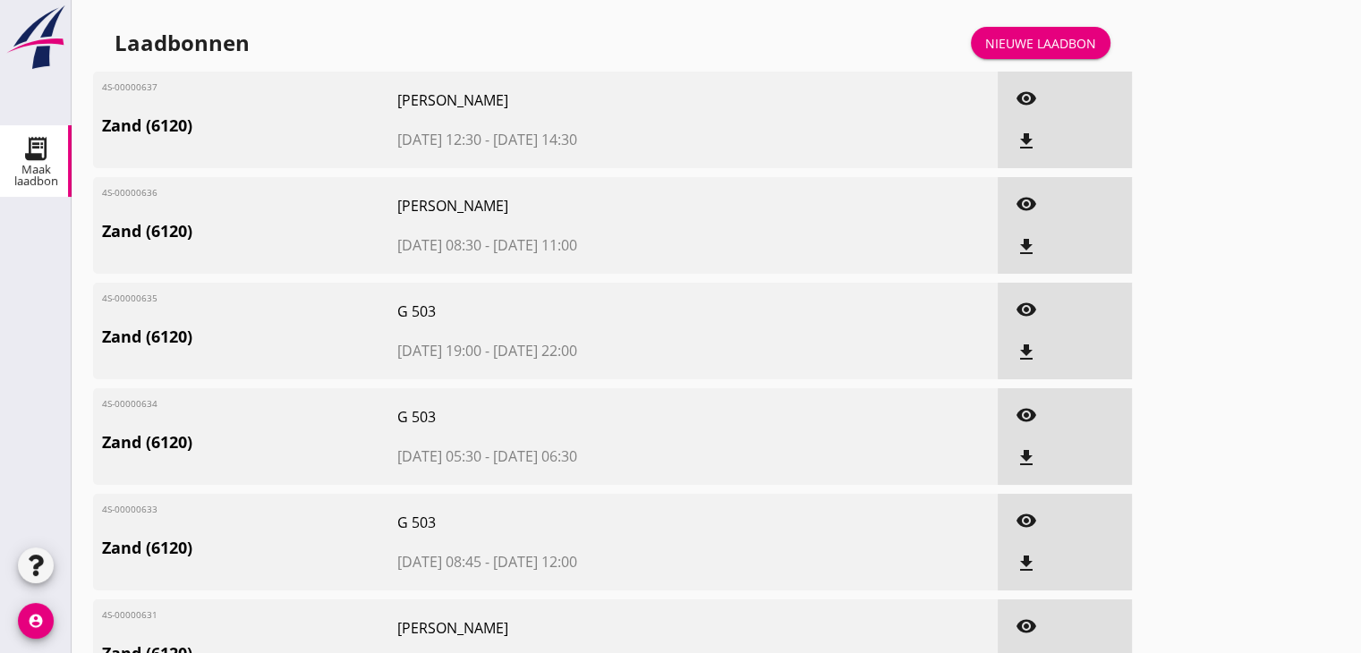
drag, startPoint x: 1089, startPoint y: 20, endPoint x: 1072, endPoint y: 37, distance: 24.0
click at [1070, 38] on div "Nieuwe laadbon" at bounding box center [1040, 43] width 111 height 19
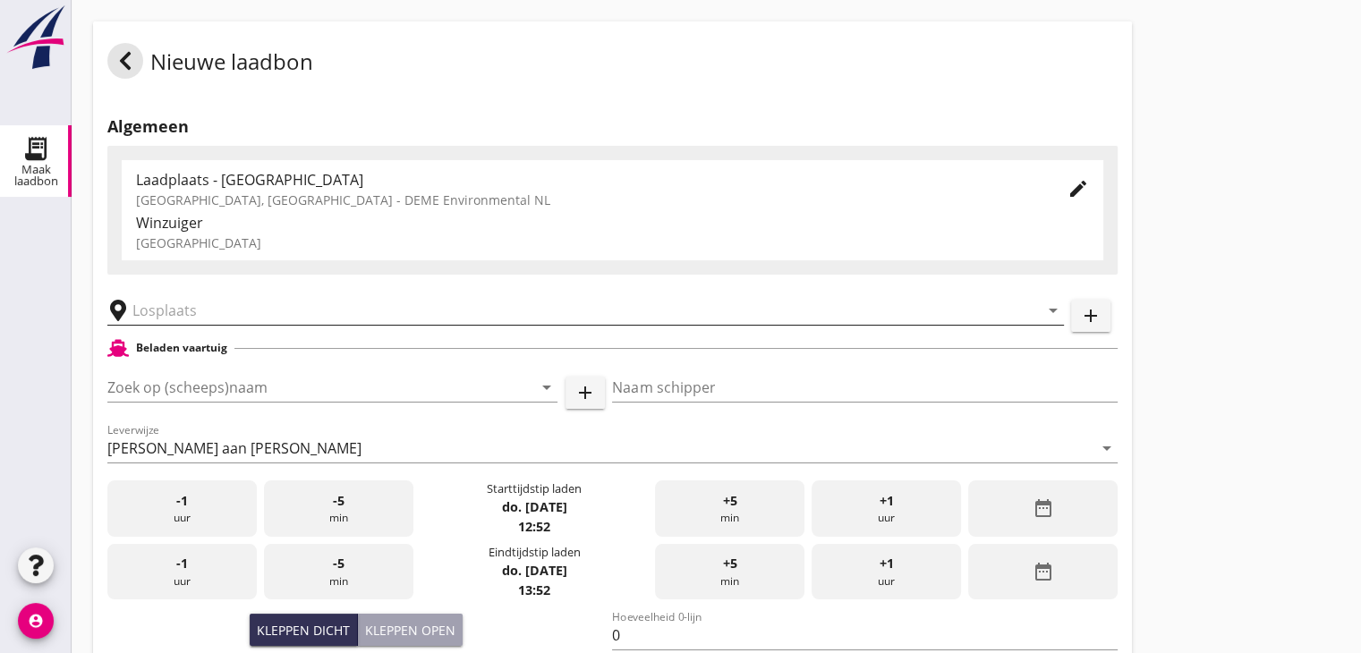
click at [206, 314] on input "text" at bounding box center [572, 310] width 881 height 29
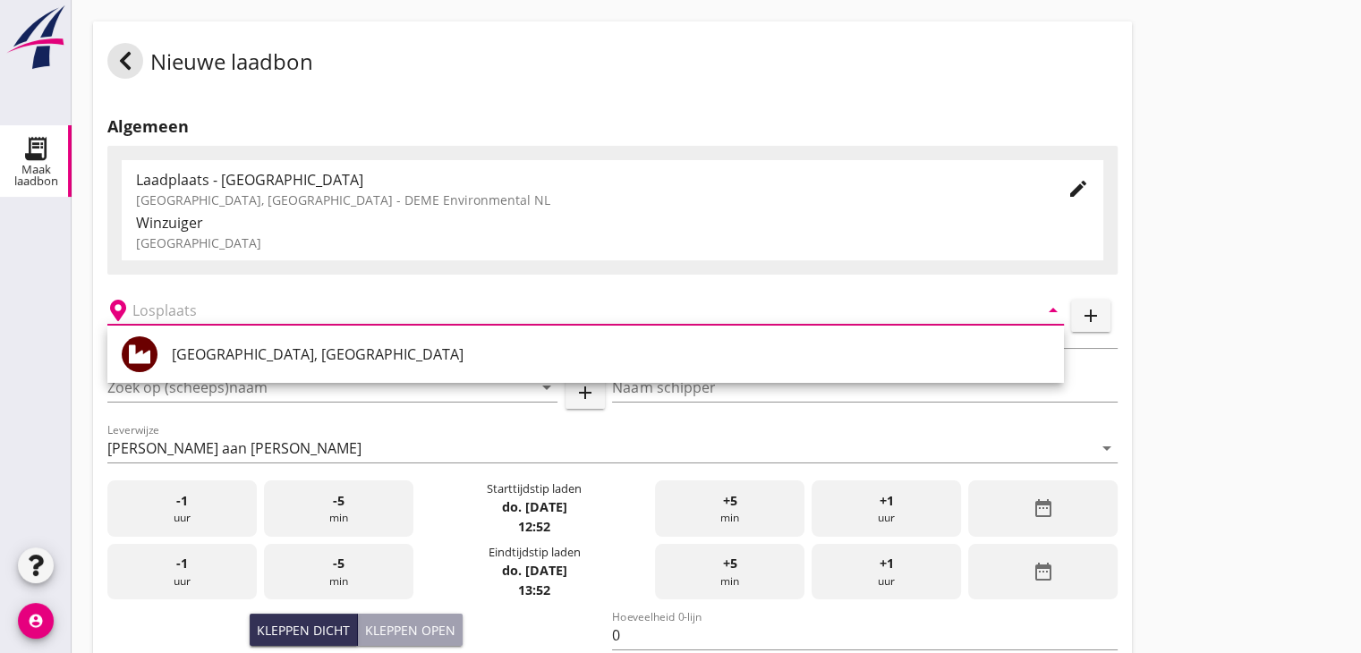
click at [196, 365] on div "[GEOGRAPHIC_DATA], [GEOGRAPHIC_DATA]" at bounding box center [611, 354] width 878 height 43
type input "[GEOGRAPHIC_DATA], [GEOGRAPHIC_DATA]"
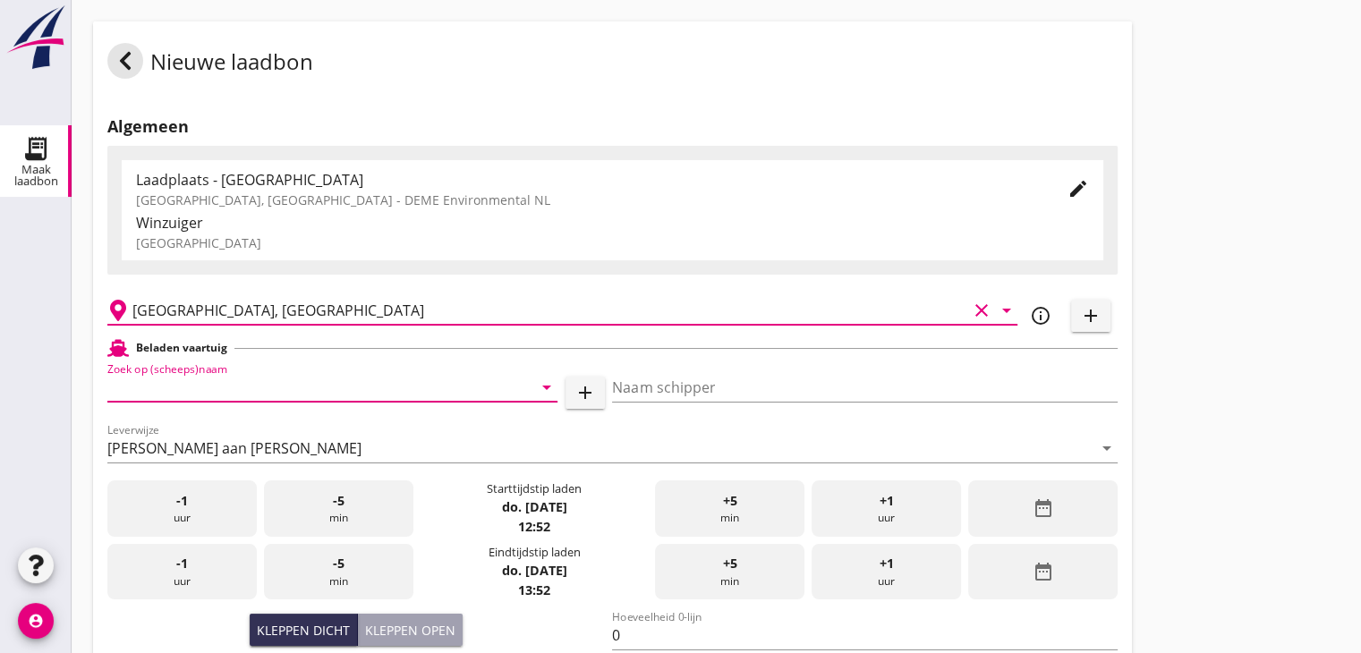
click at [218, 379] on input "Zoek op (scheeps)naam" at bounding box center [307, 387] width 400 height 29
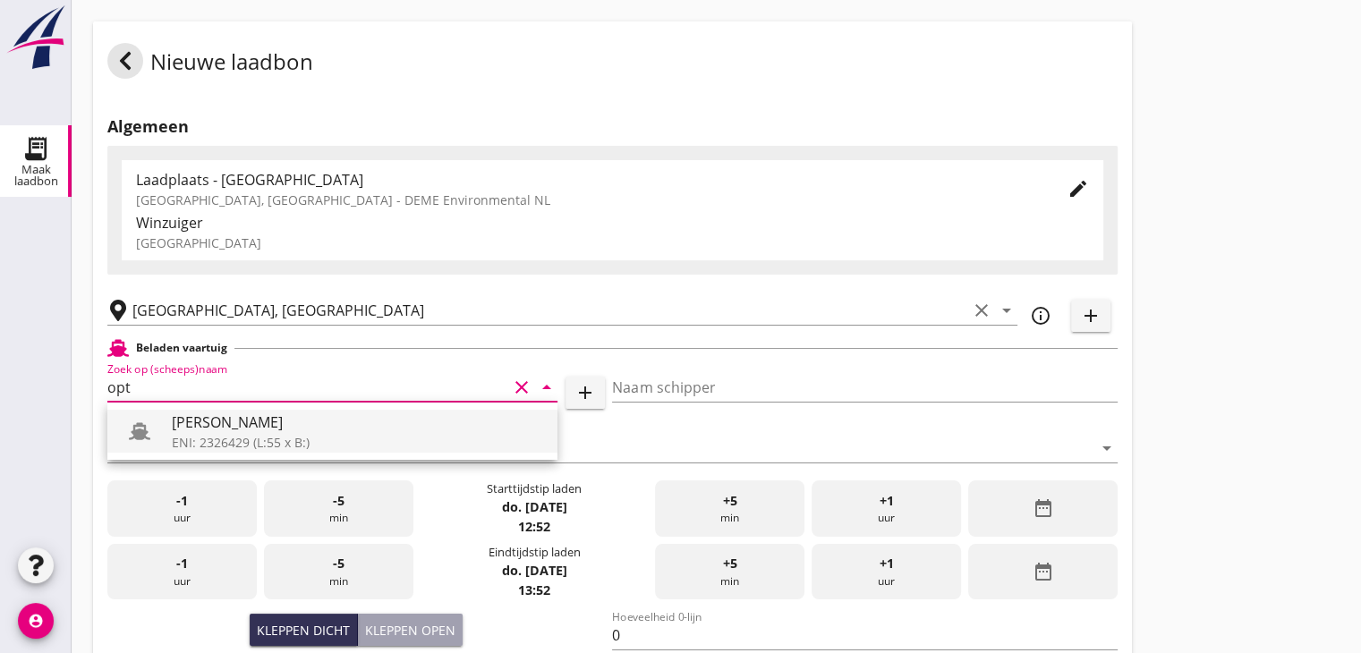
click at [225, 416] on div "[PERSON_NAME]" at bounding box center [357, 421] width 371 height 21
type input "[PERSON_NAME]"
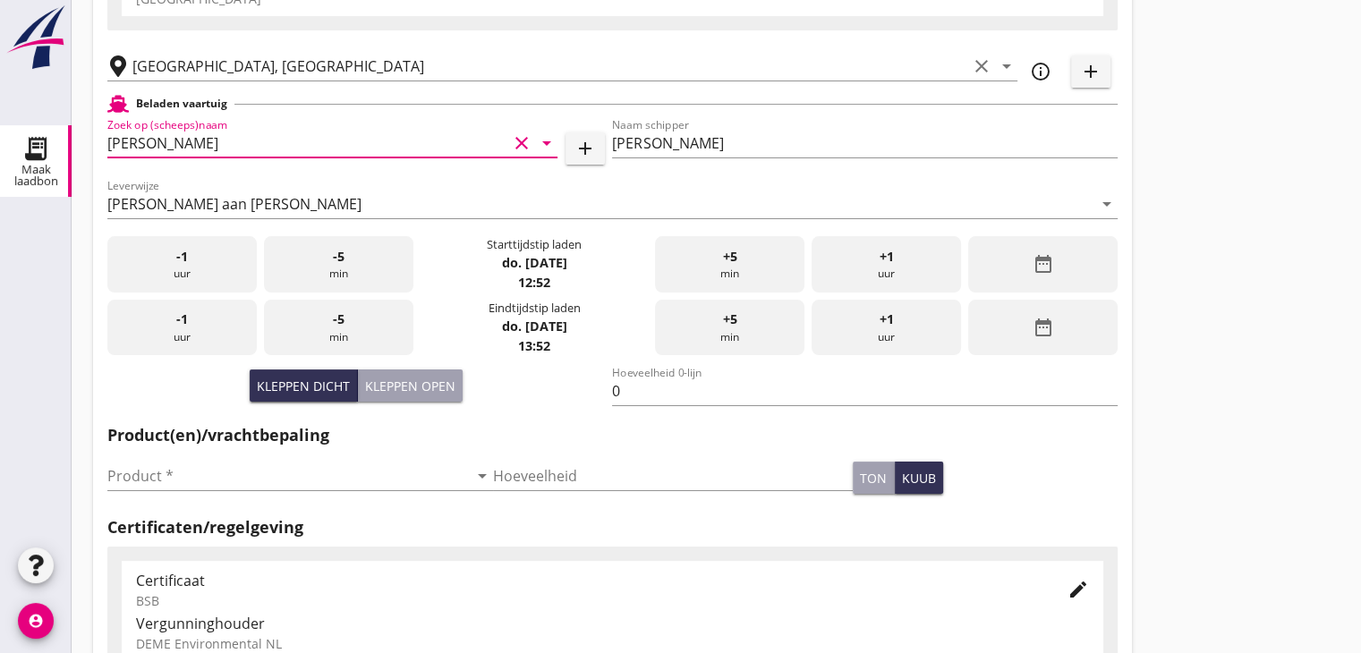
scroll to position [268, 0]
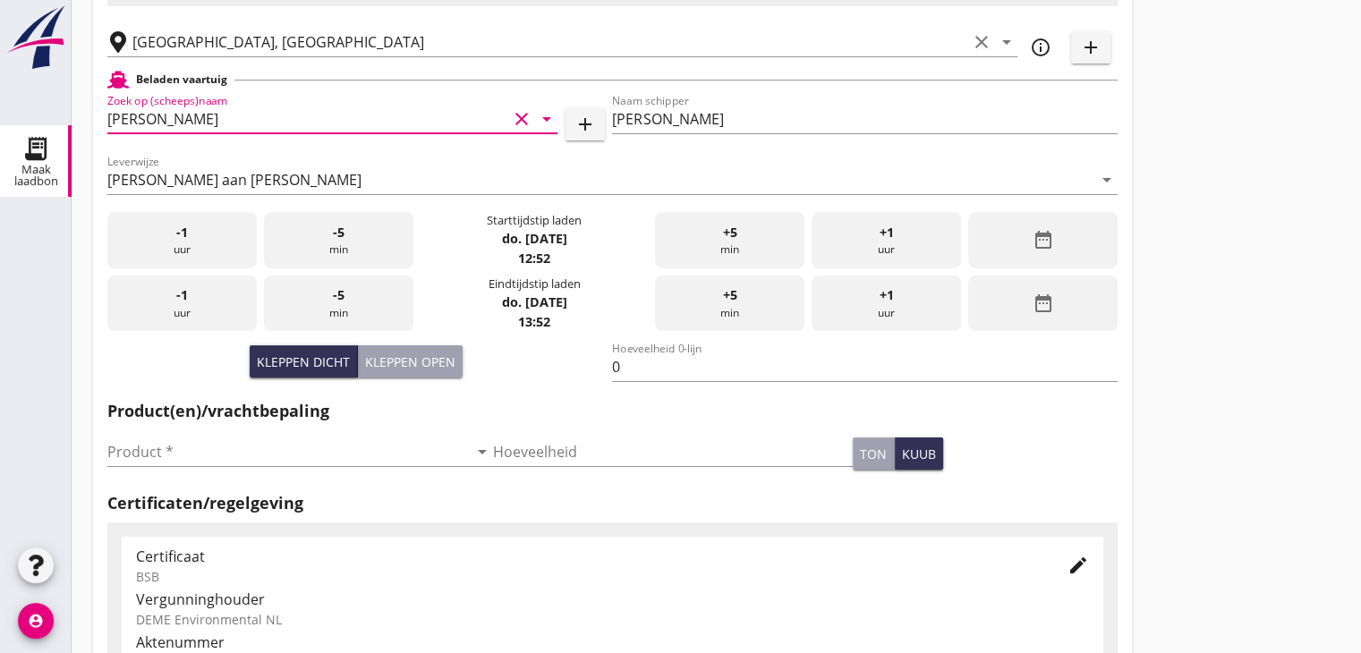
type input "[PERSON_NAME]"
click at [996, 248] on div "date_range" at bounding box center [1042, 240] width 149 height 56
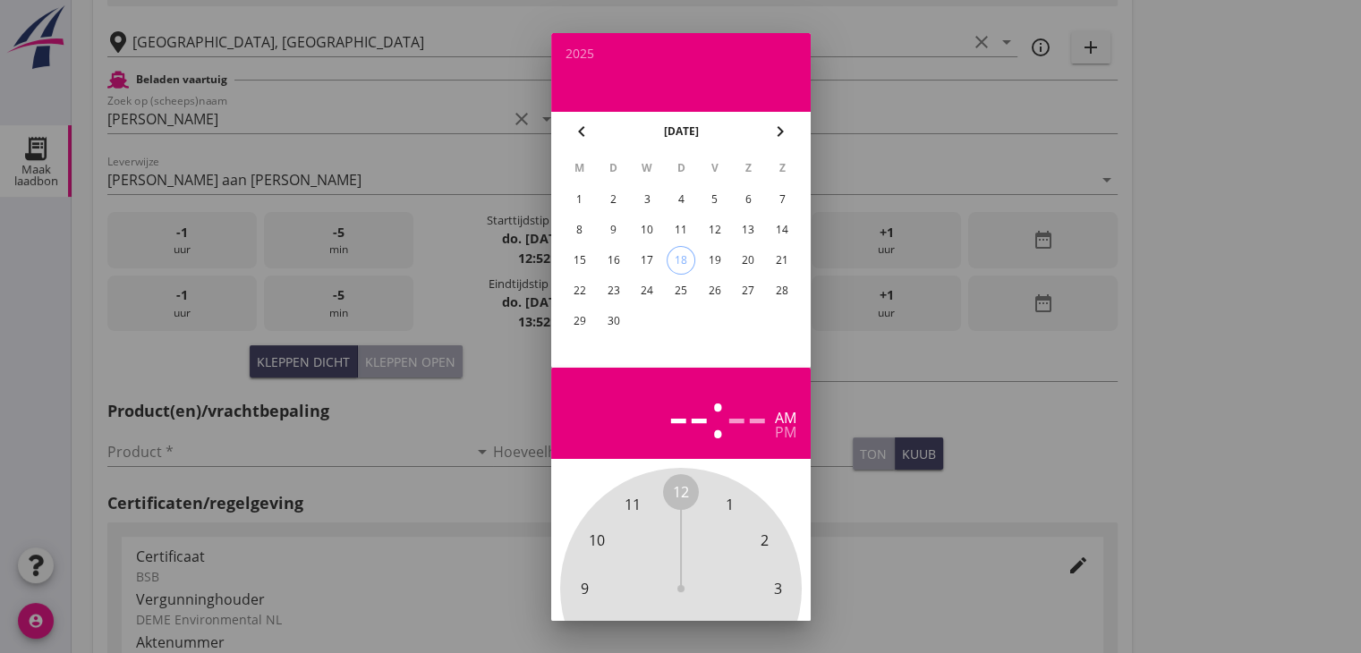
click at [612, 249] on div "16" at bounding box center [612, 260] width 29 height 29
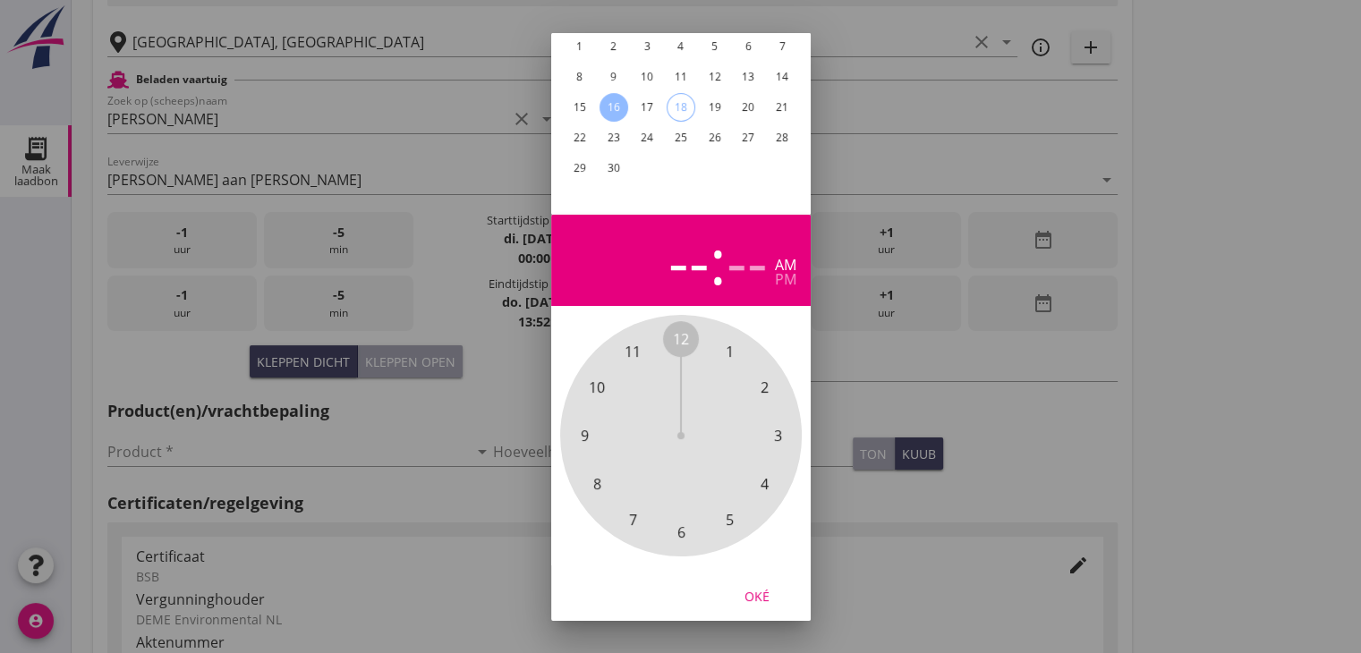
scroll to position [172, 0]
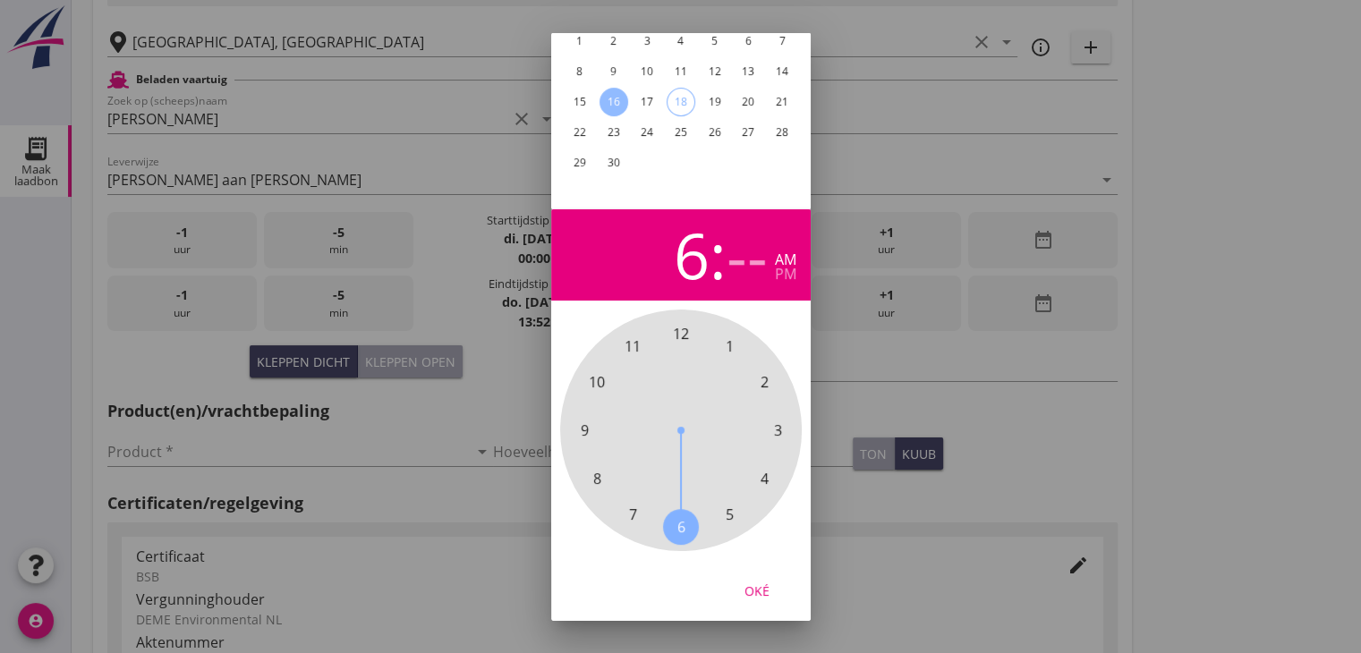
click at [677, 516] on span "6" at bounding box center [680, 526] width 8 height 21
click at [691, 242] on div "6" at bounding box center [692, 255] width 36 height 63
click at [760, 468] on span "4" at bounding box center [764, 478] width 8 height 21
click at [683, 323] on span "00" at bounding box center [681, 333] width 16 height 21
click at [784, 267] on div "pm" at bounding box center [785, 274] width 21 height 14
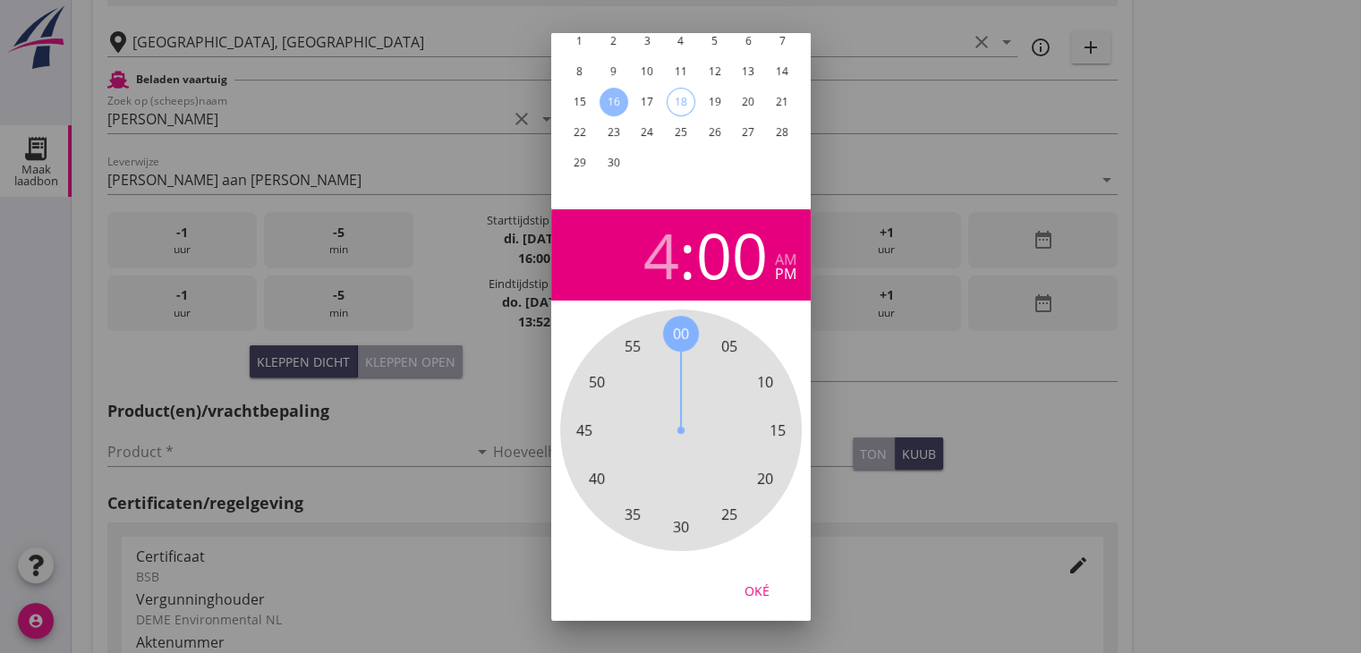
click at [759, 574] on button "Oké" at bounding box center [756, 590] width 79 height 32
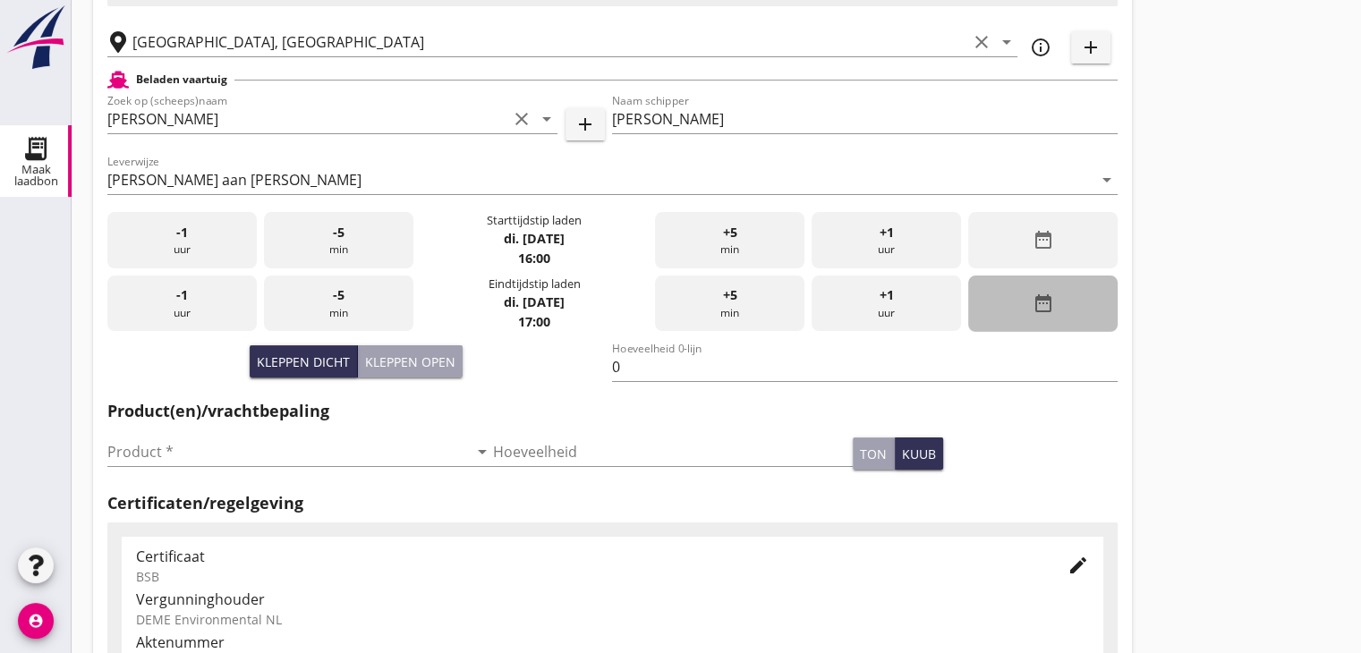
click at [1034, 298] on icon "date_range" at bounding box center [1041, 303] width 21 height 21
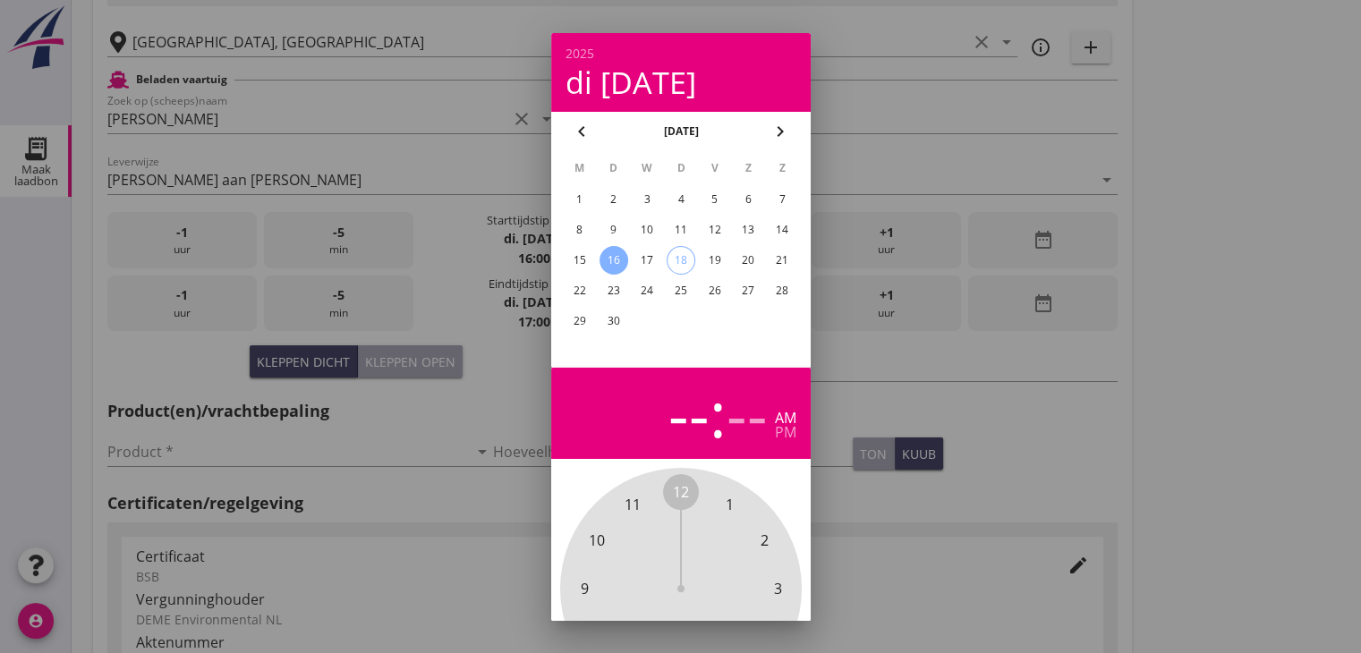
click at [616, 255] on div "16" at bounding box center [612, 260] width 29 height 29
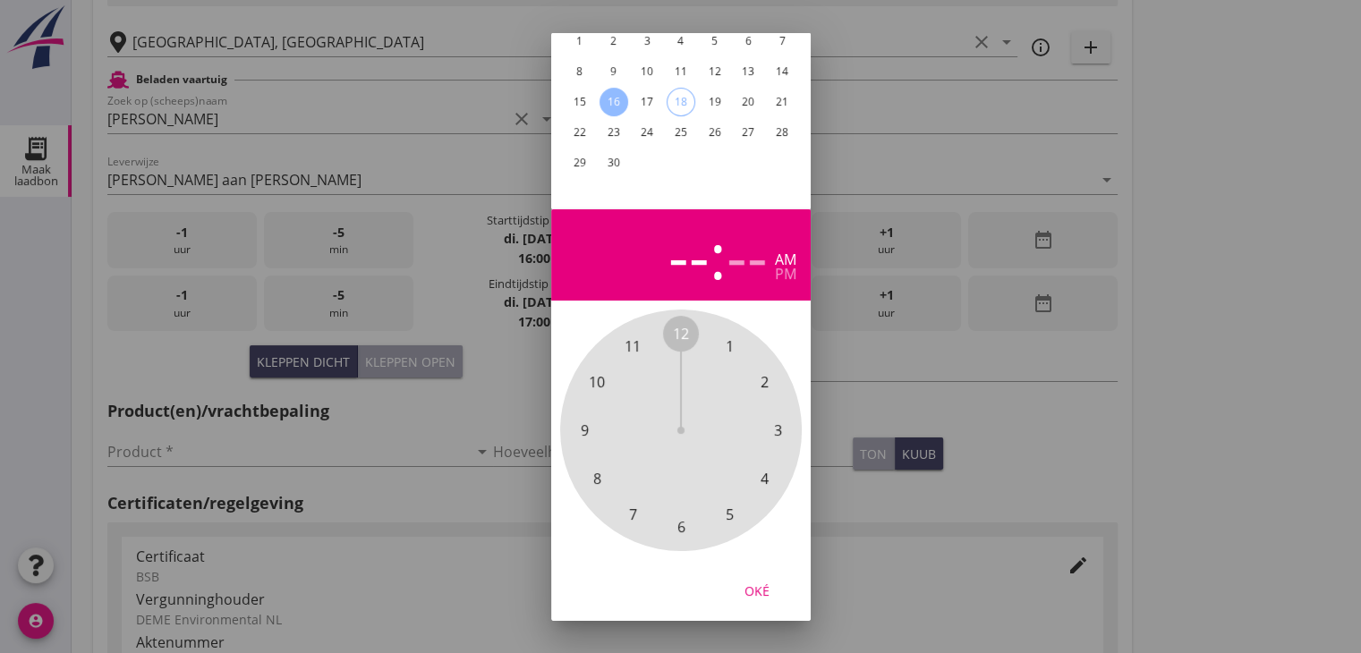
click at [681, 516] on span "6" at bounding box center [680, 526] width 8 height 21
click at [774, 420] on span "15" at bounding box center [777, 430] width 16 height 21
click at [784, 267] on div "pm" at bounding box center [785, 274] width 21 height 14
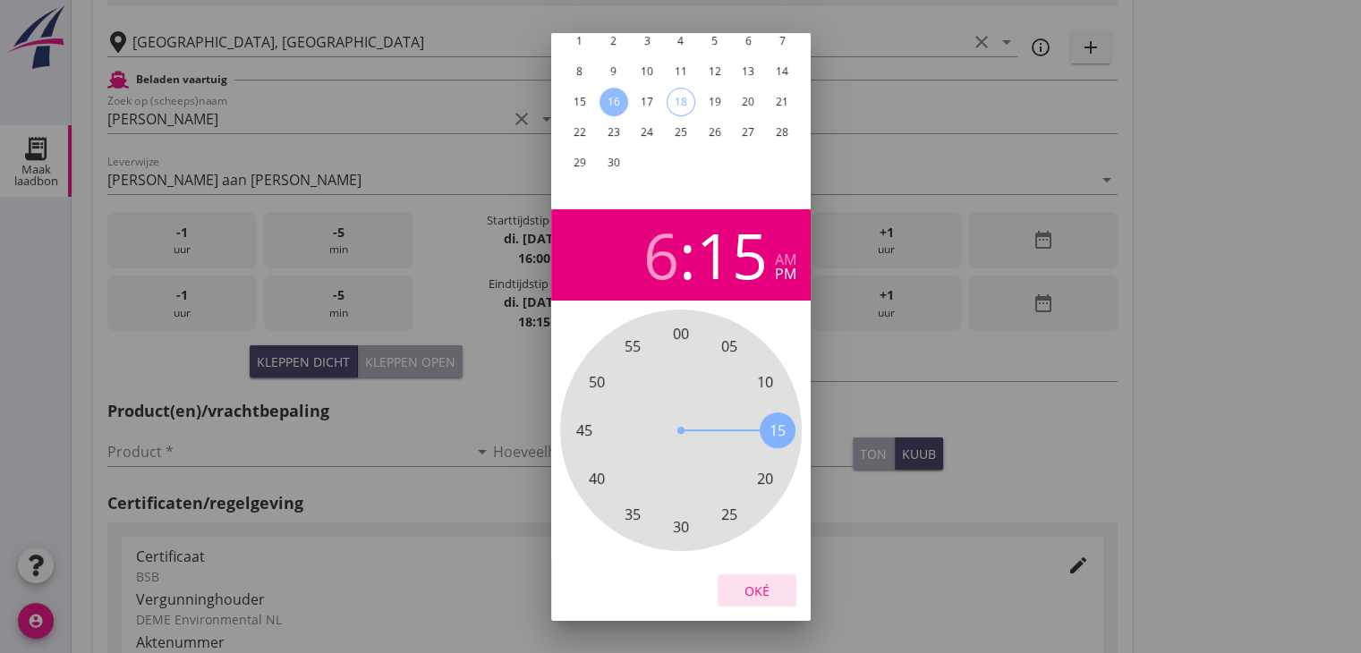
click at [772, 581] on div "Oké" at bounding box center [757, 590] width 50 height 19
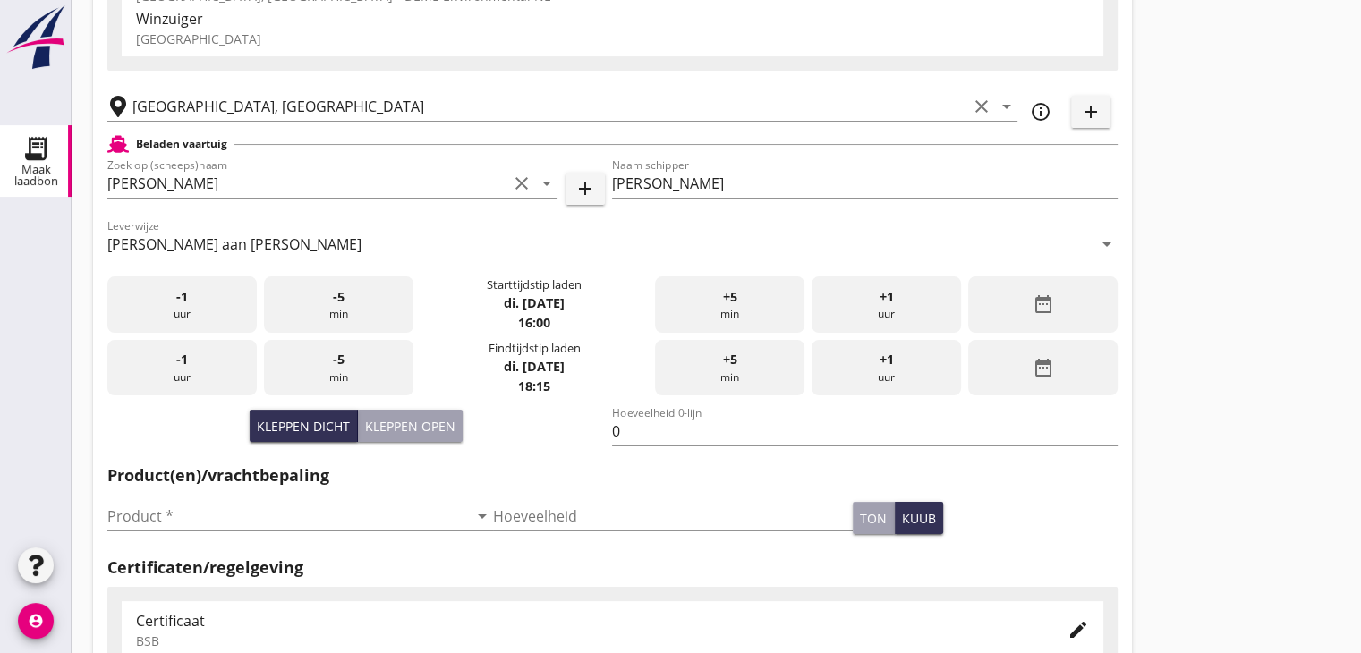
scroll to position [447, 0]
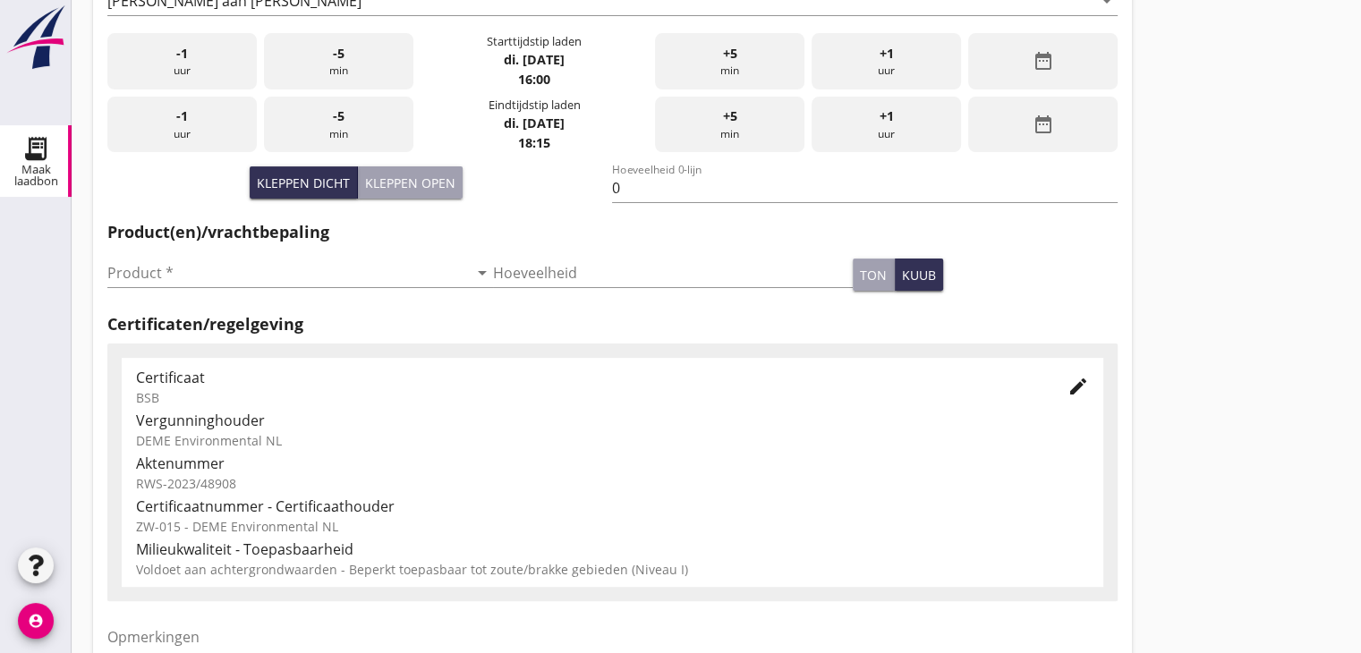
click at [296, 294] on div at bounding box center [300, 299] width 386 height 11
click at [301, 278] on input "Product *" at bounding box center [287, 273] width 360 height 29
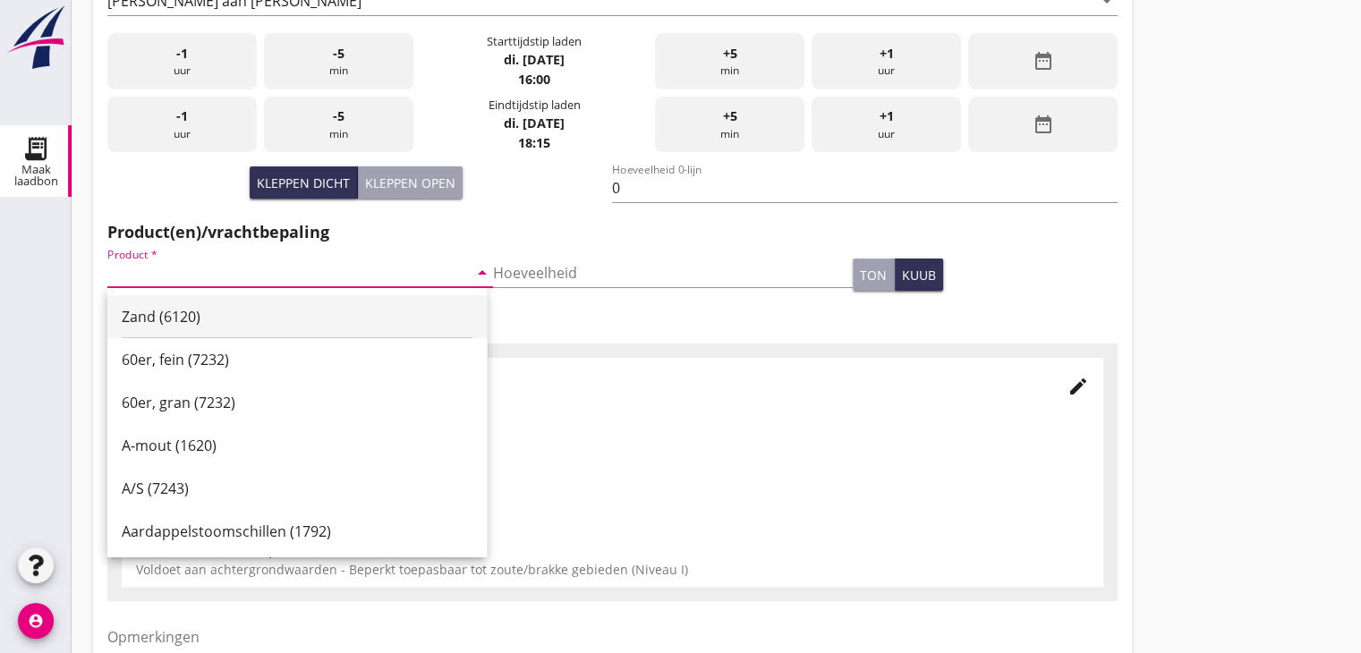
click at [280, 301] on div "Zand (6120)" at bounding box center [297, 316] width 351 height 43
type input "Zand (6120)"
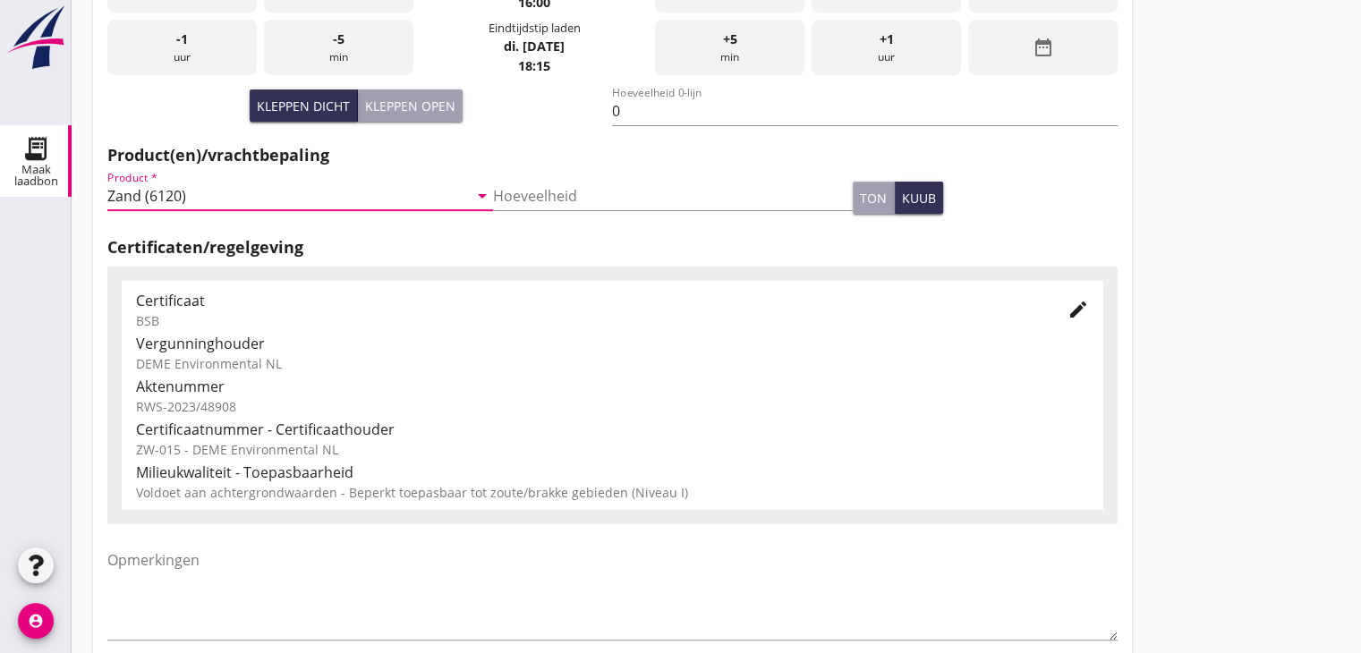
scroll to position [626, 0]
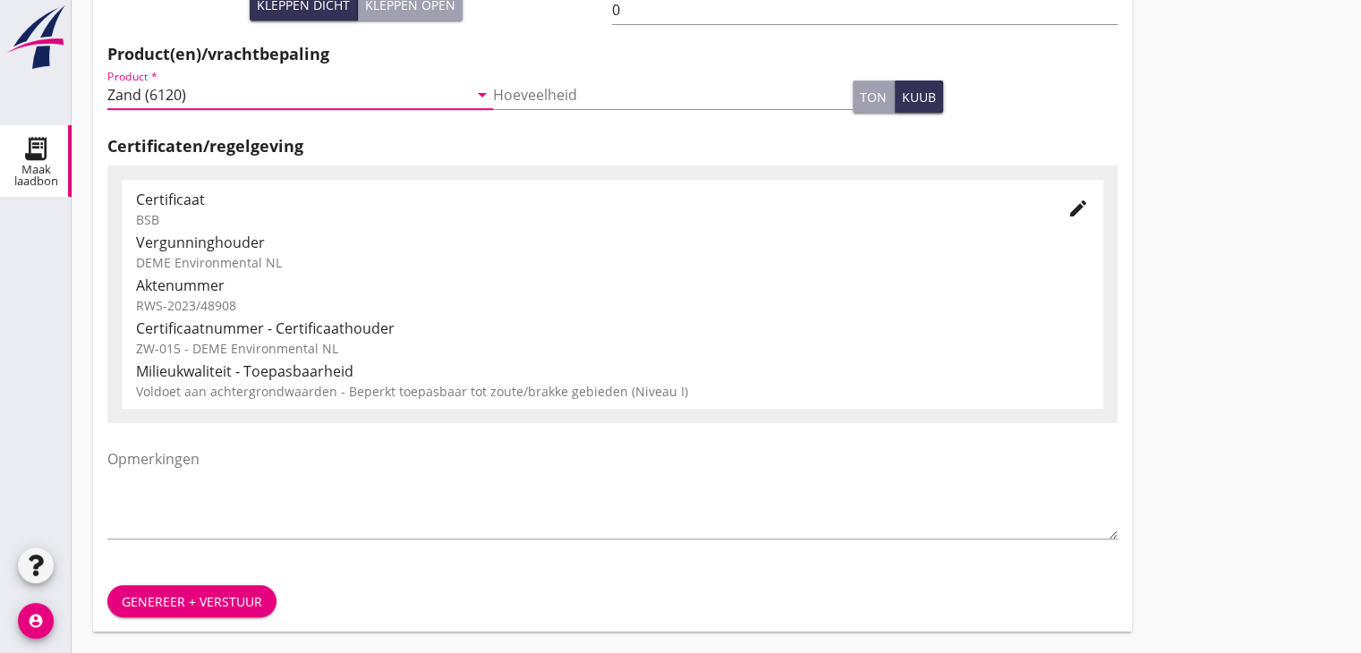
click at [201, 597] on div "Genereer + verstuur" at bounding box center [192, 601] width 140 height 19
